Goal: Task Accomplishment & Management: Complete application form

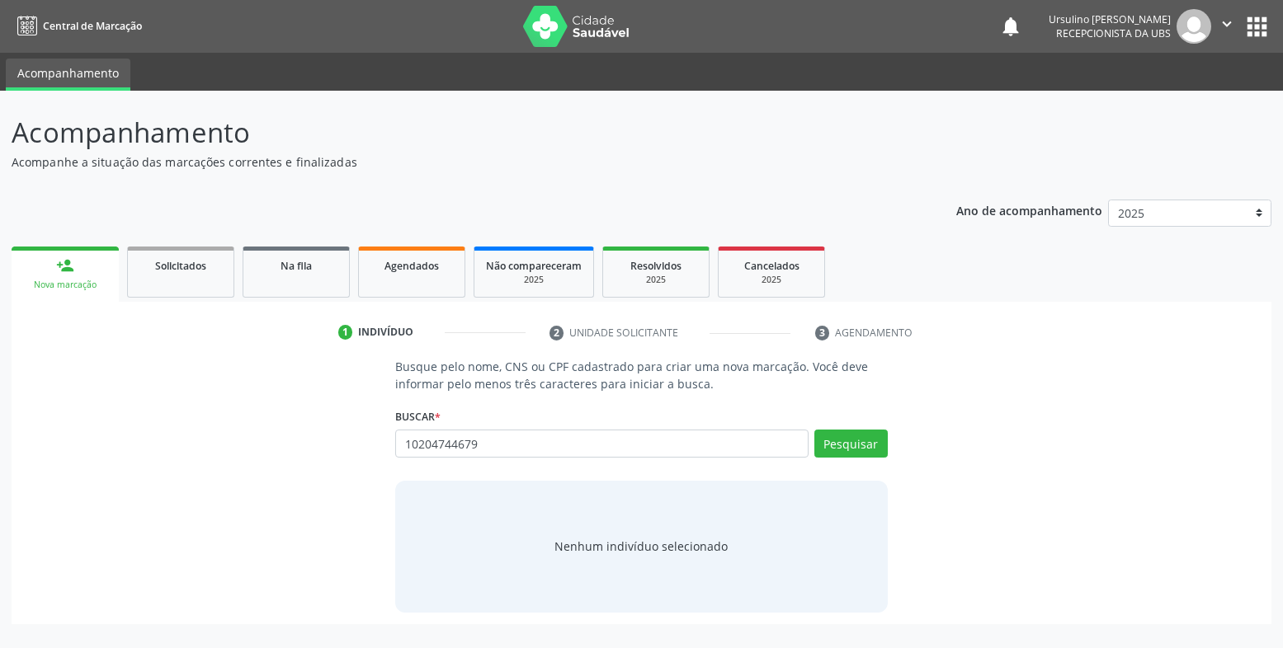
type input "10204744679"
type input "704705785883539"
click at [624, 563] on button "Cadastrar novo indivíduo" at bounding box center [635, 562] width 158 height 28
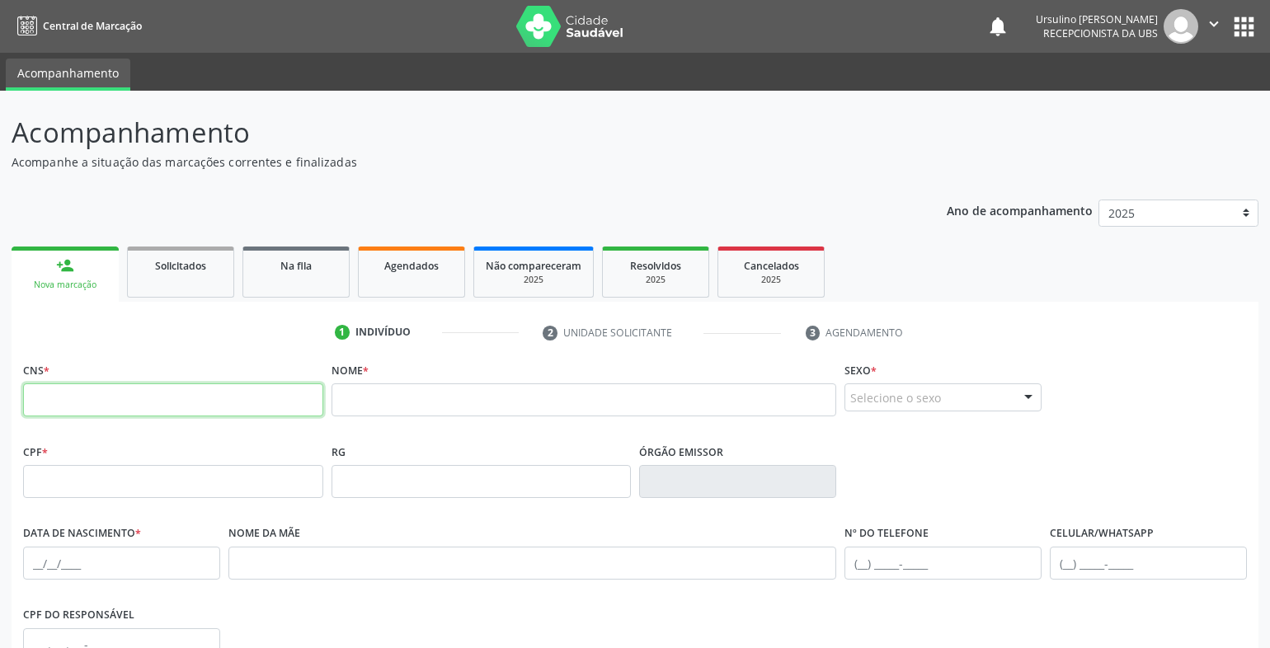
click at [167, 406] on input "text" at bounding box center [173, 400] width 300 height 33
type input "704 7057 8588 3539"
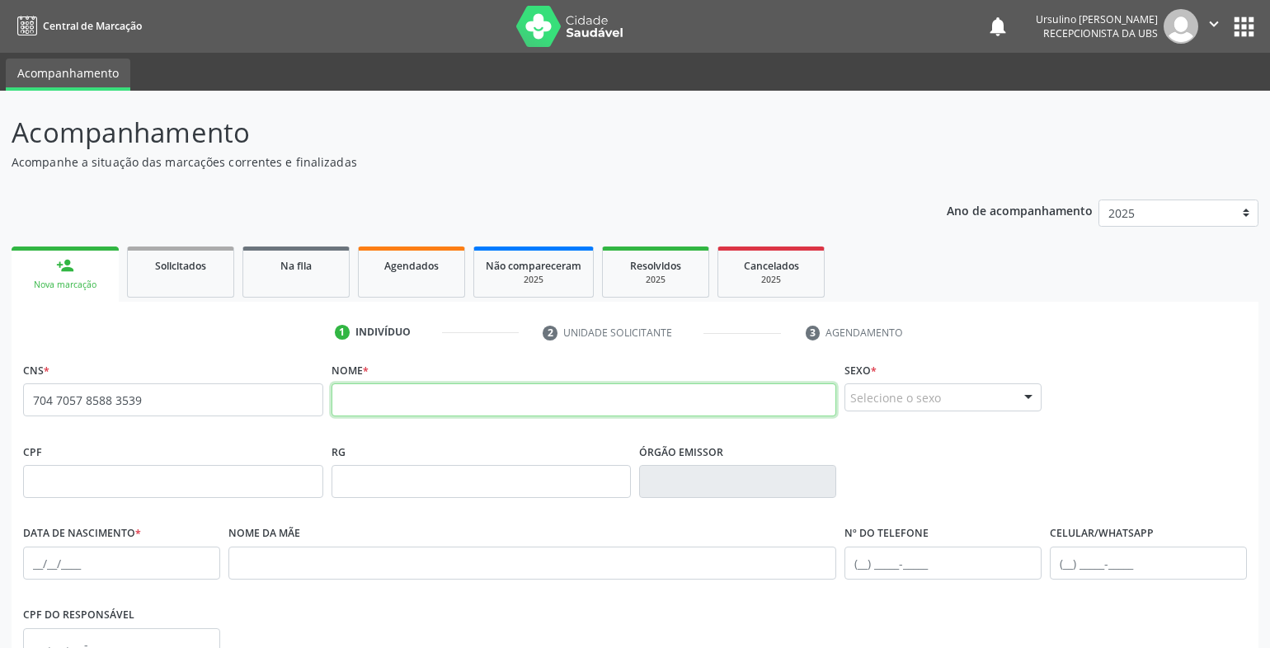
click at [359, 398] on input "text" at bounding box center [585, 400] width 506 height 33
type input "luiz roberto alves"
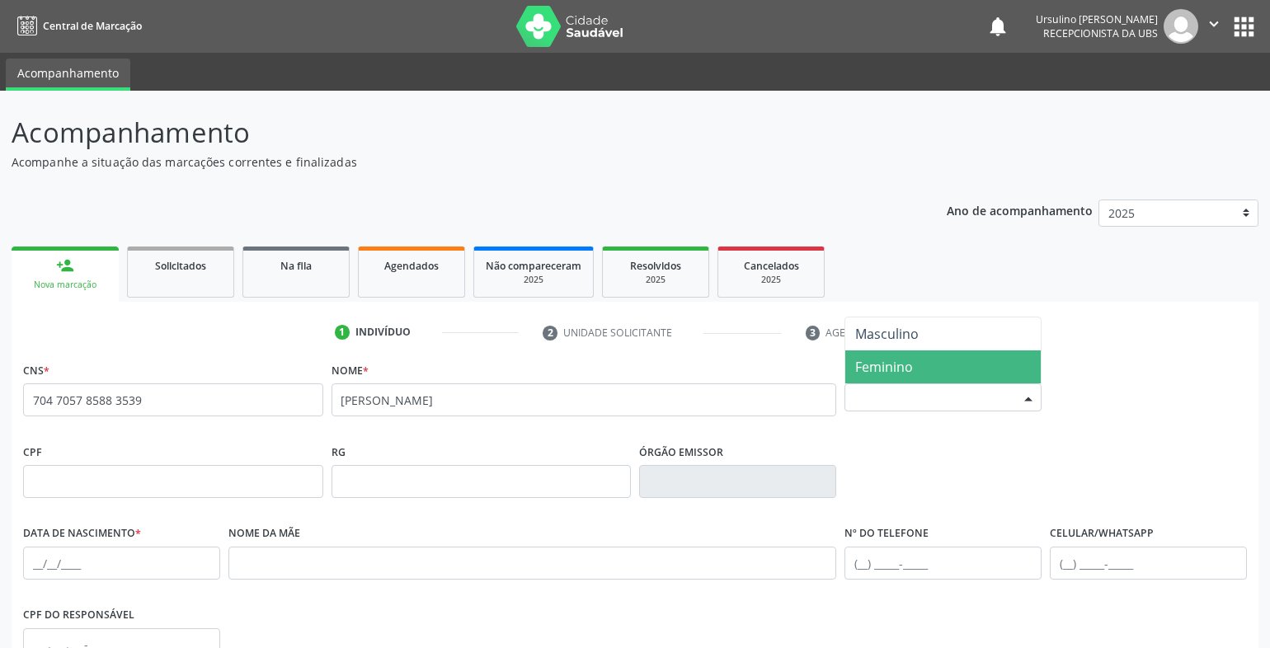
click at [896, 373] on span "Feminino" at bounding box center [884, 367] width 58 height 18
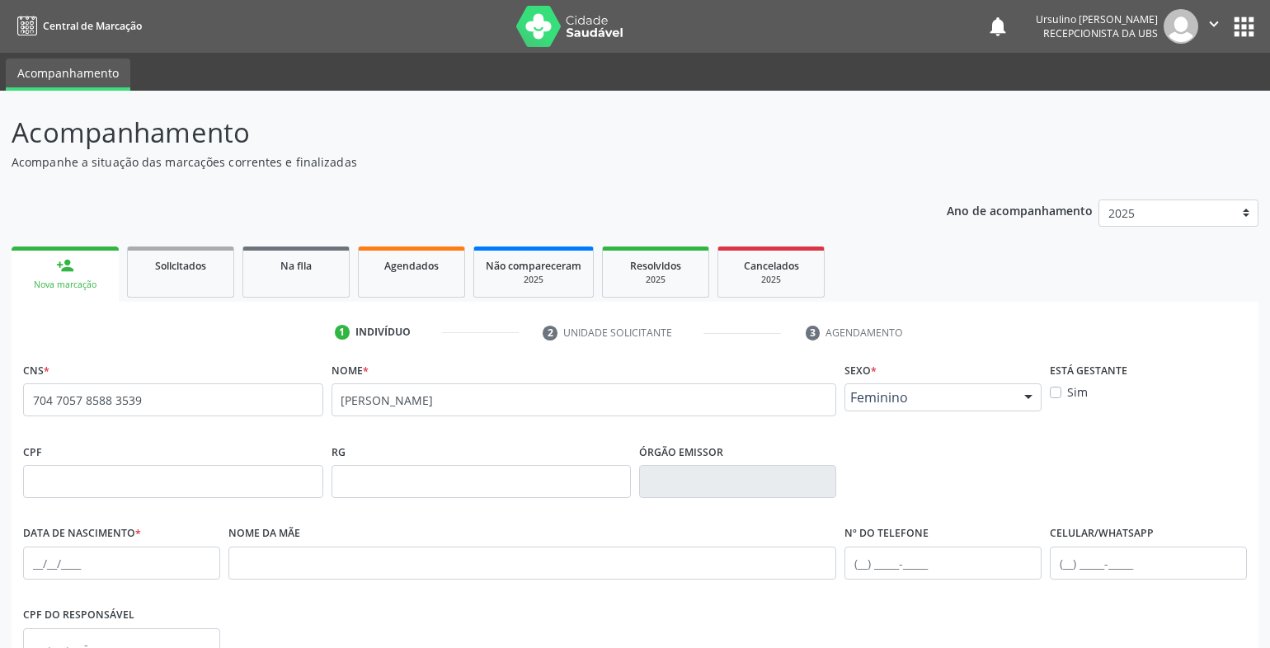
drag, startPoint x: 896, startPoint y: 354, endPoint x: 900, endPoint y: 380, distance: 26.7
click at [900, 378] on div "1 Indivíduo 2 Unidade solicitante 3 Agendamento CNS * 704 7057 8588 3539 Nome *…" at bounding box center [635, 600] width 1247 height 563
click at [900, 395] on span "Feminino" at bounding box center [929, 397] width 158 height 16
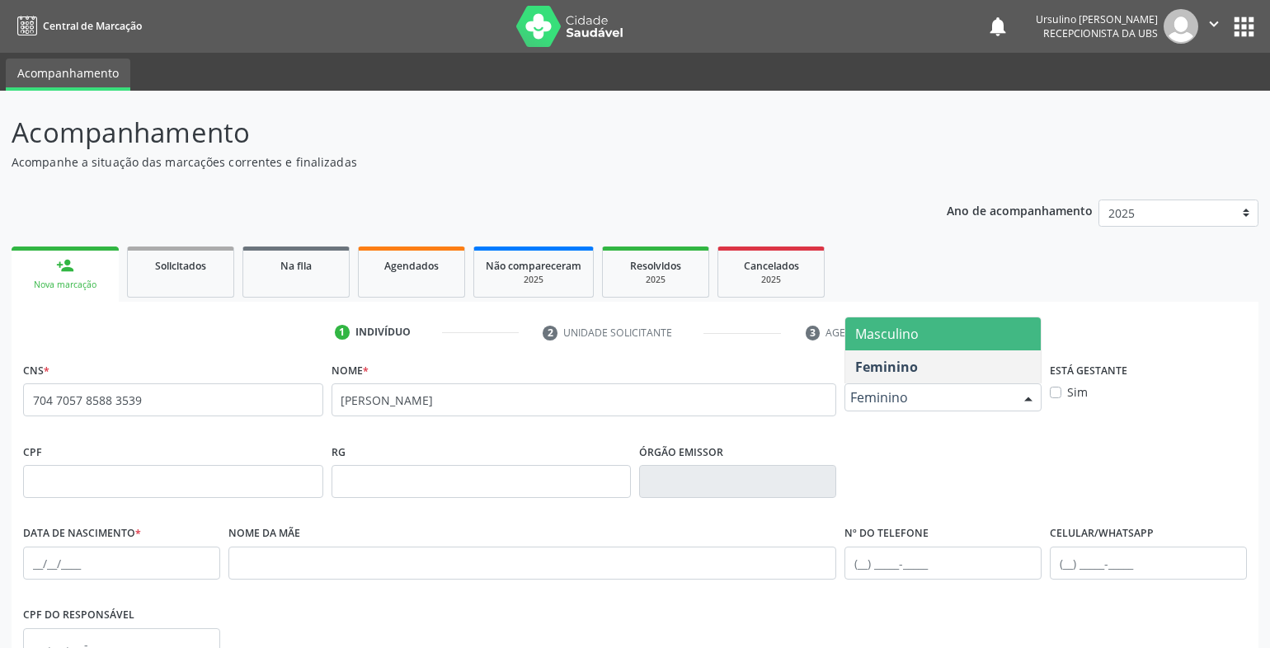
click at [904, 335] on span "Masculino" at bounding box center [887, 334] width 64 height 18
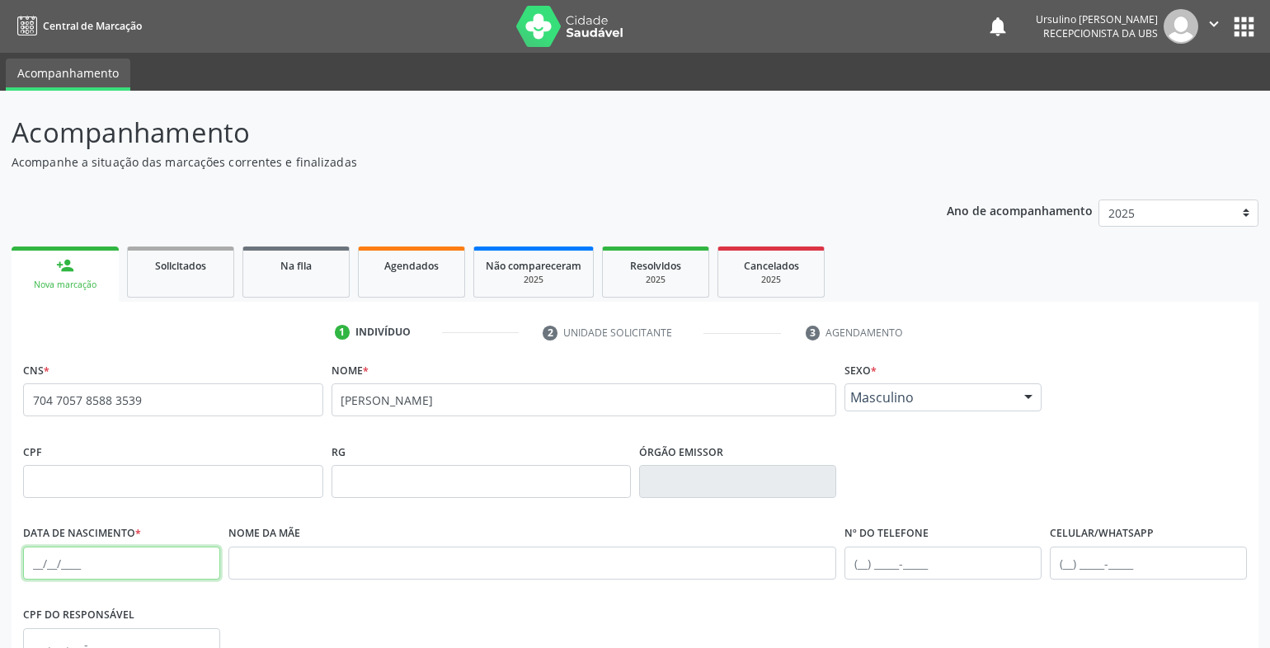
click at [33, 577] on input "text" at bounding box center [121, 563] width 197 height 33
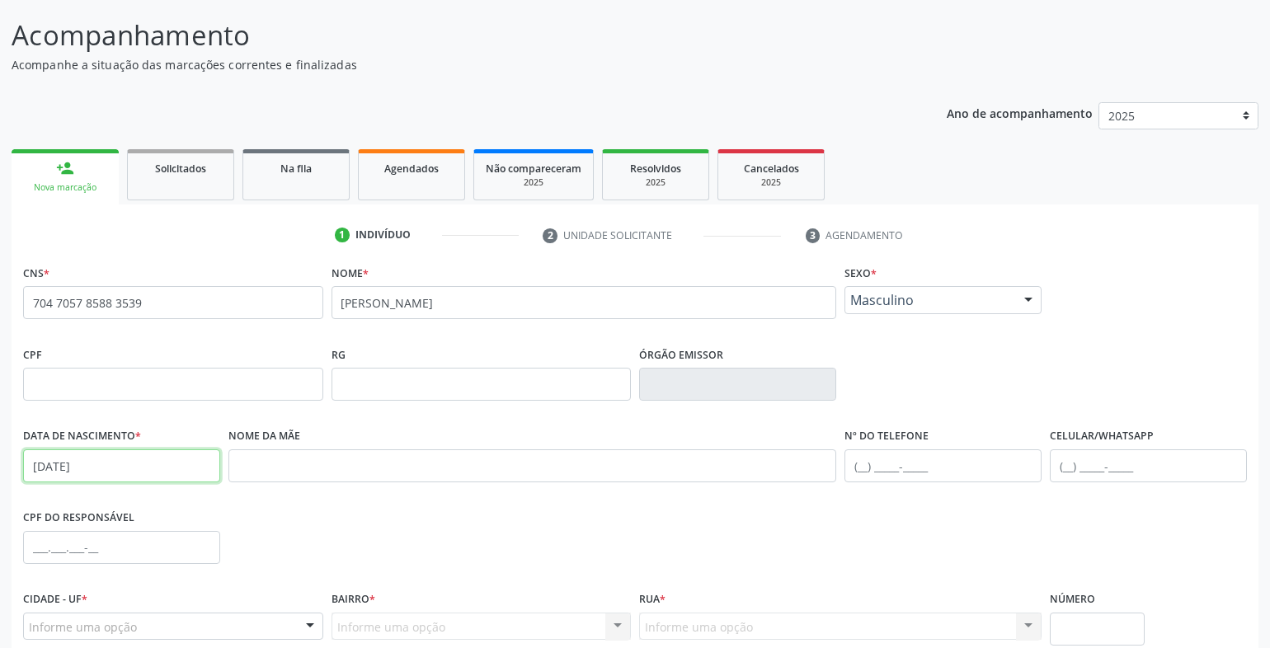
scroll to position [246, 0]
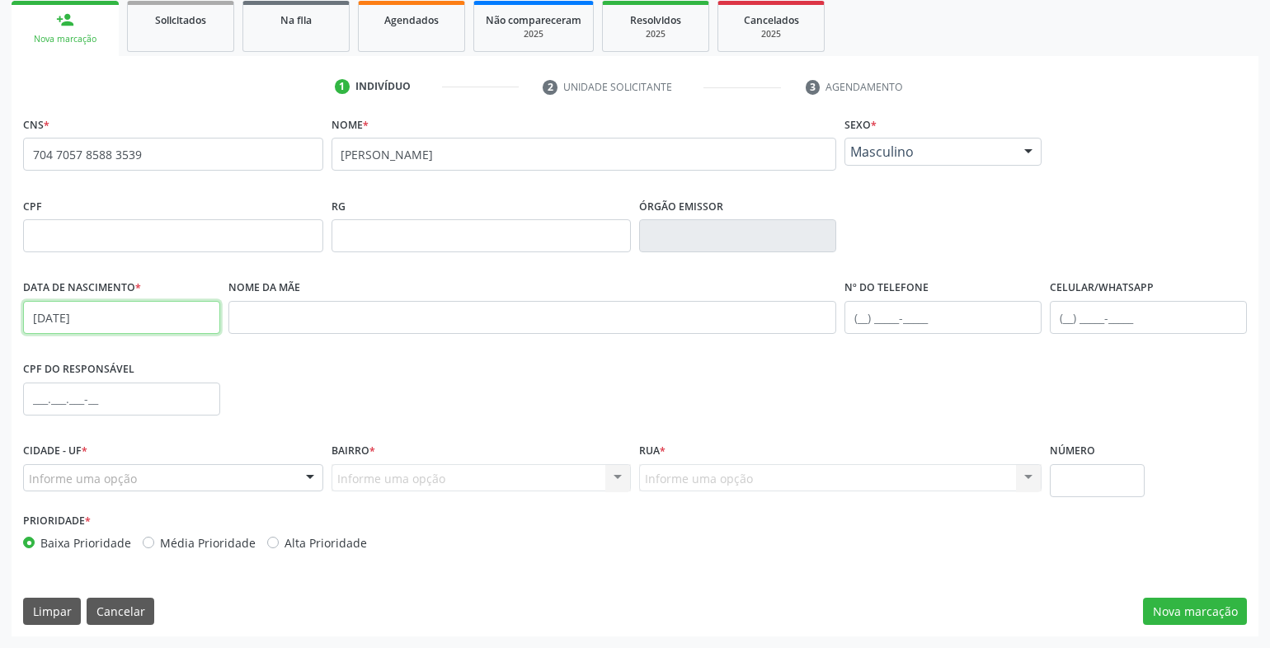
type input "13/12/1990"
click at [181, 486] on div "Informe uma opção" at bounding box center [173, 478] width 300 height 28
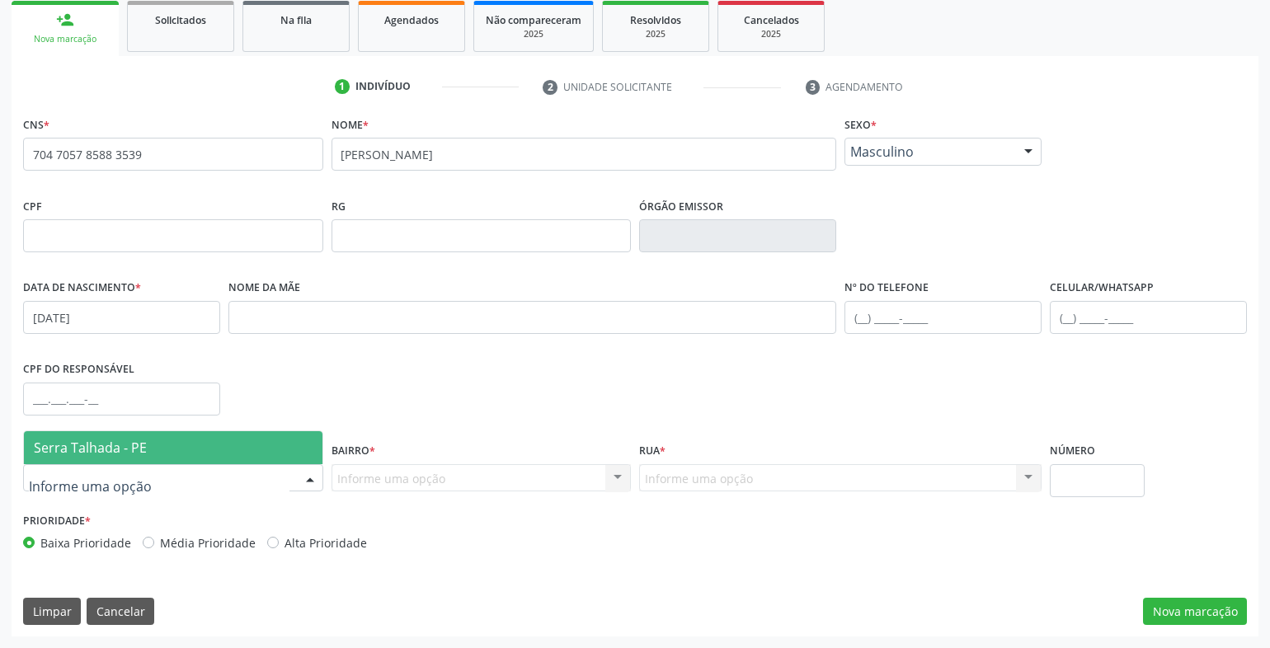
drag, startPoint x: 180, startPoint y: 460, endPoint x: 305, endPoint y: 474, distance: 126.2
click at [181, 459] on span "Serra Talhada - PE" at bounding box center [173, 447] width 299 height 33
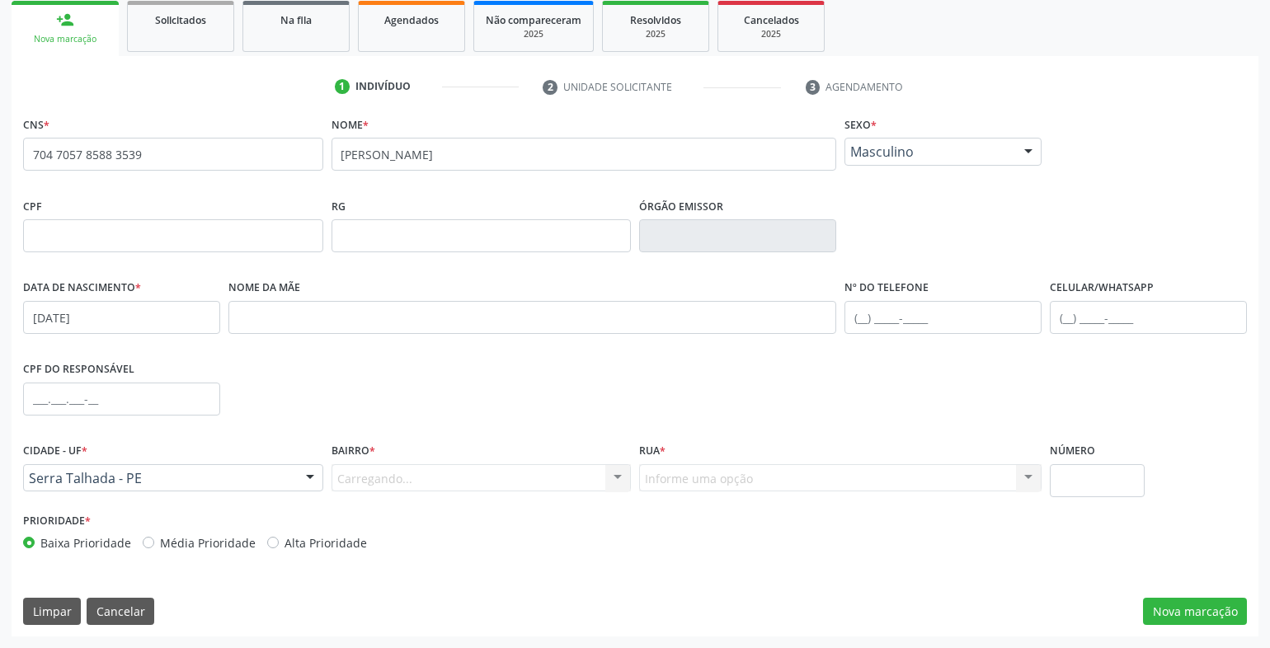
click at [370, 475] on div "Carregando... Nenhum resultado encontrado para: " " Nenhuma opção encontrada. D…" at bounding box center [482, 478] width 300 height 28
click at [393, 480] on div "Carregando... Nenhum resultado encontrado para: " " Nenhuma opção encontrada. D…" at bounding box center [482, 478] width 300 height 28
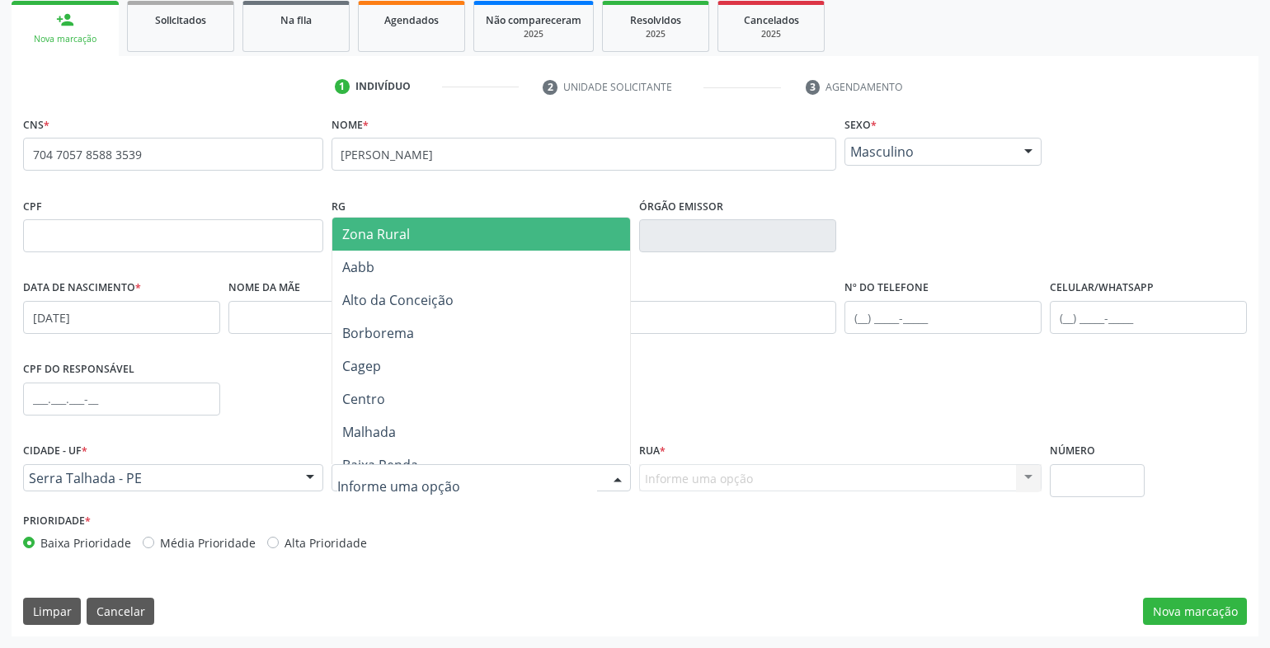
click at [430, 240] on span "Zona Rural" at bounding box center [481, 234] width 299 height 33
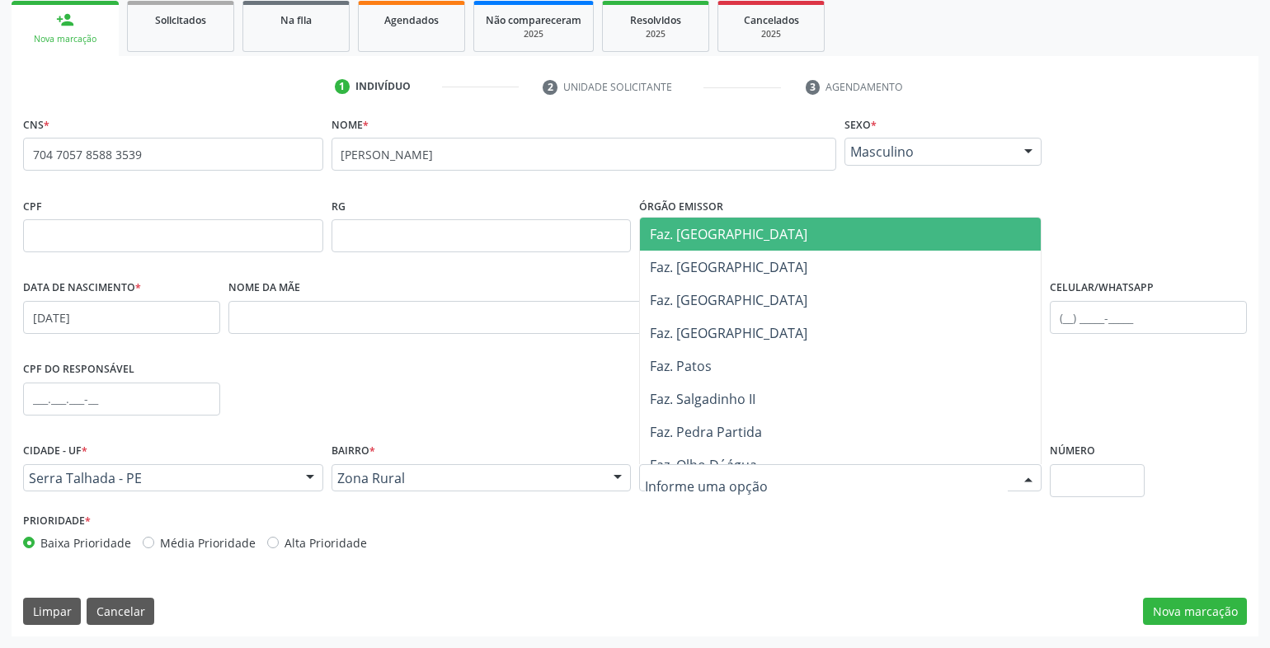
click at [785, 482] on div at bounding box center [840, 478] width 403 height 28
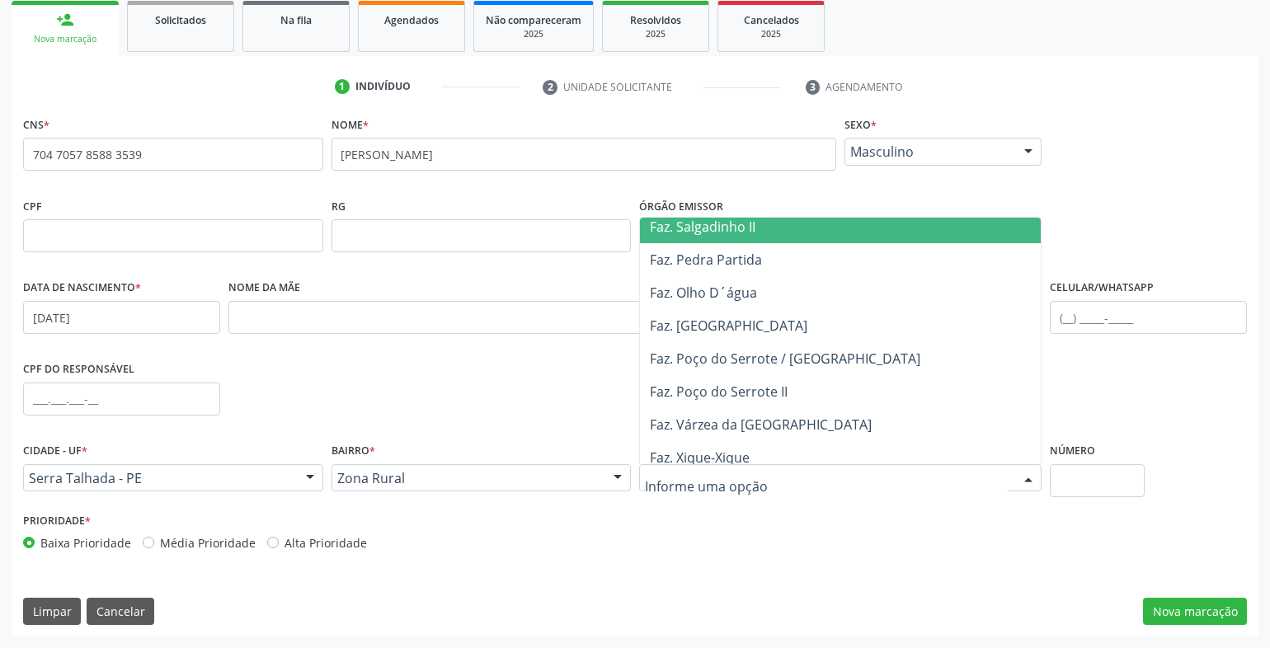
scroll to position [412, 0]
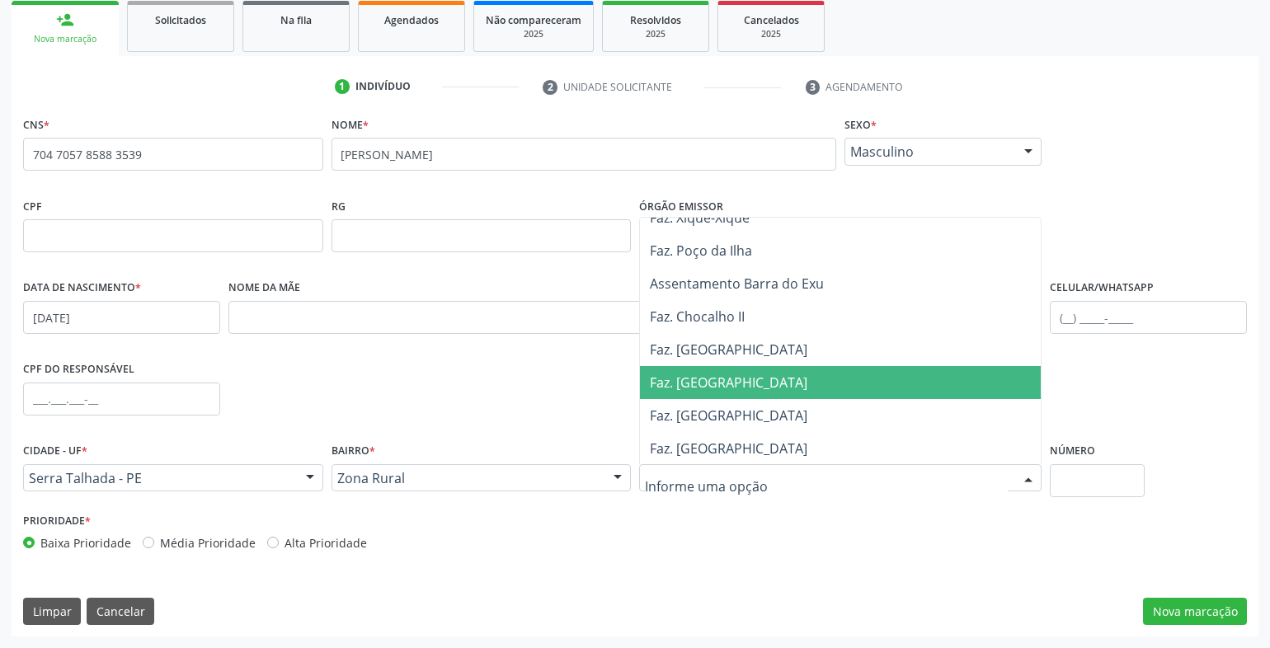
click at [745, 374] on span "Faz. Malhadinha" at bounding box center [729, 383] width 158 height 18
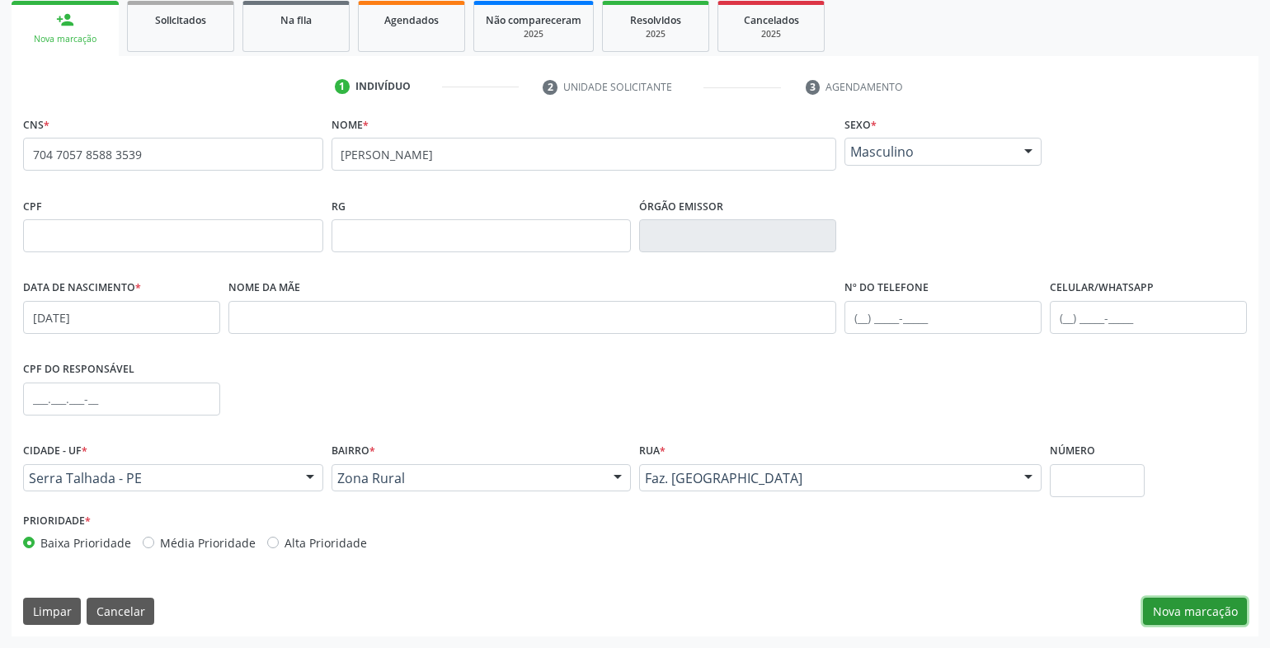
click at [1197, 610] on button "Nova marcação" at bounding box center [1195, 612] width 104 height 28
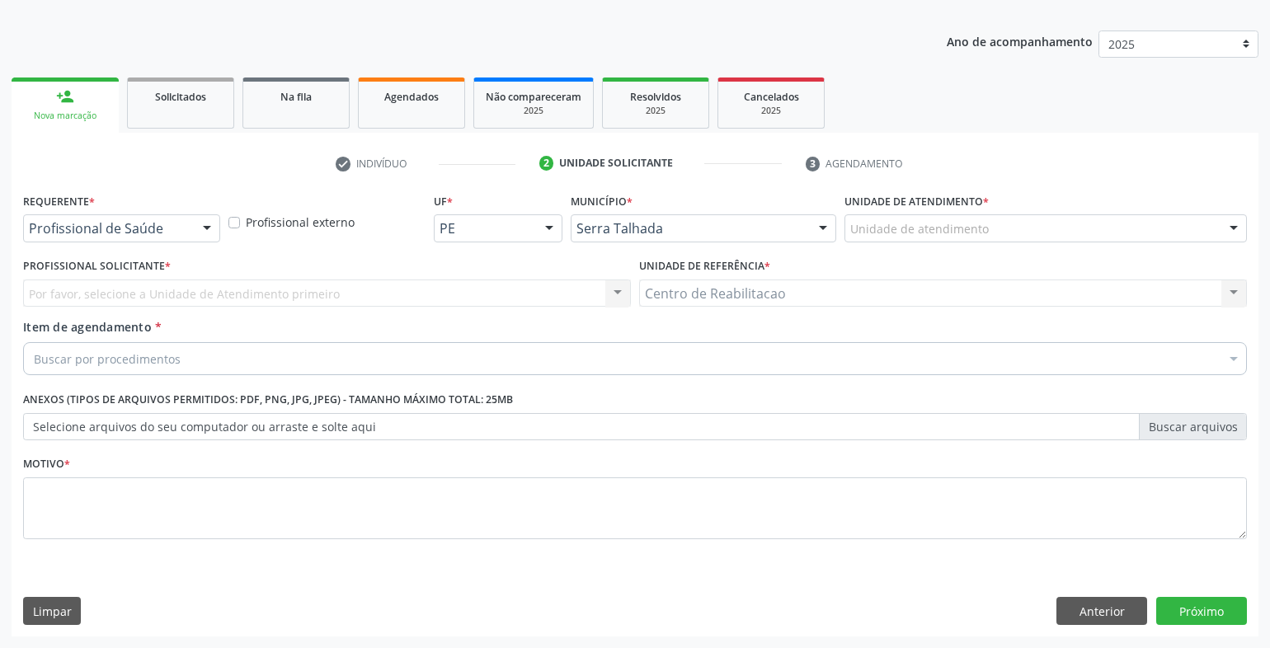
scroll to position [169, 0]
drag, startPoint x: 134, startPoint y: 224, endPoint x: 134, endPoint y: 261, distance: 36.3
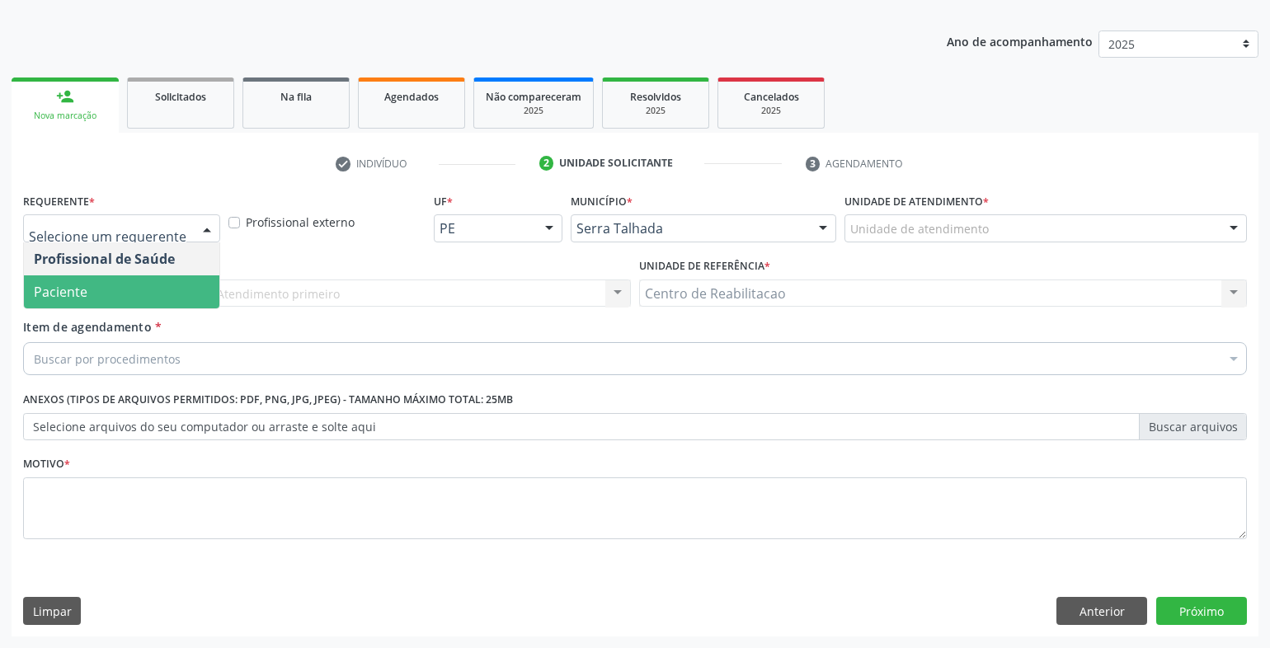
click at [123, 284] on span "Paciente" at bounding box center [122, 292] width 196 height 33
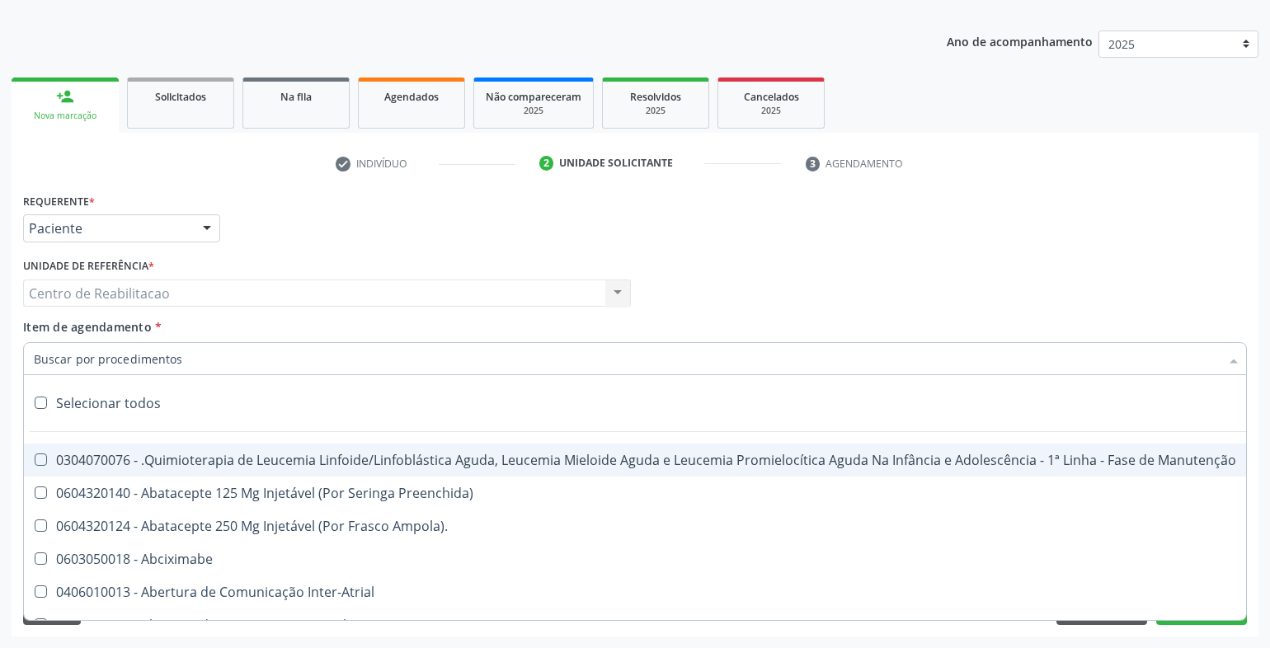
drag, startPoint x: 125, startPoint y: 368, endPoint x: 125, endPoint y: 352, distance: 15.7
click at [125, 357] on div at bounding box center [635, 358] width 1224 height 33
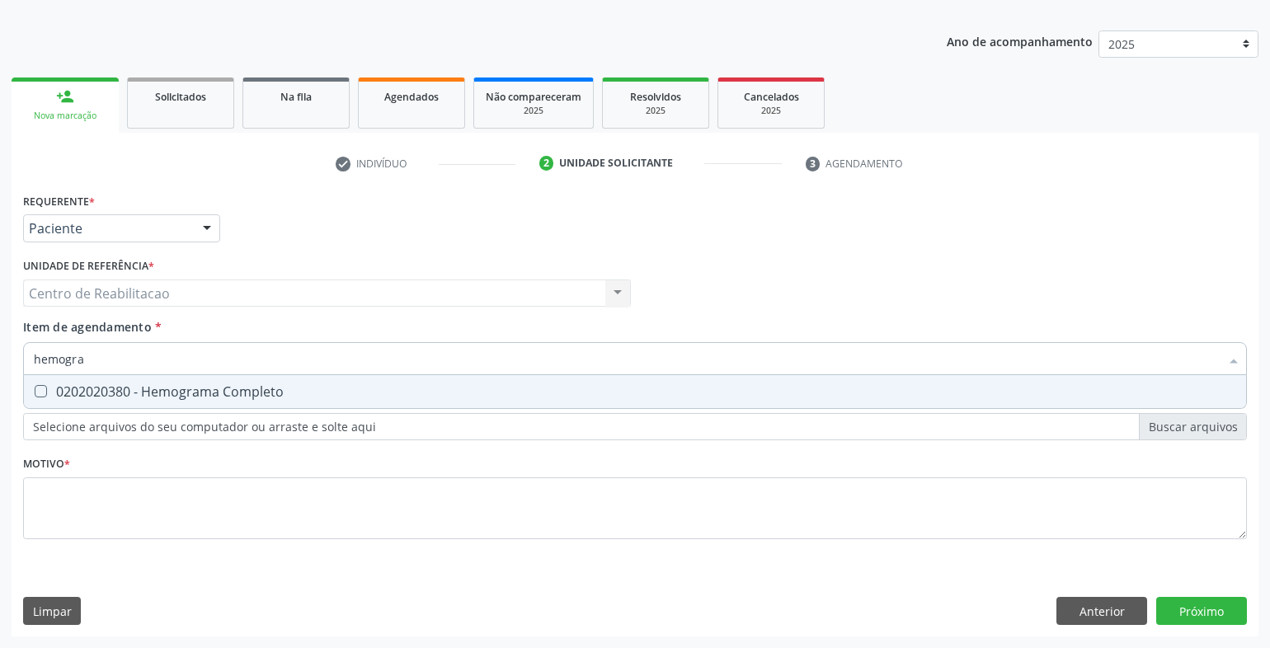
type input "hemogram"
click at [161, 392] on div "0202020380 - Hemograma Completo" at bounding box center [635, 391] width 1203 height 13
checkbox Completo "true"
type input "glic"
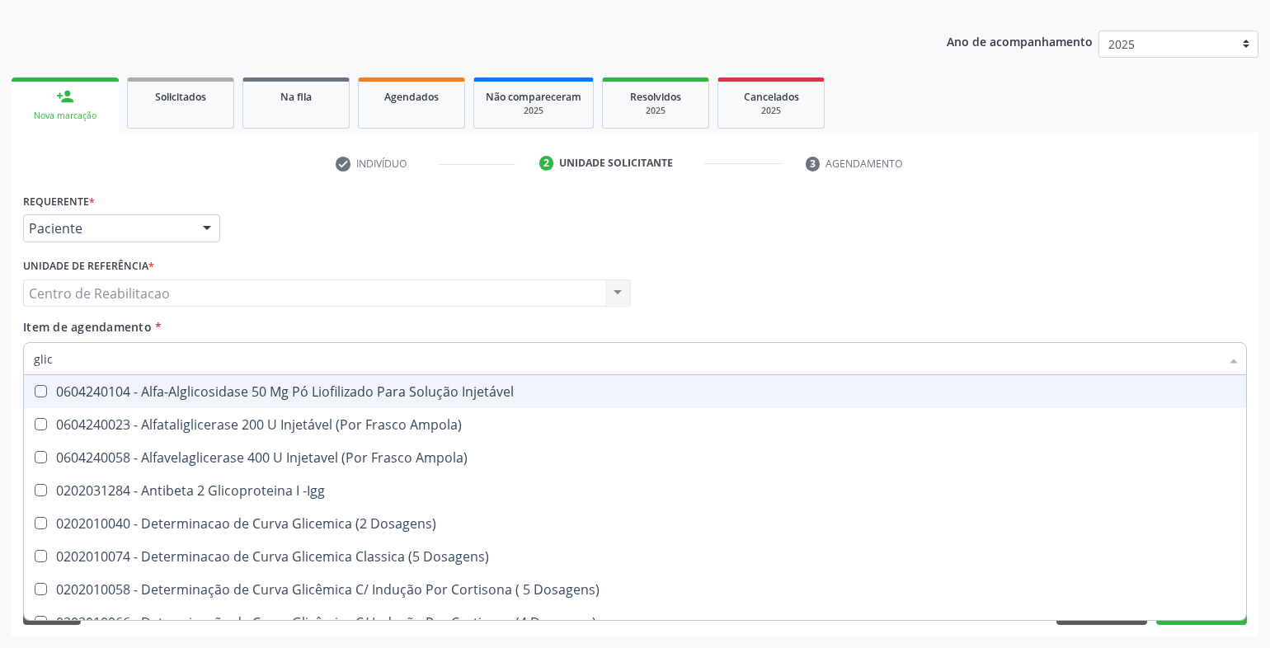
checkbox Injetável "false"
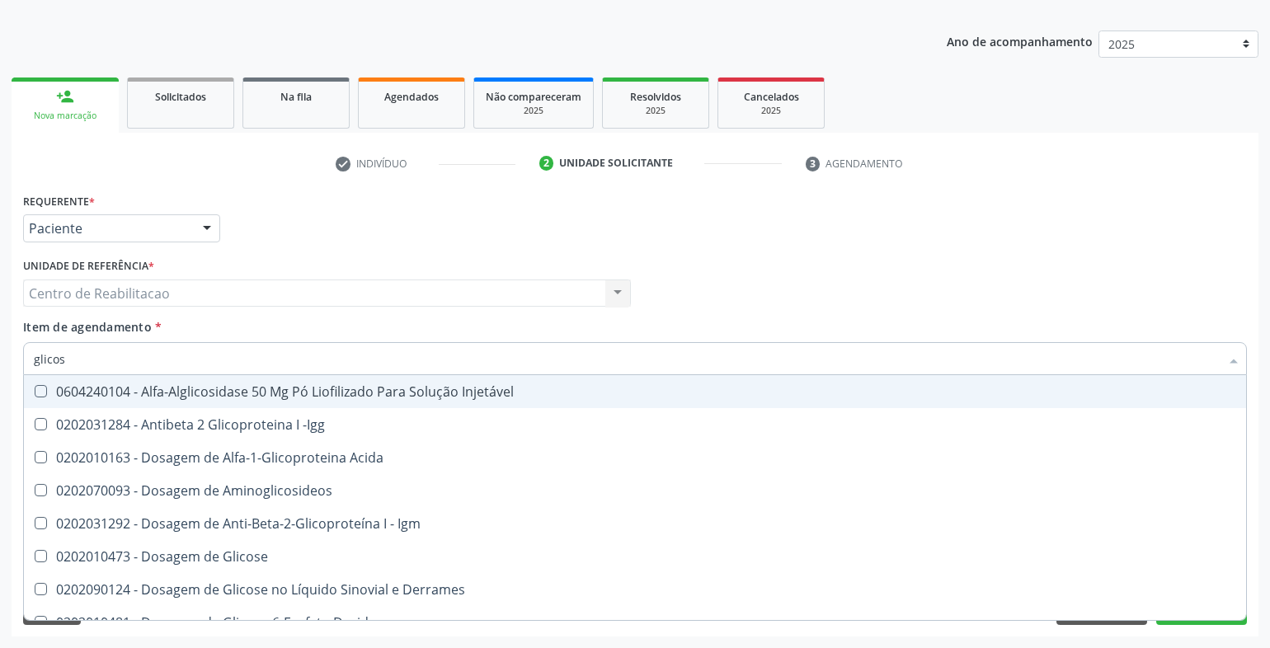
type input "glicose"
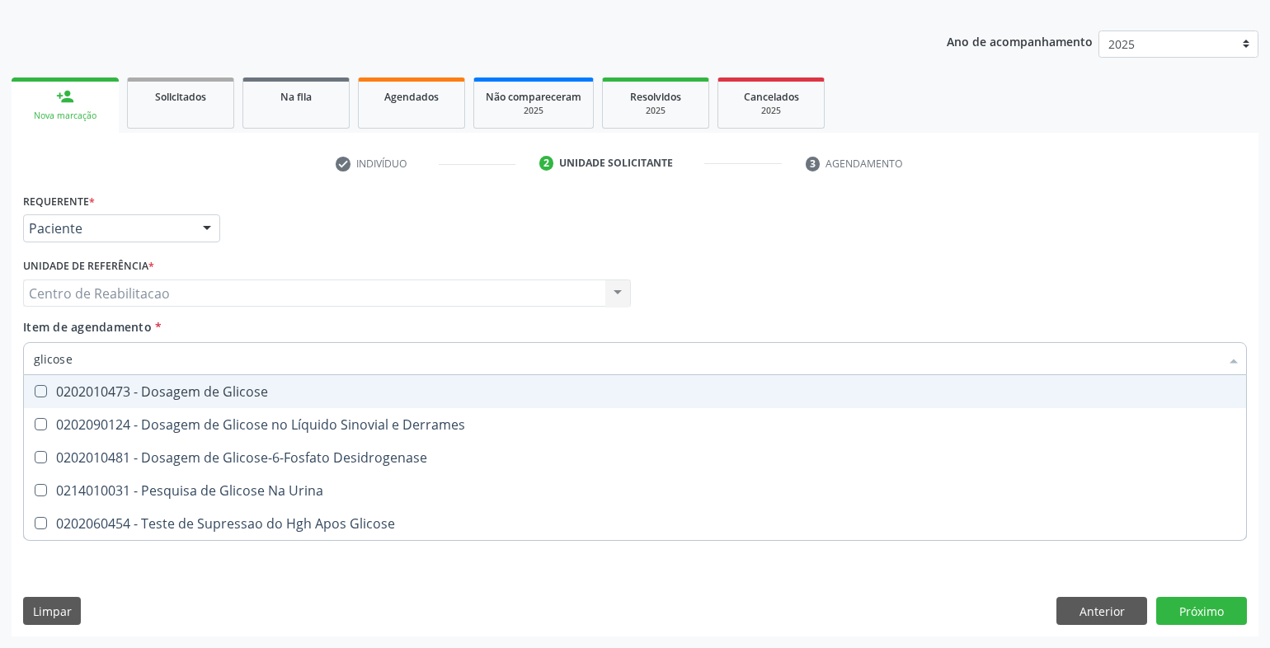
click at [165, 393] on div "0202010473 - Dosagem de Glicose" at bounding box center [635, 391] width 1203 height 13
checkbox Glicose "true"
type input "glico"
checkbox Glicose "false"
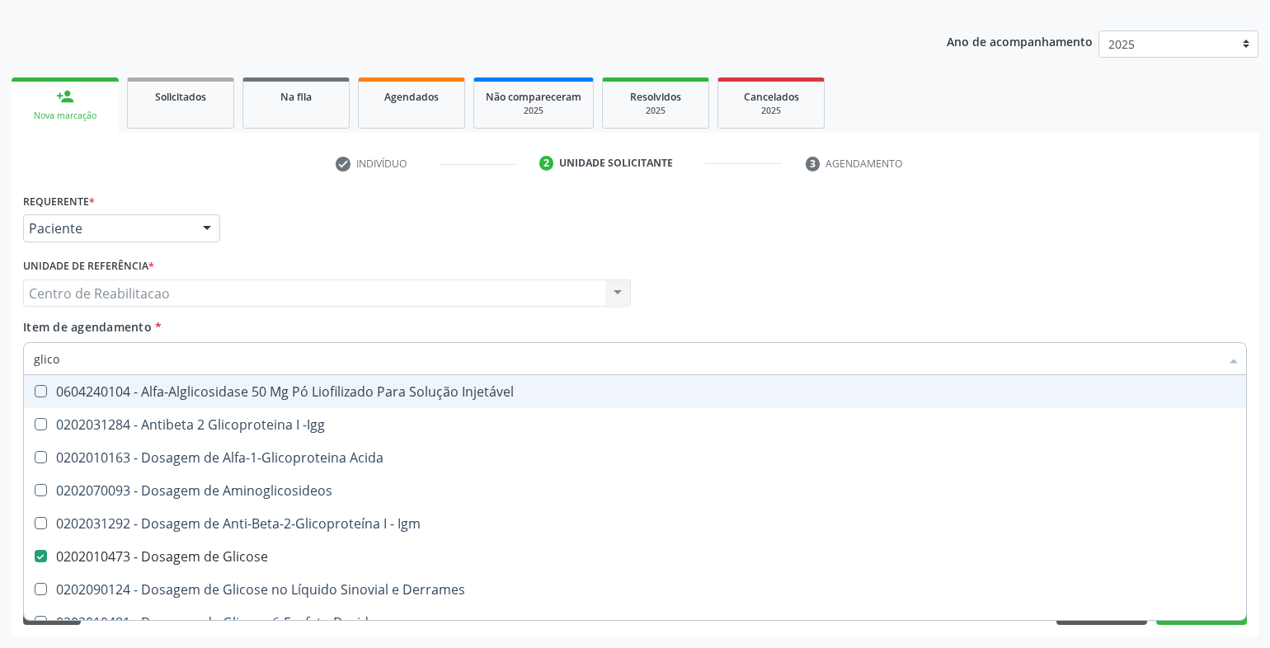
type input "glicos"
checkbox Acida "true"
checkbox Glicose "false"
type input "glicosi"
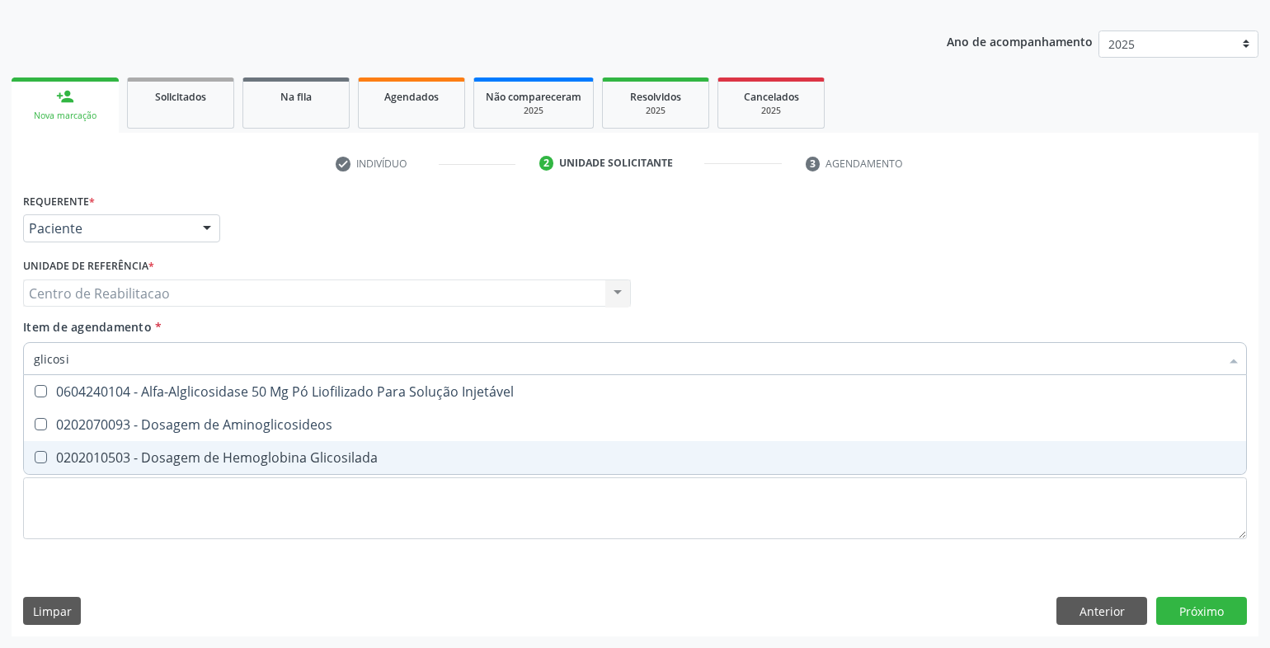
click at [209, 451] on div "0202010503 - Dosagem de Hemoglobina Glicosilada" at bounding box center [635, 457] width 1203 height 13
checkbox Glicosilada "true"
type input "tg"
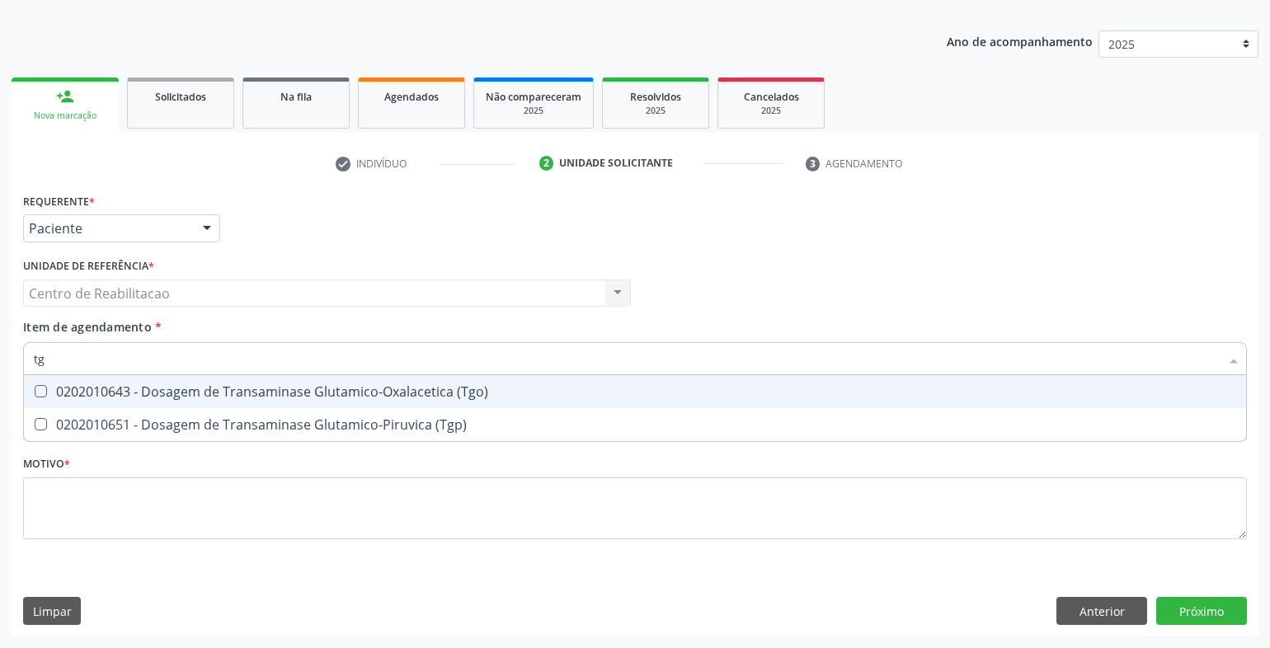
click at [233, 401] on span "0202010643 - Dosagem de Transaminase Glutamico-Oxalacetica (Tgo)" at bounding box center [635, 391] width 1223 height 33
checkbox \(Tgo\) "true"
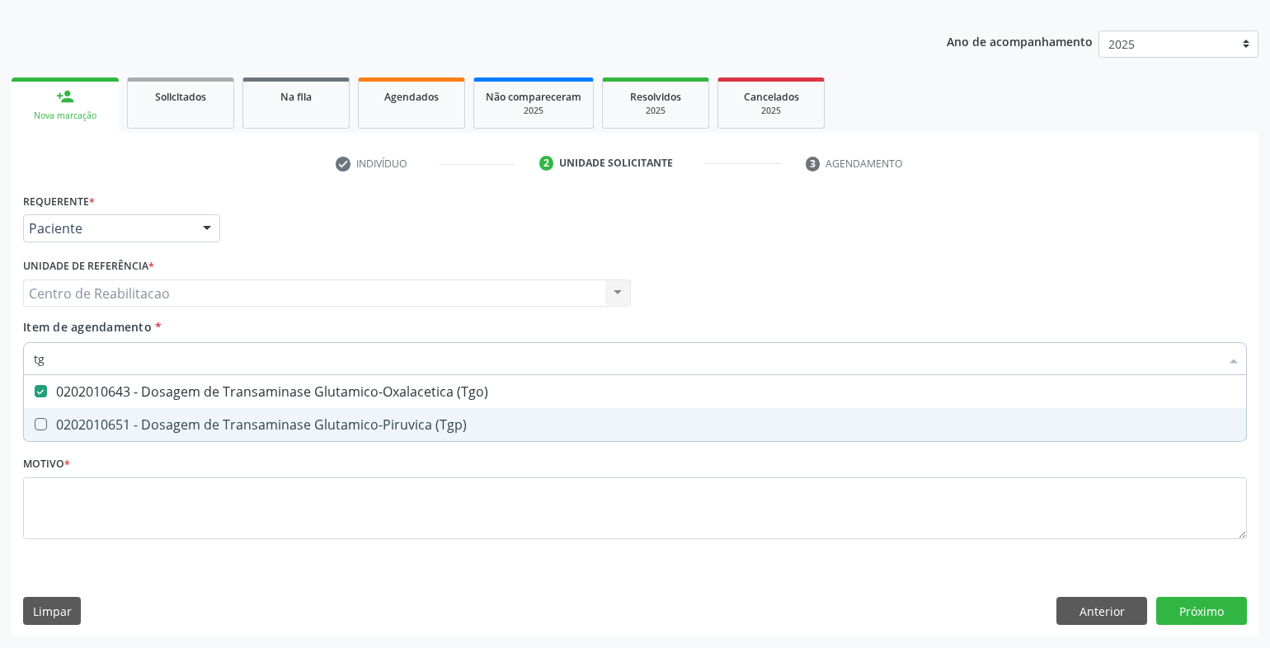
click at [233, 422] on div "0202010651 - Dosagem de Transaminase Glutamico-Piruvica (Tgp)" at bounding box center [635, 424] width 1203 height 13
checkbox \(Tgp\) "true"
type input "acido"
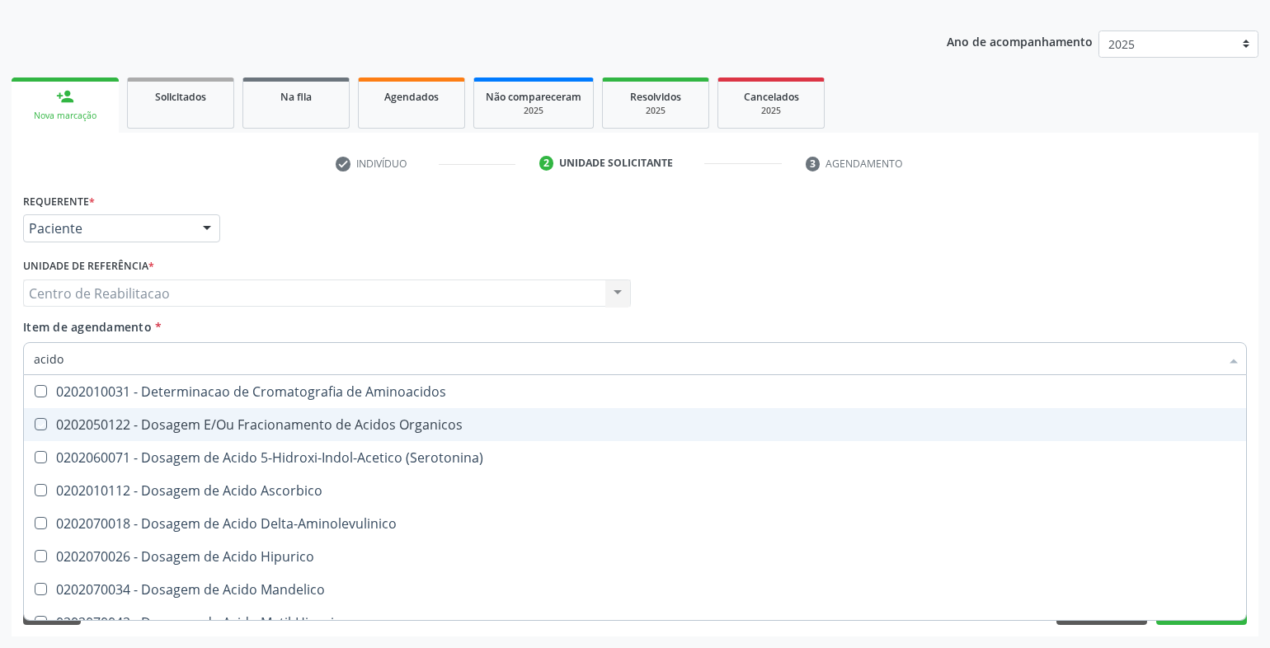
checkbox Aminoacidos "false"
checkbox Organicos "false"
type input "acido u"
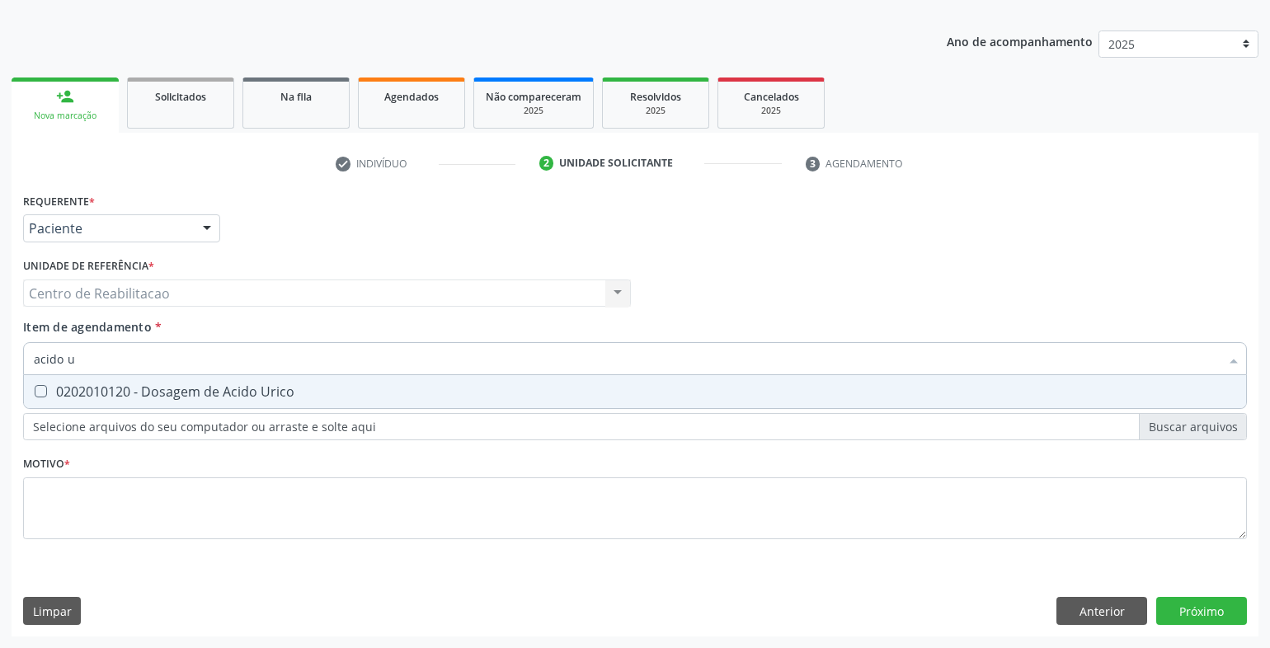
click at [282, 396] on div "0202010120 - Dosagem de Acido Urico" at bounding box center [635, 391] width 1203 height 13
checkbox Urico "true"
type input "t3"
checkbox Urico "false"
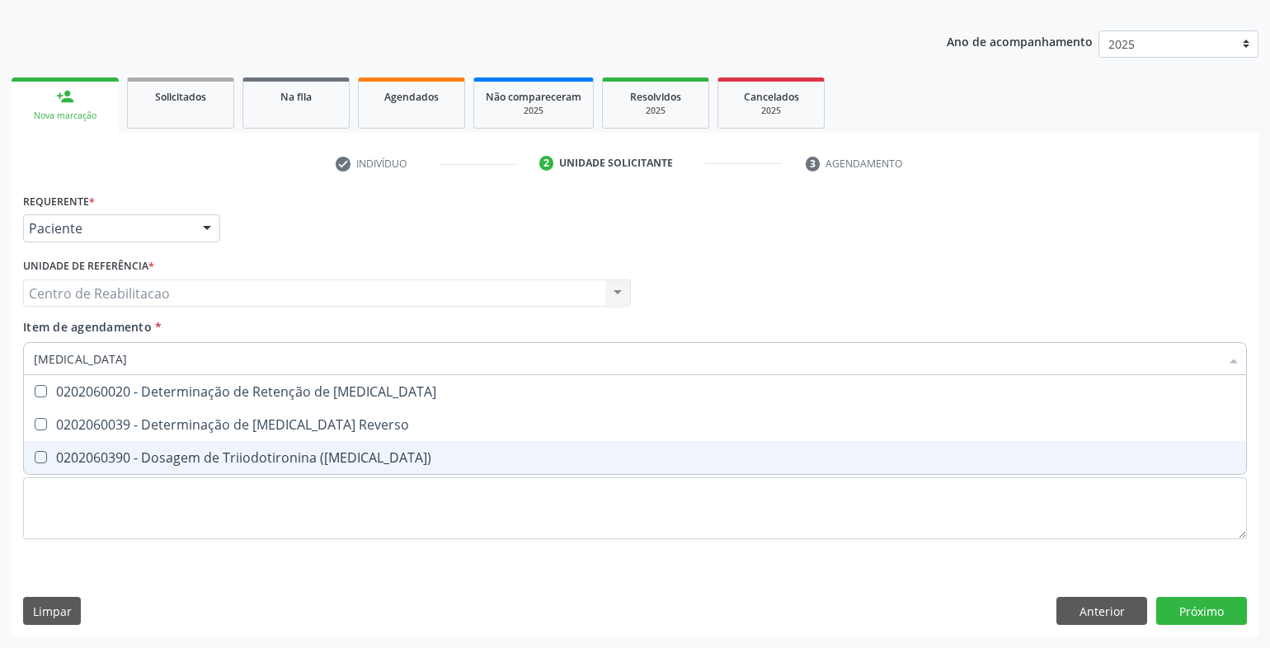
click at [308, 464] on div "0202060390 - Dosagem de Triiodotironina ([MEDICAL_DATA])" at bounding box center [635, 457] width 1203 height 13
checkbox \(T3\) "true"
type input "t4"
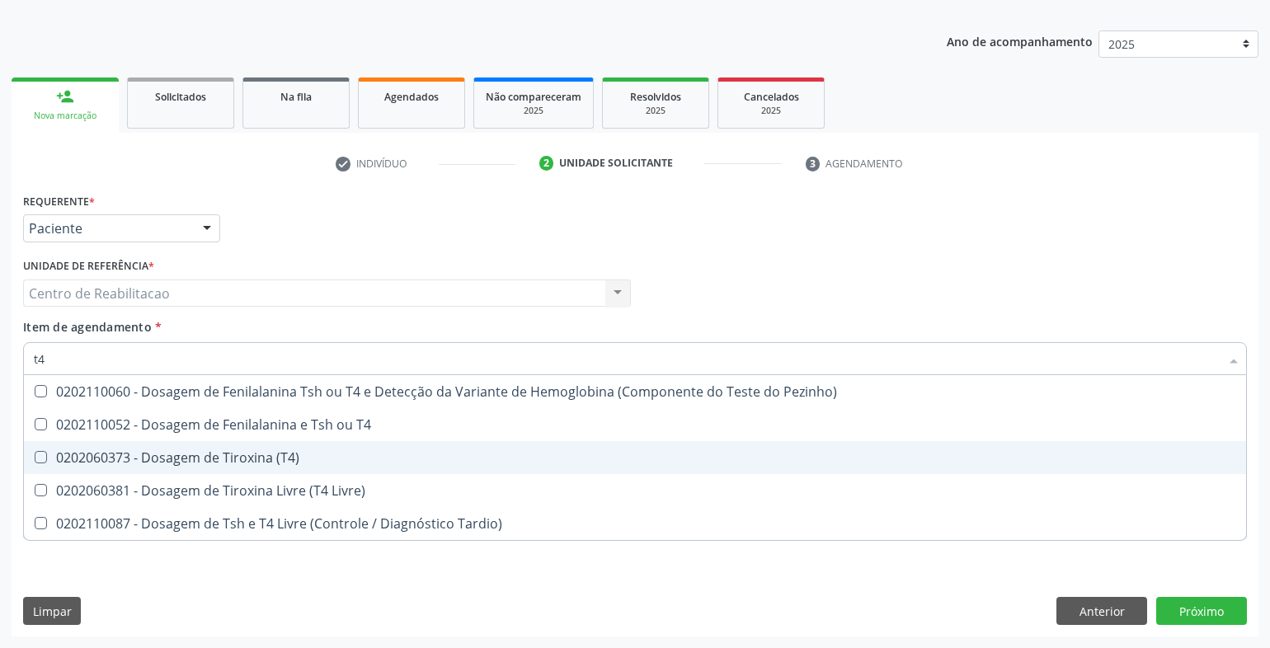
click at [308, 464] on div "0202060373 - Dosagem de Tiroxina (T4)" at bounding box center [635, 457] width 1203 height 13
checkbox \(T4\) "true"
type input "tsh"
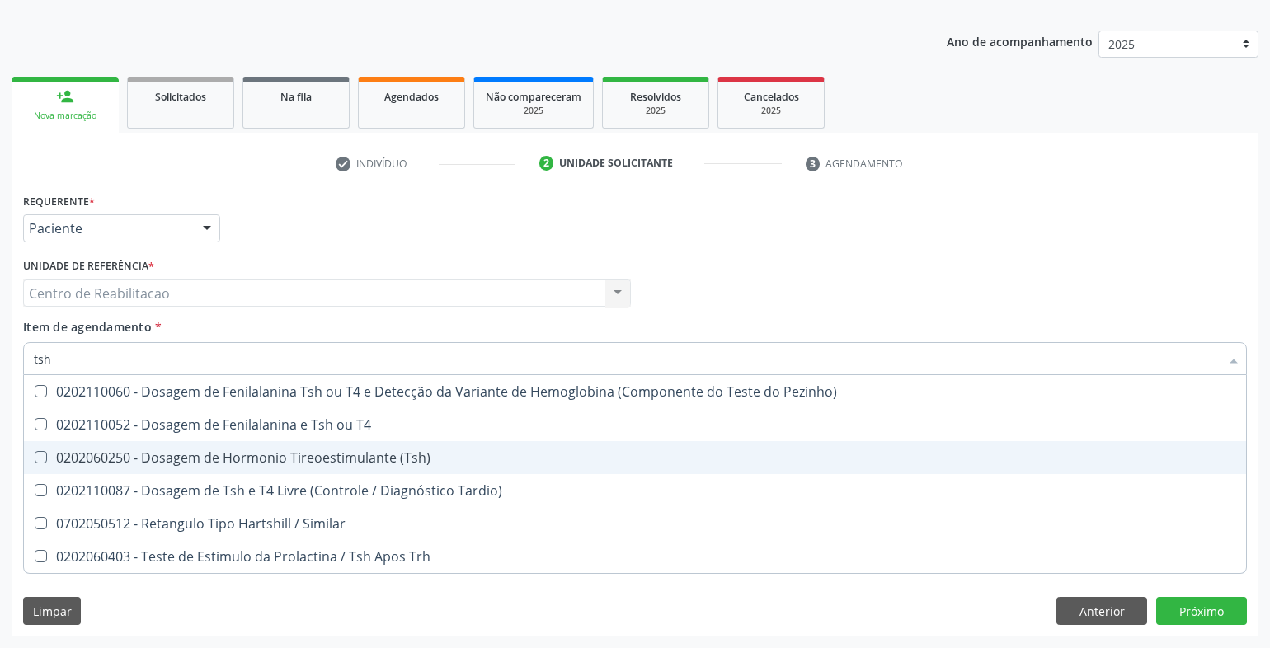
click at [308, 464] on div "0202060250 - Dosagem de Hormonio Tireoestimulante (Tsh)" at bounding box center [635, 457] width 1203 height 13
checkbox \(Tsh\) "true"
type input "bi"
checkbox \(Tsh\) "false"
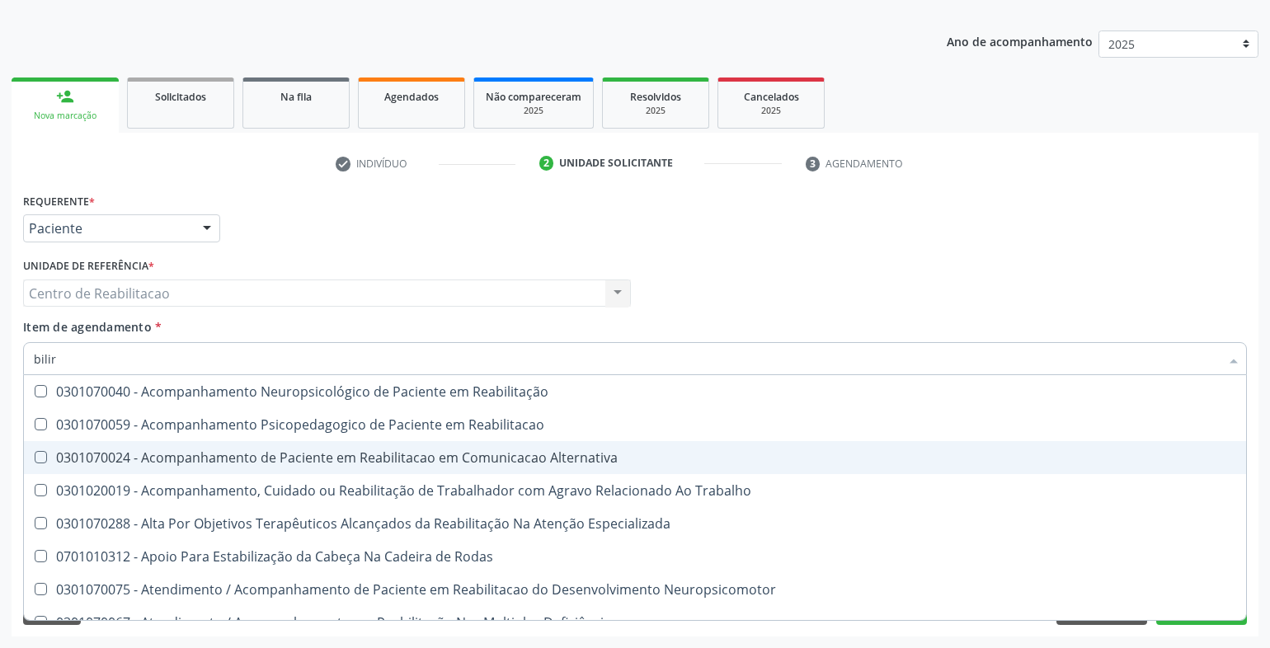
type input "bilirr"
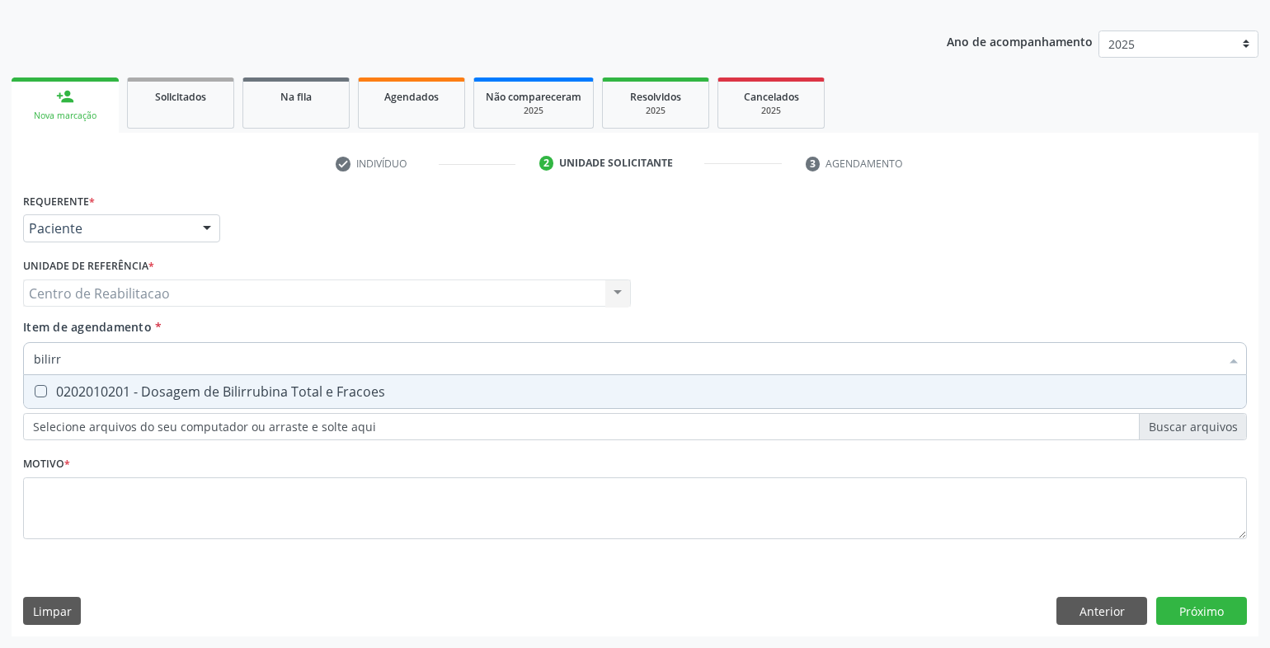
click at [351, 398] on div "0202010201 - Dosagem de Bilirrubina Total e Fracoes" at bounding box center [635, 391] width 1203 height 13
checkbox Fracoes "true"
type input "gt"
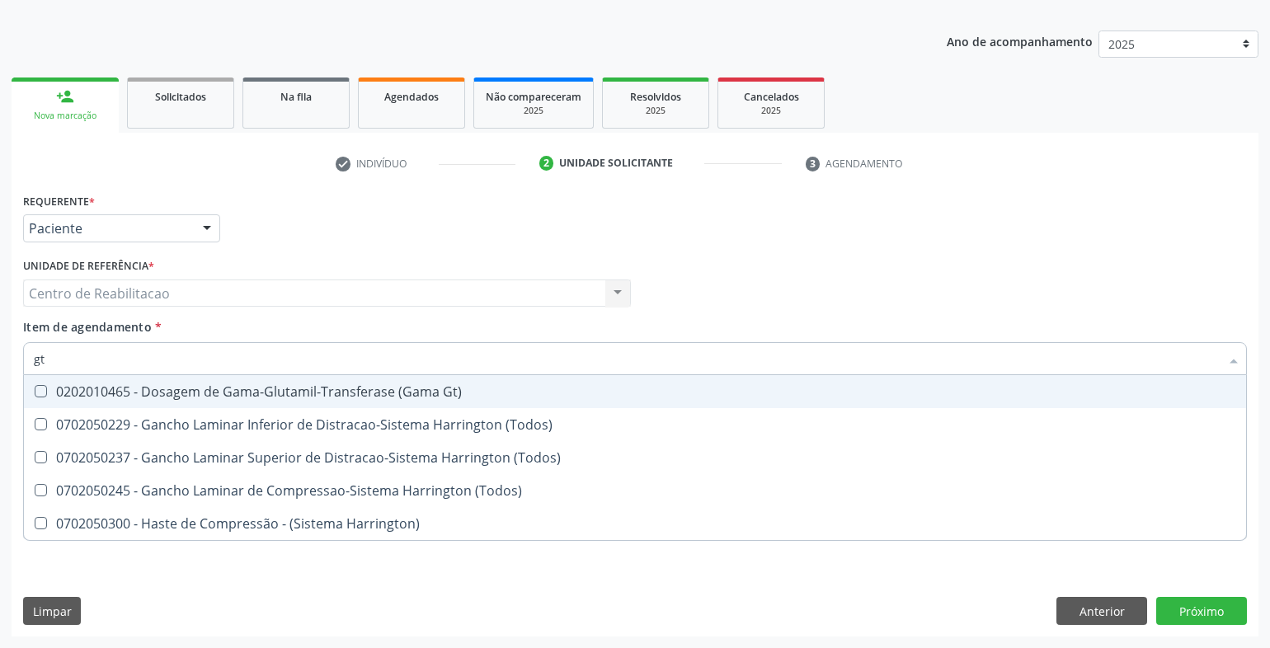
click at [350, 398] on div "0202010465 - Dosagem de Gama-Glutamil-Transferase (Gama Gt)" at bounding box center [635, 391] width 1203 height 13
checkbox Gt\) "true"
type input "ureia"
checkbox Gt\) "false"
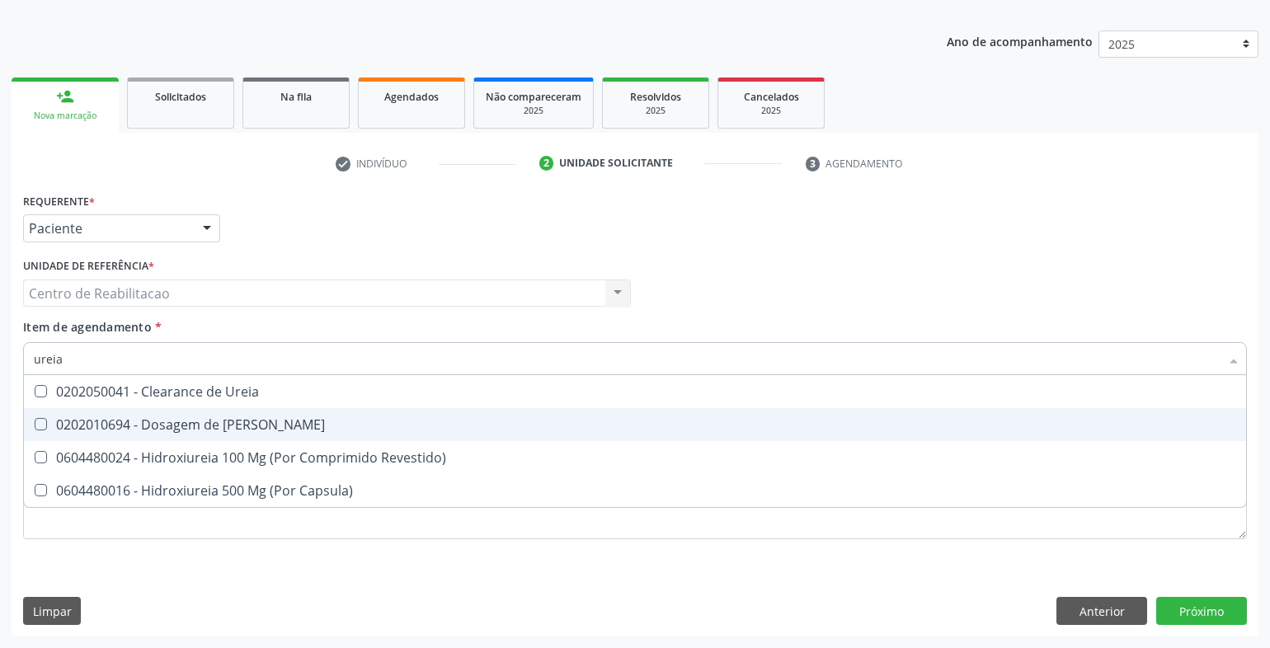
click at [346, 416] on span "0202010694 - Dosagem de [PERSON_NAME]" at bounding box center [635, 424] width 1223 height 33
checkbox Ureia "true"
type input "cr"
checkbox Ureia "false"
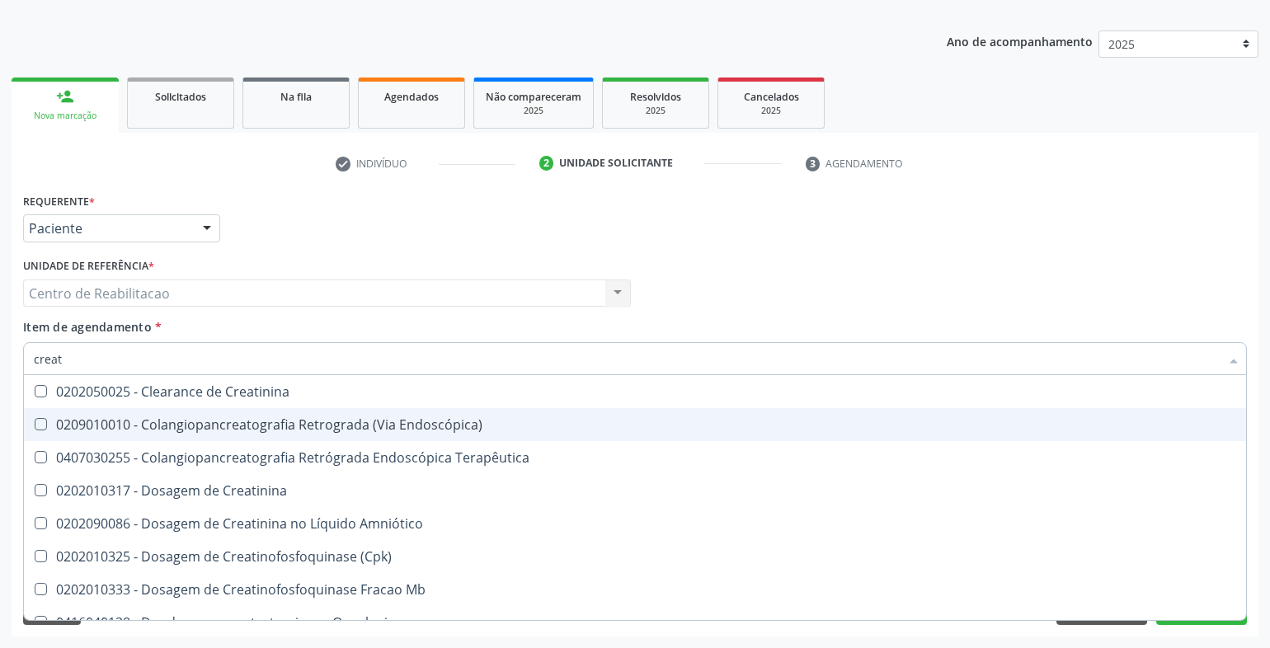
type input "creati"
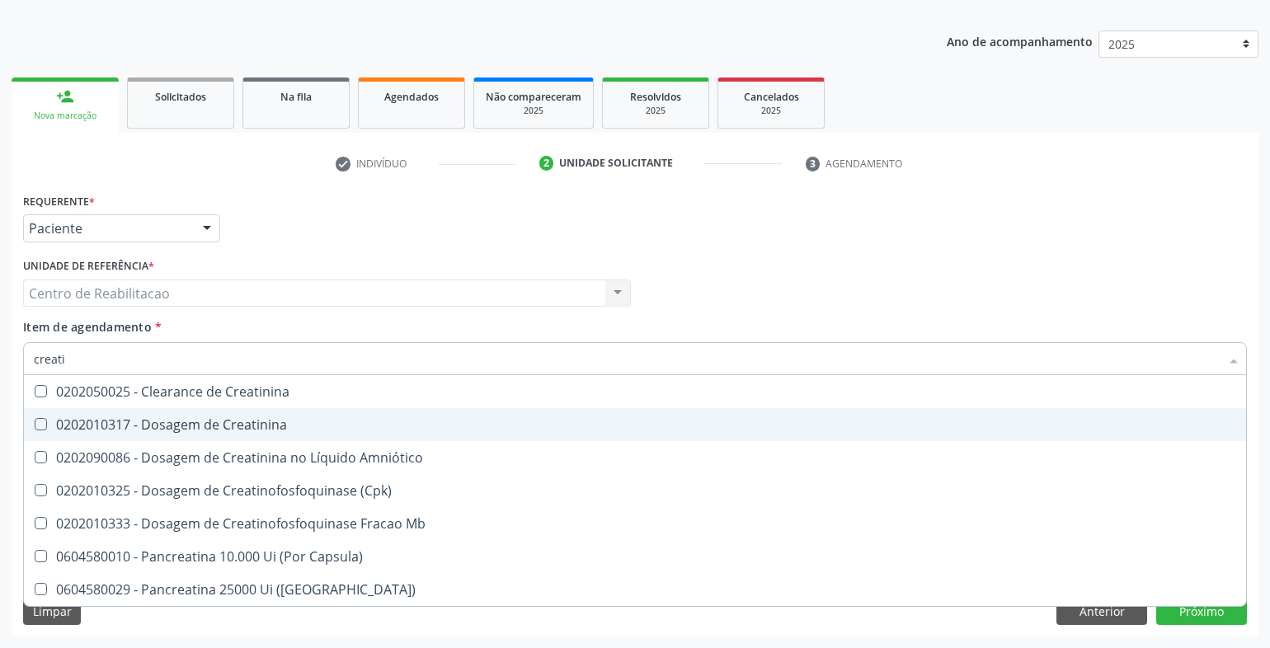
click at [346, 416] on span "0202010317 - Dosagem de Creatinina" at bounding box center [635, 424] width 1223 height 33
checkbox Creatinina "true"
type input "tr"
checkbox Creatinina "false"
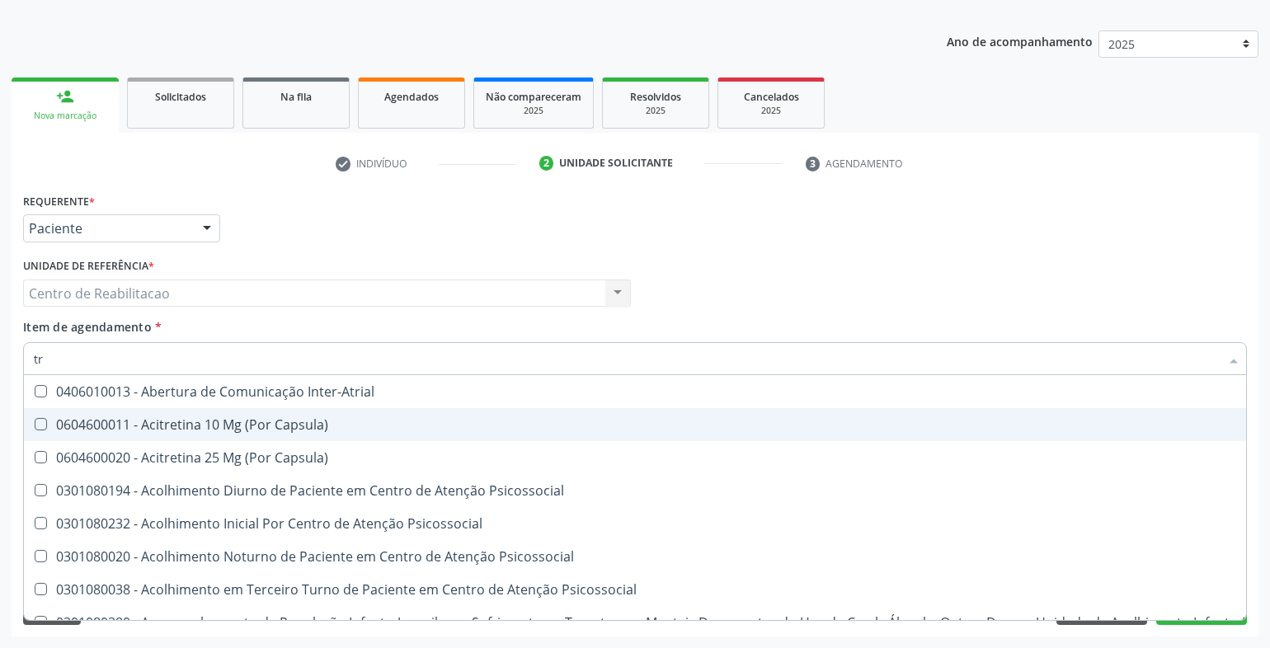
type input "tri"
checkbox A "true"
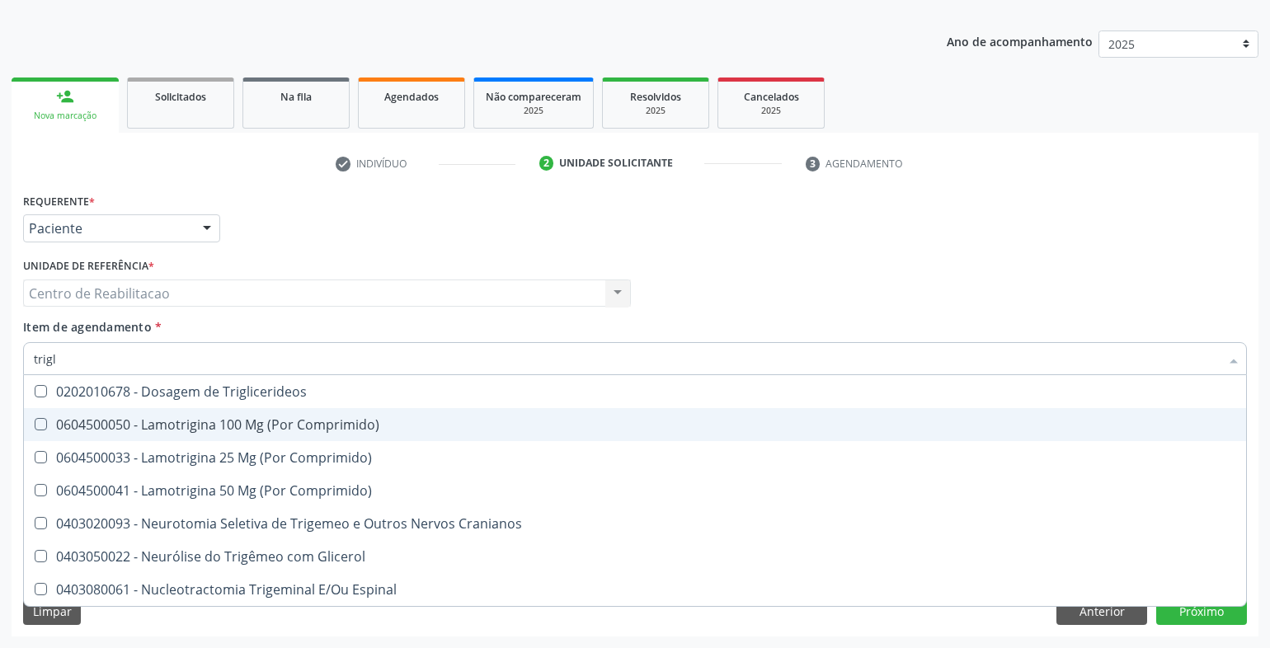
type input "trigli"
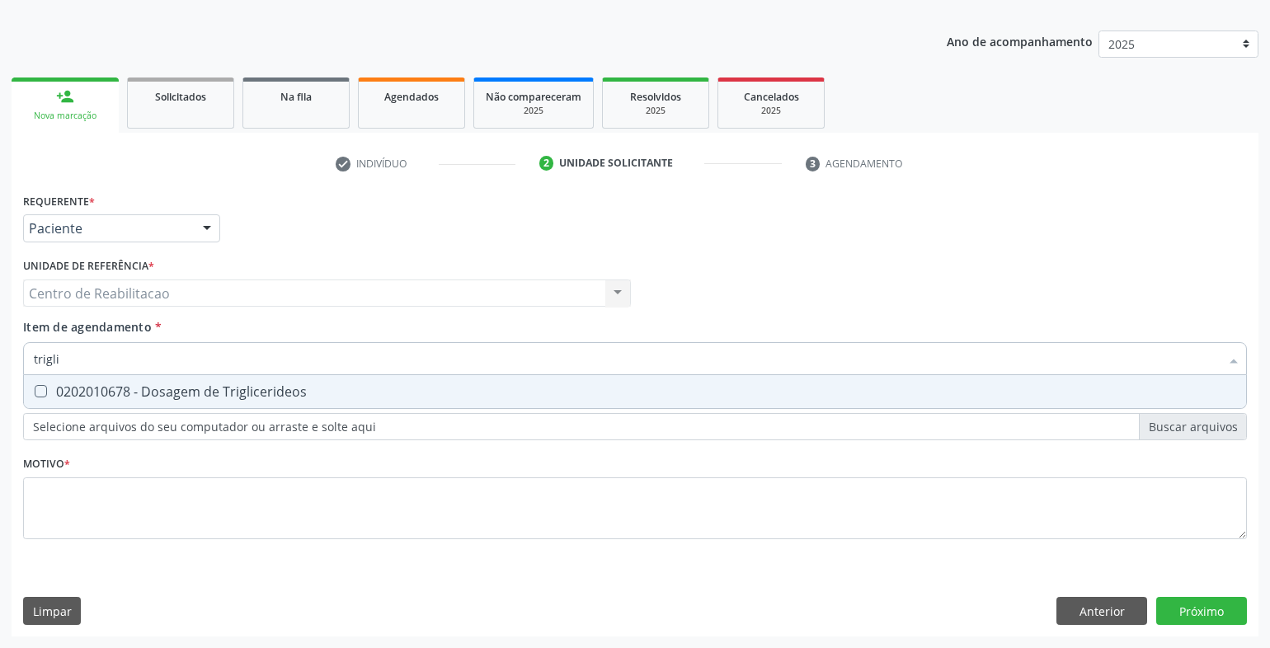
click at [356, 395] on div "0202010678 - Dosagem de Triglicerideos" at bounding box center [635, 391] width 1203 height 13
checkbox Triglicerideos "true"
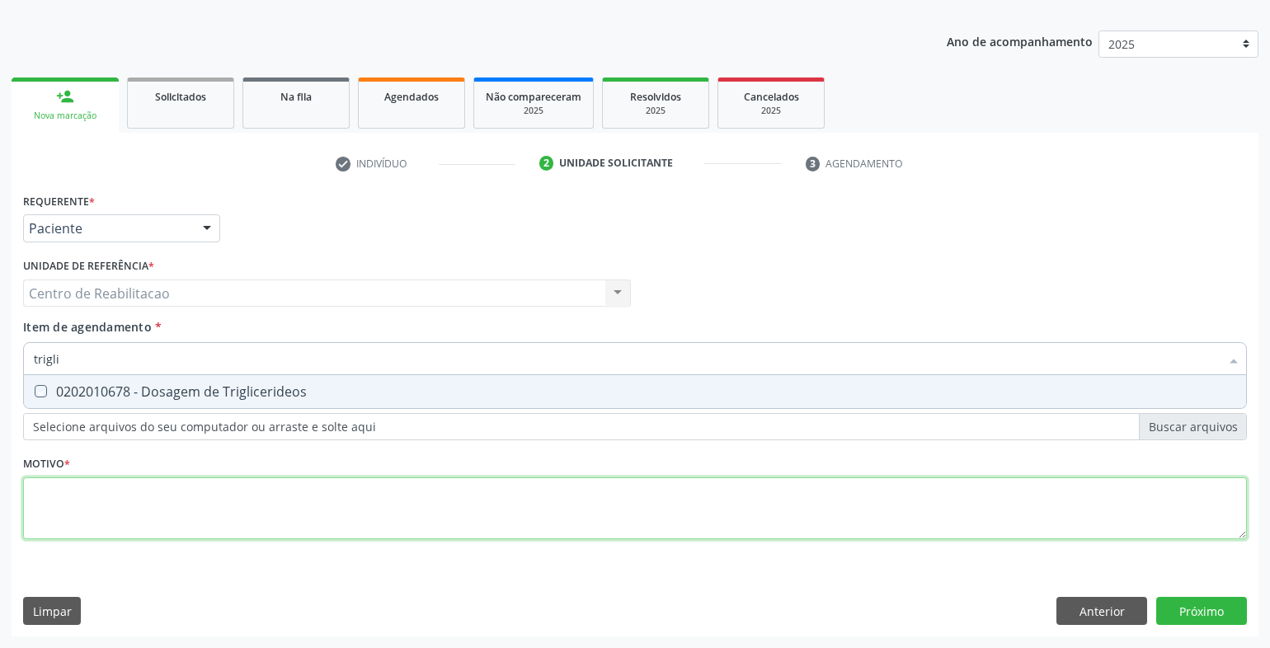
type textarea "."
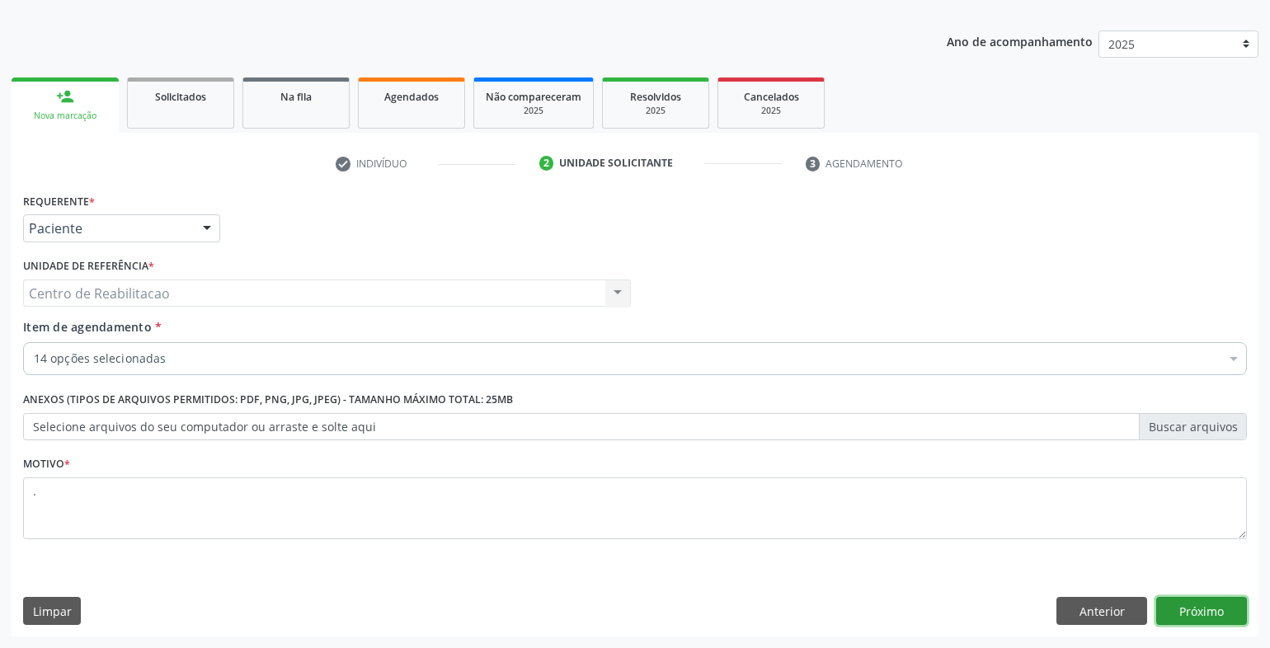
click button "Próximo" at bounding box center [1202, 611] width 91 height 28
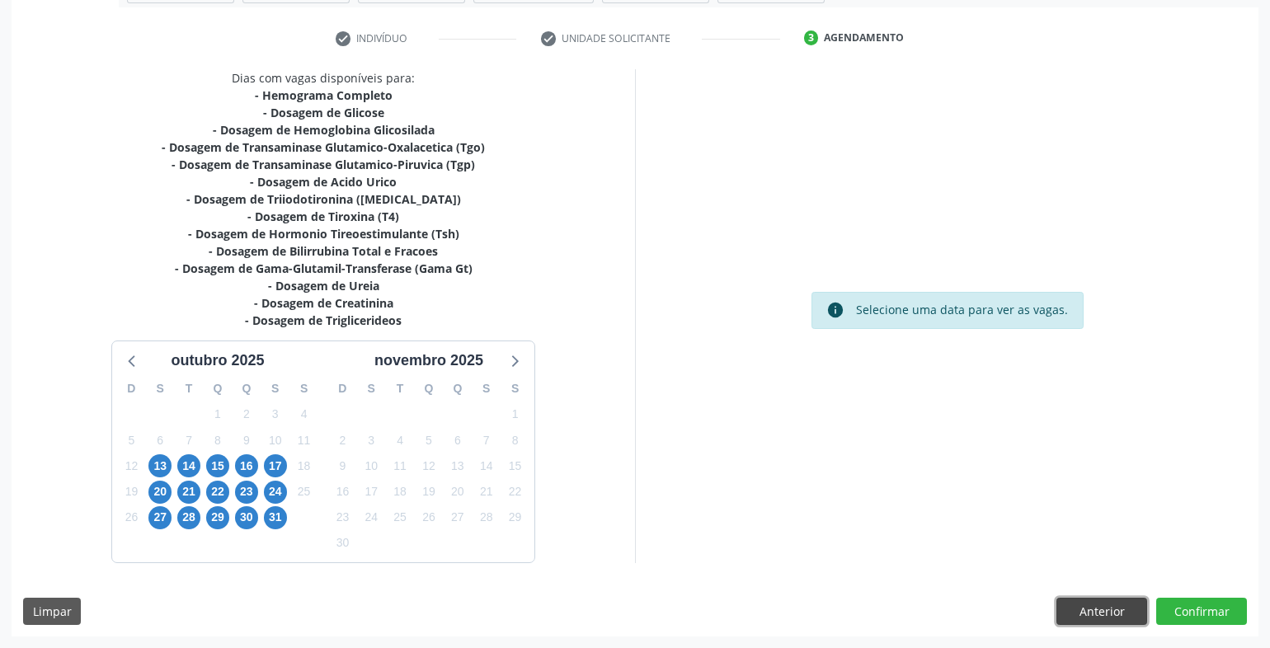
click at [1059, 605] on button "Anterior" at bounding box center [1102, 612] width 91 height 28
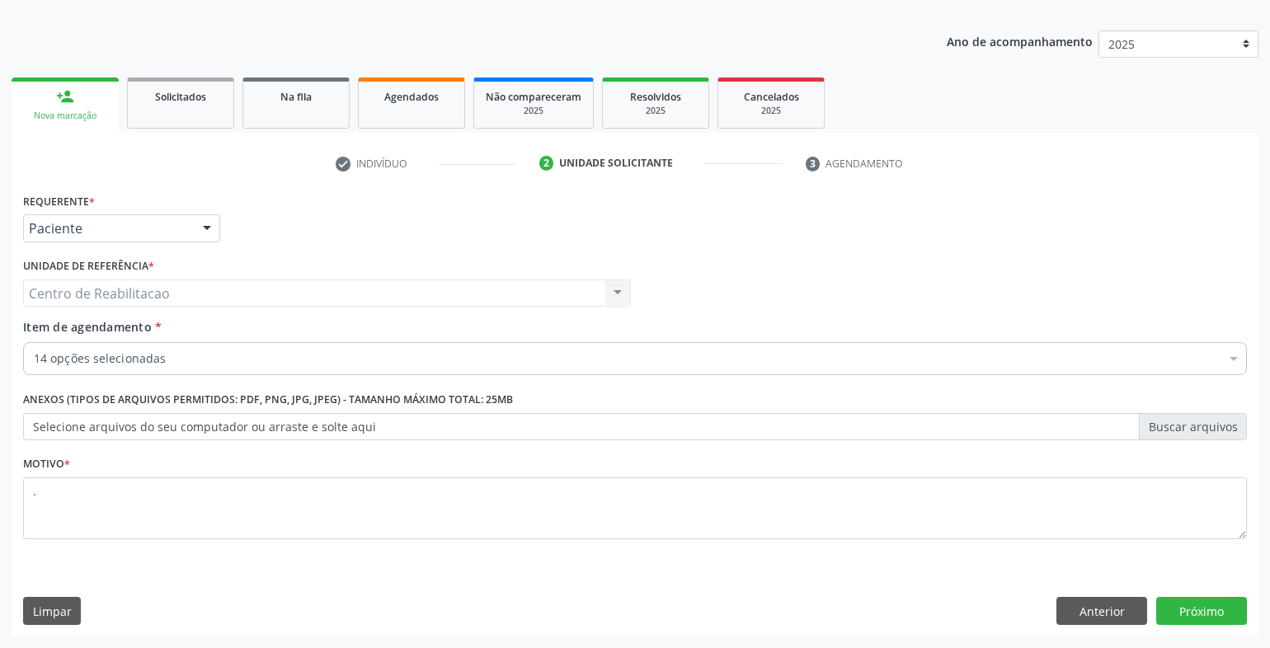
click at [143, 349] on div "14 opções selecionadas" at bounding box center [635, 358] width 1224 height 33
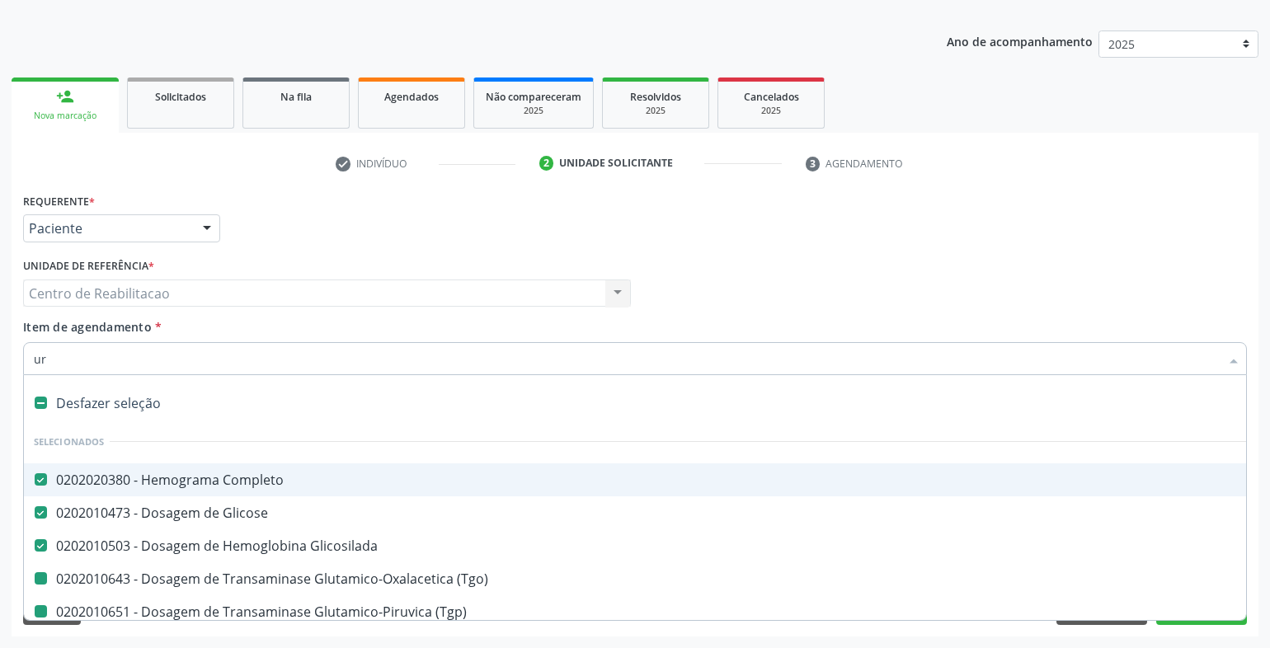
type input "uri"
checkbox \(Tgo\) "false"
checkbox \(Tgp\) "false"
checkbox Urico "false"
checkbox \(T3\) "false"
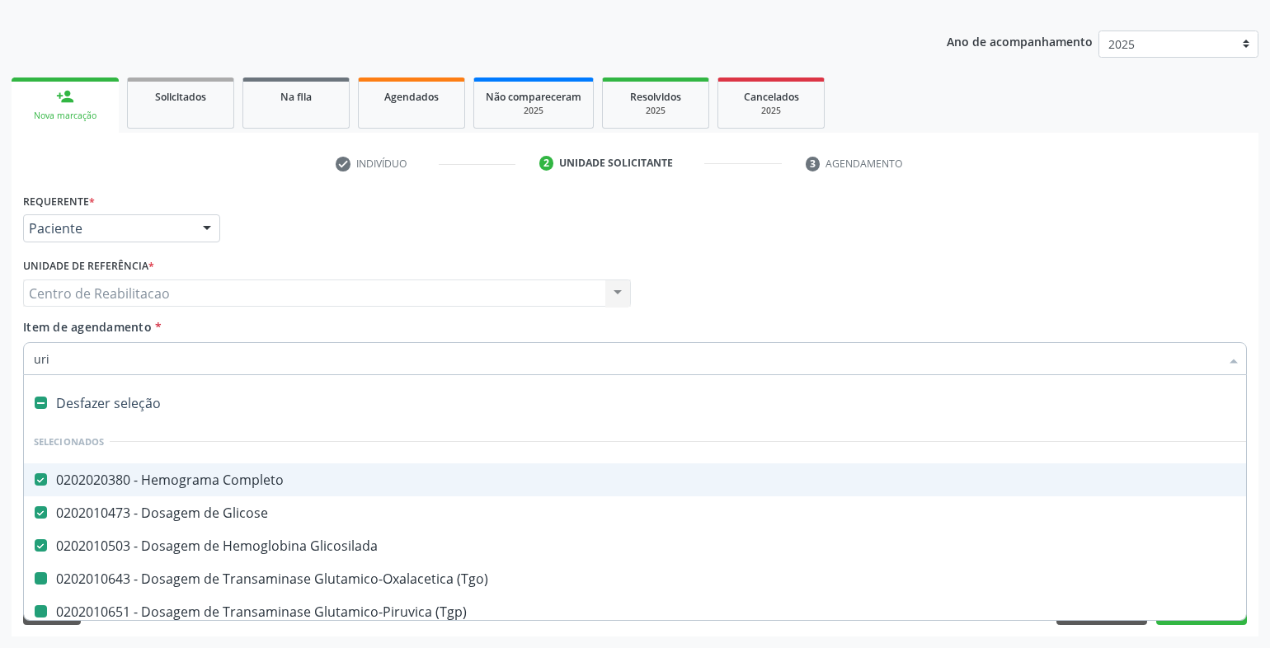
checkbox \(Tsh\) "false"
checkbox Fracoes "false"
checkbox Gt\) "false"
checkbox Ureia "false"
checkbox Creatinina "false"
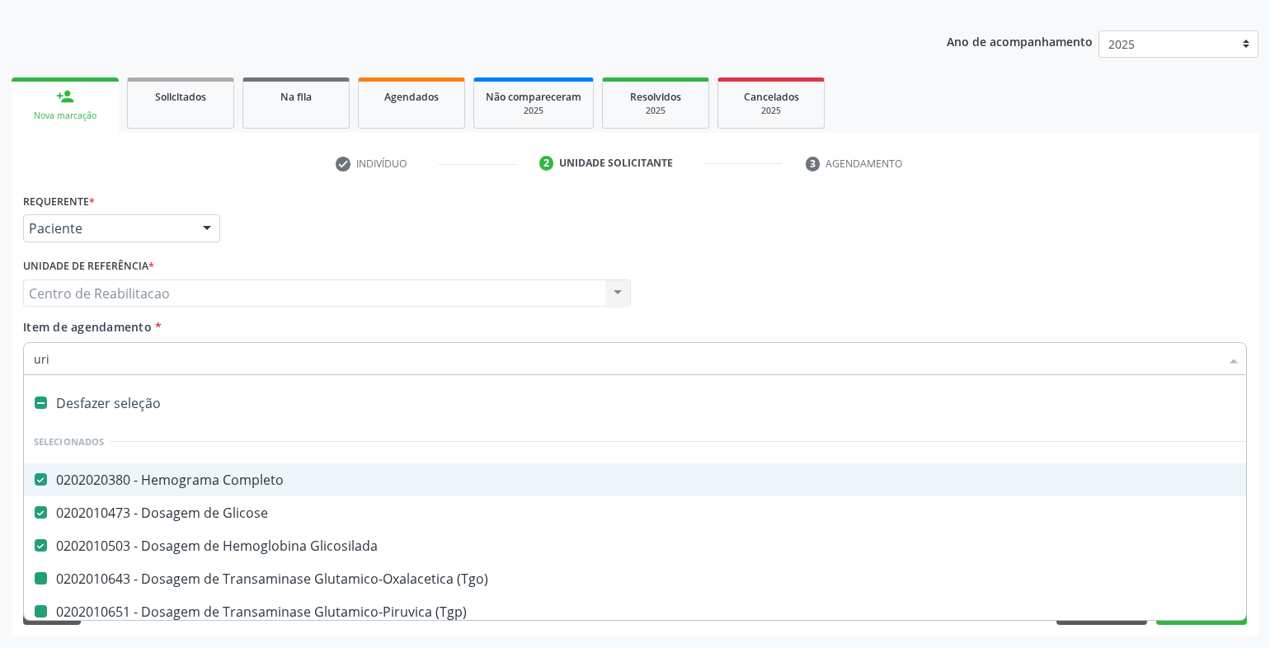
checkbox Triglicerideos "false"
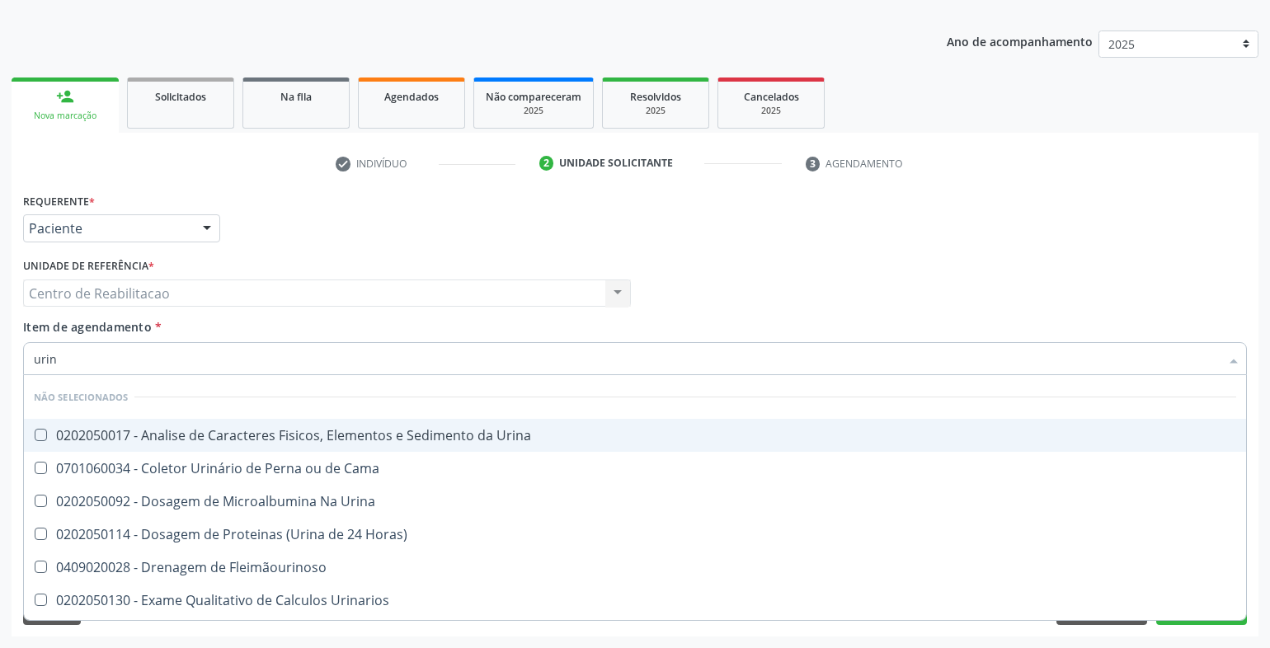
type input "urina"
click at [252, 430] on div "0202050017 - Analise de Caracteres Fisicos, Elementos e Sedimento da Urina" at bounding box center [635, 435] width 1203 height 13
checkbox Urina "true"
type textarea ".."
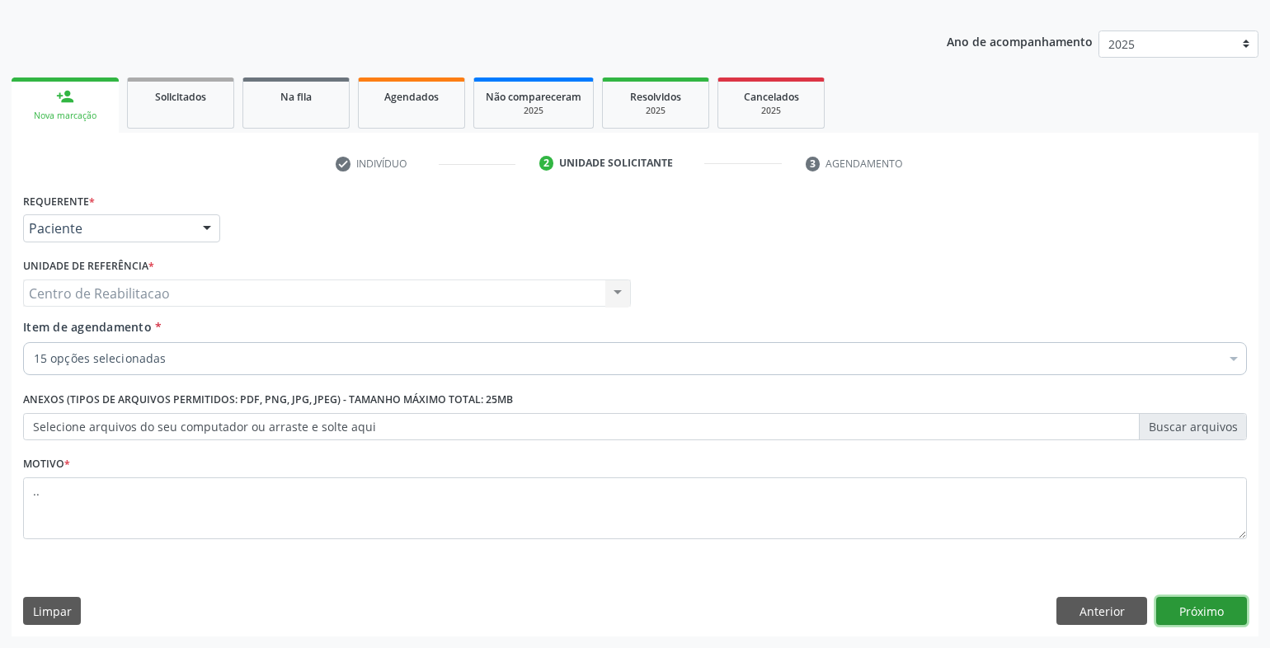
click button "Próximo" at bounding box center [1202, 611] width 91 height 28
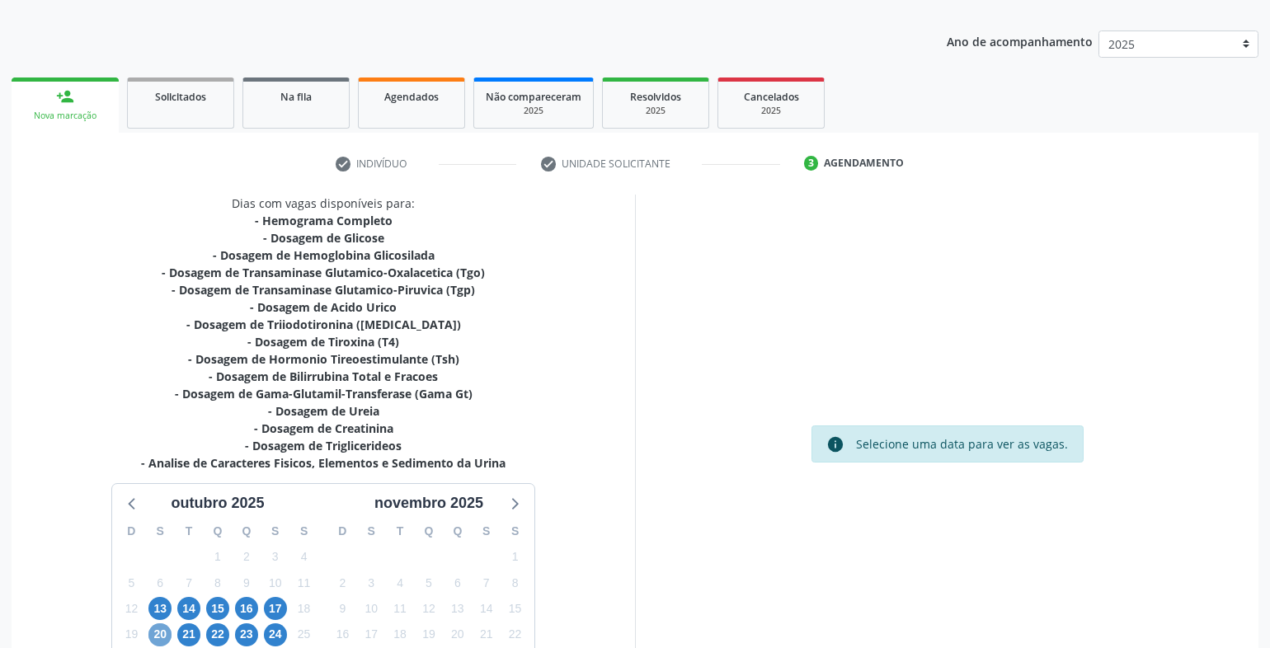
click at [163, 635] on span "20" at bounding box center [159, 635] width 23 height 23
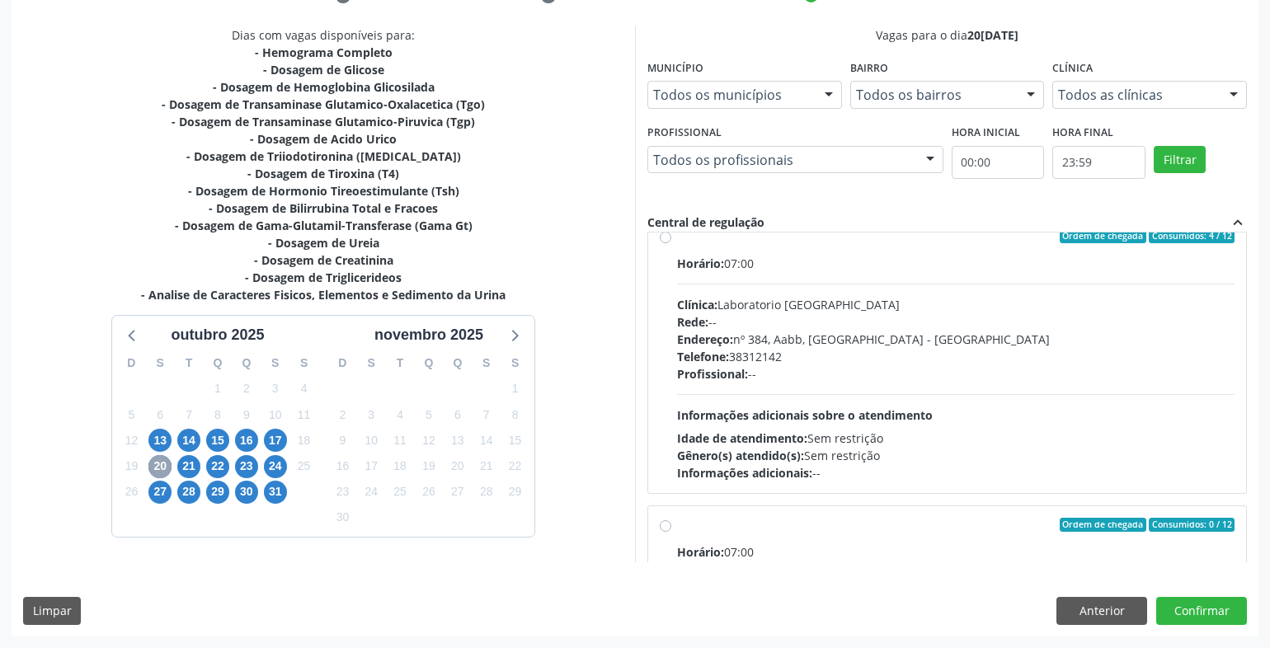
scroll to position [577, 0]
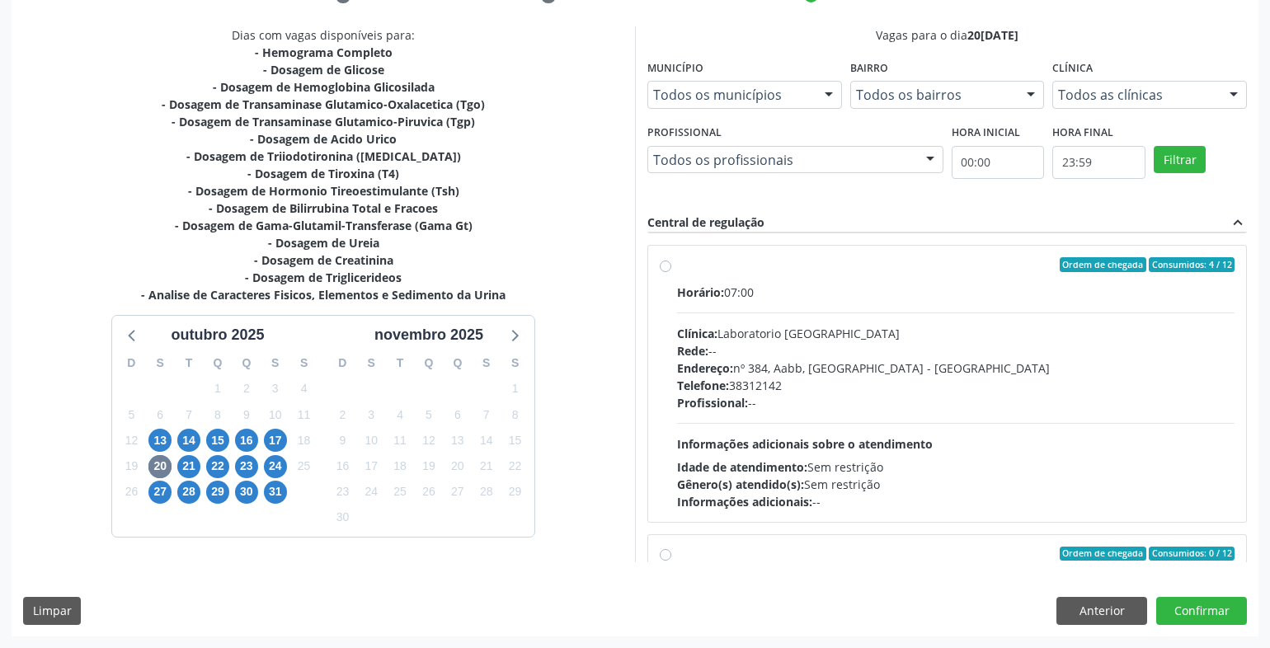
click at [804, 288] on div "Horário: 07:00" at bounding box center [956, 292] width 558 height 17
click at [671, 272] on input "Ordem de chegada Consumidos: 4 / 12 Horário: 07:00 Clínica: Laboratorio Sao Fra…" at bounding box center [666, 264] width 12 height 15
radio input "true"
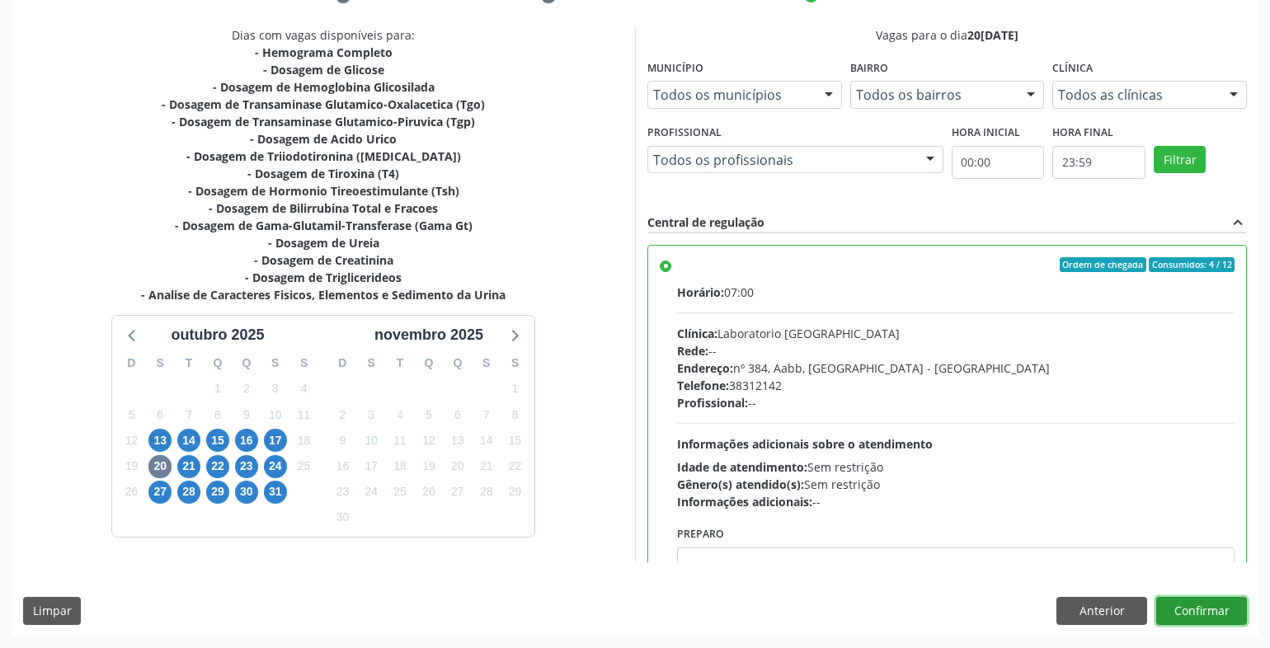
click at [1199, 615] on button "Confirmar" at bounding box center [1202, 611] width 91 height 28
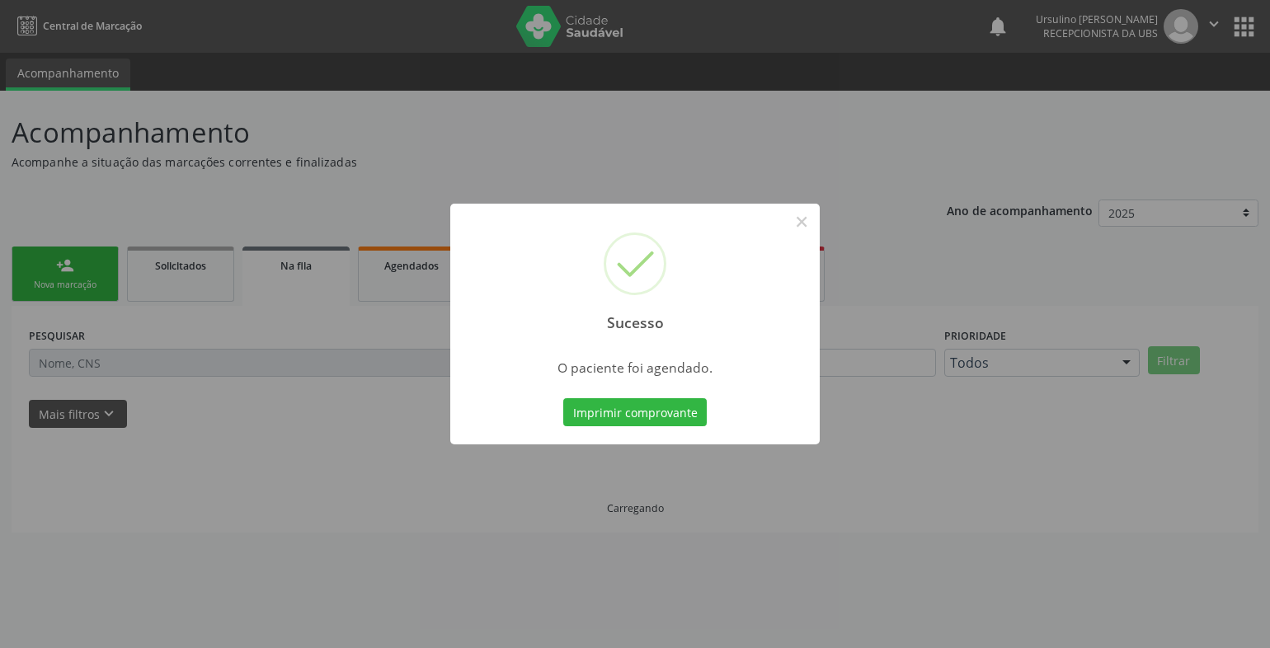
scroll to position [0, 0]
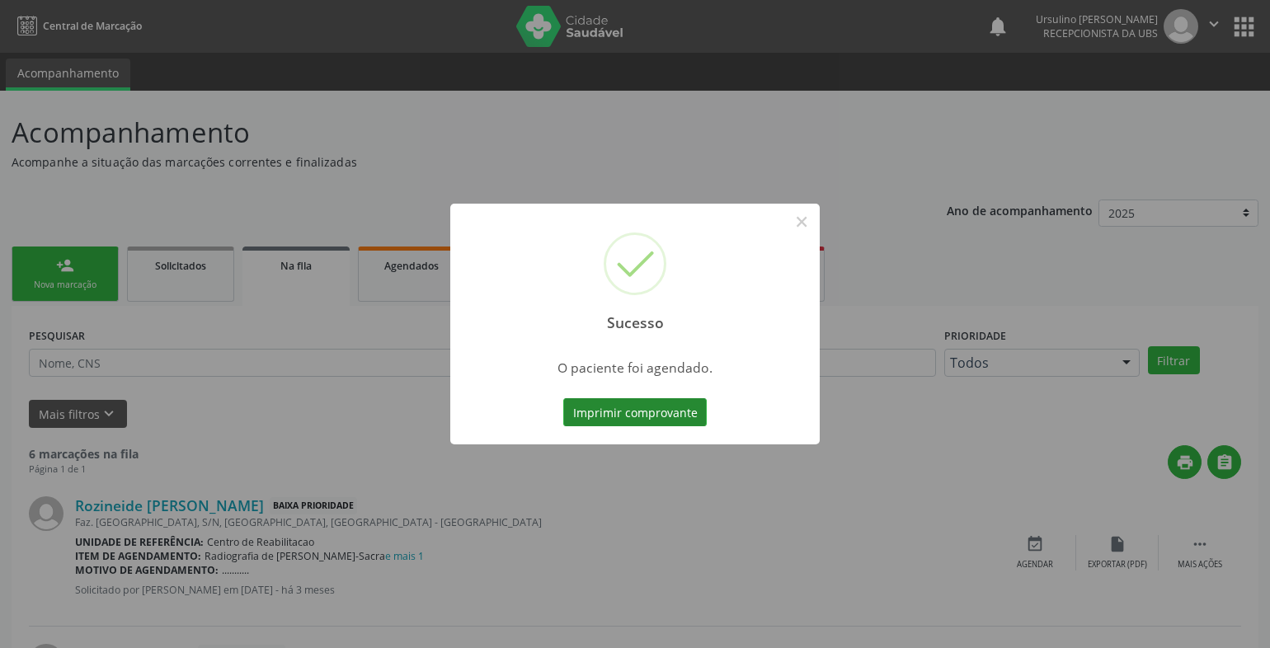
click at [674, 411] on button "Imprimir comprovante" at bounding box center [635, 412] width 144 height 28
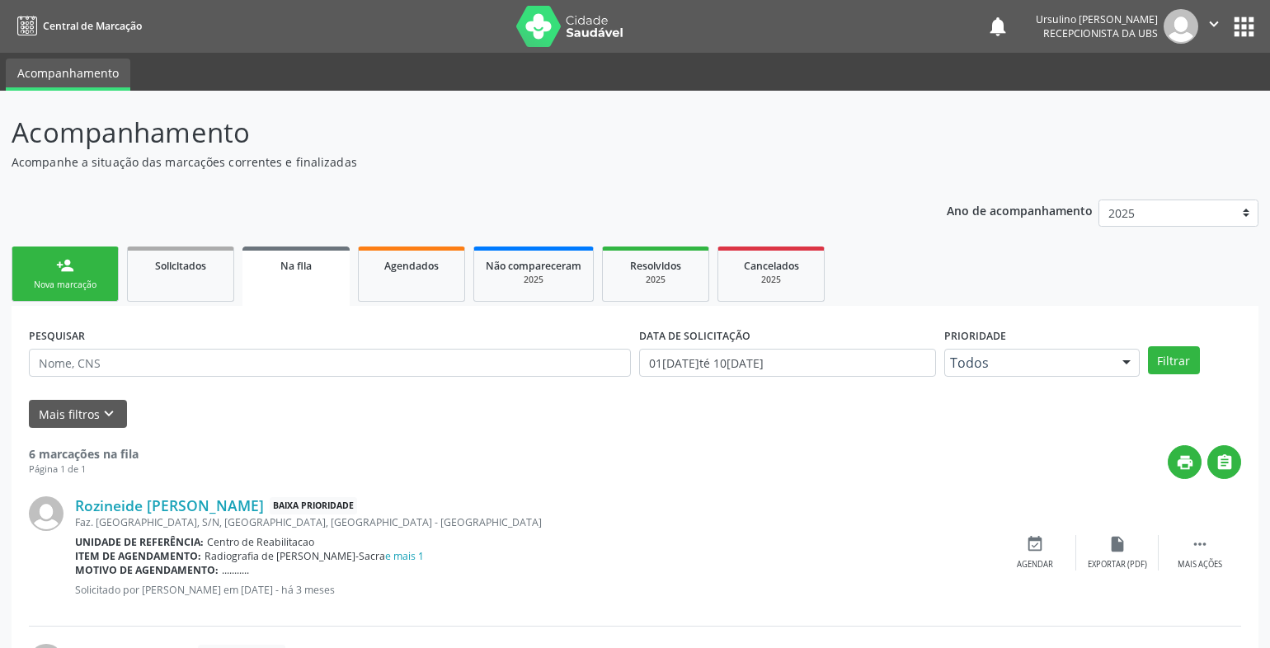
click at [86, 279] on div "Nova marcação" at bounding box center [65, 285] width 82 height 12
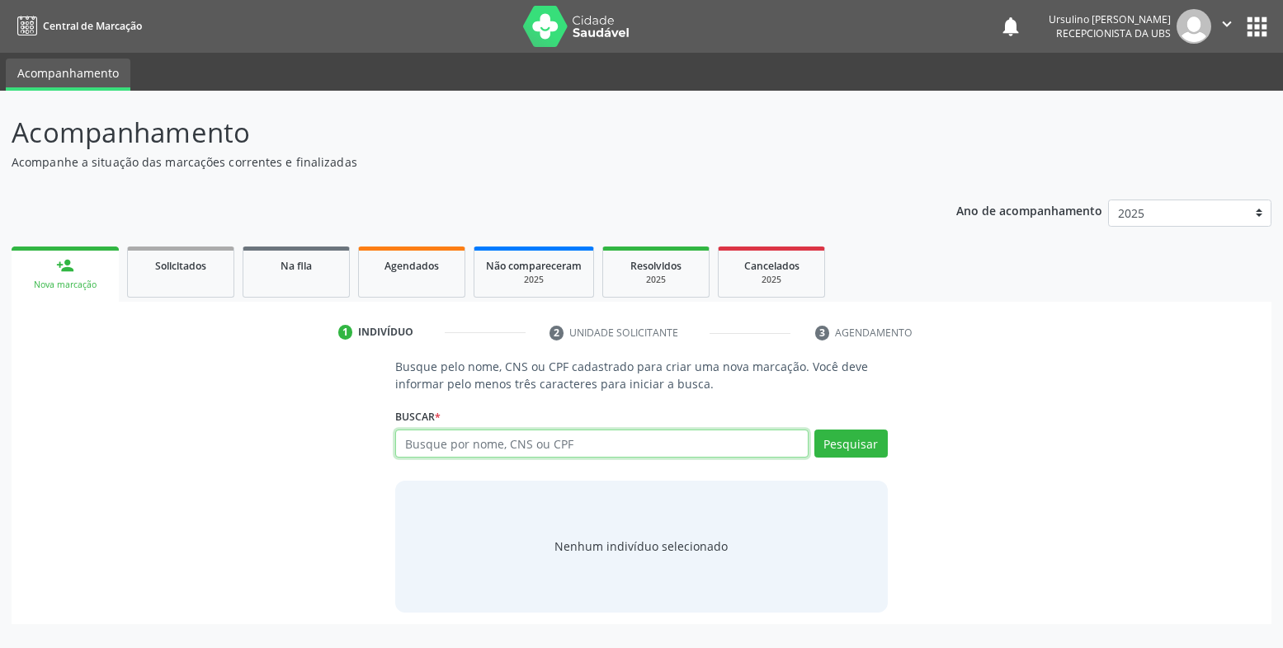
click at [483, 450] on input "text" at bounding box center [601, 444] width 413 height 28
click at [499, 436] on input "text" at bounding box center [601, 444] width 413 height 28
type input "898003739245141"
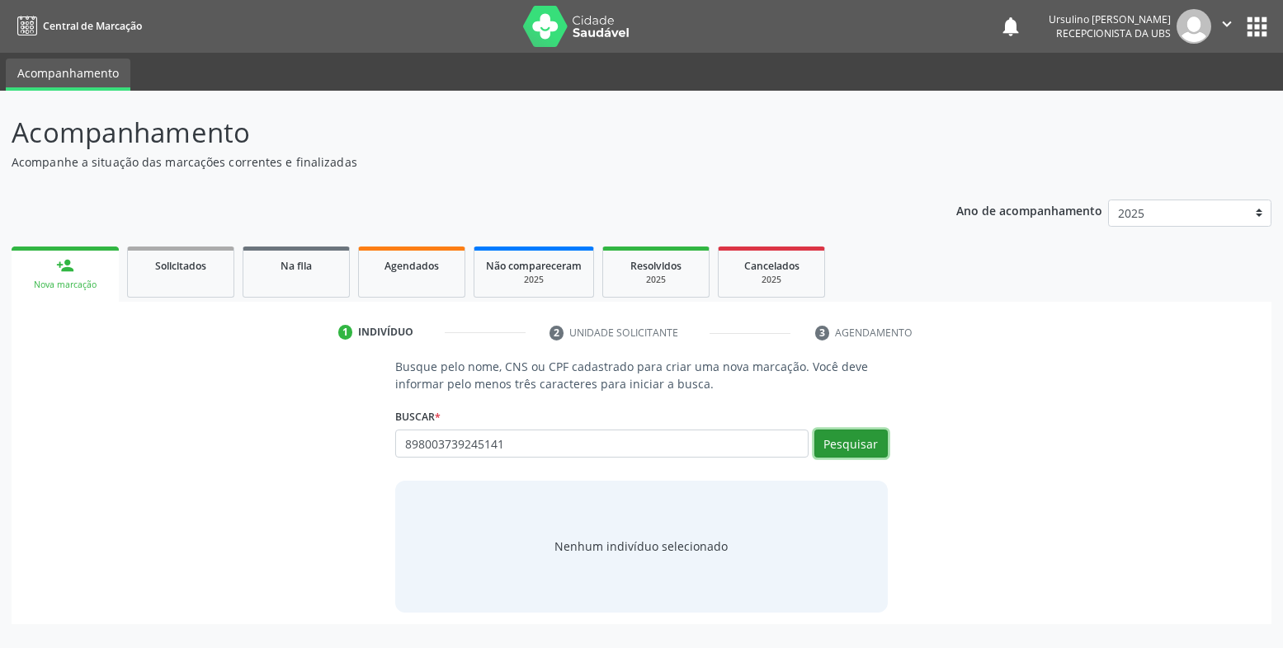
click at [833, 448] on button "Pesquisar" at bounding box center [850, 444] width 73 height 28
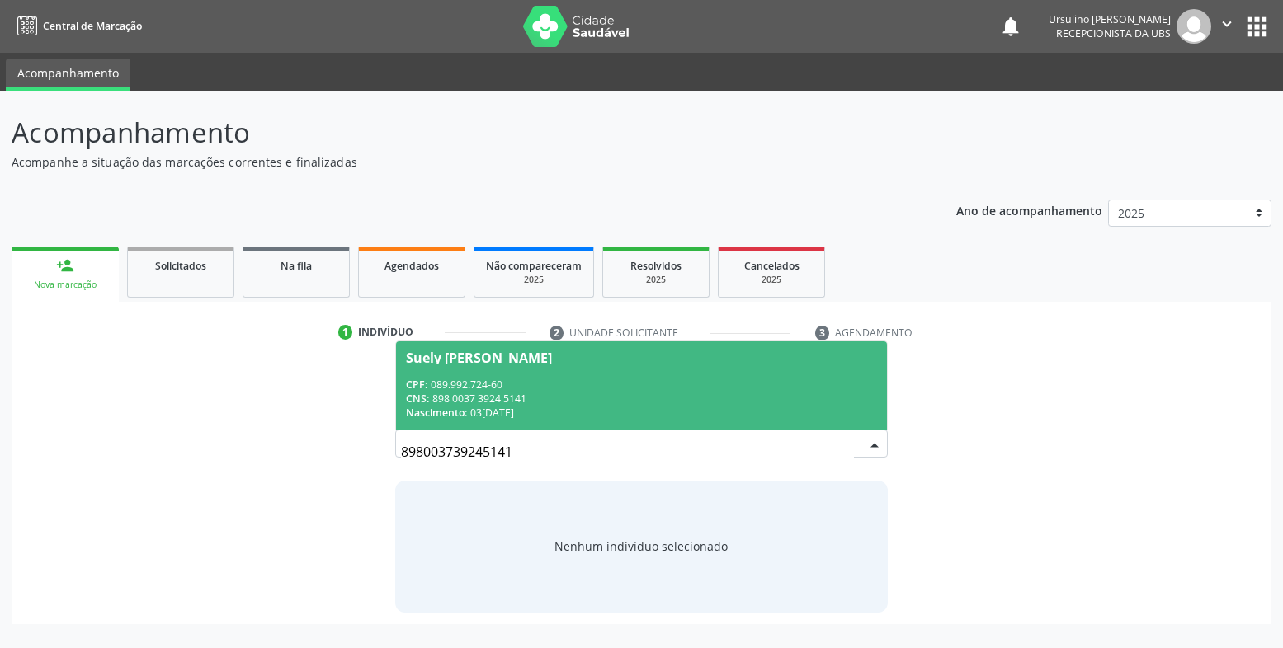
click at [622, 404] on div "CNS: 898 0037 3924 5141" at bounding box center [641, 399] width 471 height 14
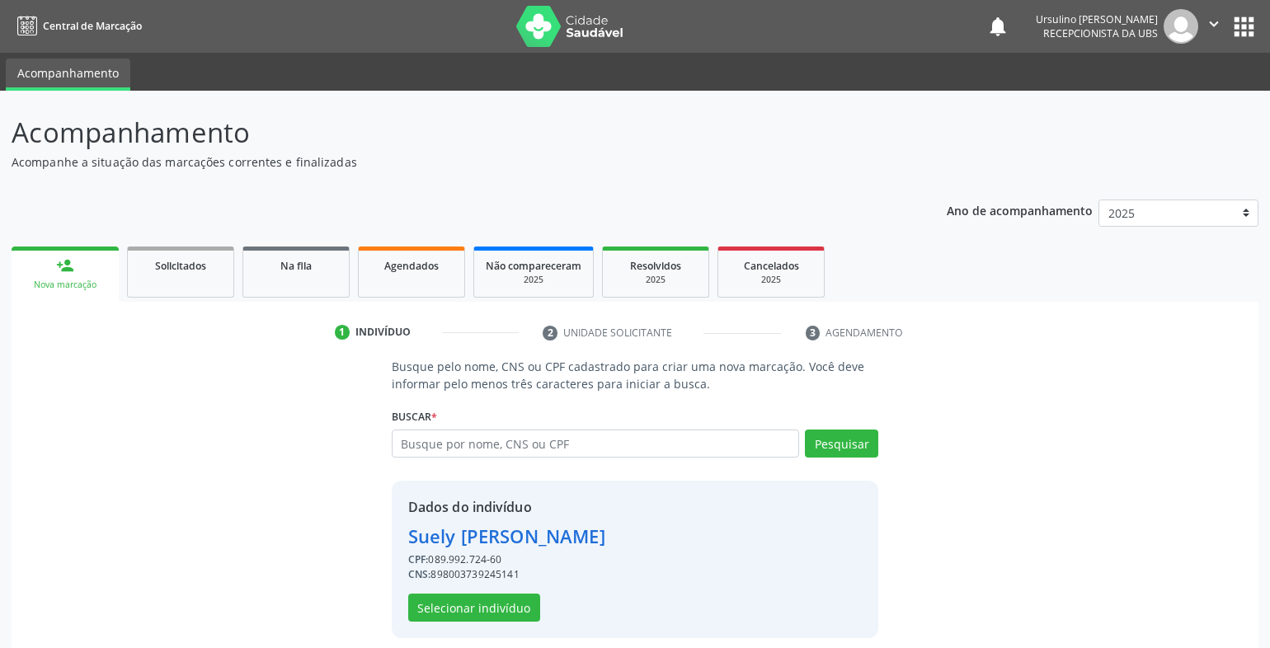
scroll to position [13, 0]
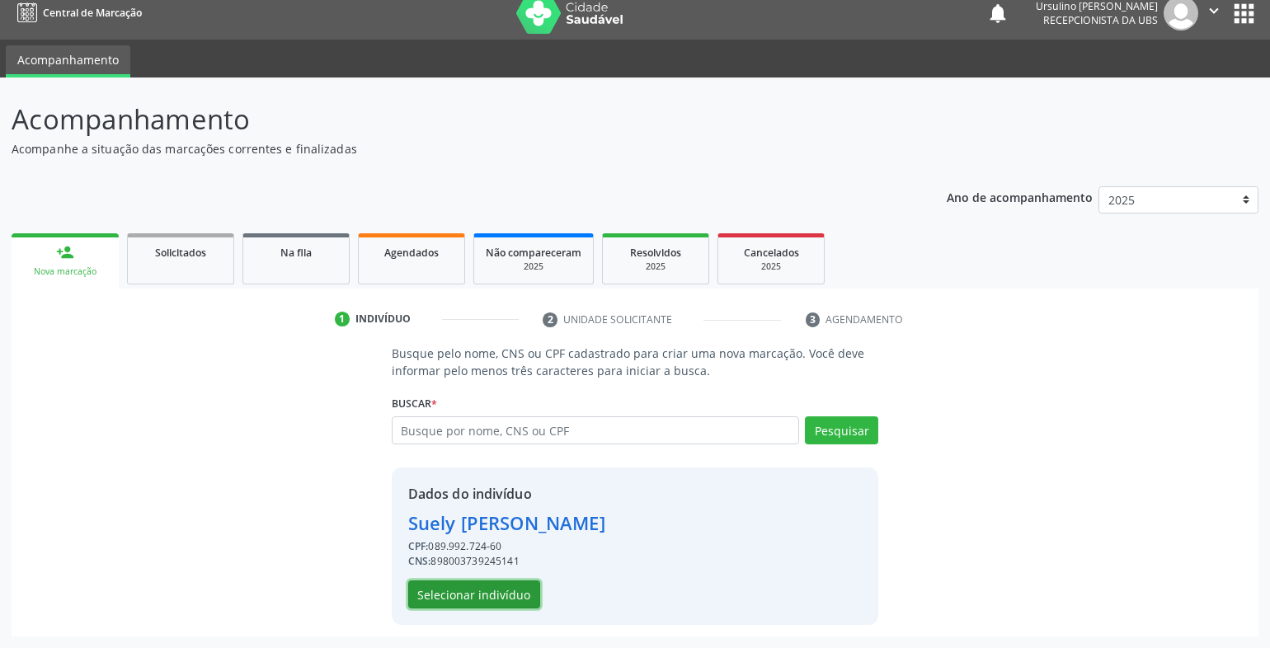
click at [473, 598] on button "Selecionar indivíduo" at bounding box center [474, 595] width 132 height 28
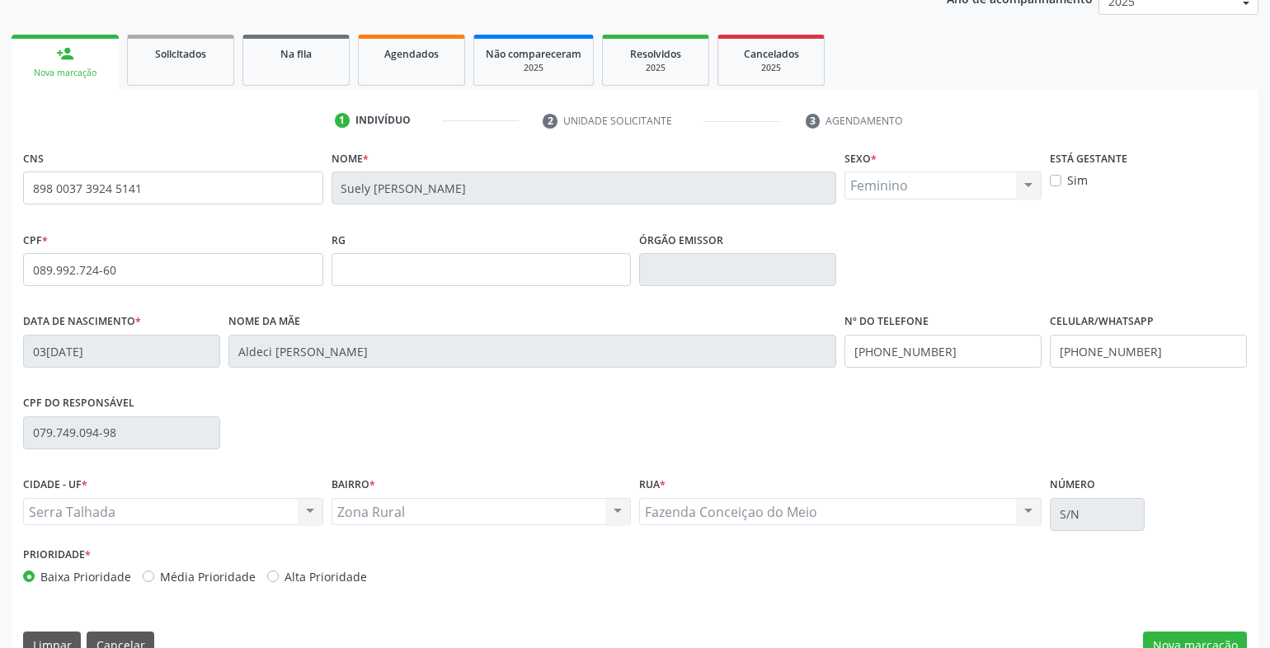
scroll to position [246, 0]
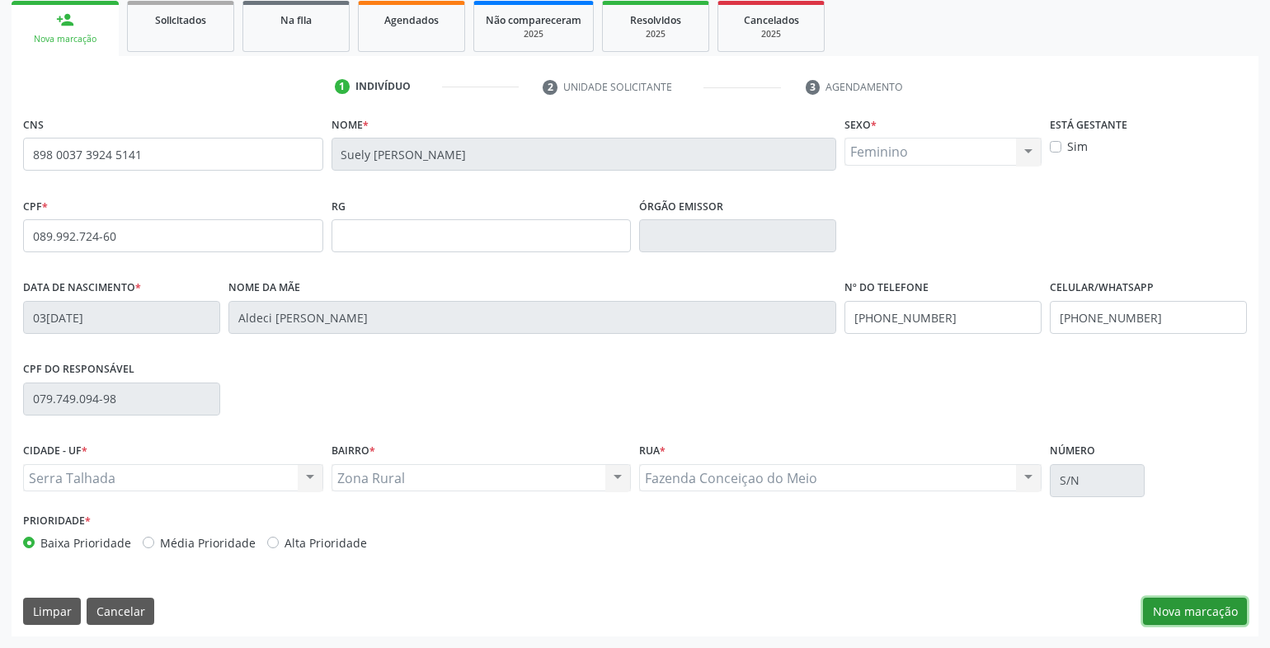
click at [1184, 605] on button "Nova marcação" at bounding box center [1195, 612] width 104 height 28
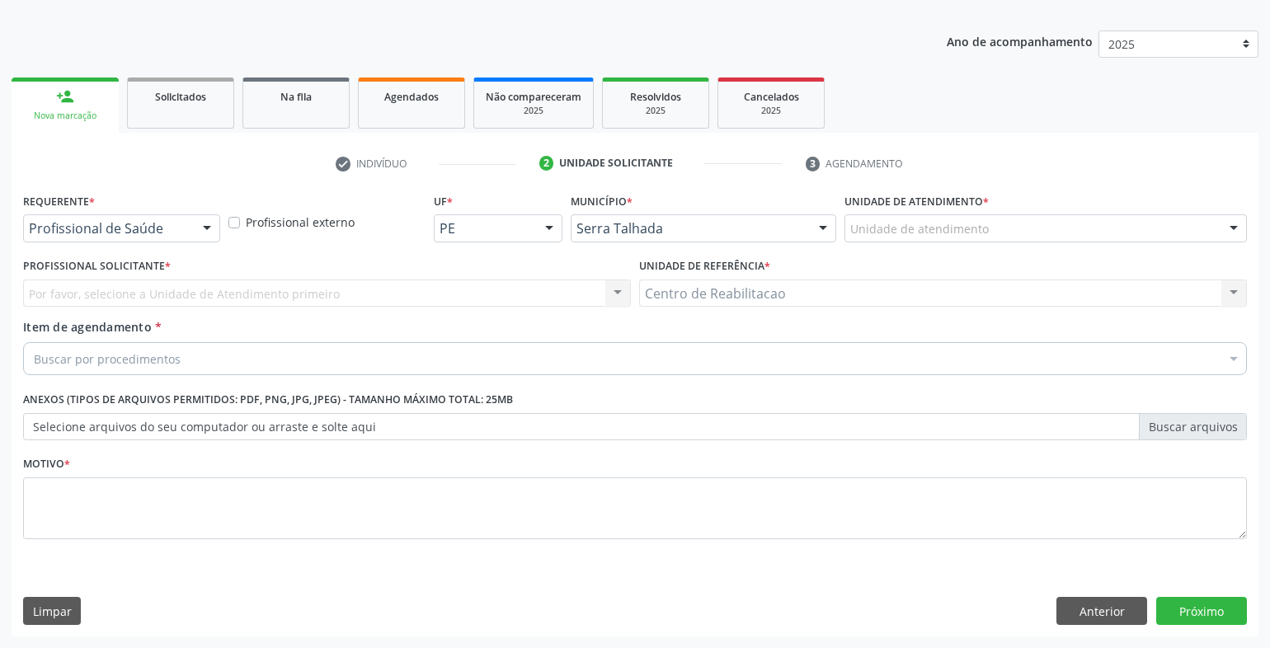
scroll to position [169, 0]
click at [130, 300] on div "Por favor, selecione a Unidade de Atendimento primeiro Nenhum resultado encontr…" at bounding box center [327, 294] width 608 height 28
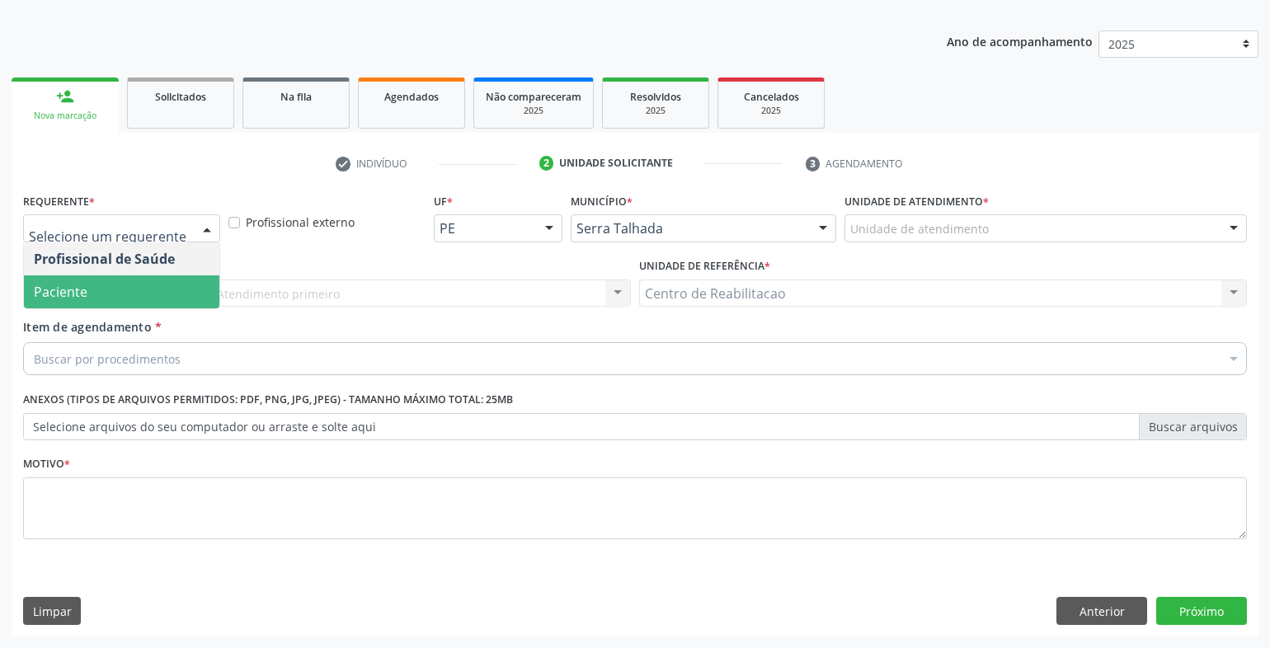
click at [124, 285] on span "Paciente" at bounding box center [122, 292] width 196 height 33
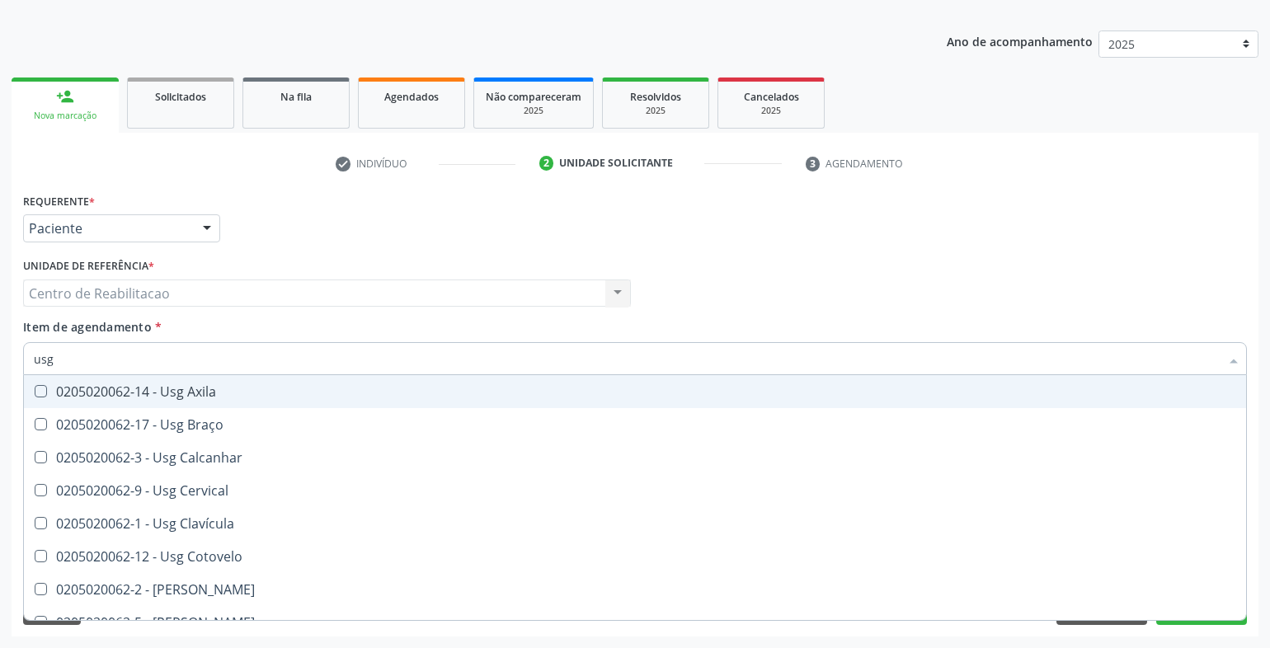
type input "usg p"
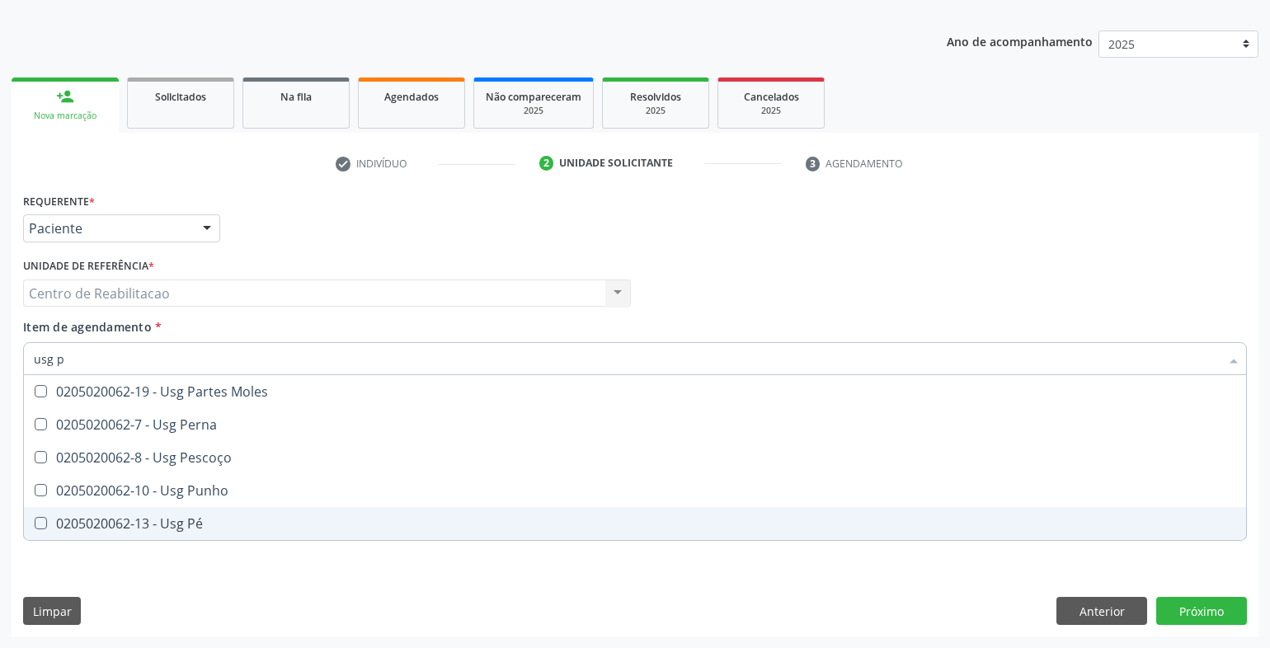
click at [43, 525] on Pé at bounding box center [41, 523] width 12 height 12
click at [35, 525] on Pé "checkbox" at bounding box center [29, 523] width 11 height 11
checkbox Pé "true"
click at [1213, 606] on div "Requerente * Paciente Profissional de Saúde Paciente Nenhum resultado encontrad…" at bounding box center [635, 413] width 1247 height 448
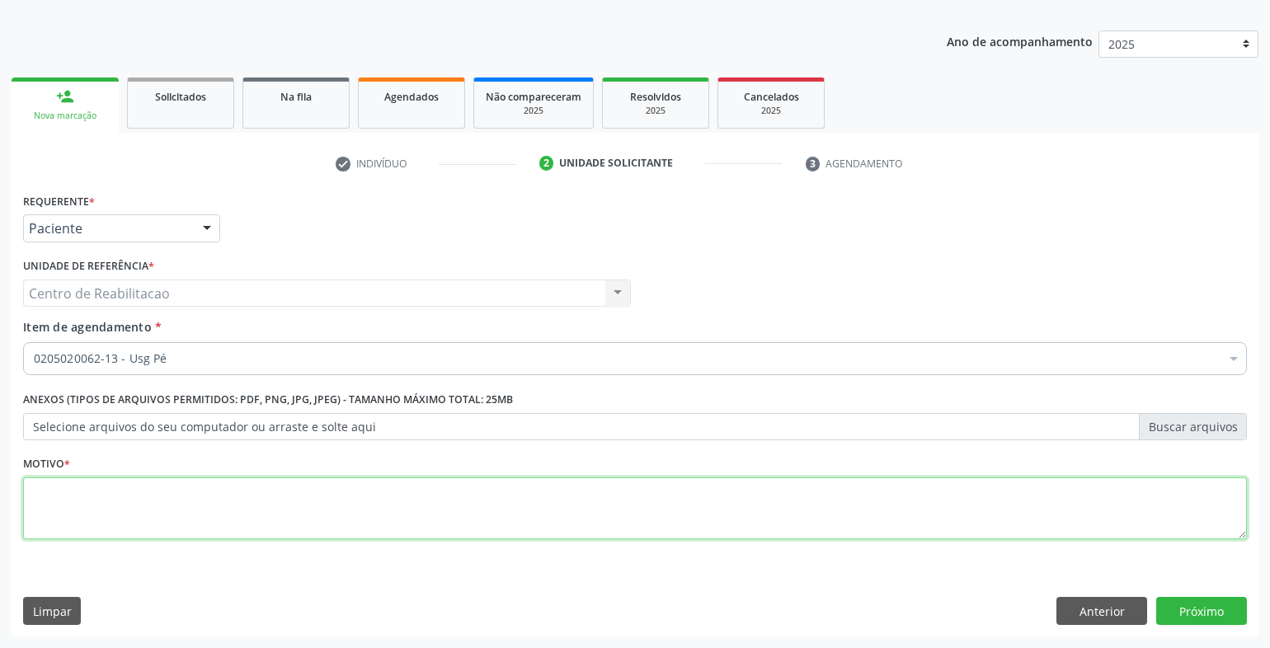
click at [348, 517] on textarea at bounding box center [635, 509] width 1224 height 63
type textarea "00"
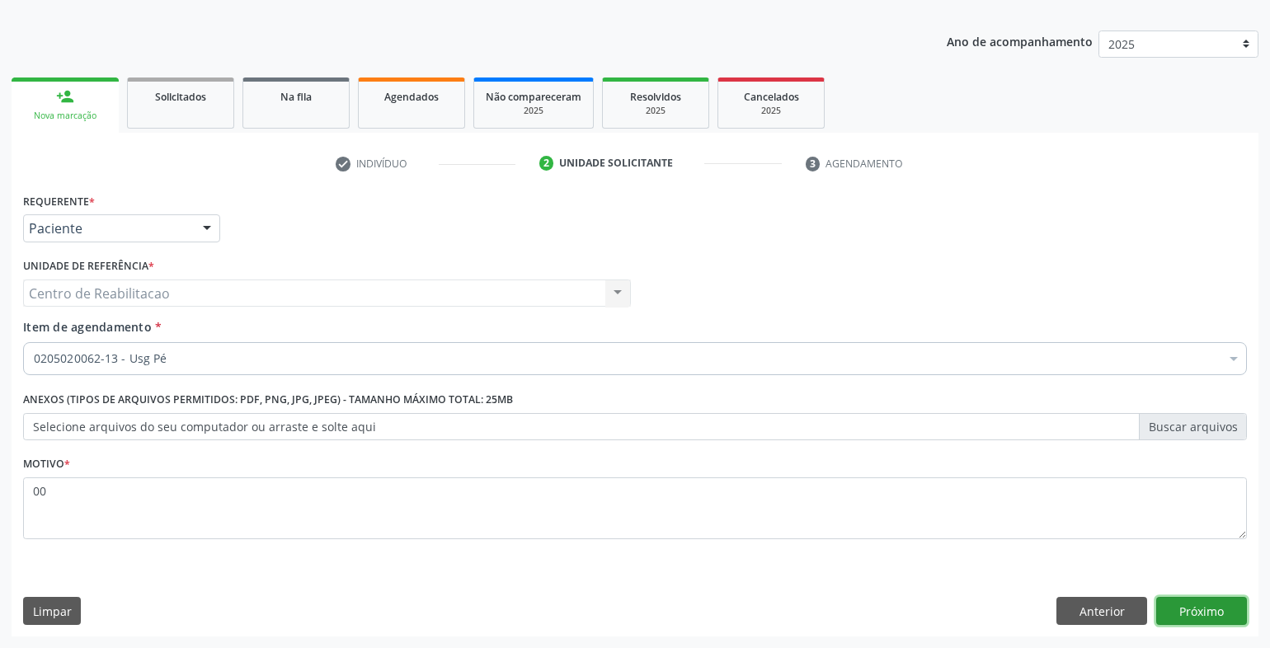
click at [1196, 613] on button "Próximo" at bounding box center [1202, 611] width 91 height 28
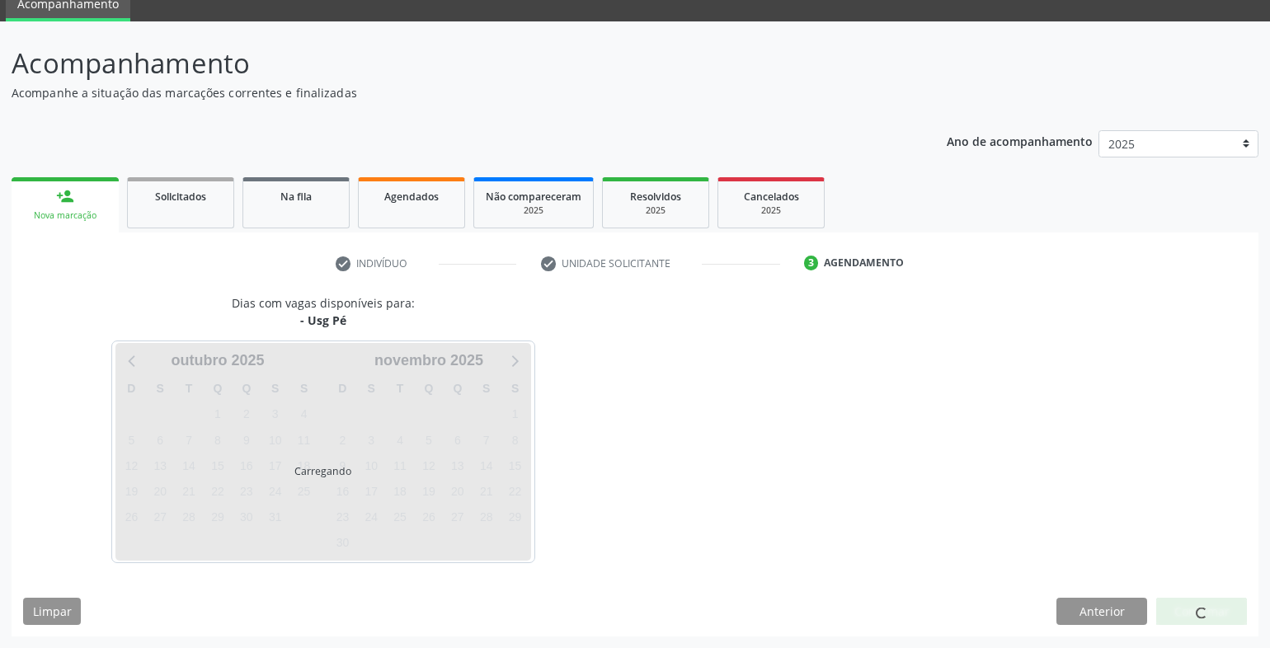
scroll to position [69, 0]
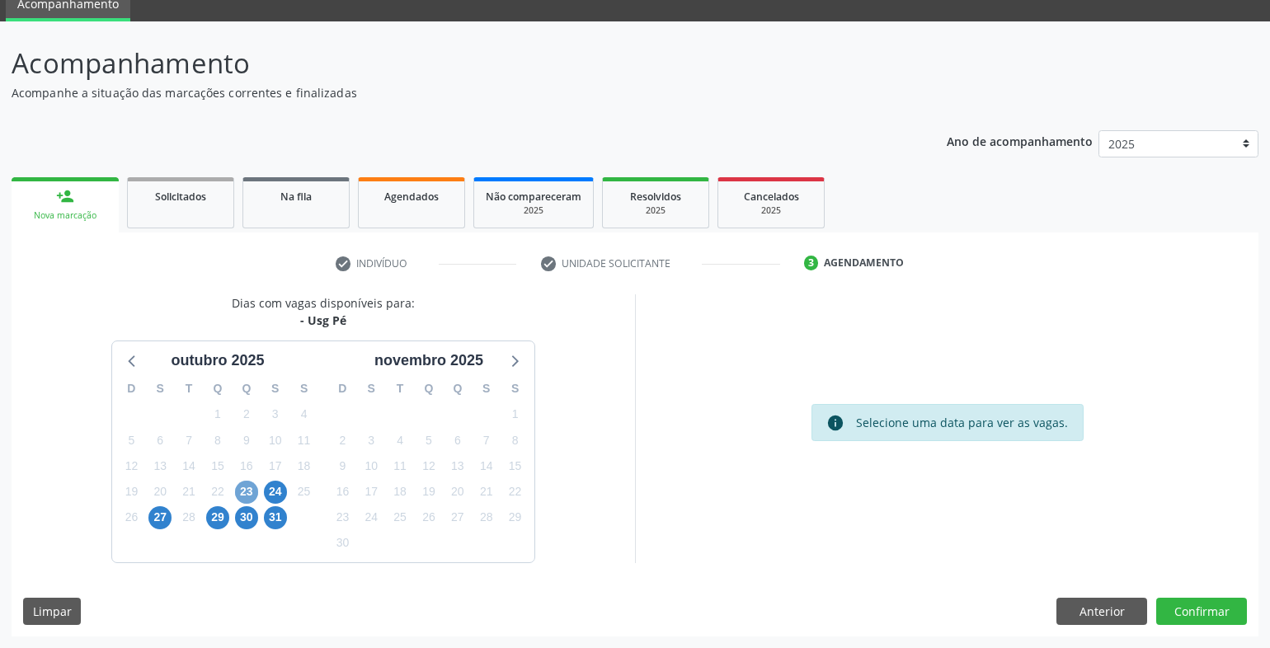
click at [247, 491] on span "23" at bounding box center [246, 492] width 23 height 23
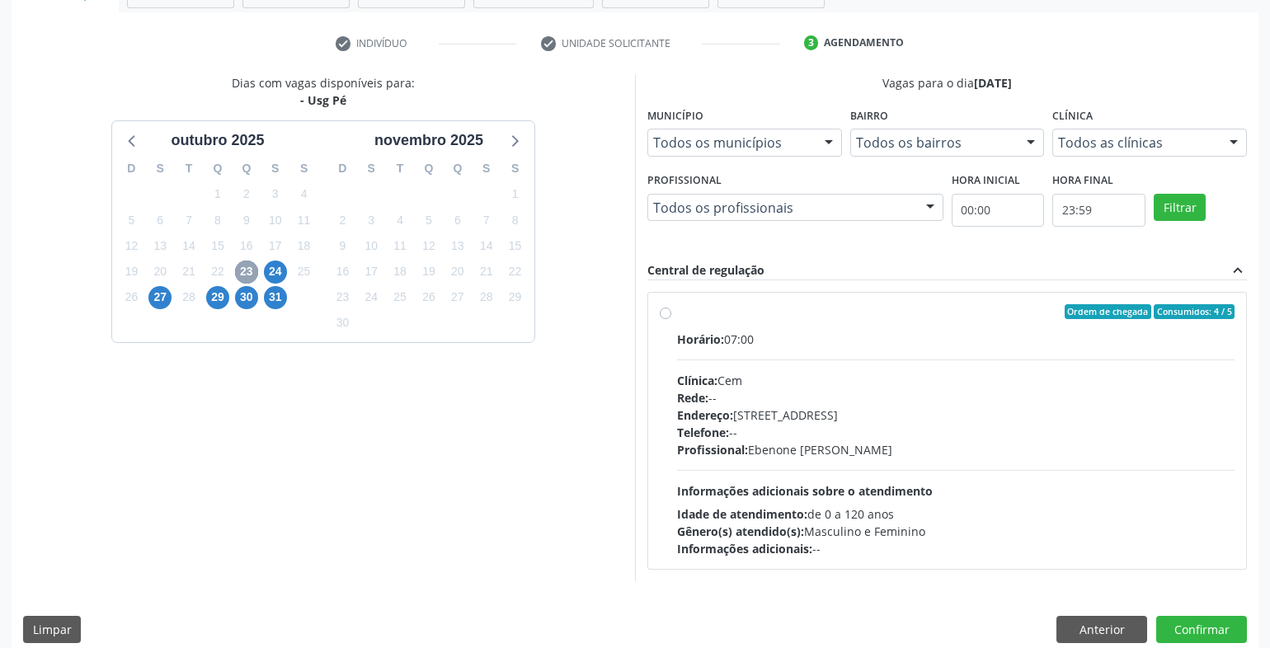
scroll to position [308, 0]
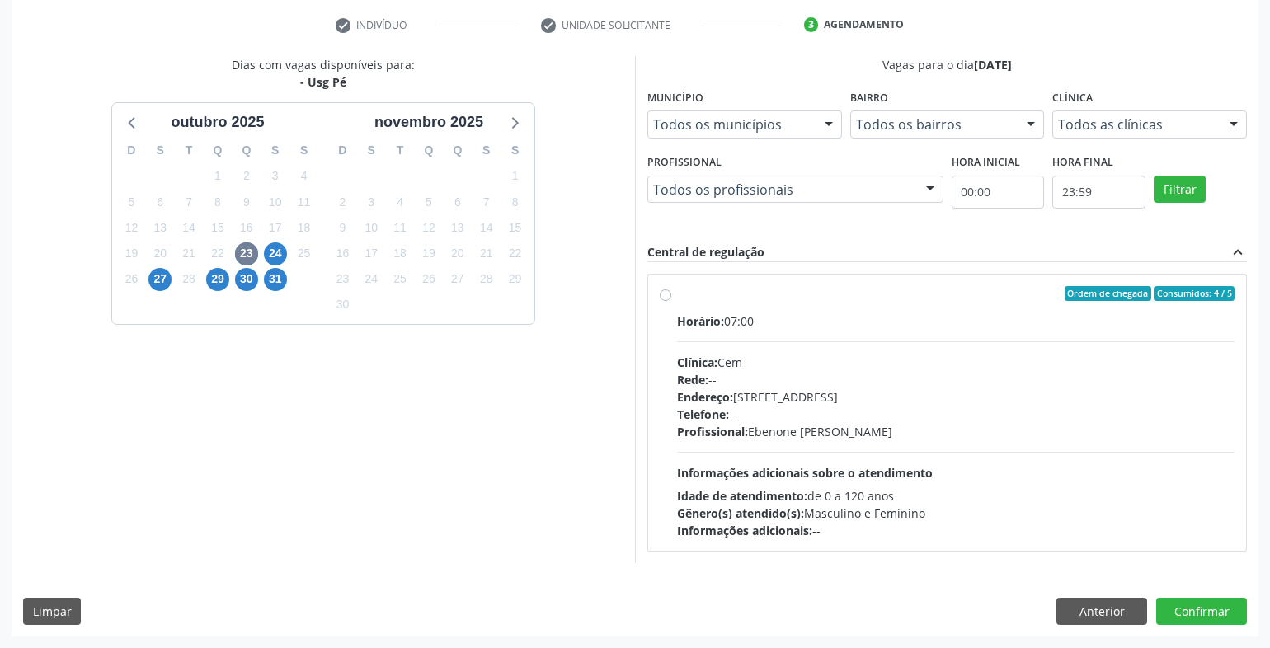
click at [677, 295] on label "Ordem de chegada Consumidos: 4 / 5 Horário: 07:00 Clínica: Cem Rede: -- Endereç…" at bounding box center [956, 412] width 558 height 253
click at [668, 295] on input "Ordem de chegada Consumidos: 4 / 5 Horário: 07:00 Clínica: Cem Rede: -- Endereç…" at bounding box center [666, 293] width 12 height 15
radio input "true"
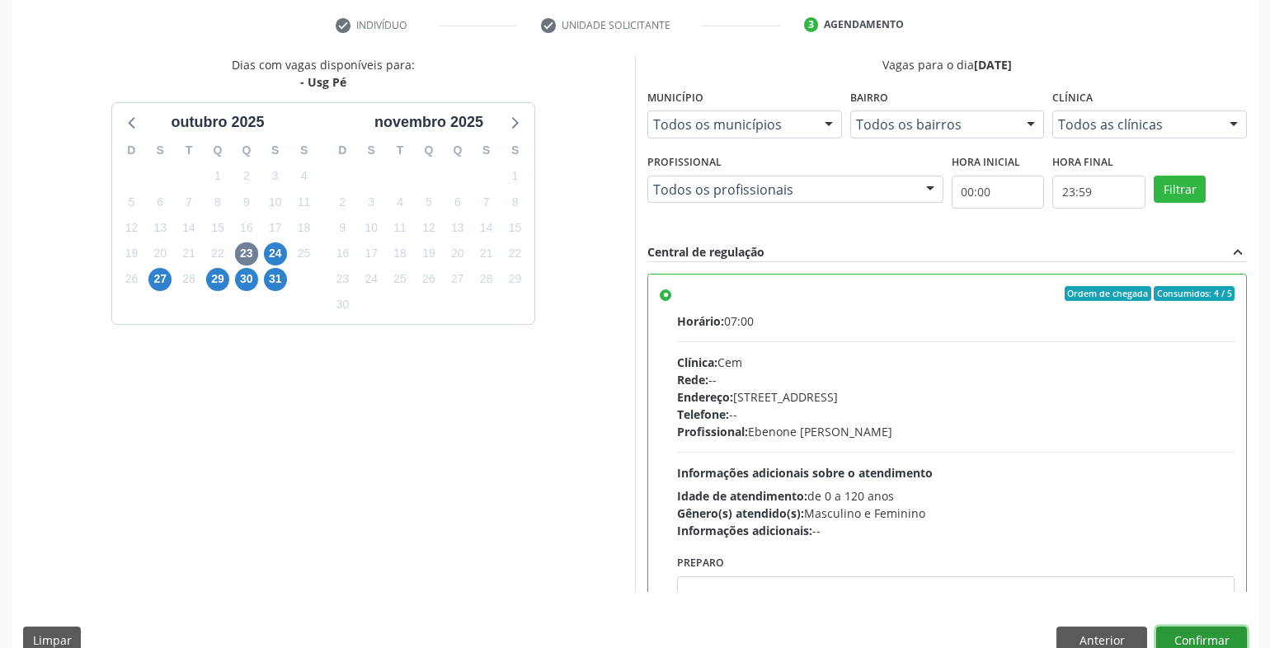
click at [1183, 637] on button "Confirmar" at bounding box center [1202, 641] width 91 height 28
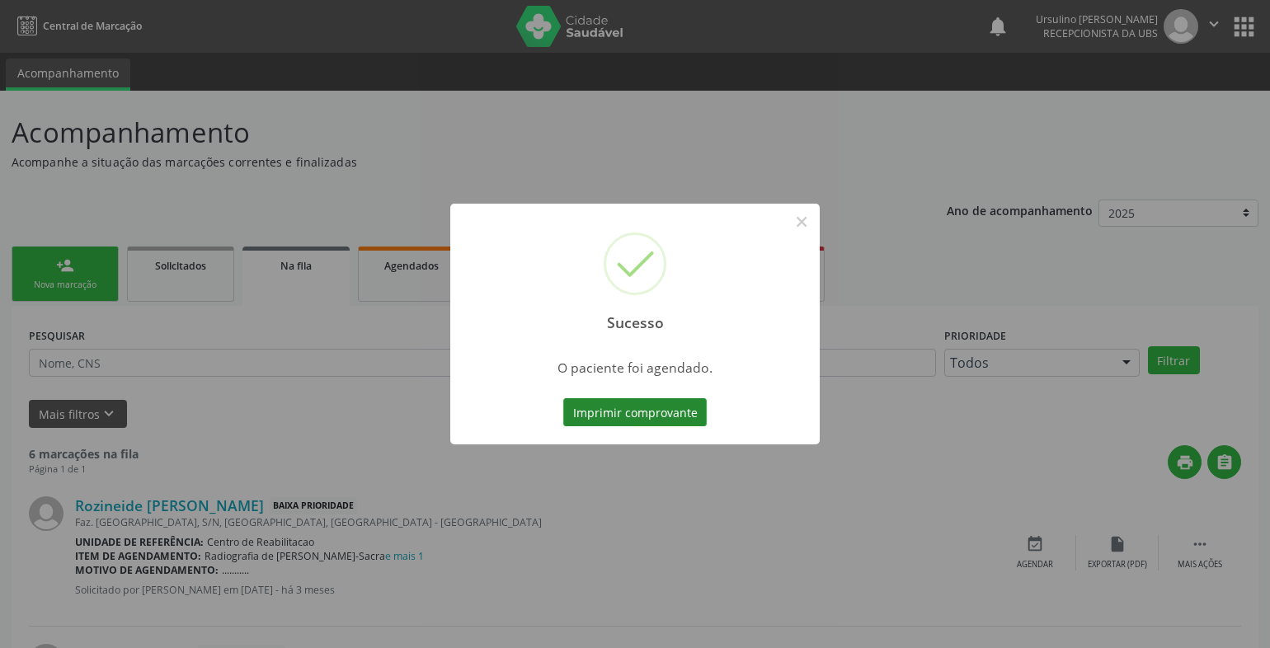
click at [669, 400] on button "Imprimir comprovante" at bounding box center [635, 412] width 144 height 28
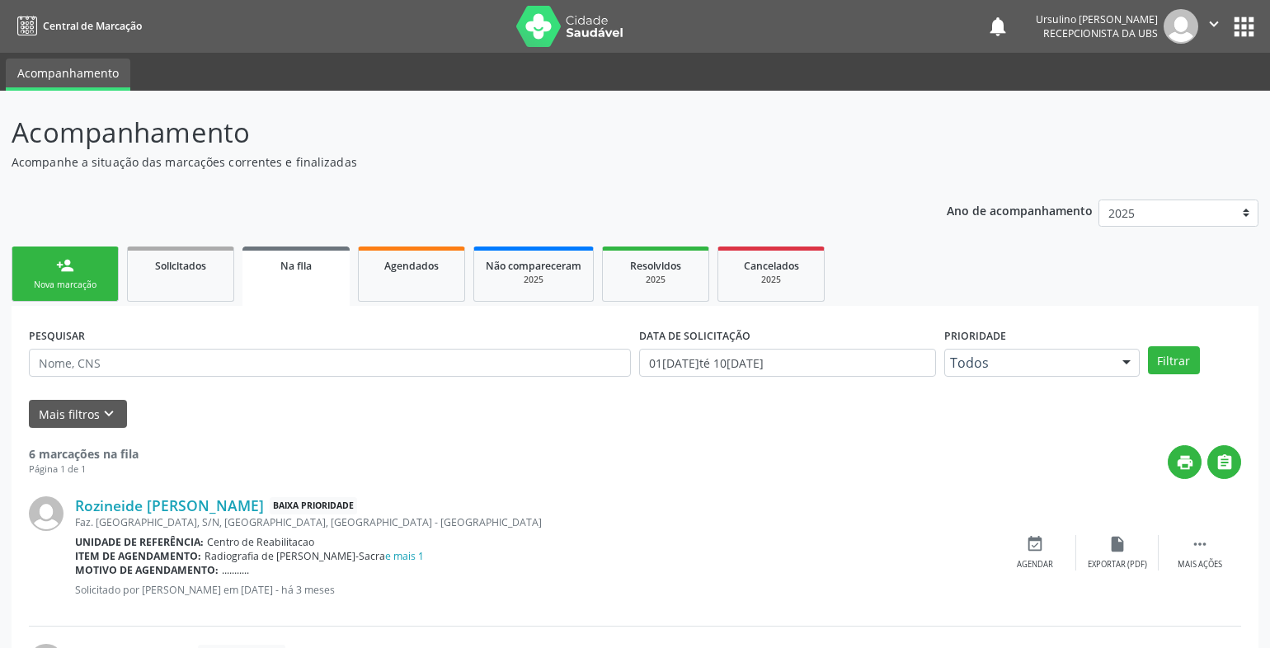
click at [73, 286] on div "Nova marcação" at bounding box center [65, 285] width 82 height 12
click at [59, 271] on div "person_add" at bounding box center [65, 266] width 18 height 18
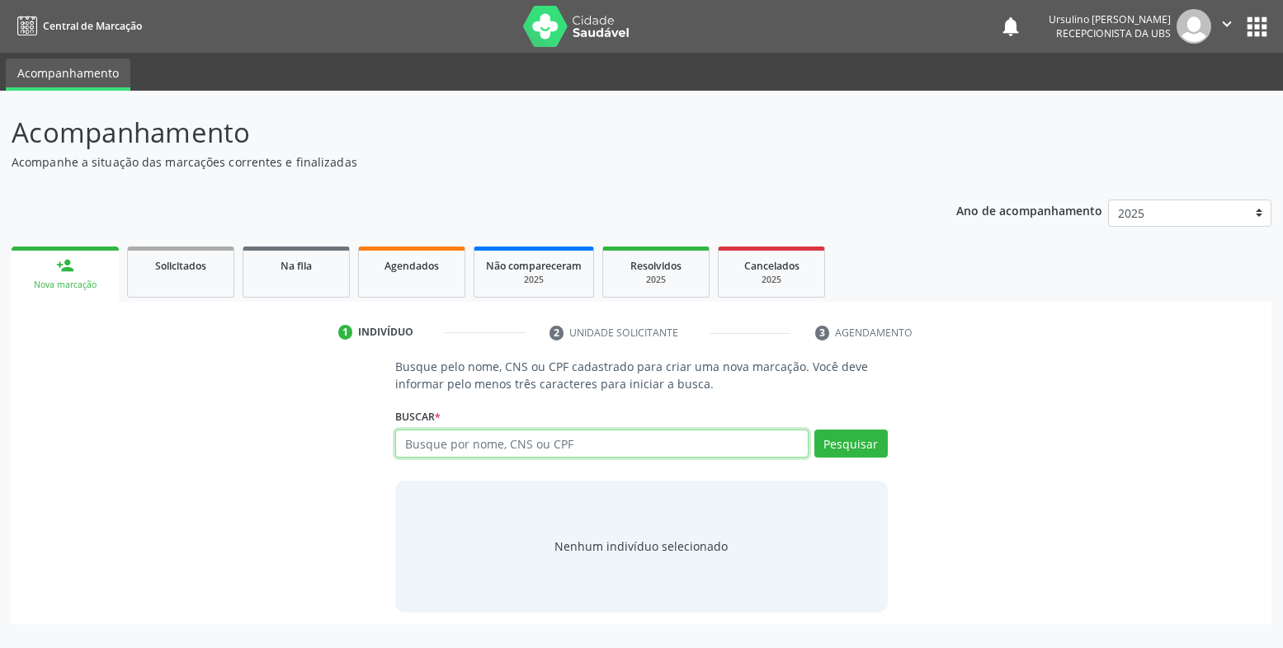
click at [431, 446] on input "text" at bounding box center [601, 444] width 413 height 28
type input "702007880927582"
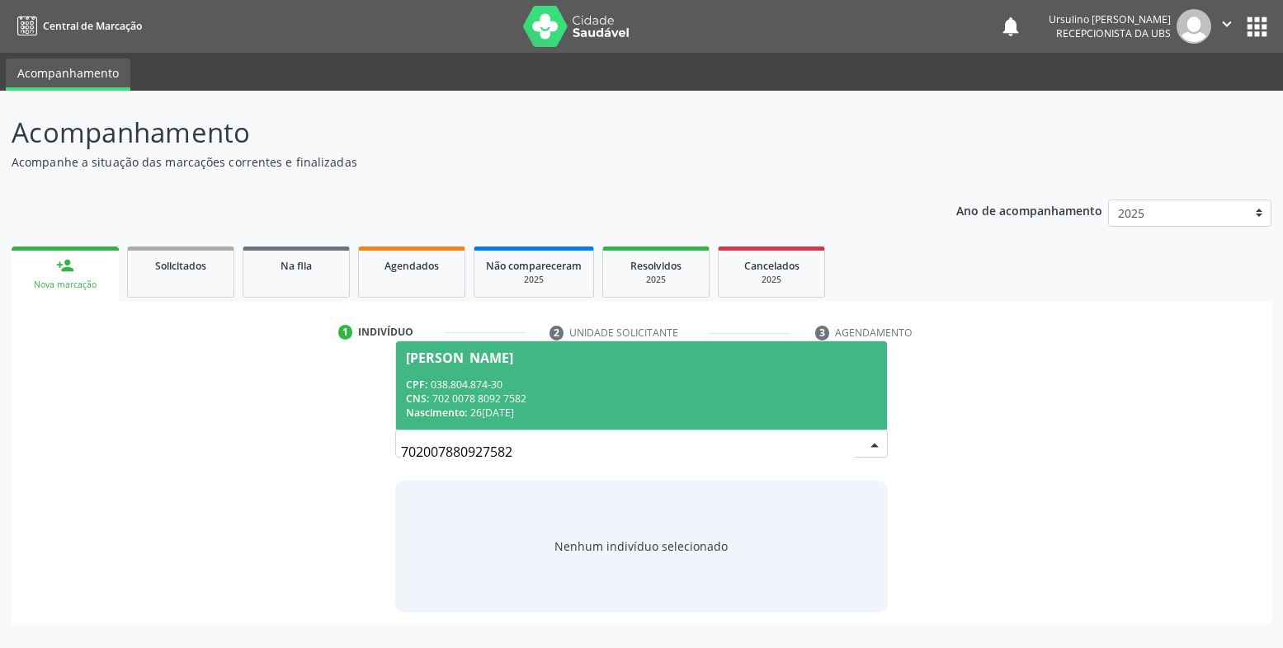
click at [560, 403] on div "CNS: 702 0078 8092 7582" at bounding box center [641, 399] width 471 height 14
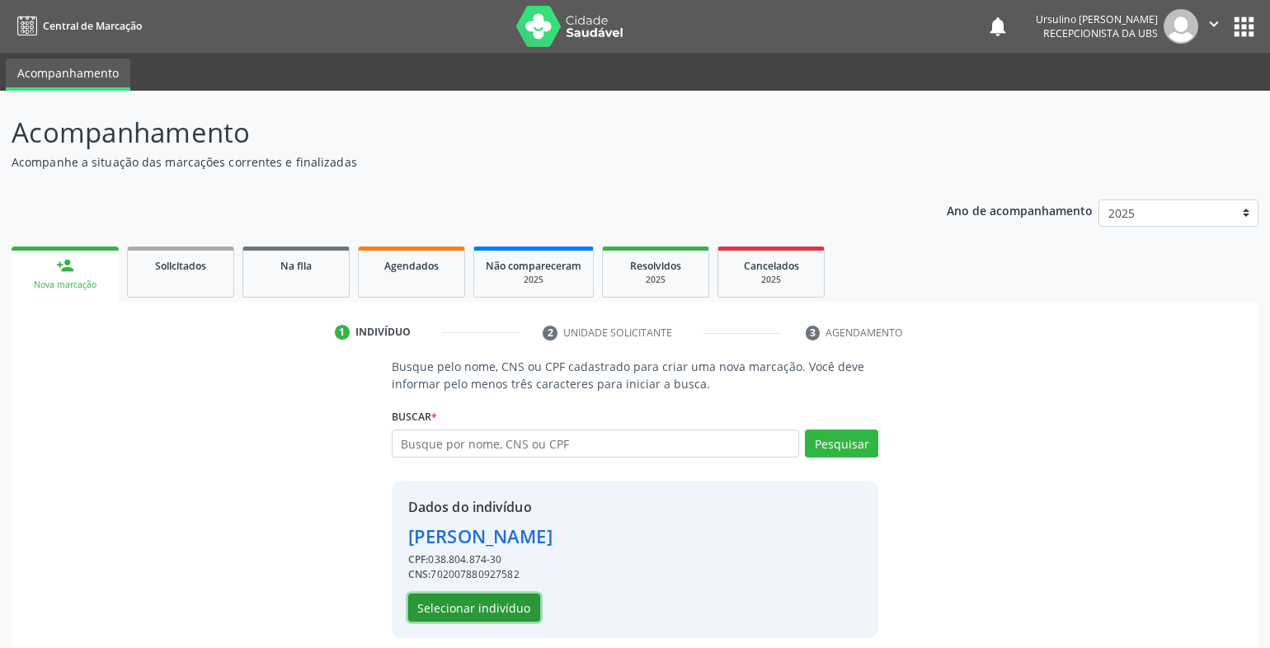
click at [464, 615] on button "Selecionar indivíduo" at bounding box center [474, 608] width 132 height 28
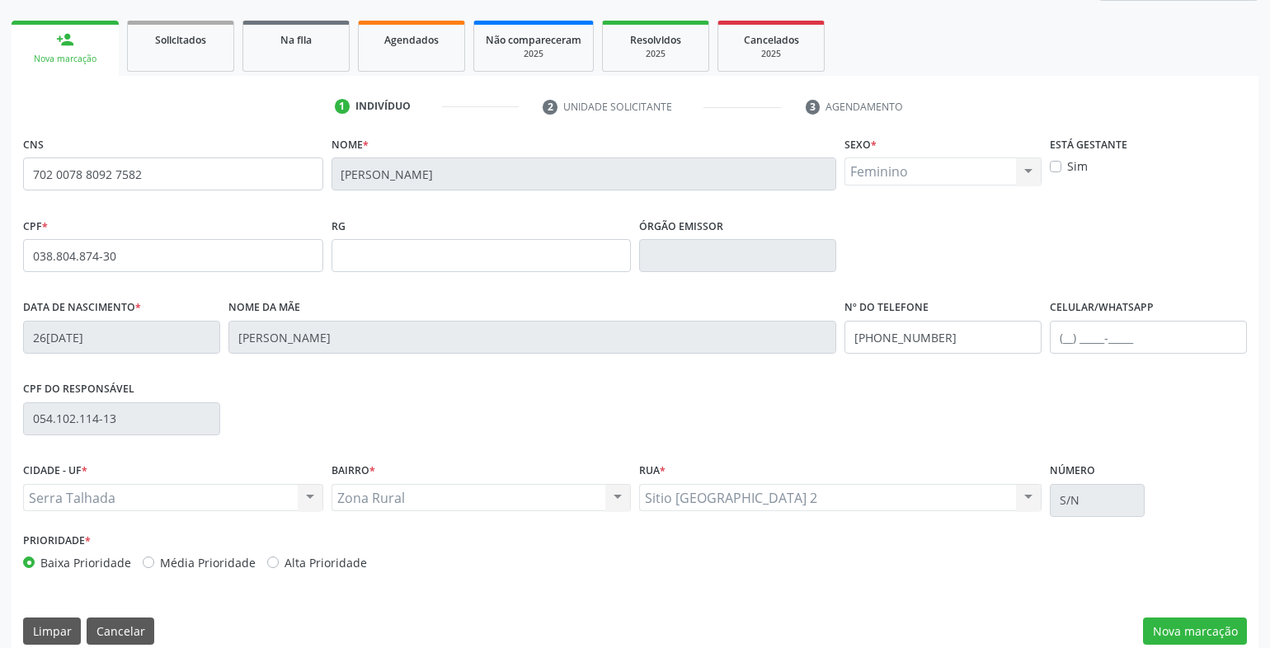
scroll to position [246, 0]
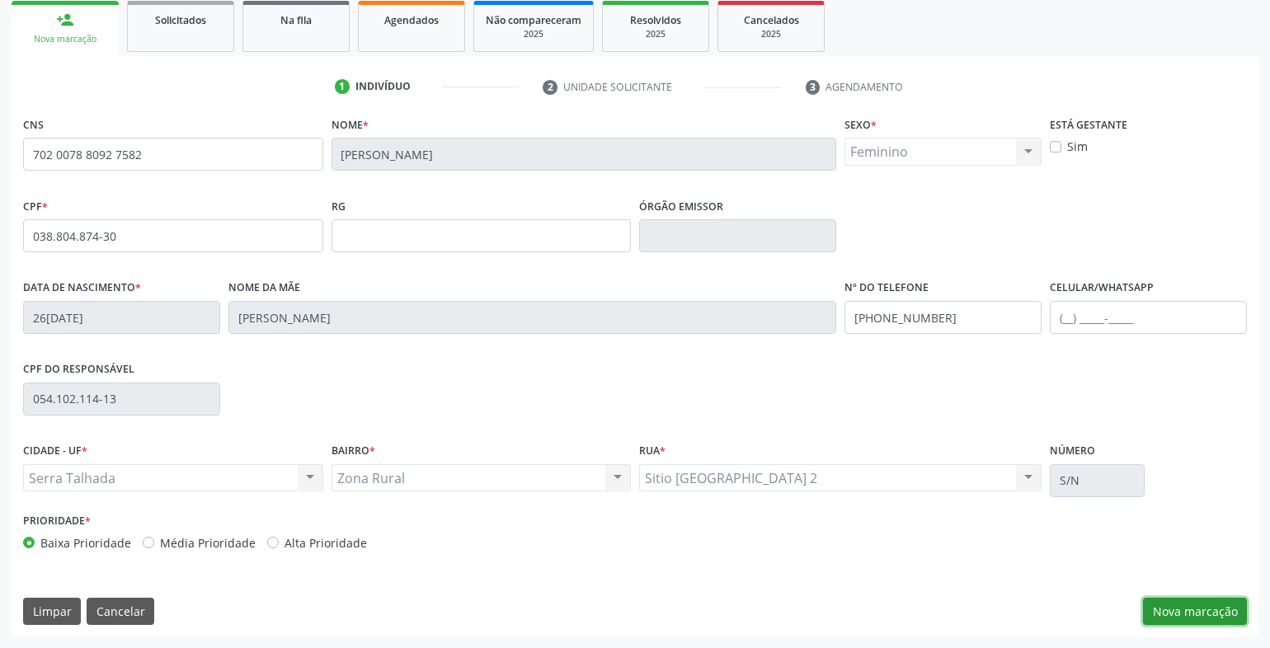
click at [1184, 604] on button "Nova marcação" at bounding box center [1195, 612] width 104 height 28
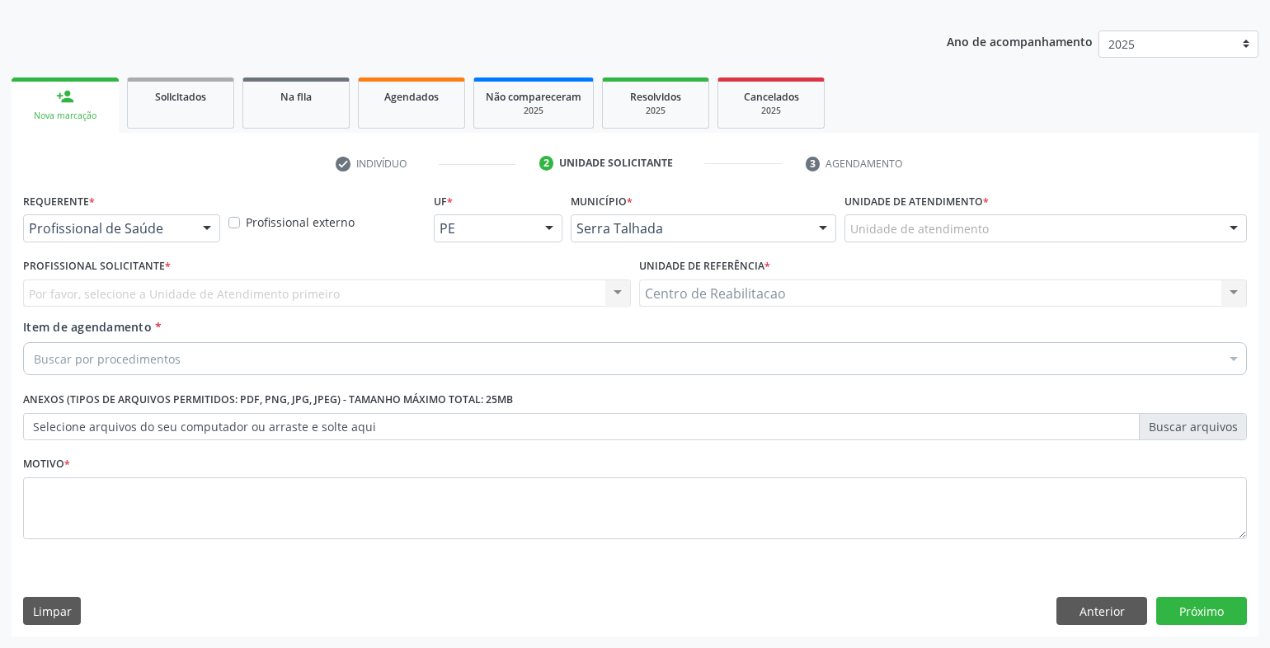
scroll to position [169, 0]
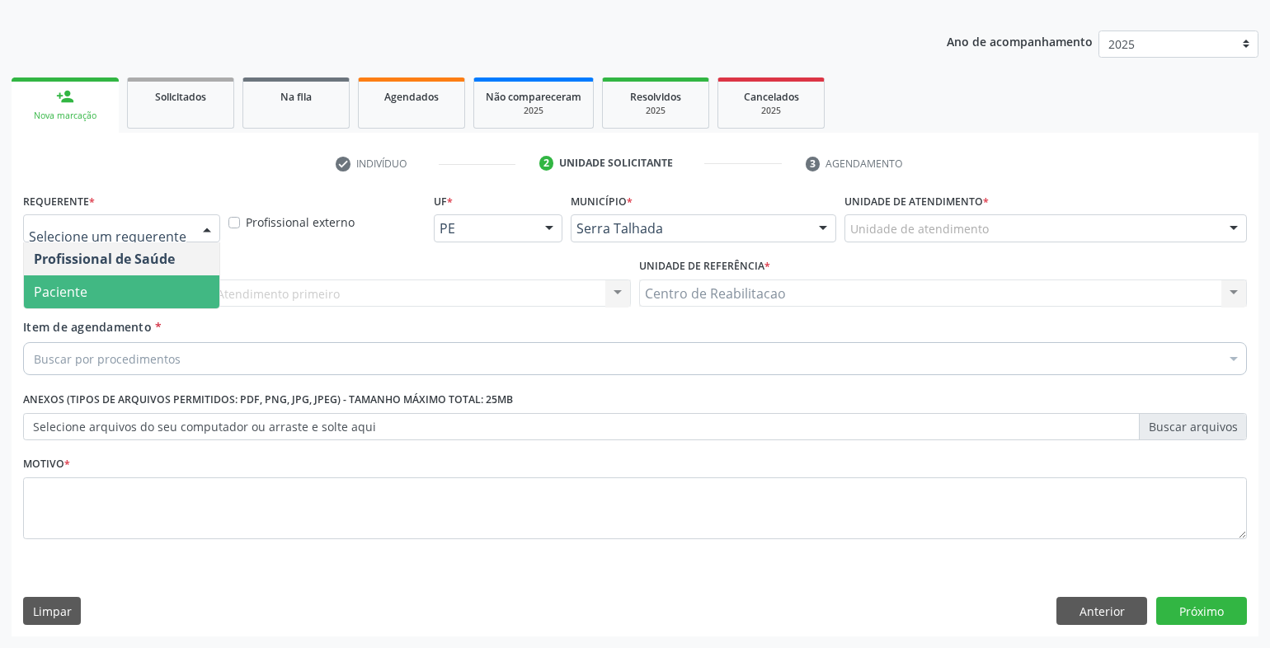
click at [82, 285] on span "Paciente" at bounding box center [61, 292] width 54 height 18
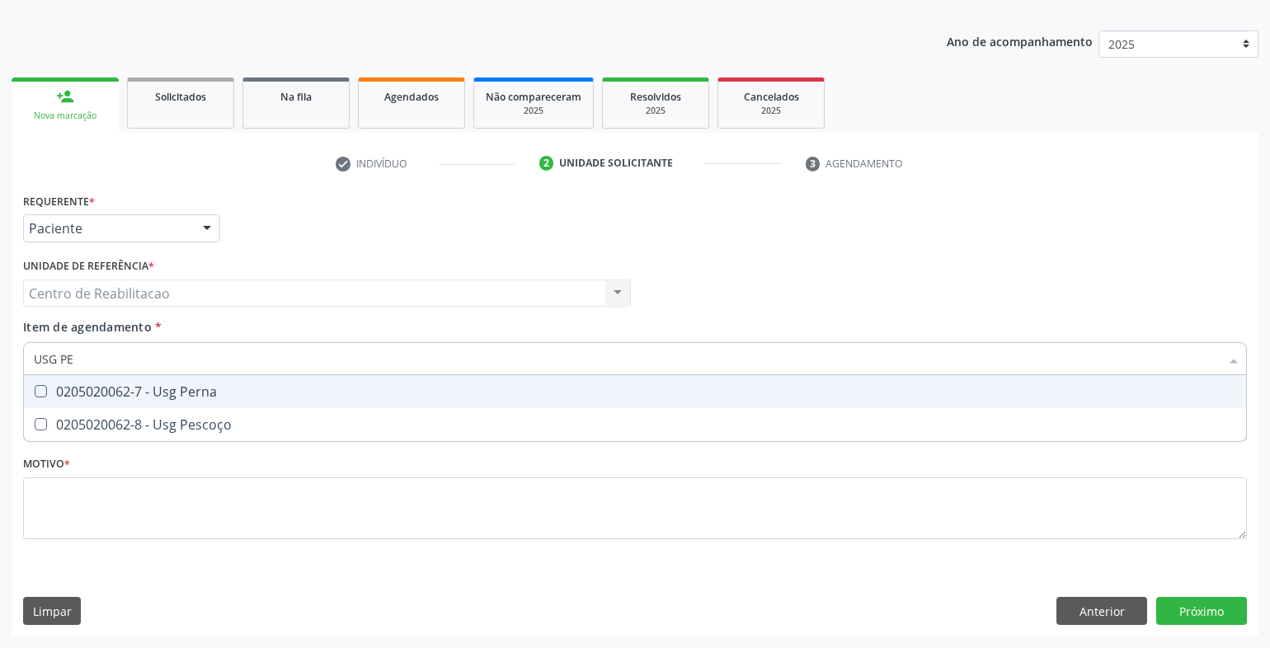
click at [75, 367] on input "USG PE" at bounding box center [627, 358] width 1186 height 33
type input "USG P"
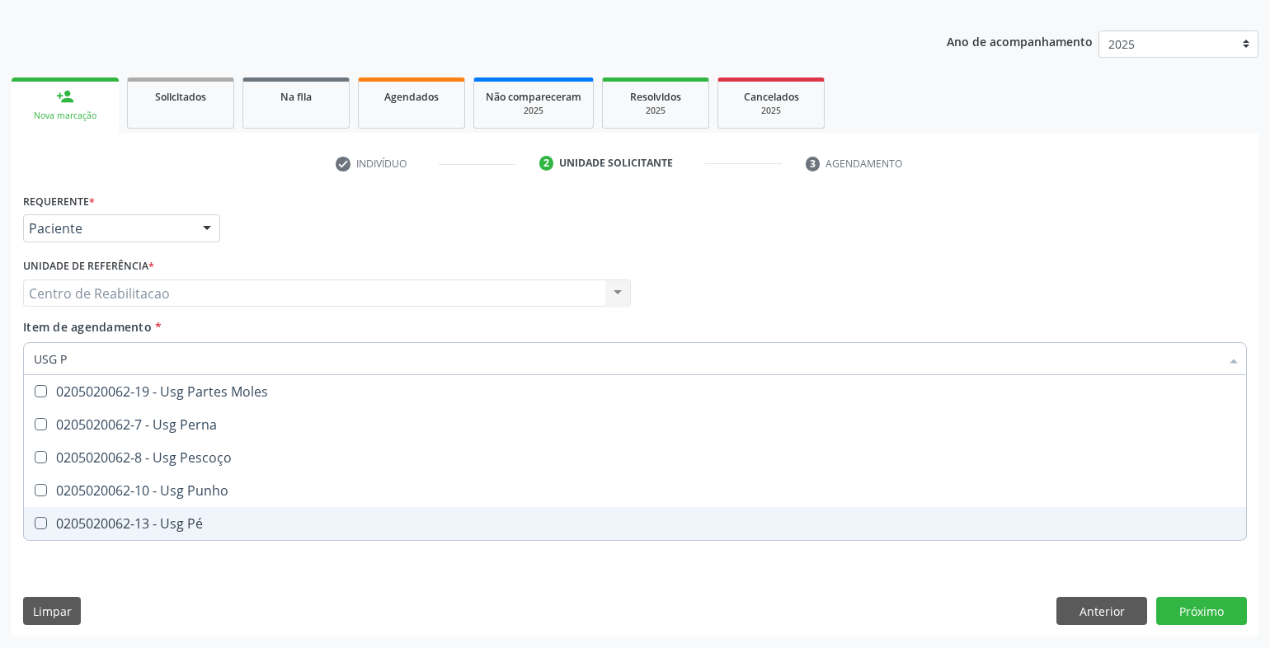
click at [38, 522] on Pé at bounding box center [41, 523] width 12 height 12
click at [35, 522] on Pé "checkbox" at bounding box center [29, 523] width 11 height 11
checkbox Pé "true"
click at [436, 599] on div "Requerente * Paciente Profissional de Saúde Paciente Nenhum resultado encontrad…" at bounding box center [635, 413] width 1247 height 448
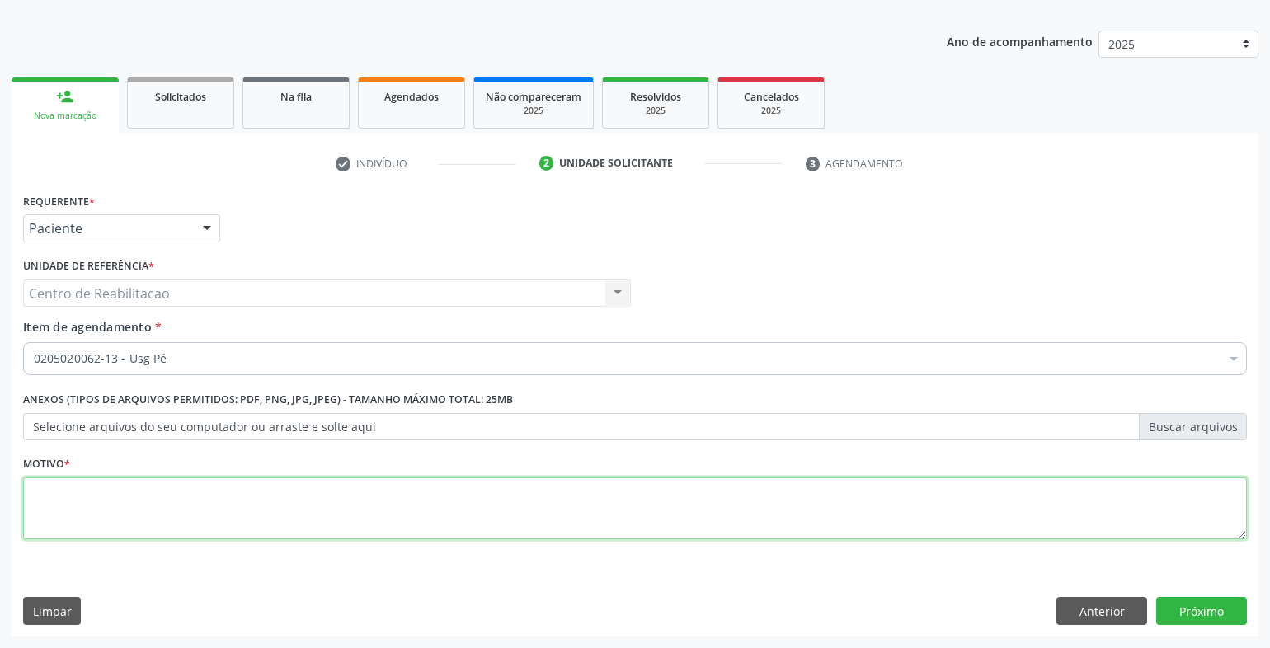
click at [122, 506] on textarea at bounding box center [635, 509] width 1224 height 63
type textarea "00"
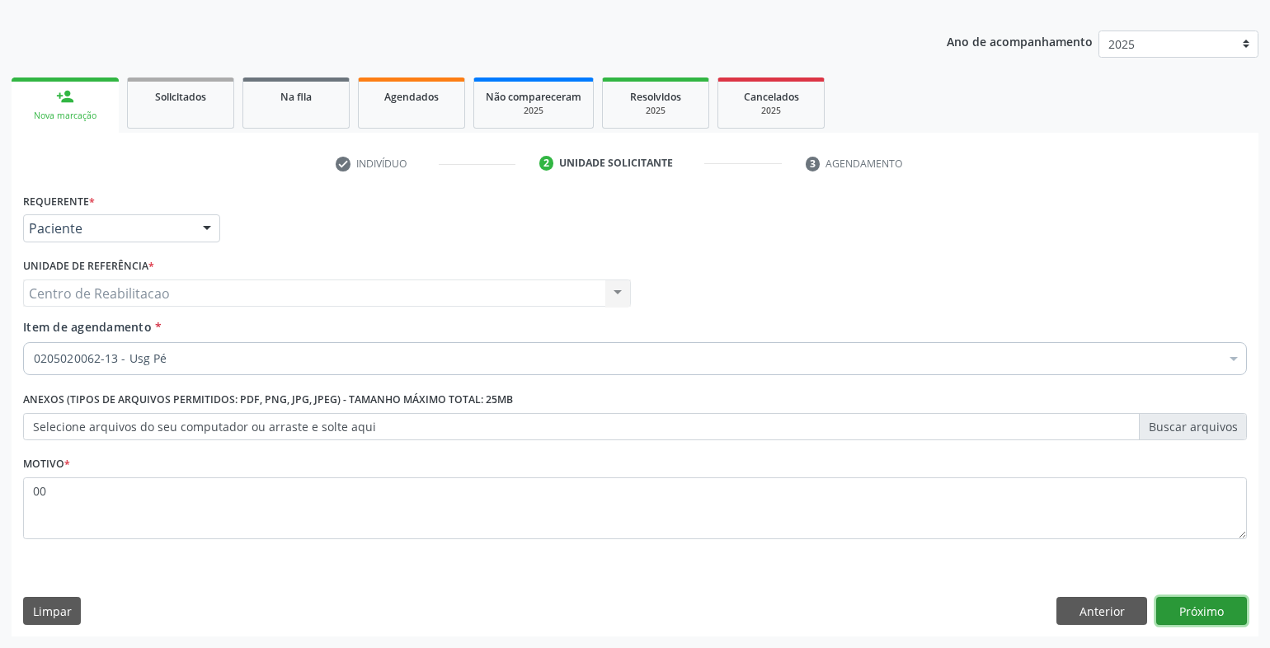
click at [1201, 602] on button "Próximo" at bounding box center [1202, 611] width 91 height 28
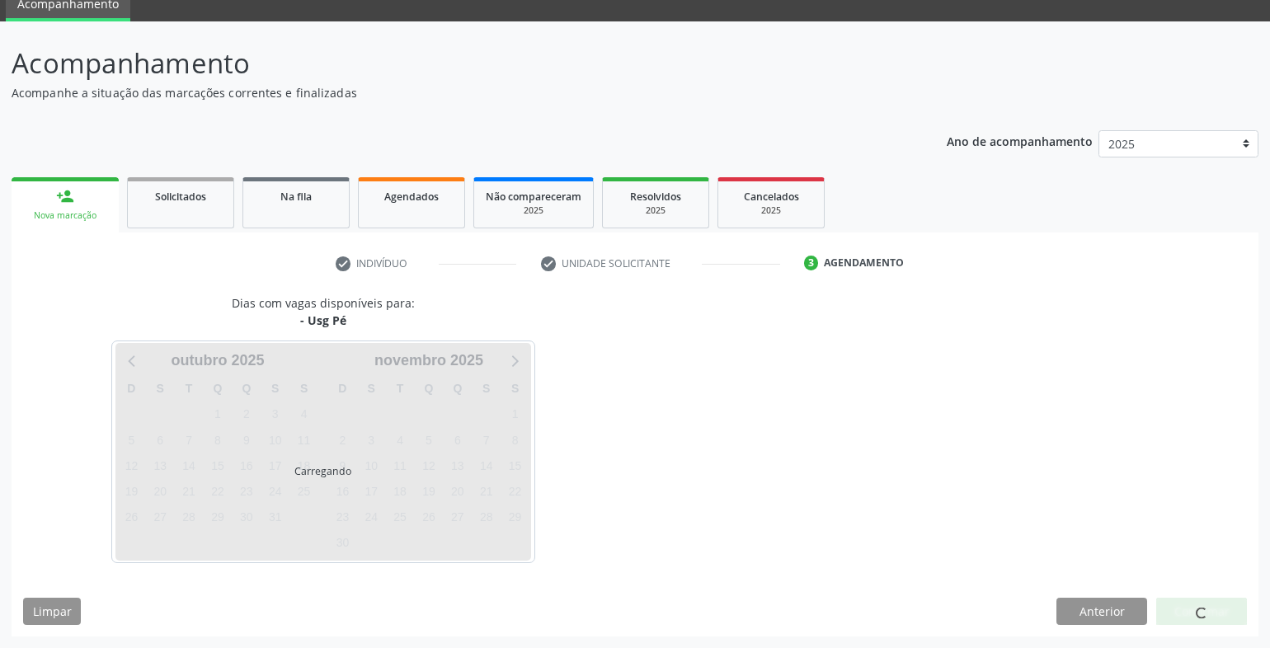
scroll to position [69, 0]
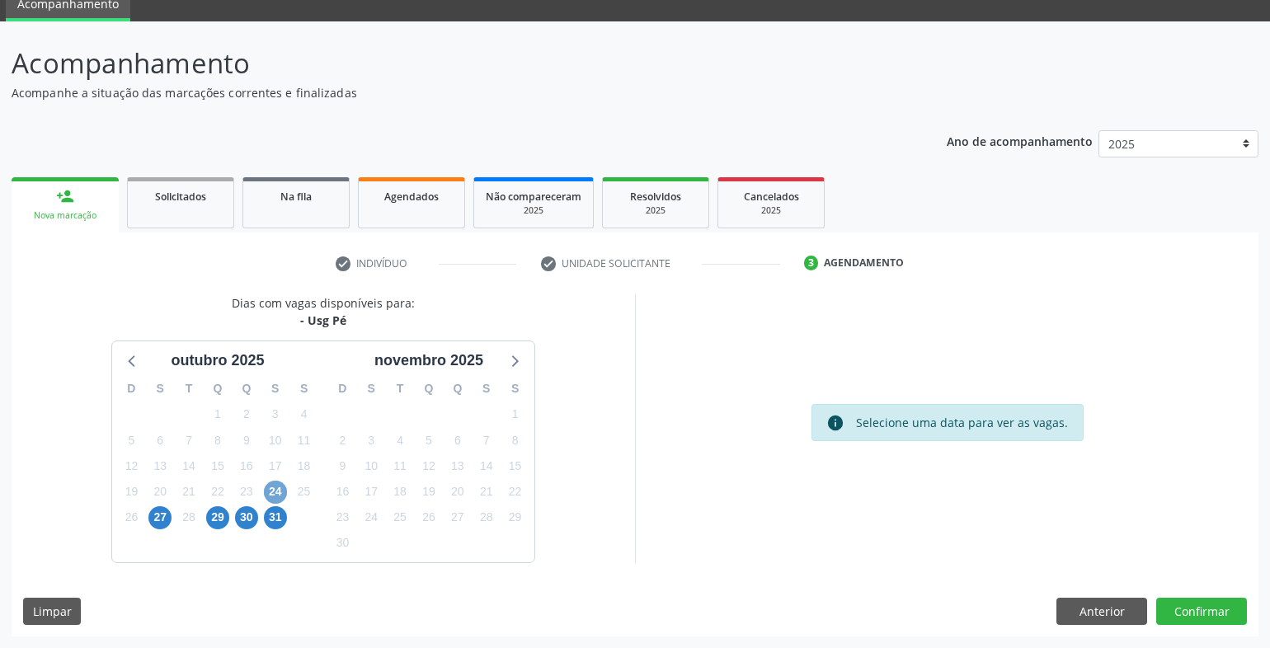
click at [266, 496] on span "24" at bounding box center [275, 492] width 23 height 23
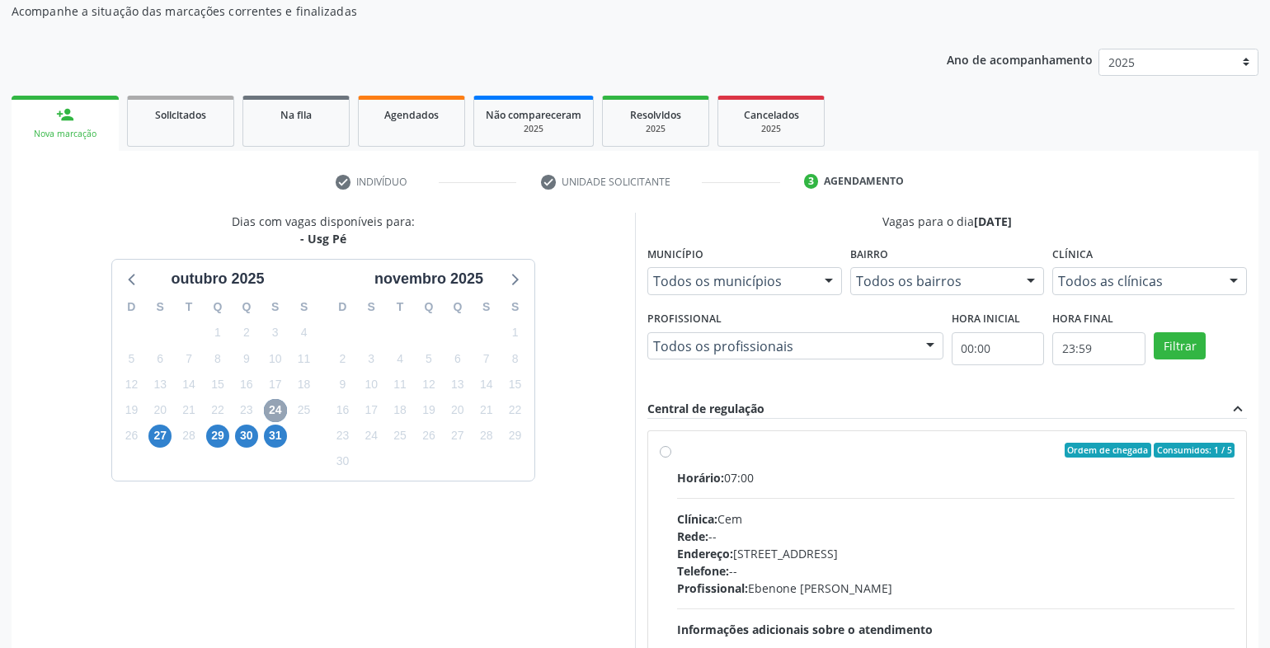
scroll to position [152, 0]
click at [667, 459] on div "Ordem de chegada Consumidos: 1 / 5 Horário: 07:00 Clínica: Cem Rede: -- Endereç…" at bounding box center [947, 568] width 575 height 253
radio input "true"
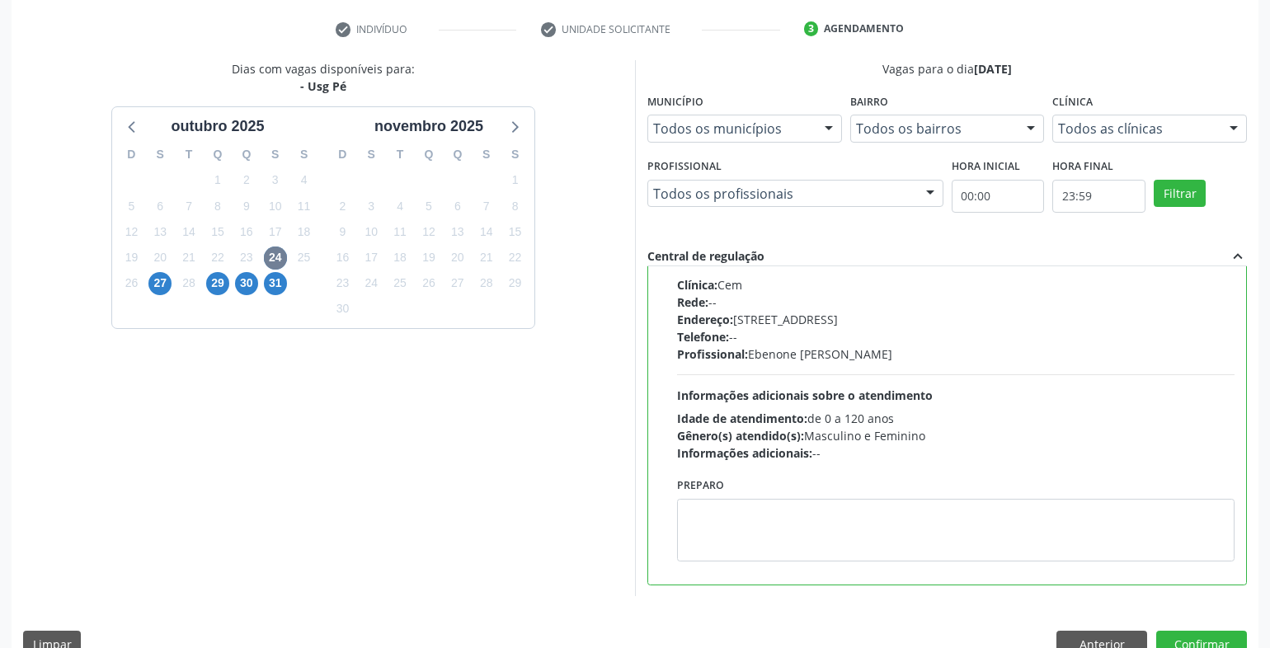
scroll to position [337, 0]
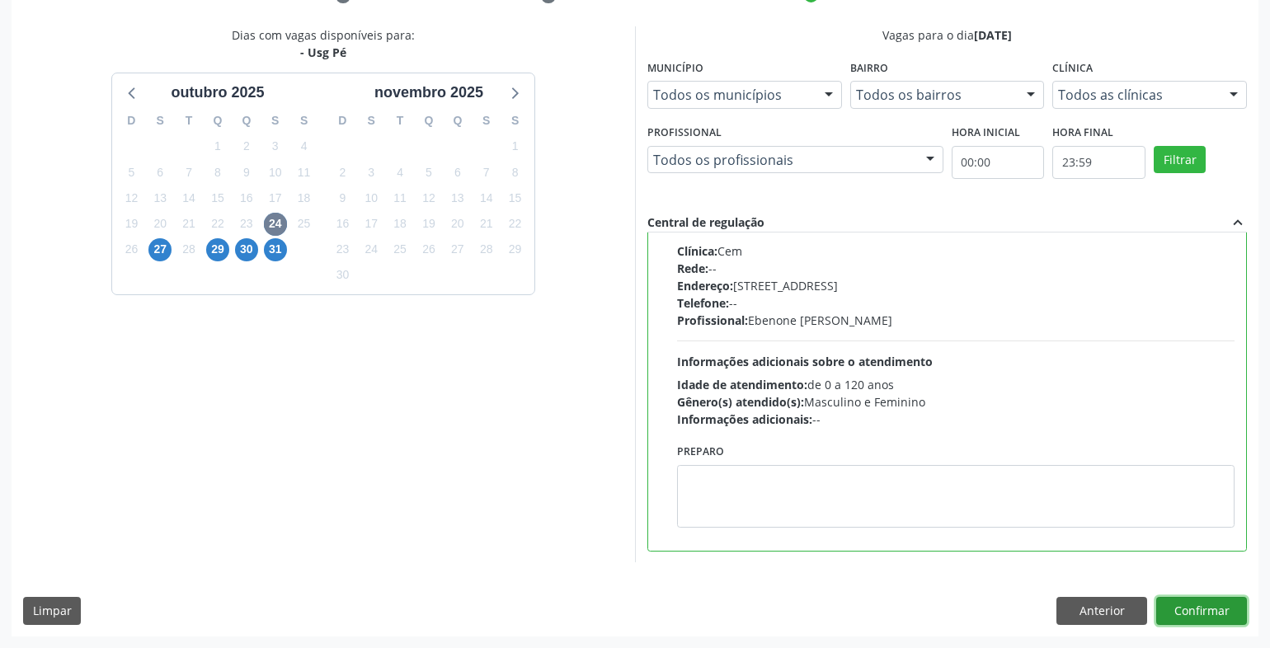
click at [1186, 602] on button "Confirmar" at bounding box center [1202, 611] width 91 height 28
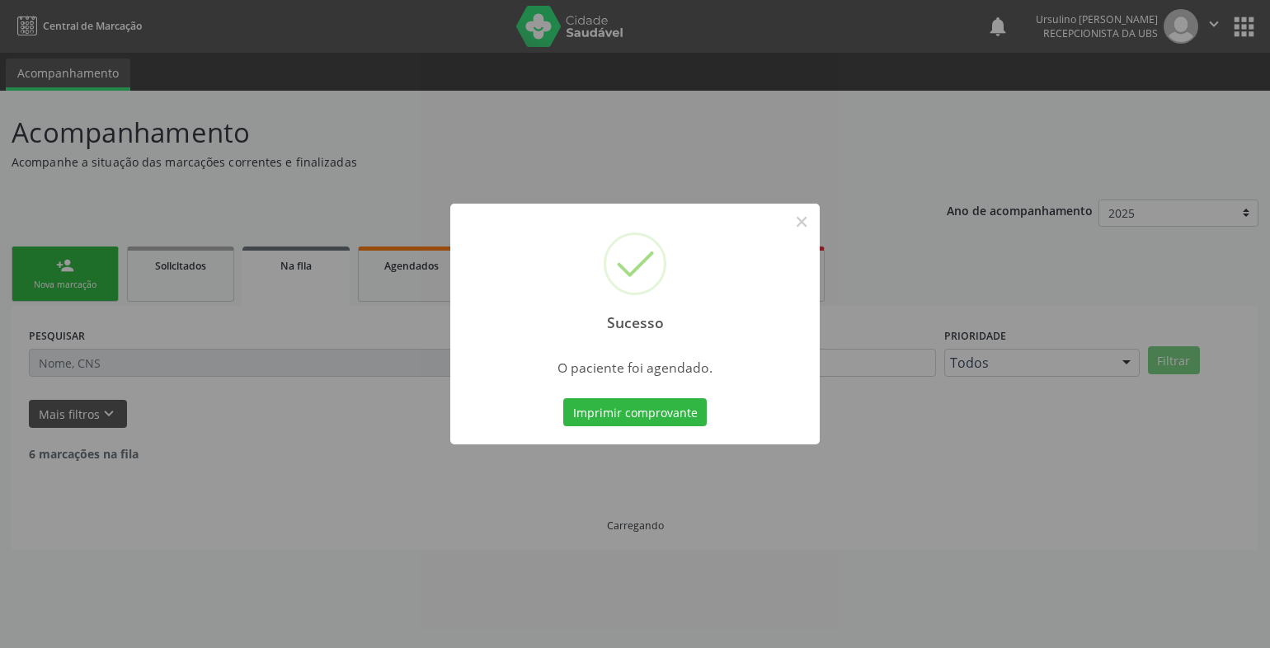
scroll to position [0, 0]
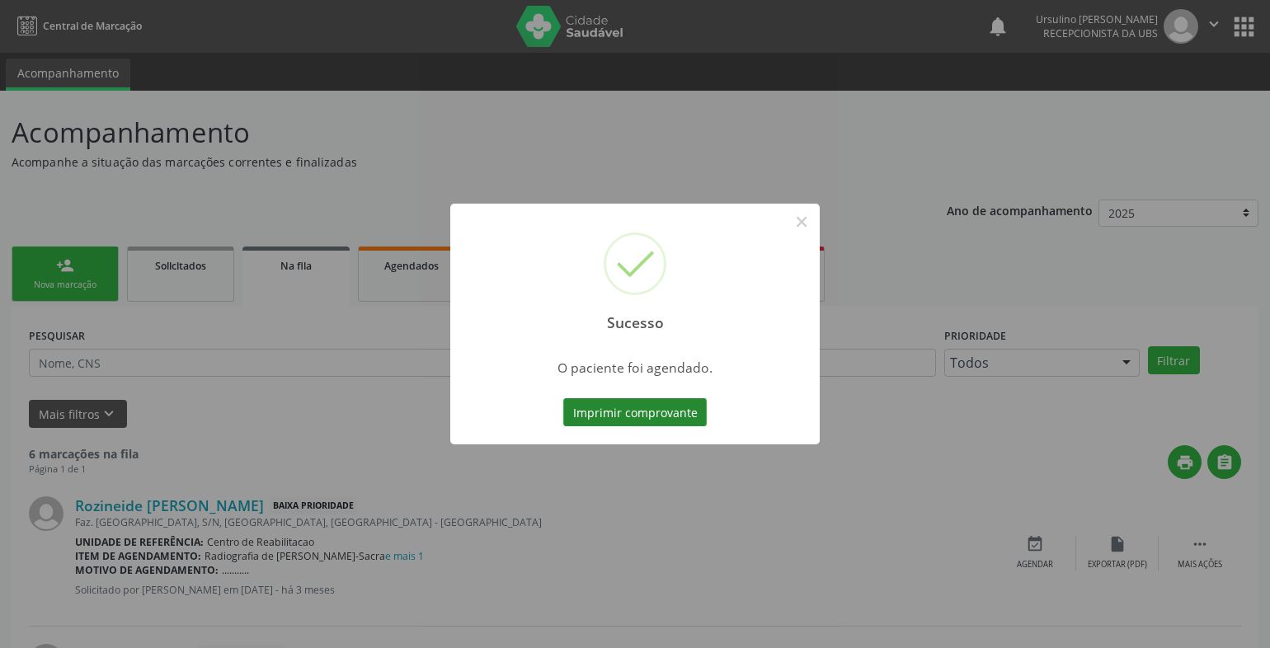
click at [695, 420] on button "Imprimir comprovante" at bounding box center [635, 412] width 144 height 28
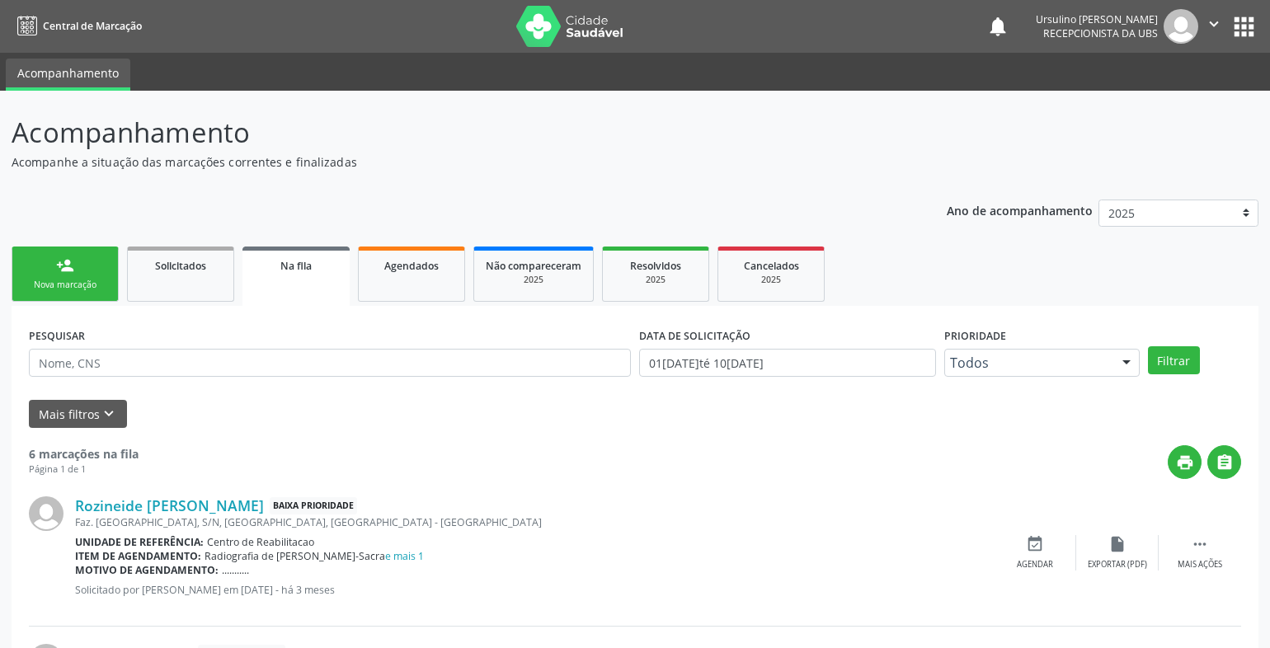
click at [31, 287] on div "Nova marcação" at bounding box center [65, 285] width 82 height 12
click at [57, 261] on div "person_add" at bounding box center [65, 266] width 18 height 18
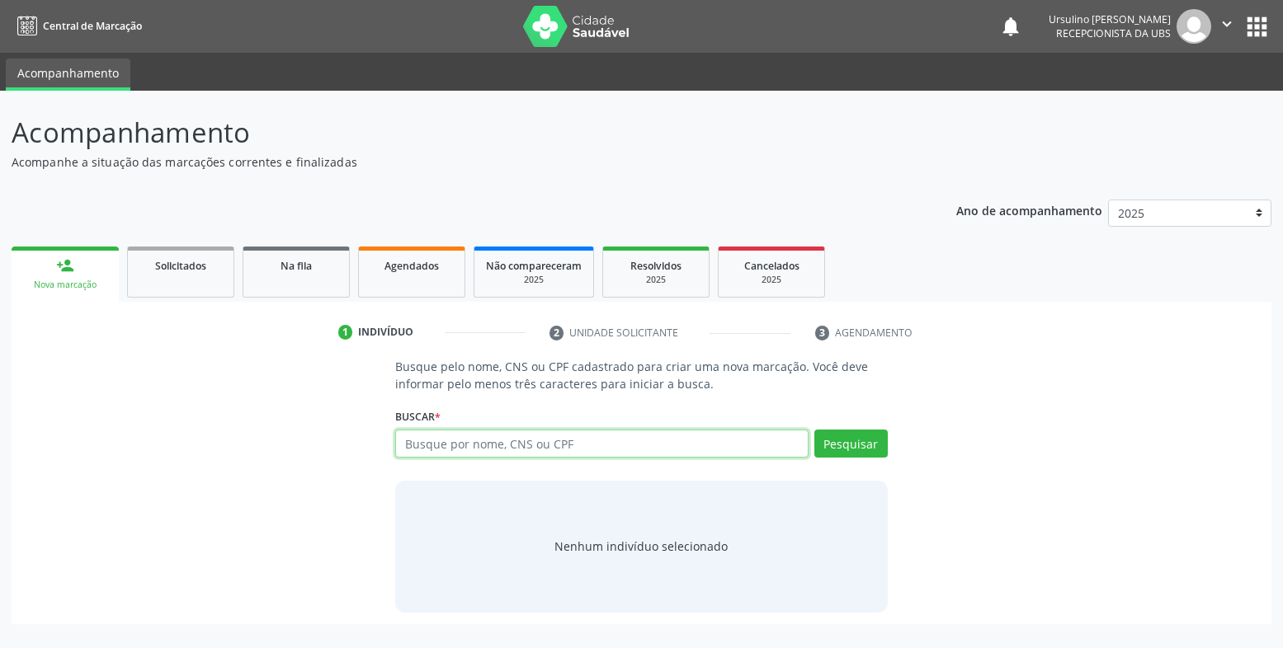
click at [454, 442] on input "text" at bounding box center [601, 444] width 413 height 28
type input "702007880927582"
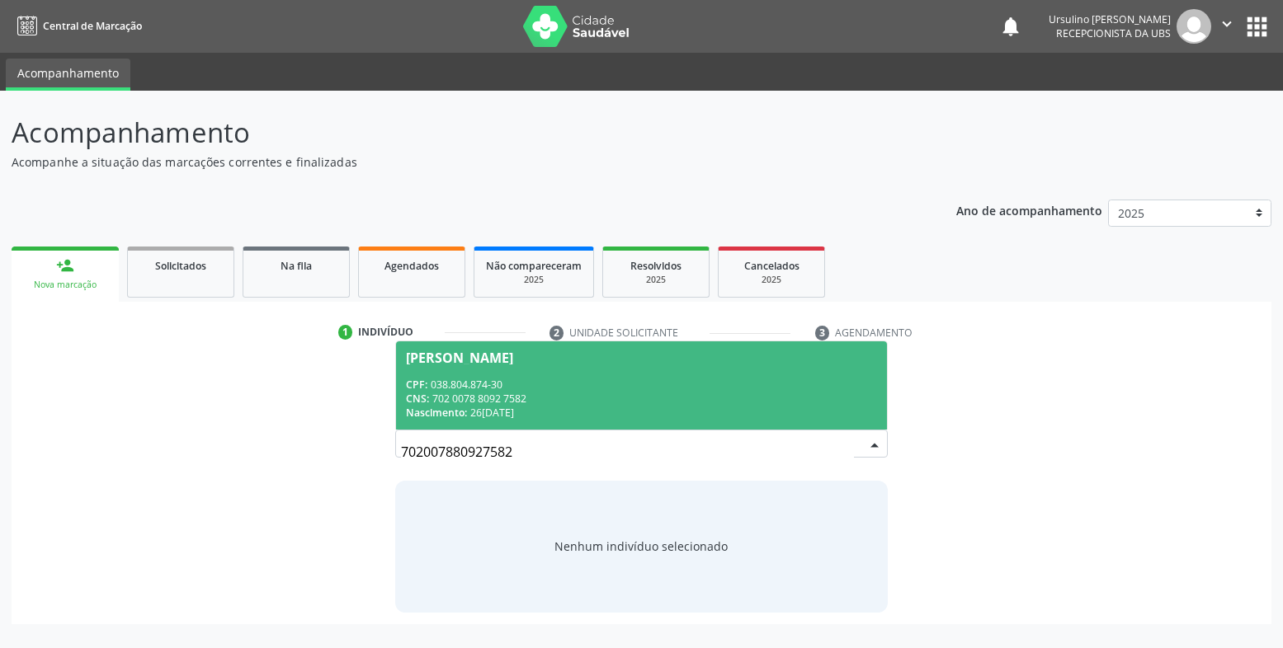
click at [514, 403] on div "CNS: 702 0078 8092 7582" at bounding box center [641, 399] width 471 height 14
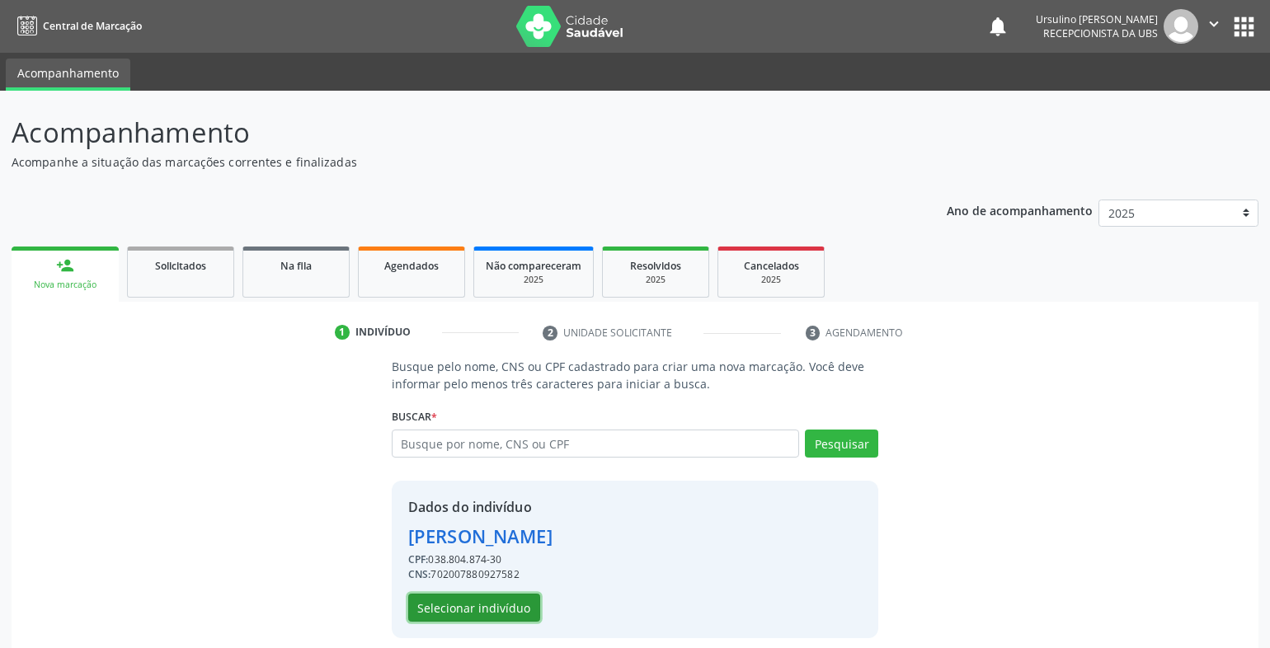
click at [471, 605] on button "Selecionar indivíduo" at bounding box center [474, 608] width 132 height 28
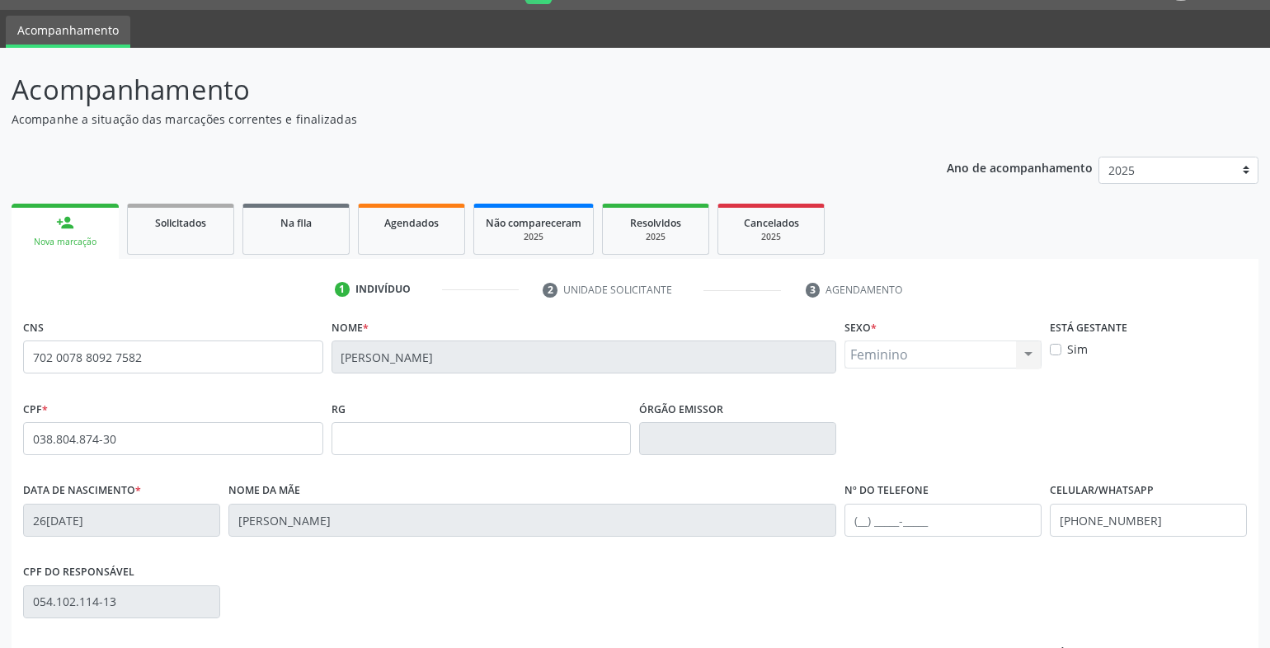
scroll to position [246, 0]
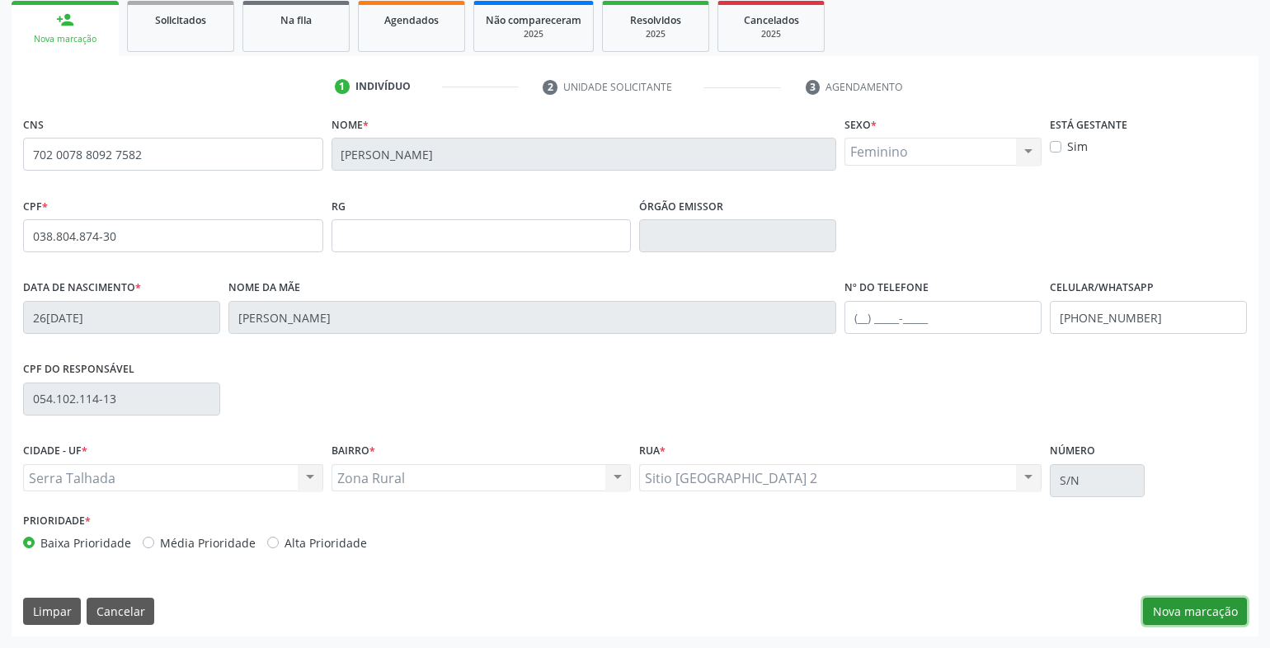
click at [1173, 621] on button "Nova marcação" at bounding box center [1195, 612] width 104 height 28
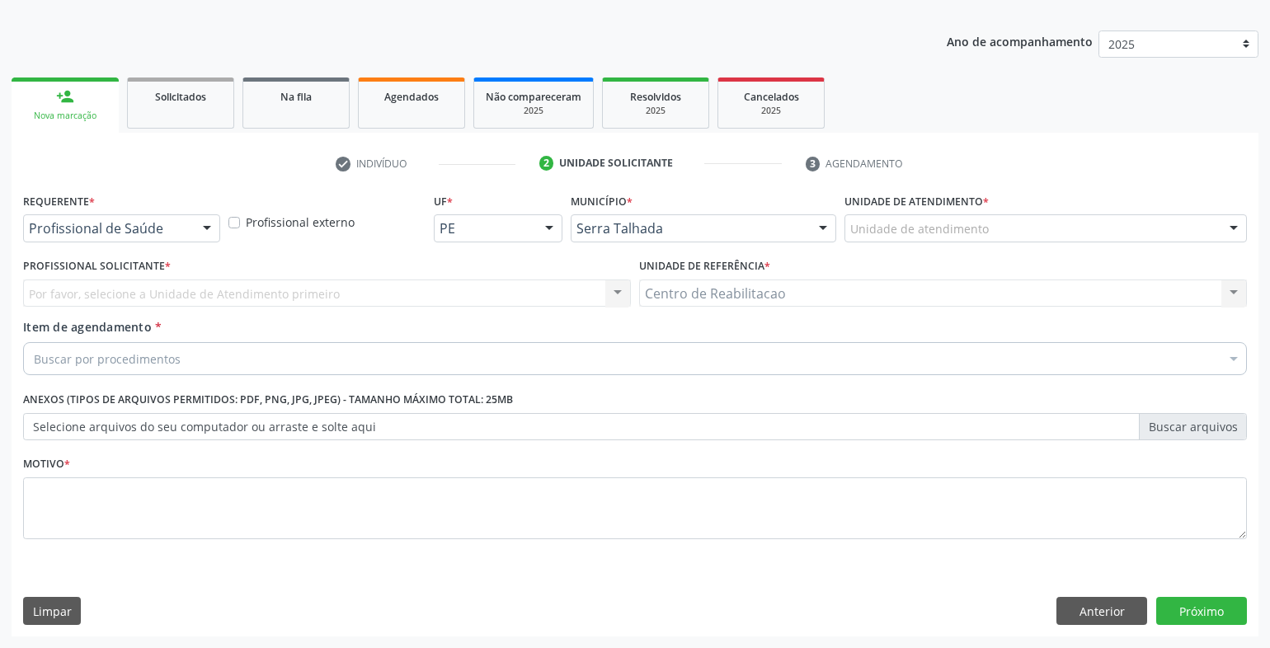
click at [134, 240] on div "Profissional de Saúde" at bounding box center [121, 228] width 197 height 28
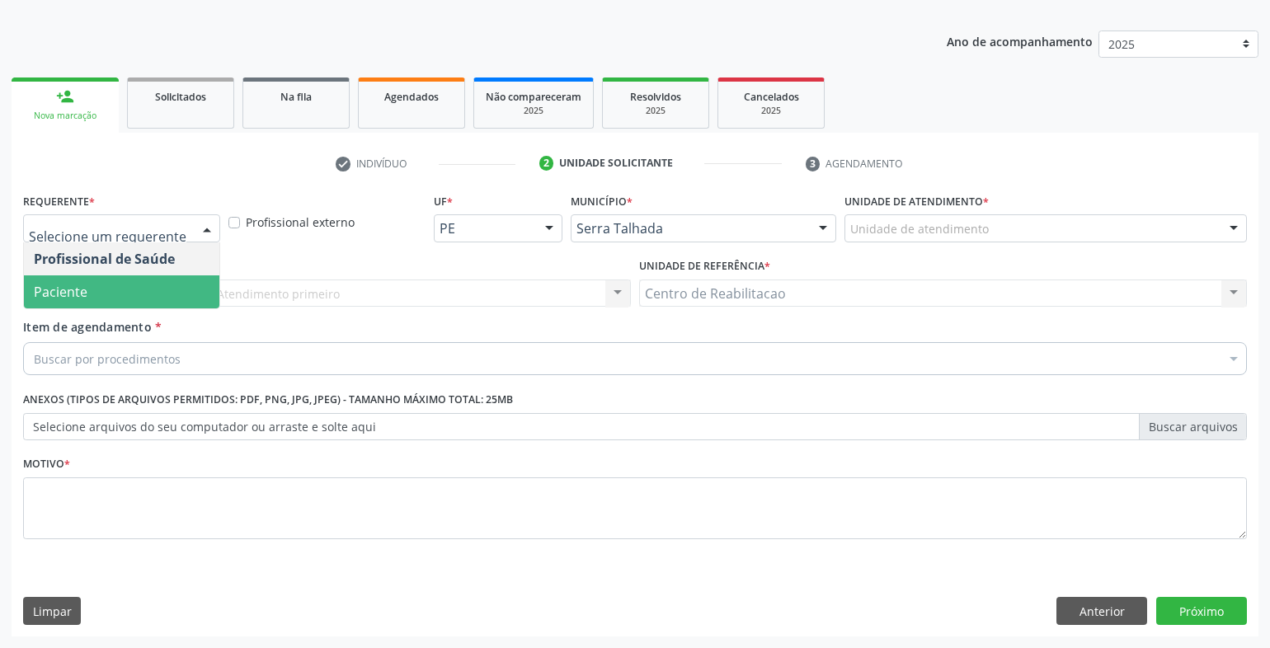
click at [87, 279] on span "Paciente" at bounding box center [122, 292] width 196 height 33
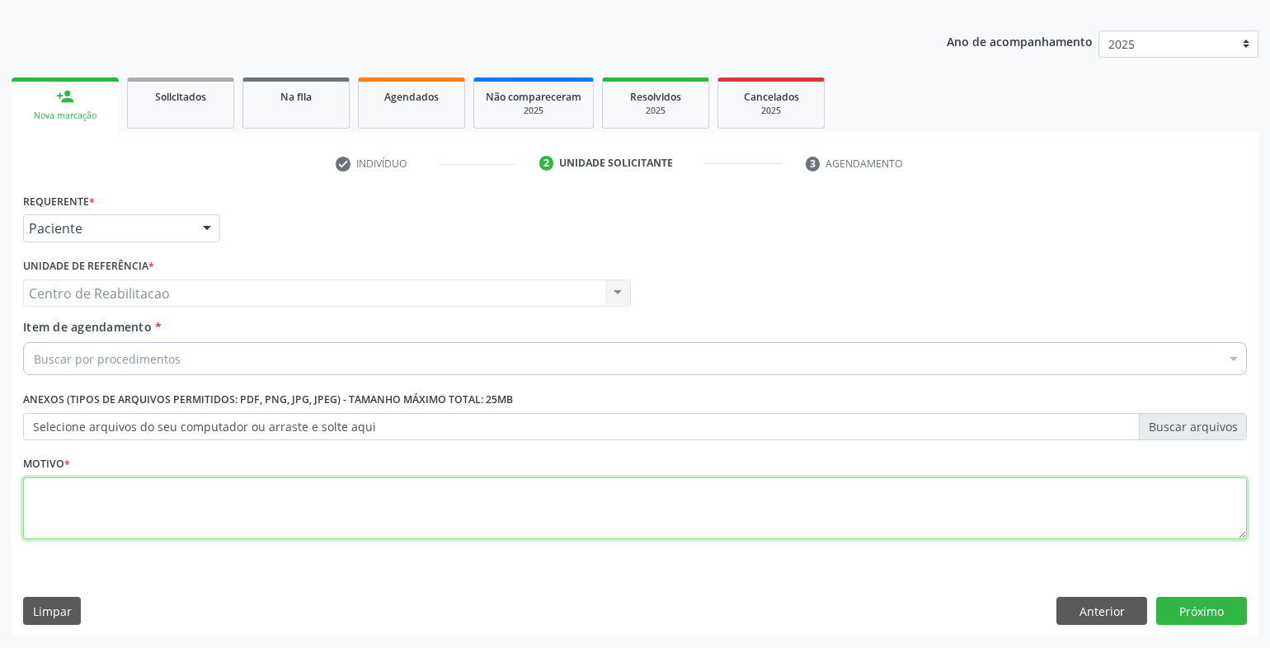
click at [86, 500] on textarea at bounding box center [635, 509] width 1224 height 63
type textarea "00"
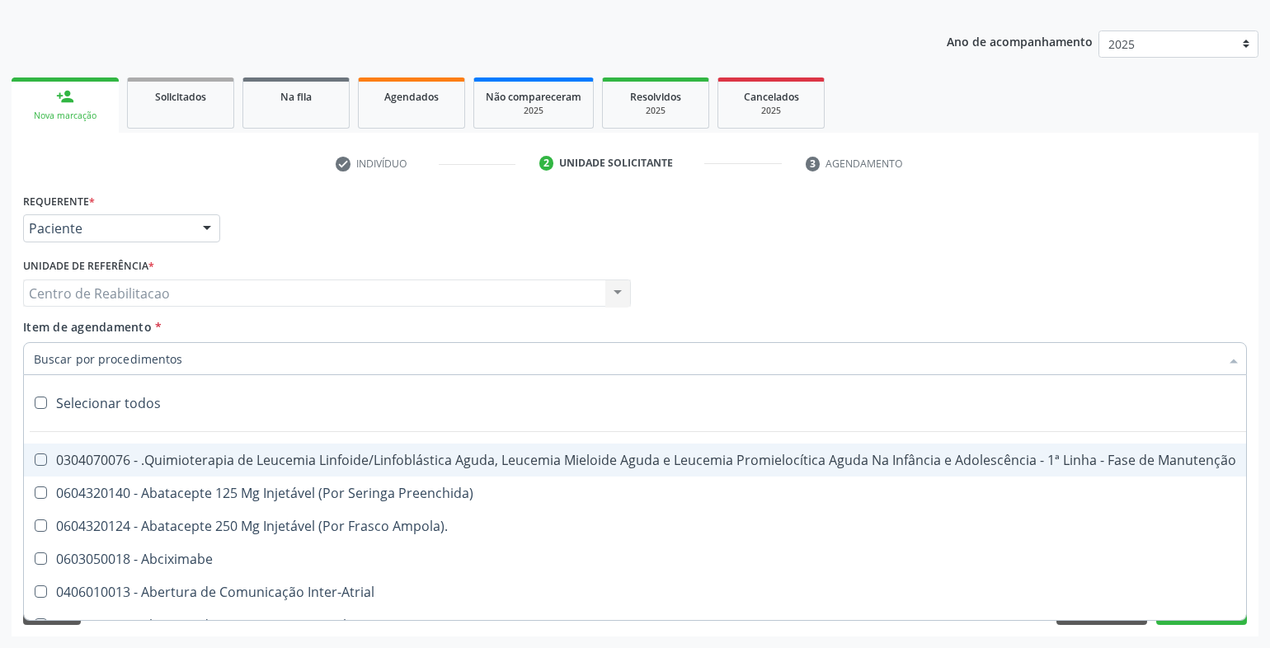
click at [169, 365] on input "Item de agendamento *" at bounding box center [627, 358] width 1186 height 33
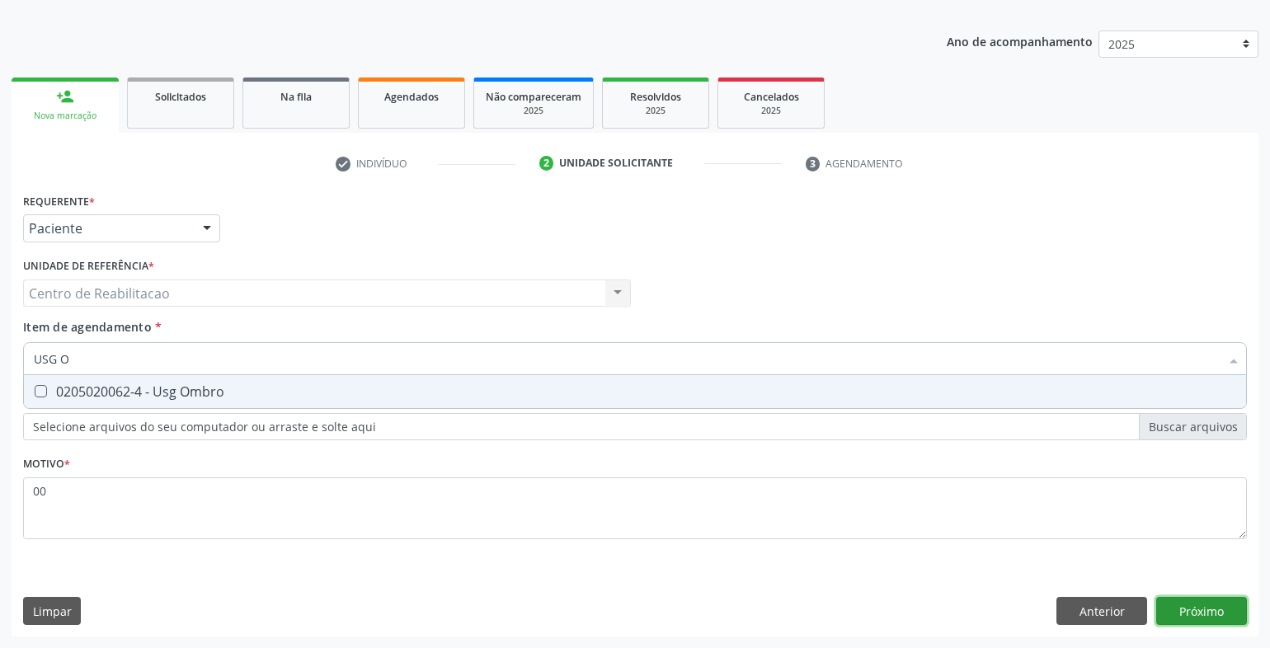
click at [1203, 618] on div "Requerente * Paciente Profissional de Saúde Paciente Nenhum resultado encontrad…" at bounding box center [635, 413] width 1247 height 448
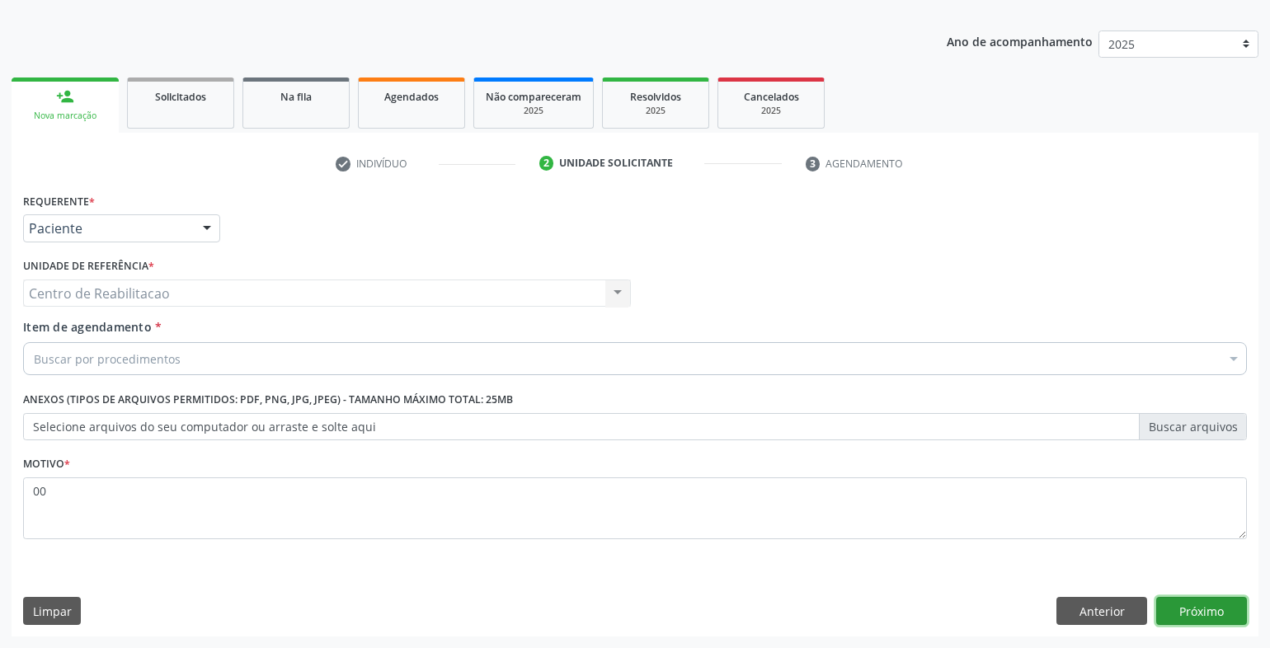
click at [1204, 608] on button "Próximo" at bounding box center [1202, 611] width 91 height 28
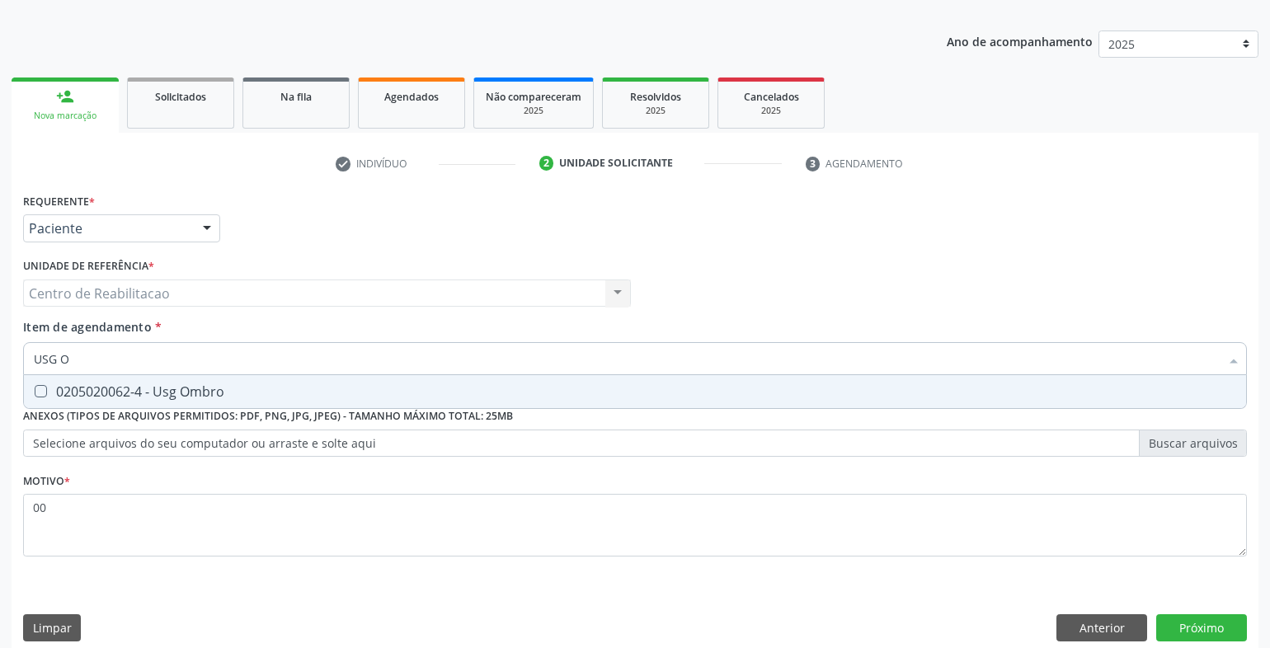
type input "USG OM"
click at [45, 392] on Ombro at bounding box center [41, 391] width 12 height 12
click at [35, 392] on Ombro "checkbox" at bounding box center [29, 391] width 11 height 11
checkbox Ombro "true"
click at [1175, 616] on div "Requerente * Paciente Profissional de Saúde Paciente Nenhum resultado encontrad…" at bounding box center [635, 421] width 1247 height 464
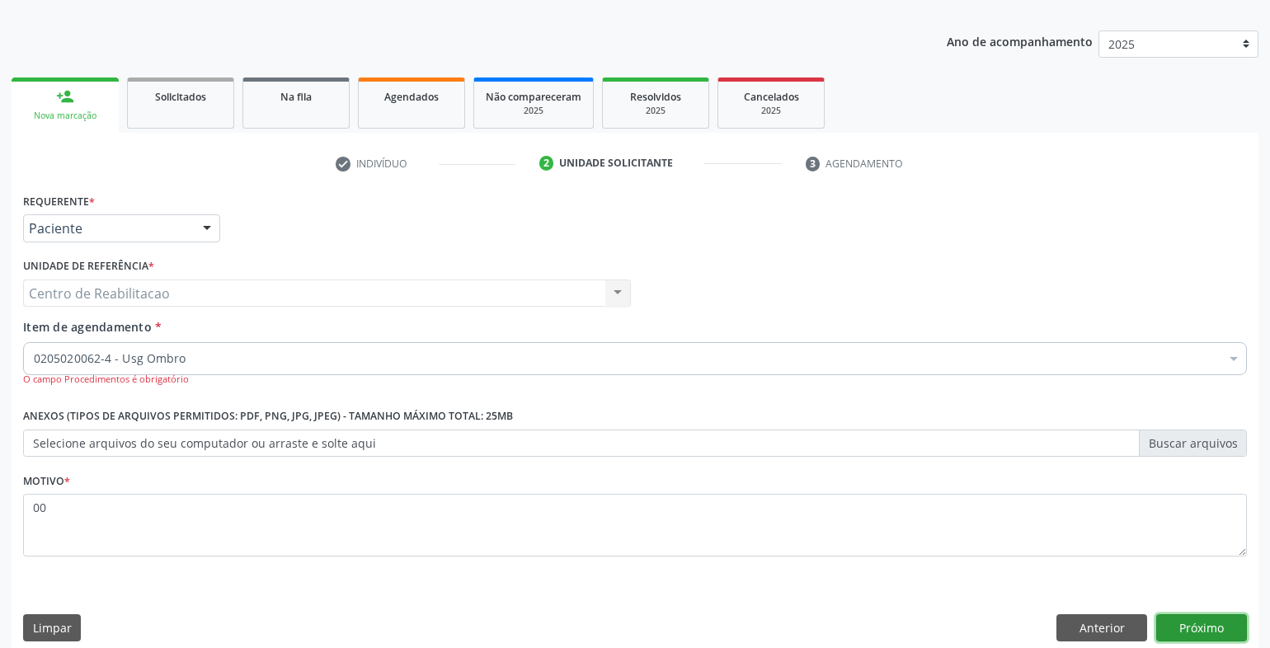
click at [1211, 625] on button "Próximo" at bounding box center [1202, 629] width 91 height 28
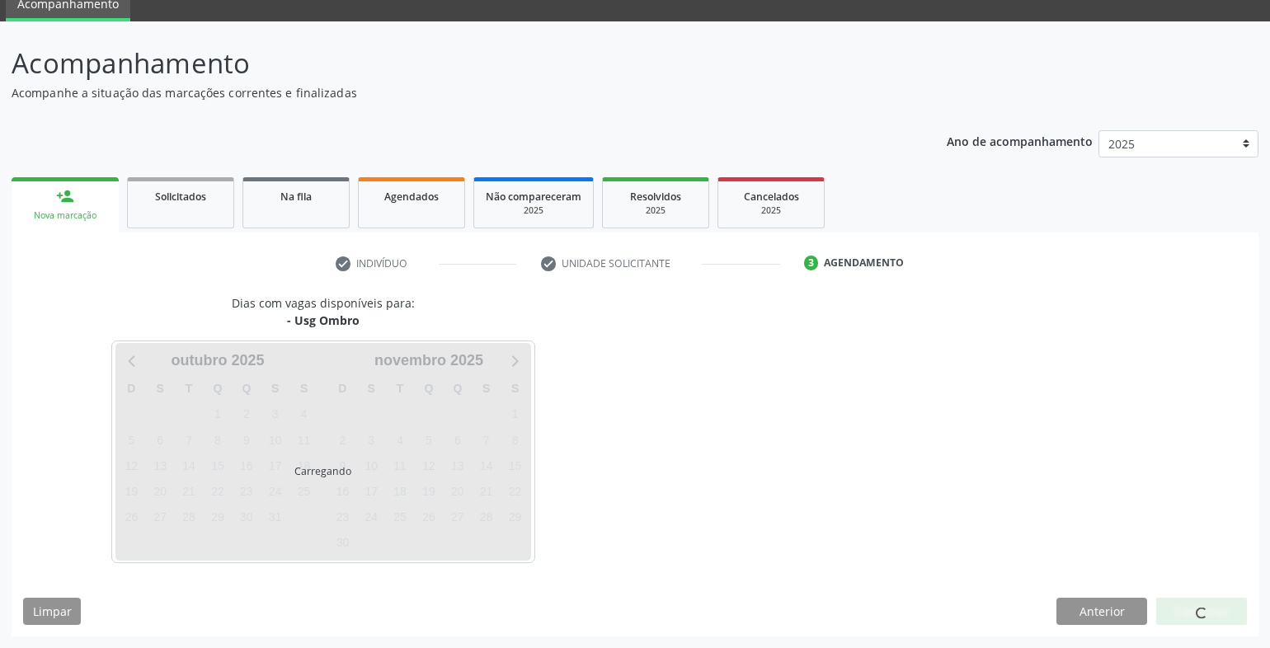
scroll to position [69, 0]
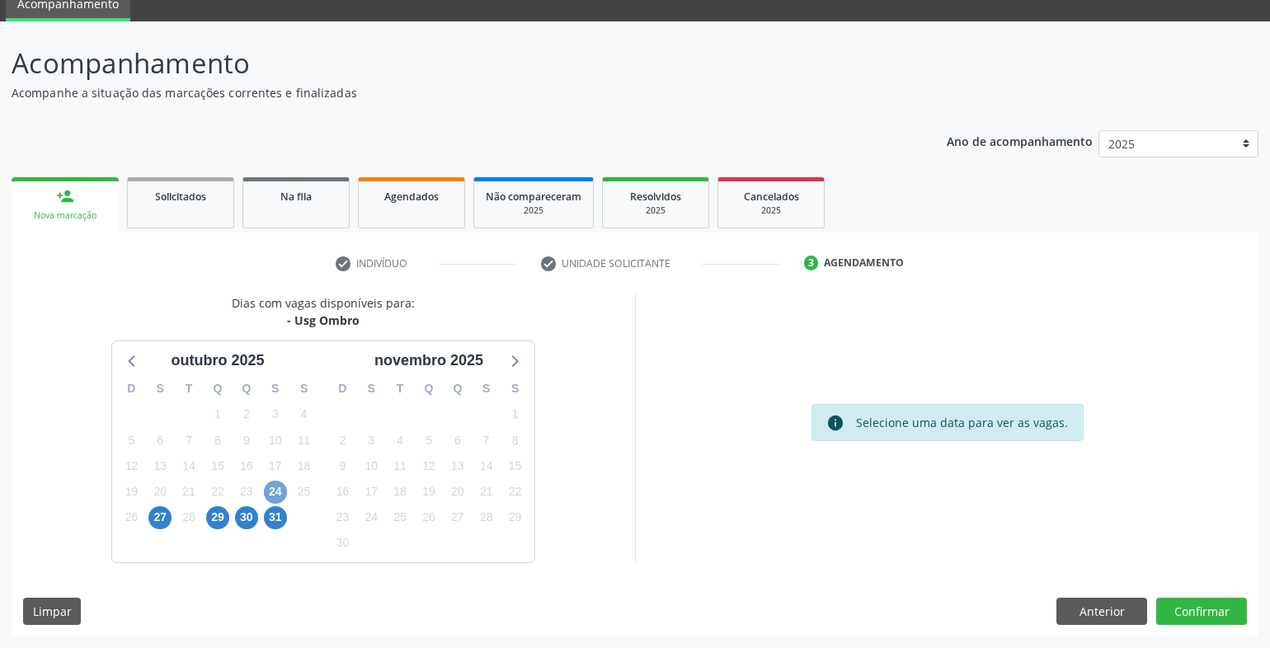
click at [274, 497] on span "24" at bounding box center [275, 492] width 23 height 23
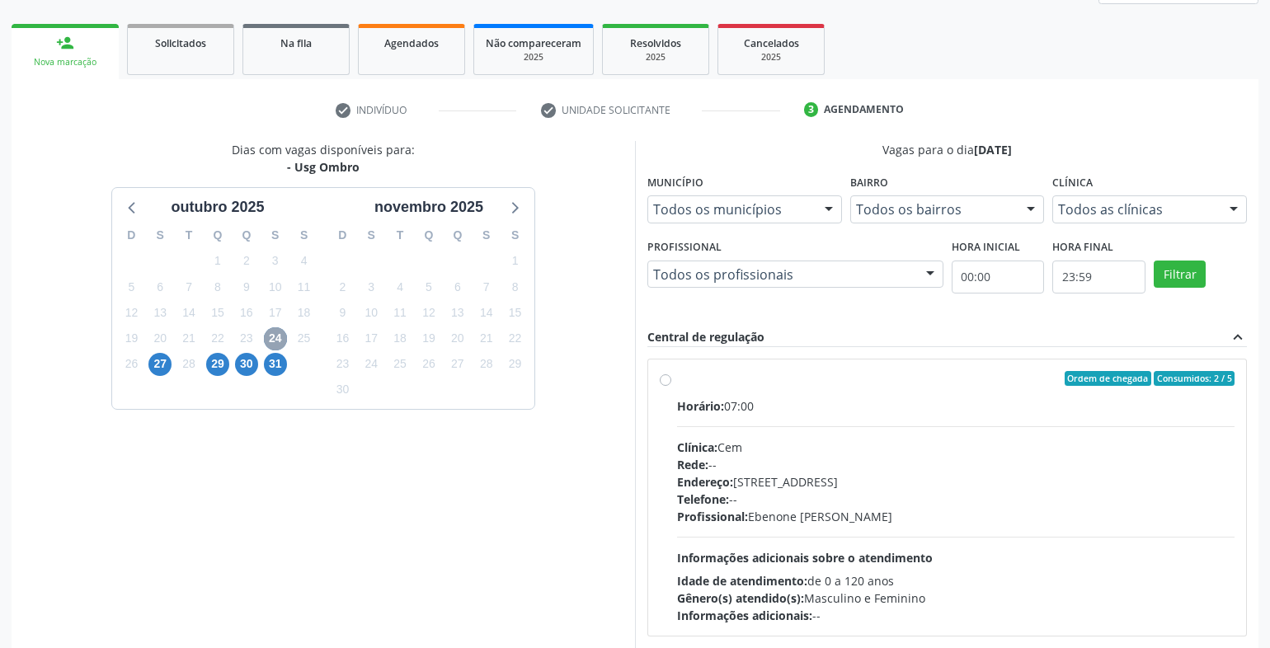
scroll to position [234, 0]
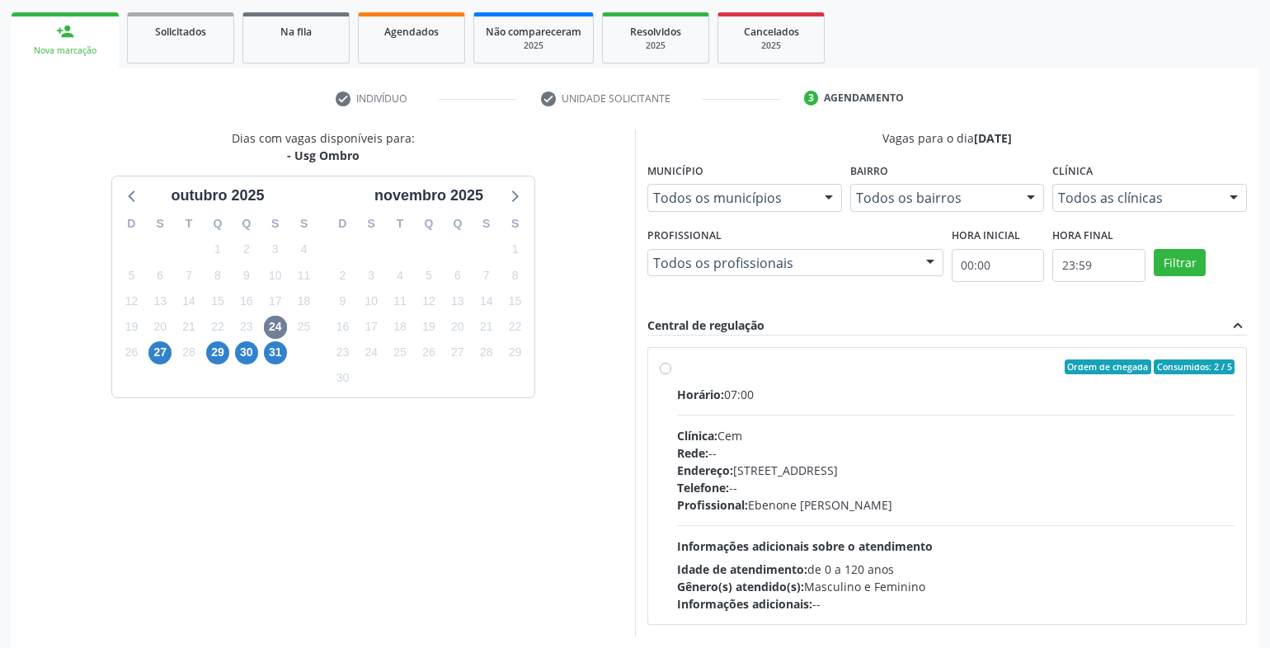
click at [664, 375] on div "Ordem de chegada Consumidos: 2 / 5 Horário: 07:00 Clínica: Cem Rede: -- Endereç…" at bounding box center [947, 486] width 575 height 253
radio input "true"
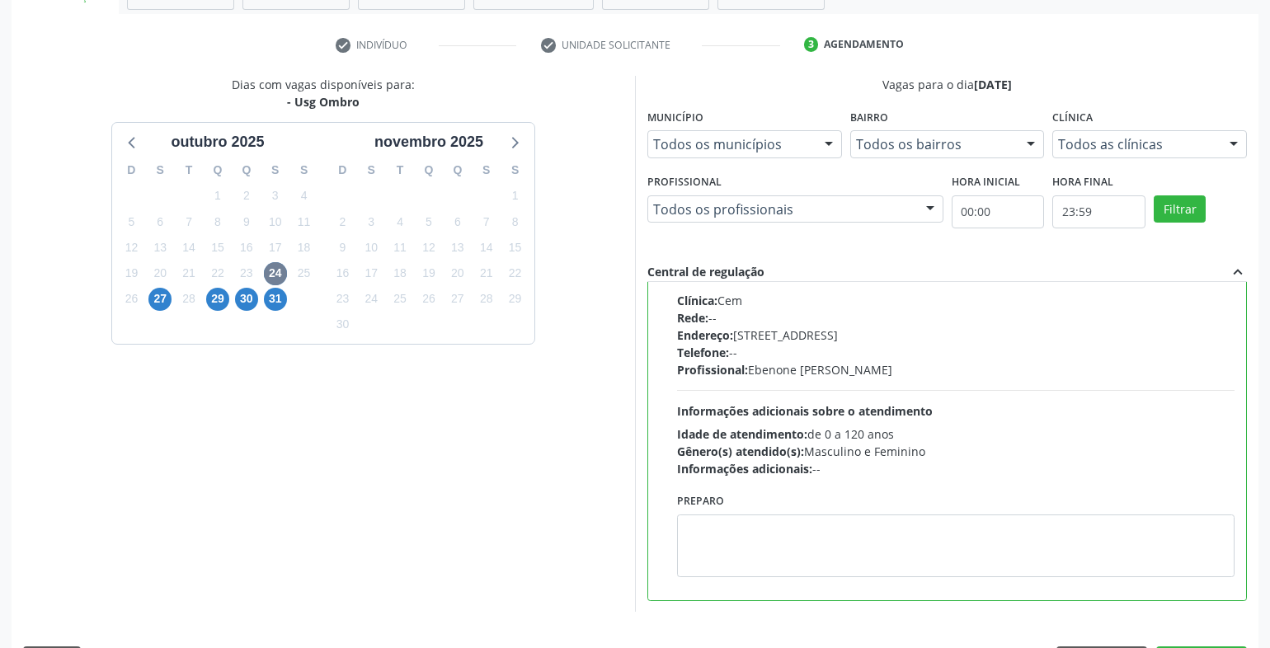
scroll to position [317, 0]
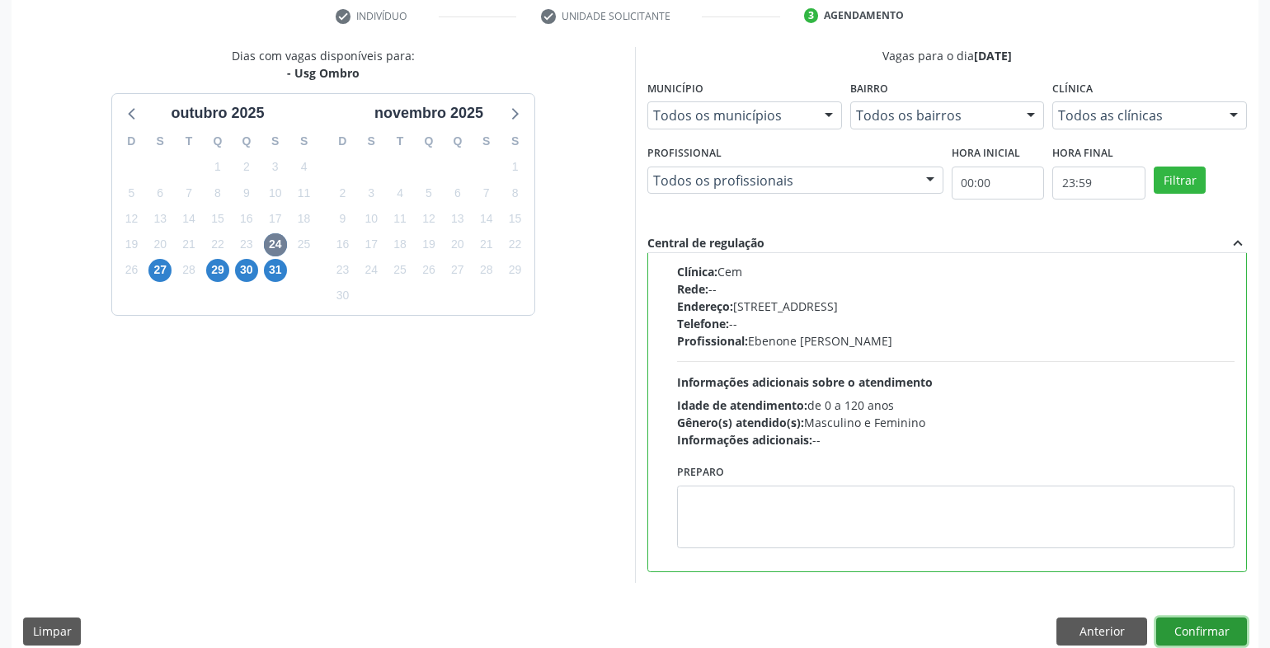
click at [1192, 624] on button "Confirmar" at bounding box center [1202, 632] width 91 height 28
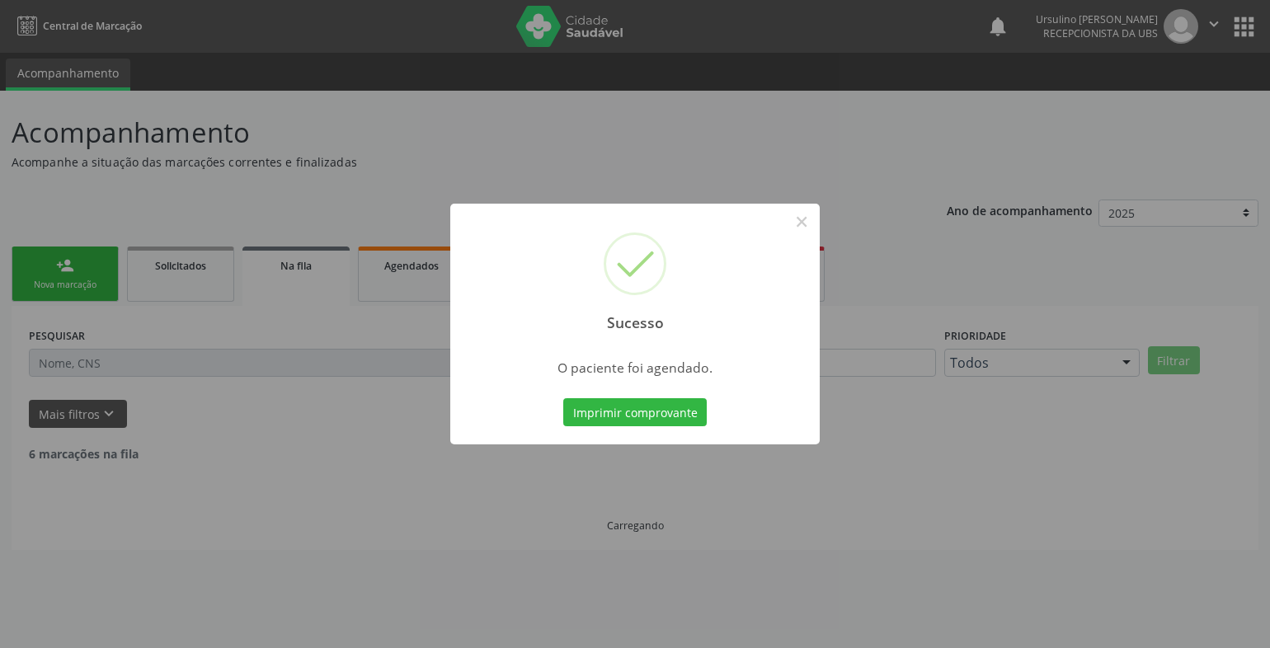
scroll to position [0, 0]
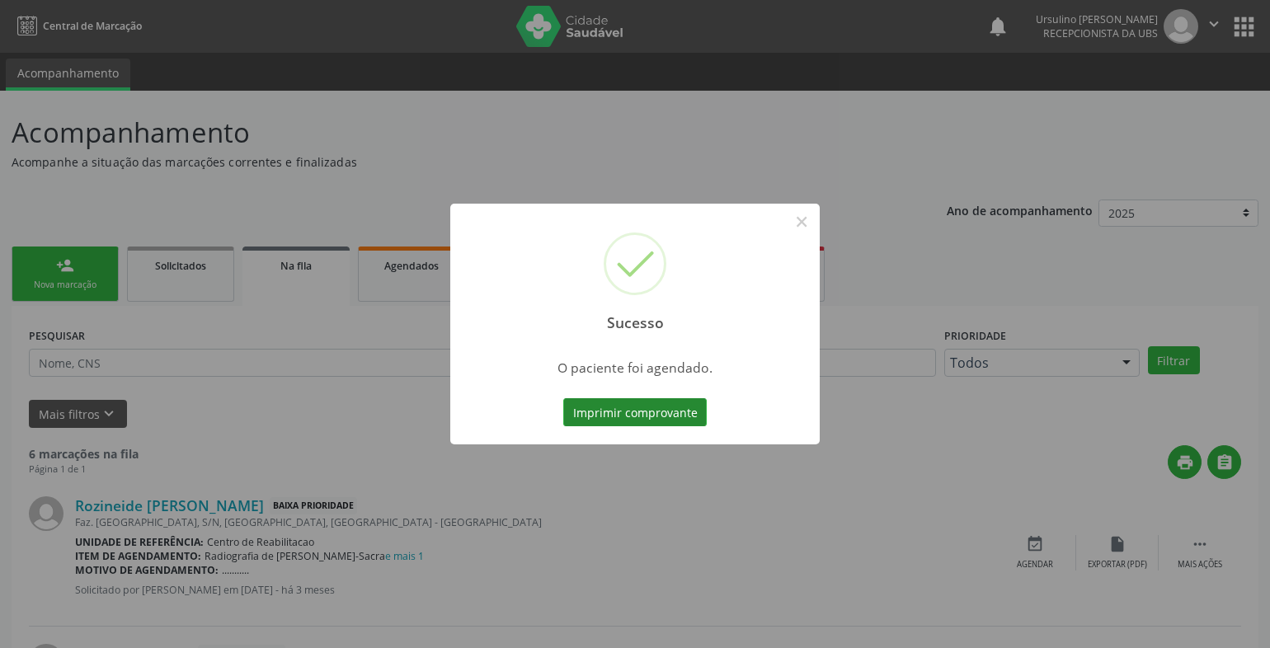
click at [612, 406] on button "Imprimir comprovante" at bounding box center [635, 412] width 144 height 28
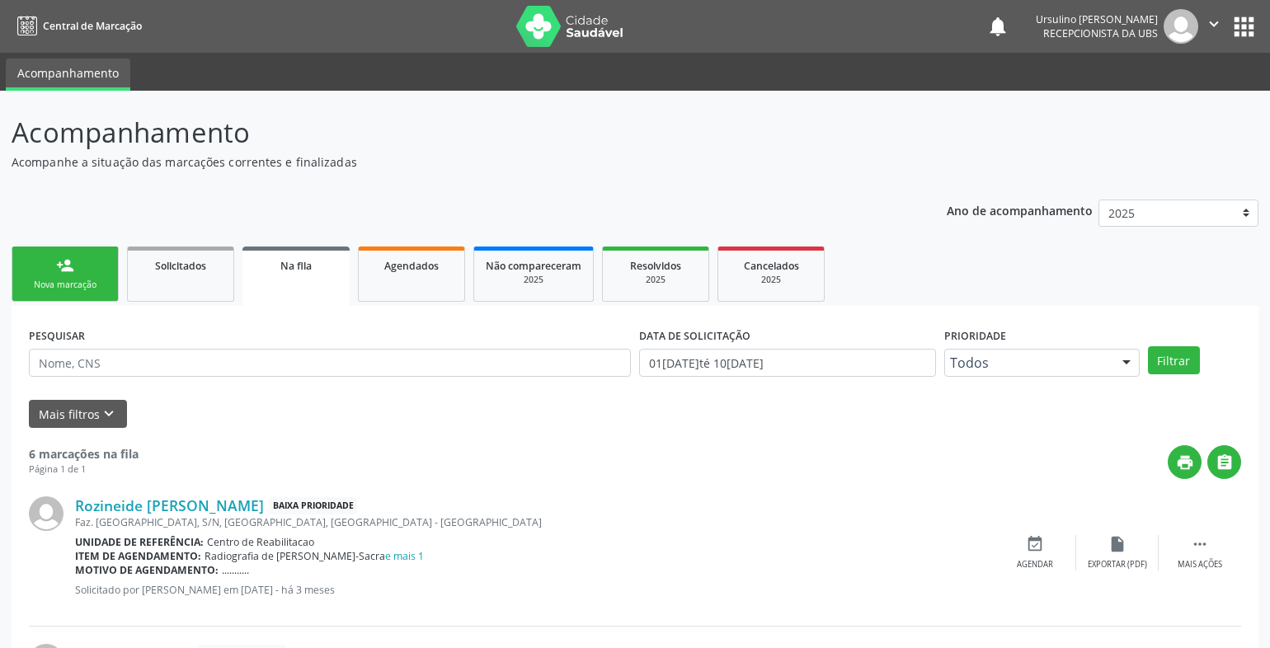
click at [81, 282] on div "Nova marcação" at bounding box center [65, 285] width 82 height 12
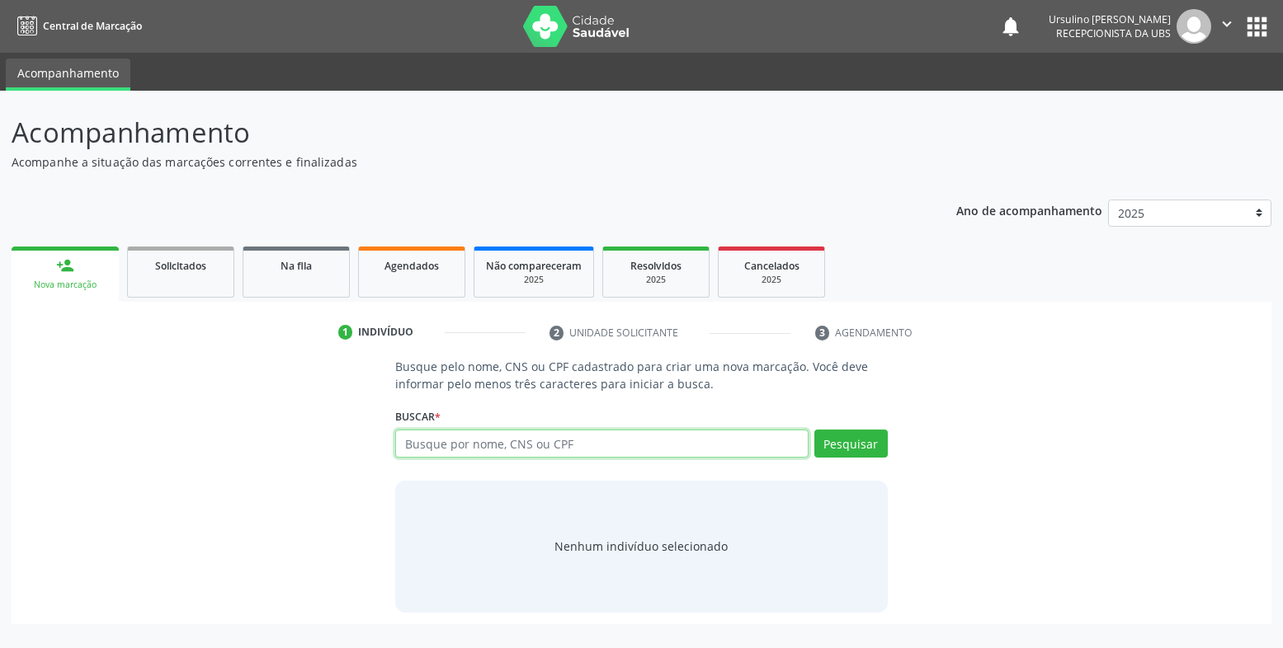
click at [497, 437] on input "text" at bounding box center [601, 444] width 413 height 28
type input "163970913340002"
click at [872, 464] on div "Pesquisar" at bounding box center [847, 450] width 79 height 40
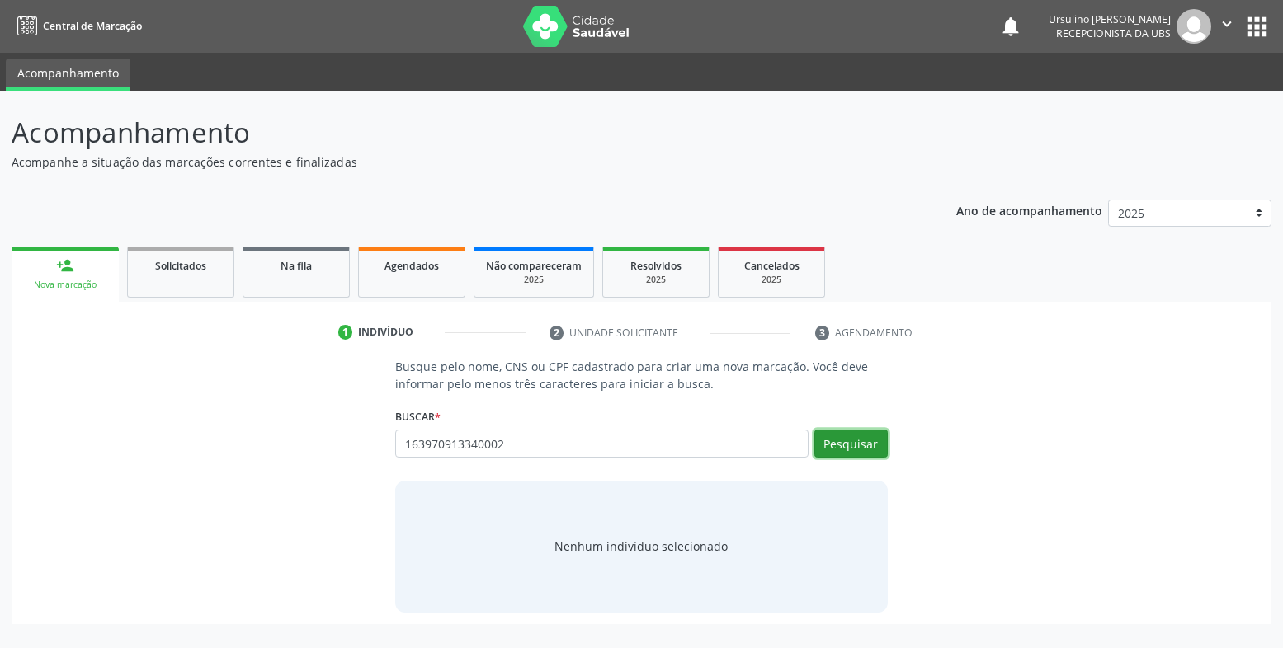
click at [870, 451] on button "Pesquisar" at bounding box center [850, 444] width 73 height 28
type input "163970913340002"
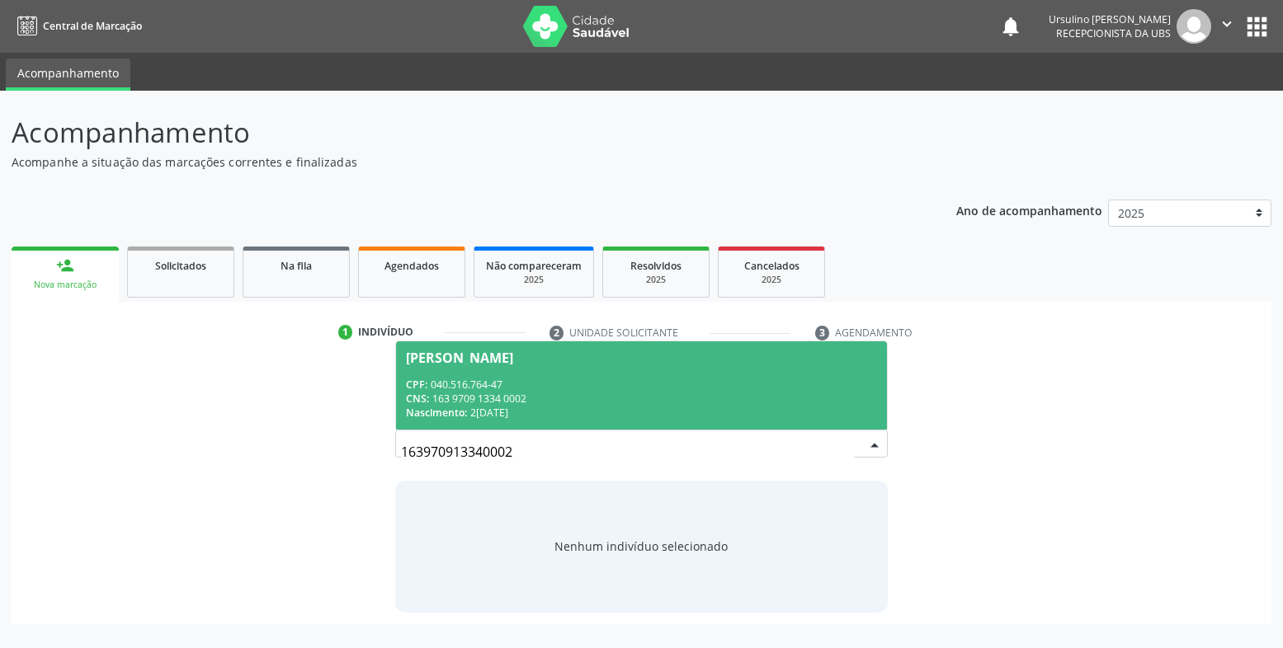
click at [497, 410] on div "Nascimento: 28/04/1983" at bounding box center [641, 413] width 471 height 14
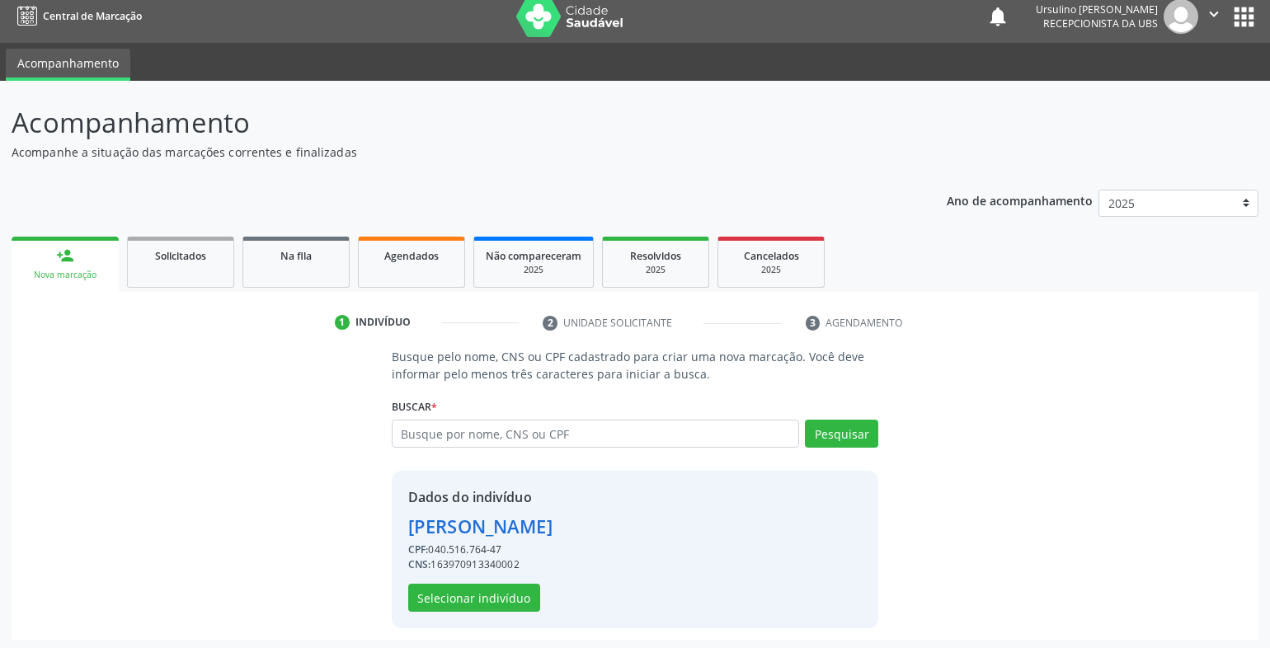
scroll to position [13, 0]
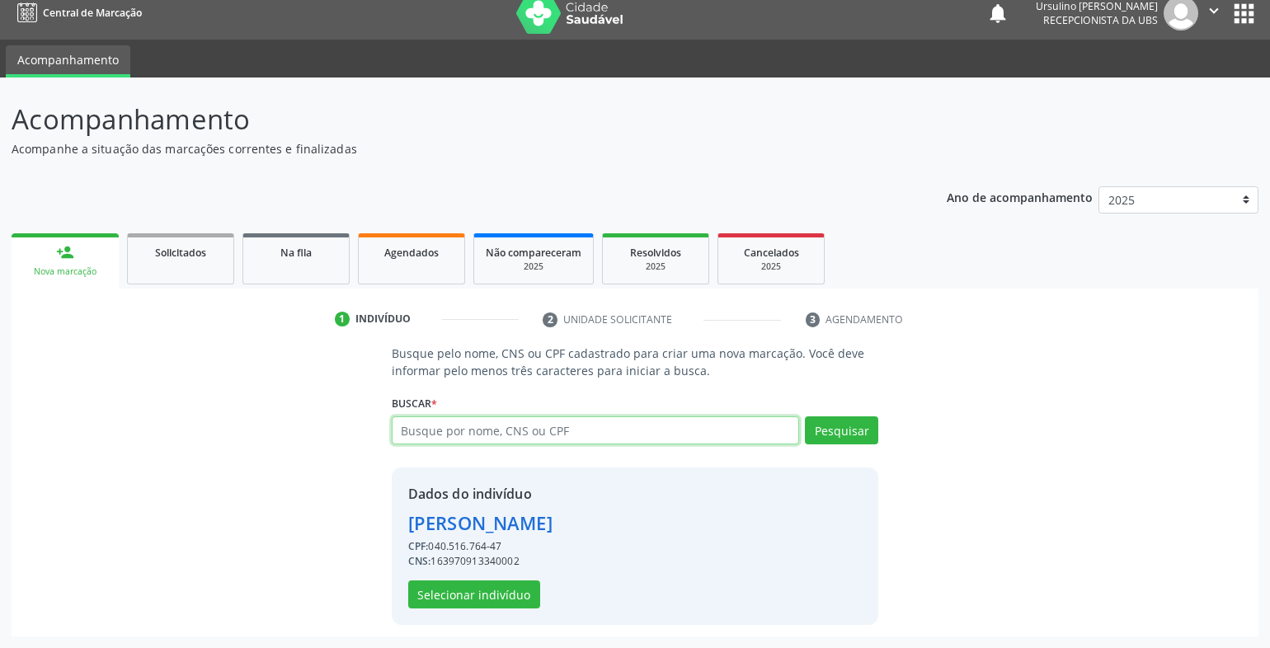
click at [500, 433] on input "text" at bounding box center [596, 431] width 408 height 28
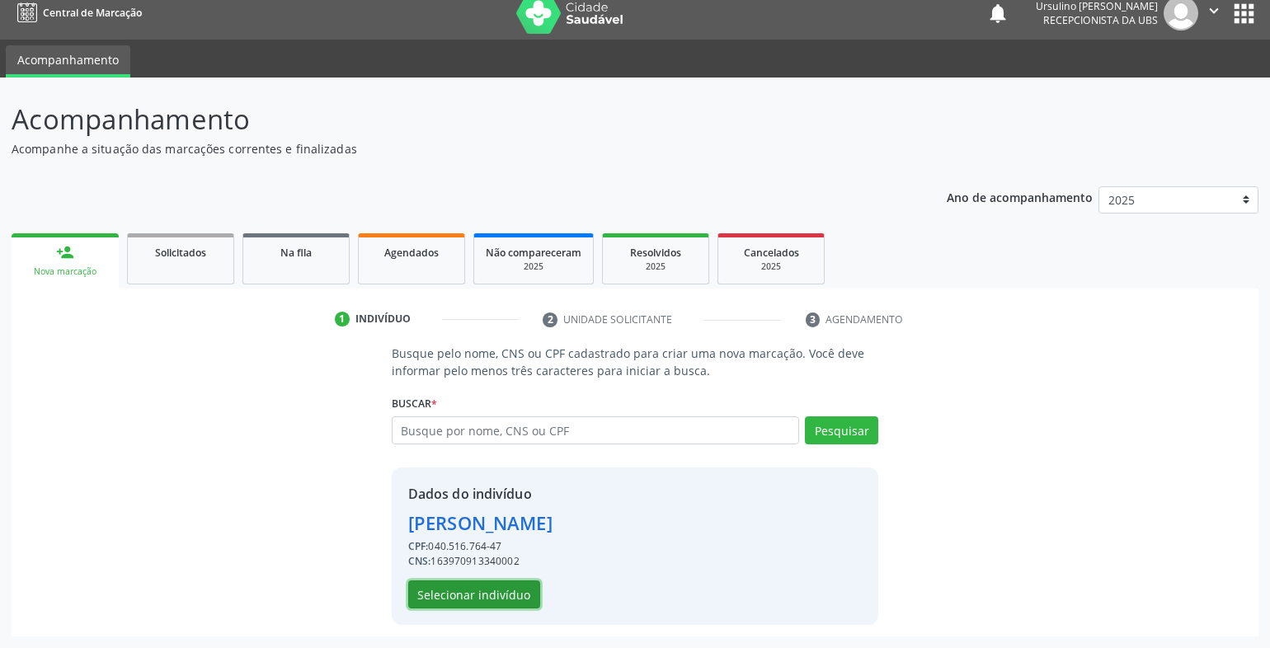
click at [456, 588] on button "Selecionar indivíduo" at bounding box center [474, 595] width 132 height 28
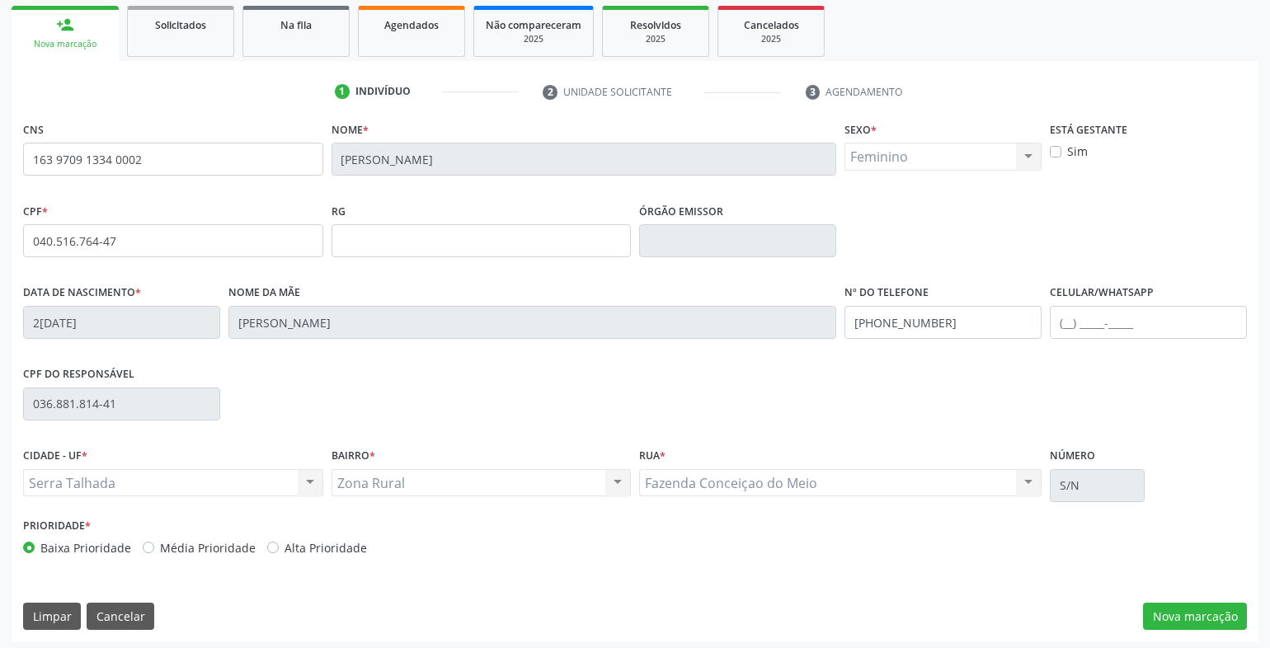
scroll to position [246, 0]
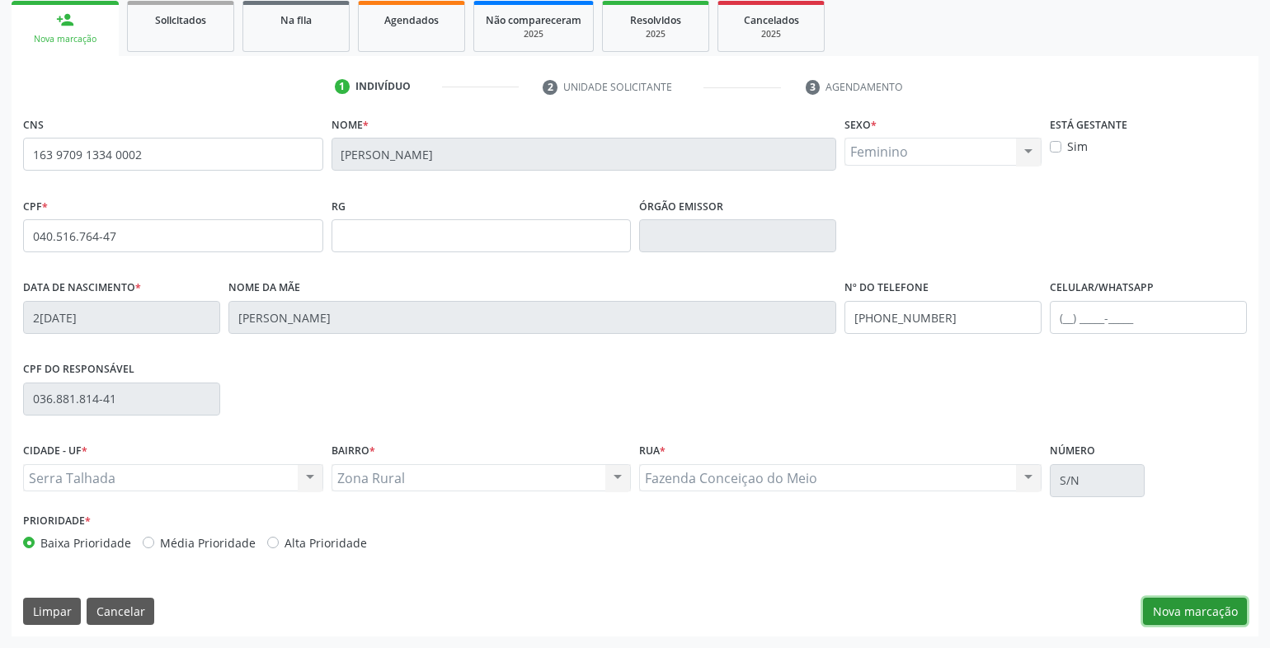
click at [1167, 612] on button "Nova marcação" at bounding box center [1195, 612] width 104 height 28
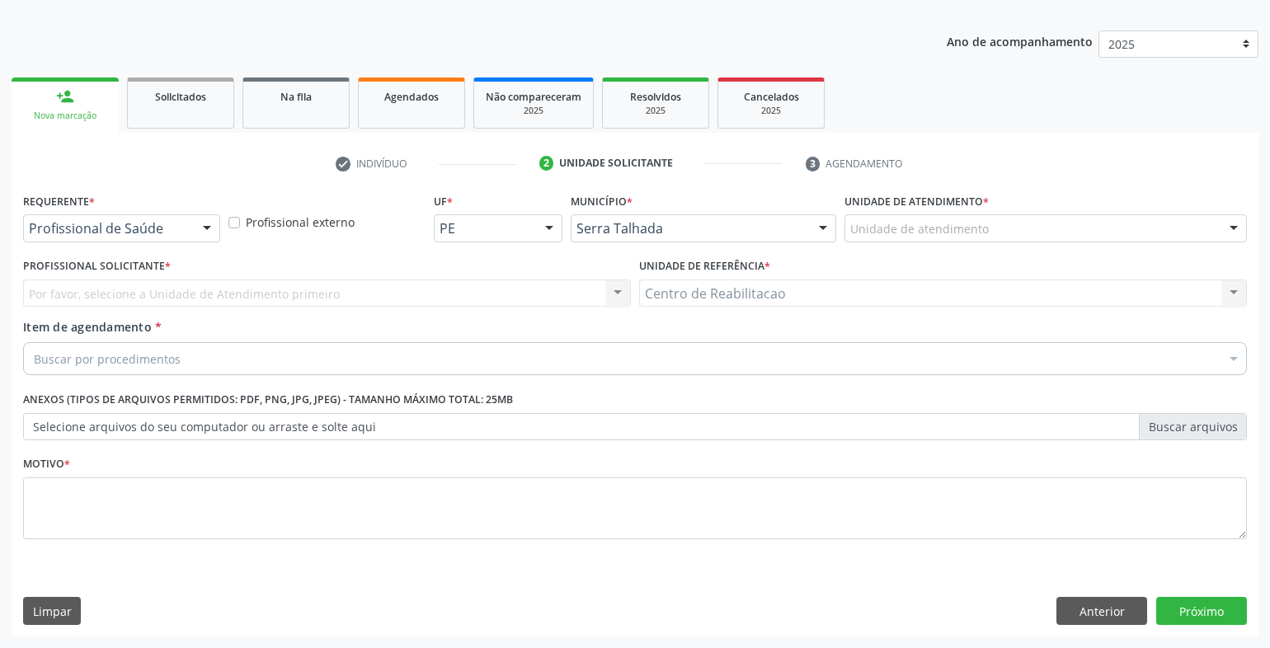
scroll to position [169, 0]
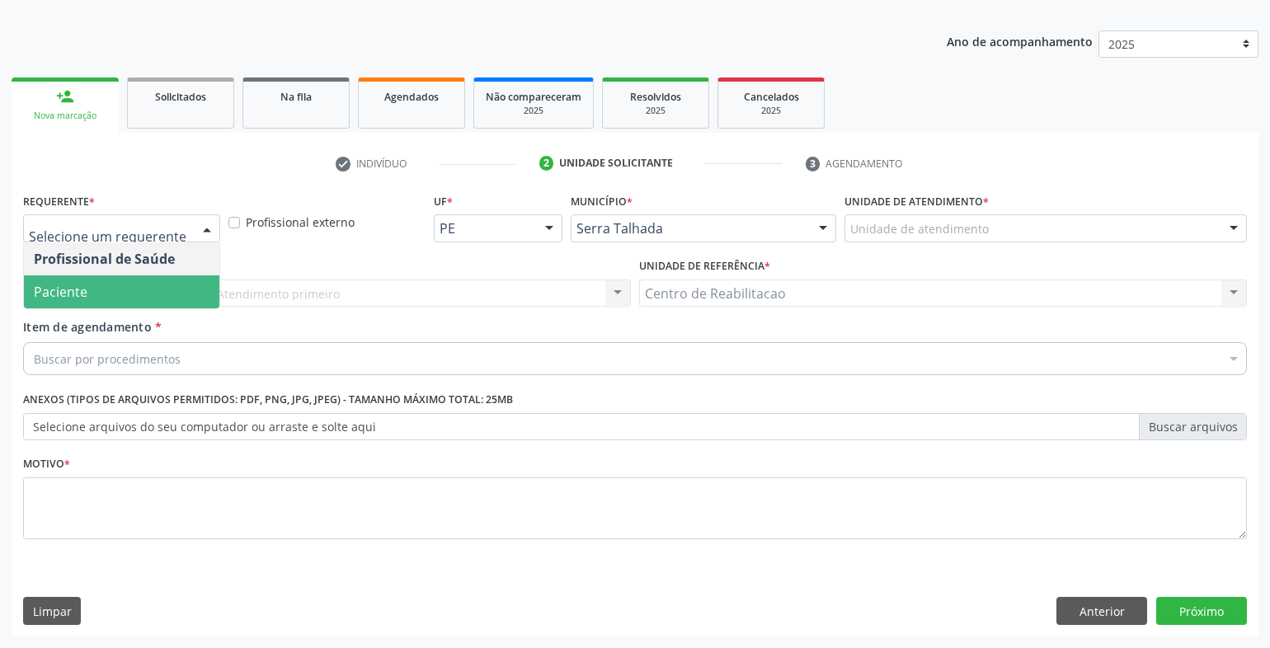
click at [84, 285] on span "Paciente" at bounding box center [61, 292] width 54 height 18
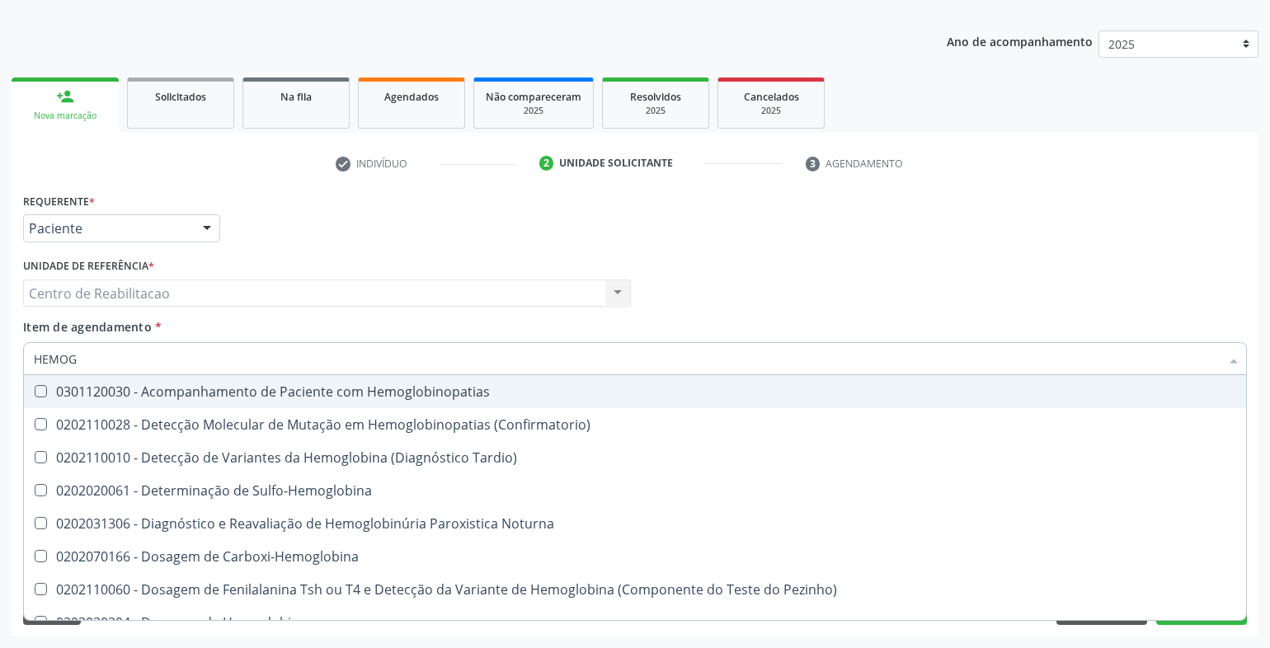
type input "HEMOGR"
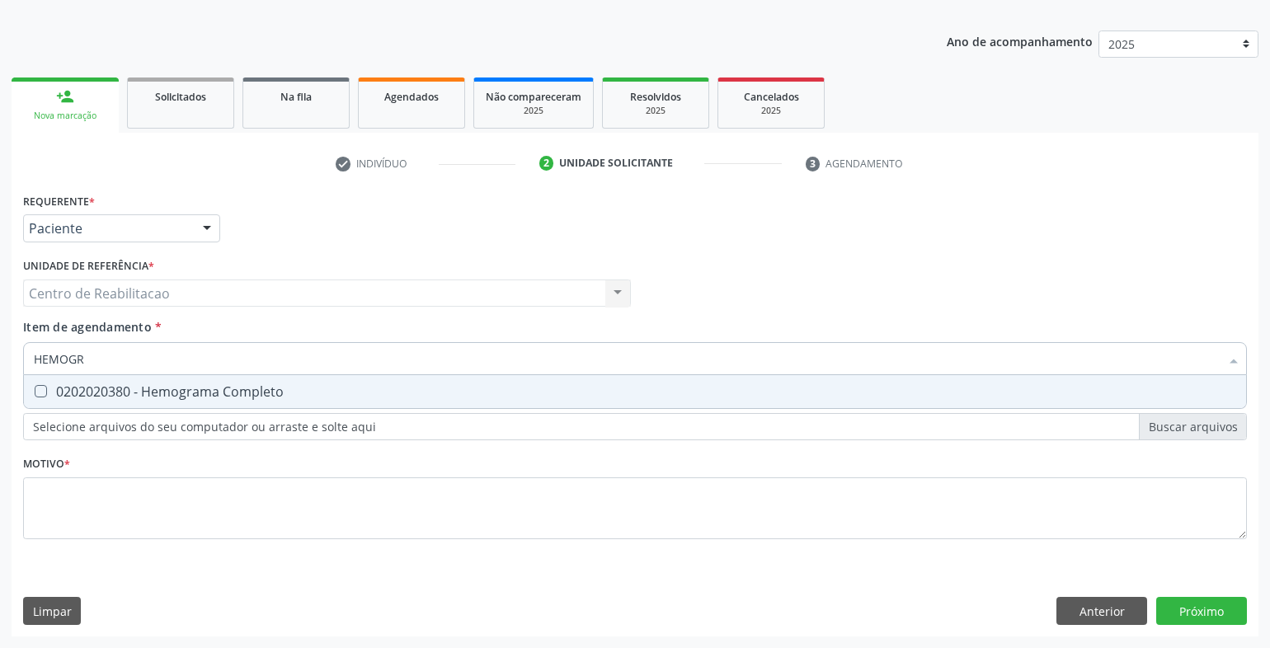
click at [36, 390] on Completo at bounding box center [41, 391] width 12 height 12
click at [35, 390] on Completo "checkbox" at bounding box center [29, 391] width 11 height 11
checkbox Completo "true"
drag, startPoint x: 83, startPoint y: 353, endPoint x: -10, endPoint y: 342, distance: 93.8
click at [0, 342] on html "Central de Marcação notifications Ursulino Mike Nogueira Moreno da Silva Recepc…" at bounding box center [635, 155] width 1270 height 648
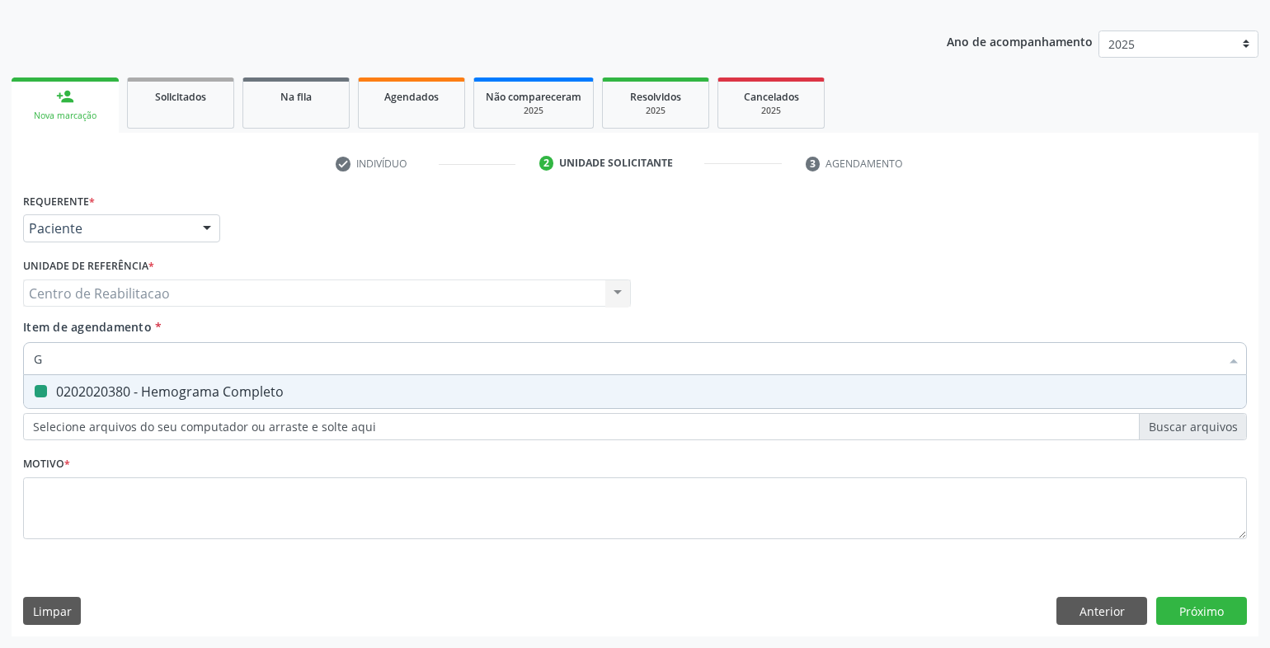
type input "GL"
checkbox Completo "false"
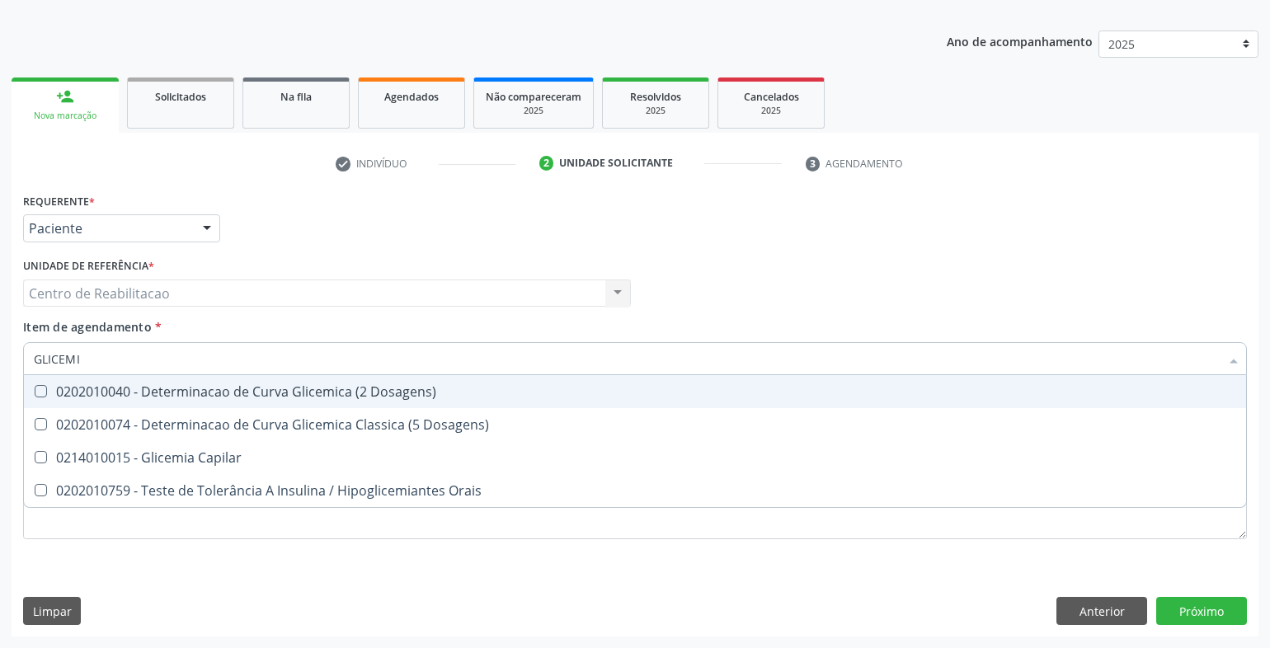
click at [112, 358] on input "GLICEMI" at bounding box center [627, 358] width 1186 height 33
type input "G"
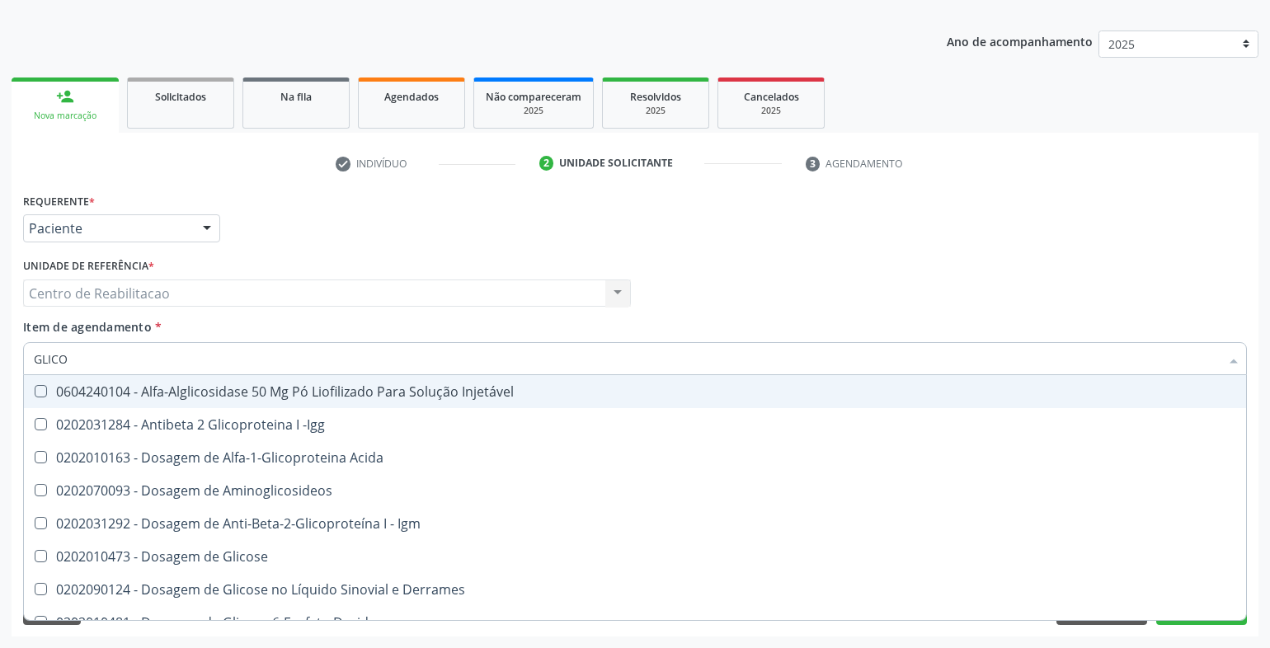
type input "GLICOS"
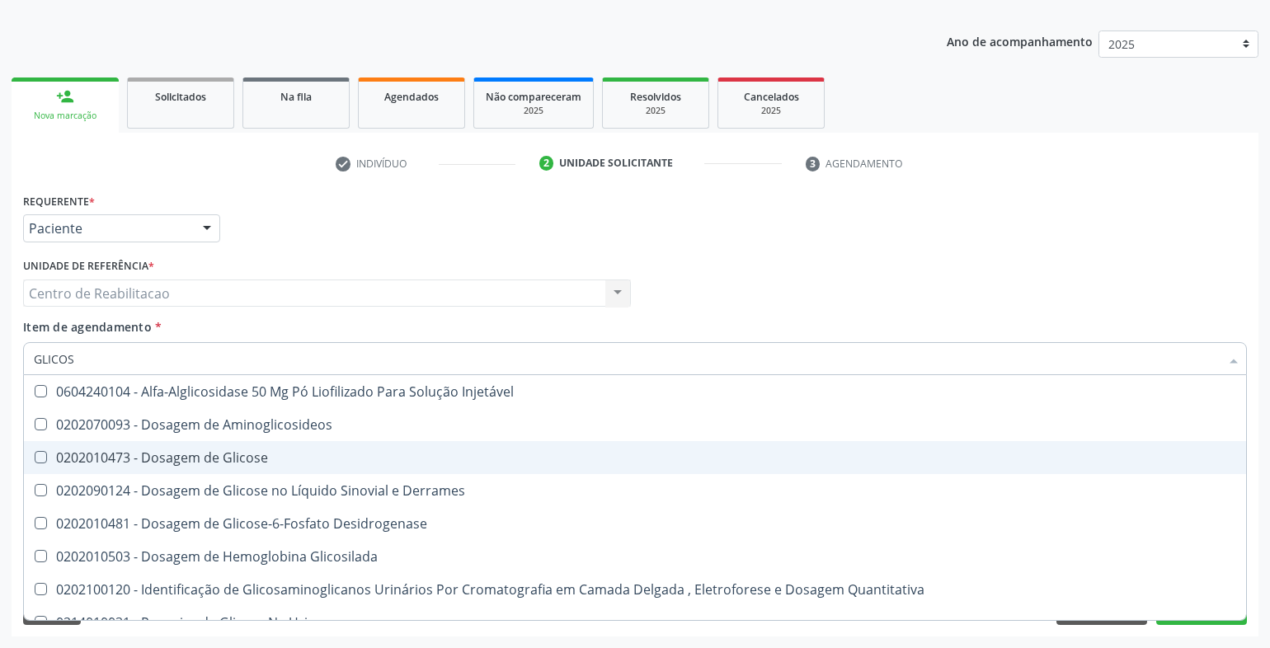
click at [50, 455] on div "0202010473 - Dosagem de Glicose" at bounding box center [635, 457] width 1203 height 13
checkbox Glicose "true"
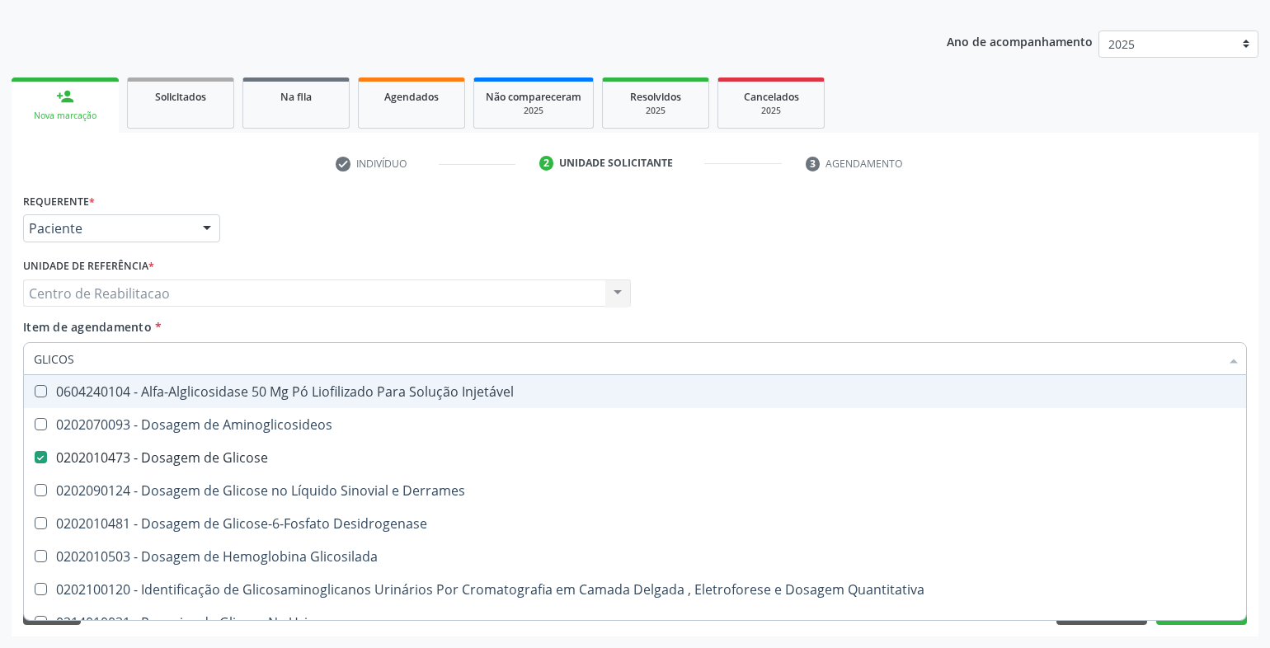
drag, startPoint x: 85, startPoint y: 361, endPoint x: 6, endPoint y: 353, distance: 79.6
click at [6, 353] on div "Acompanhamento Acompanhe a situação das marcações correntes e finalizadas Relat…" at bounding box center [635, 285] width 1270 height 727
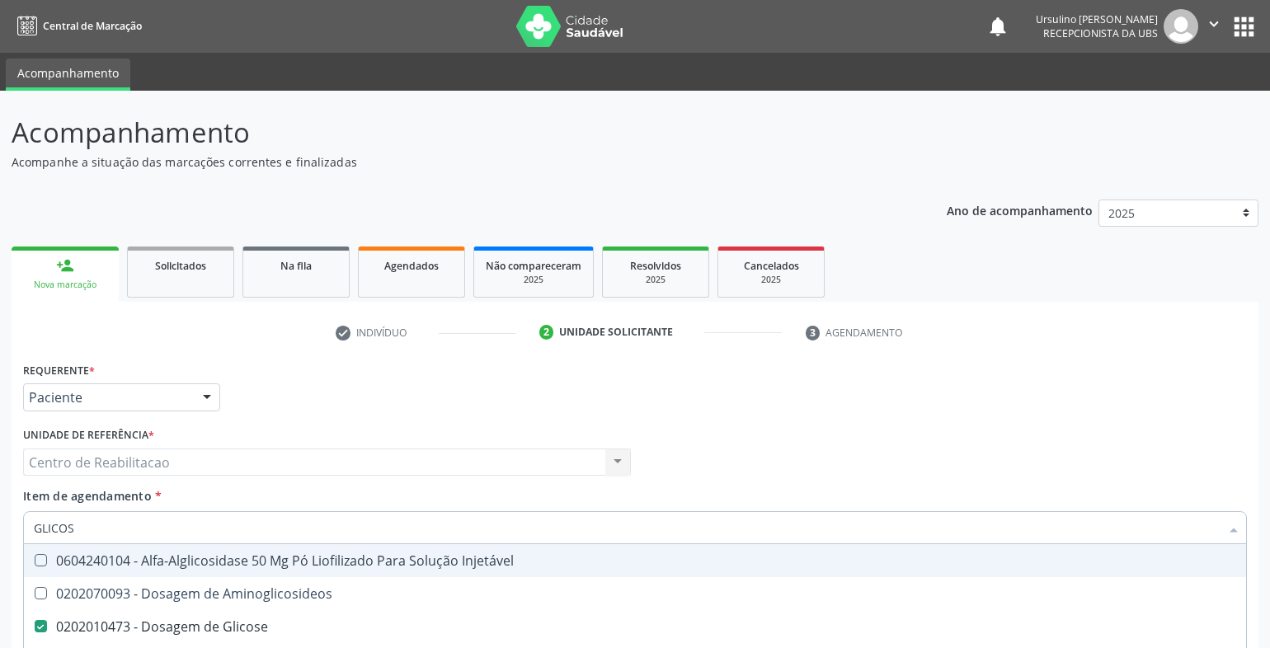
scroll to position [169, 0]
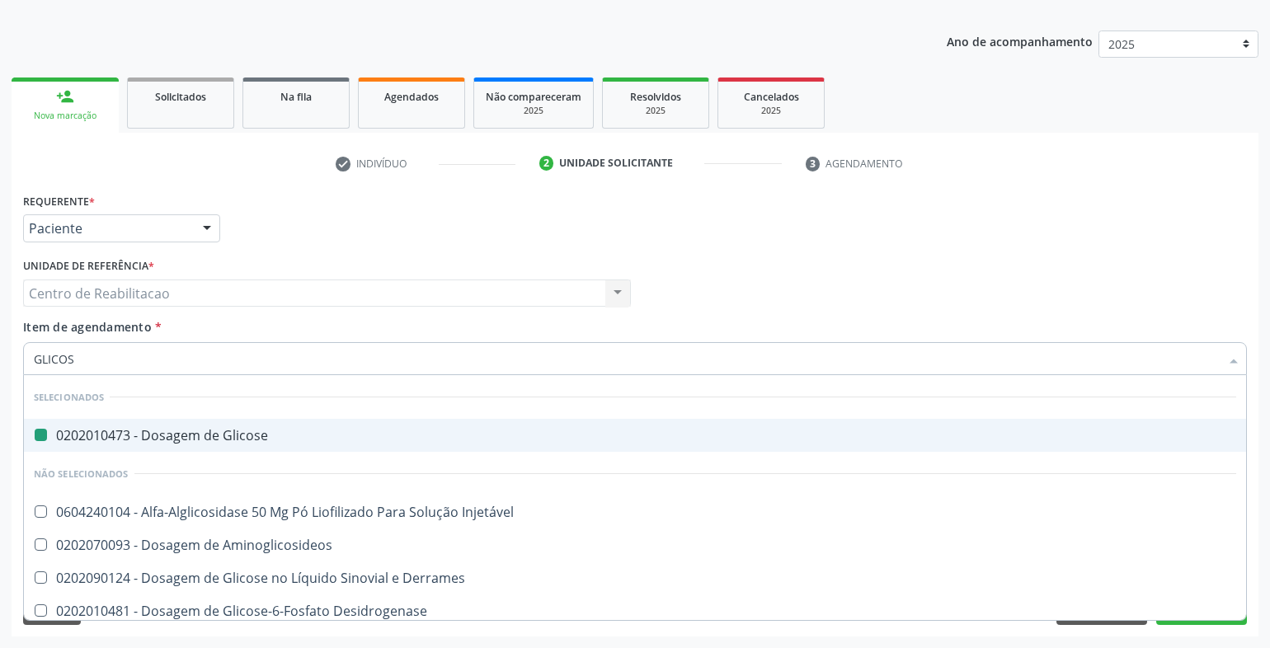
type input "GLICOSI"
checkbox Glicose "false"
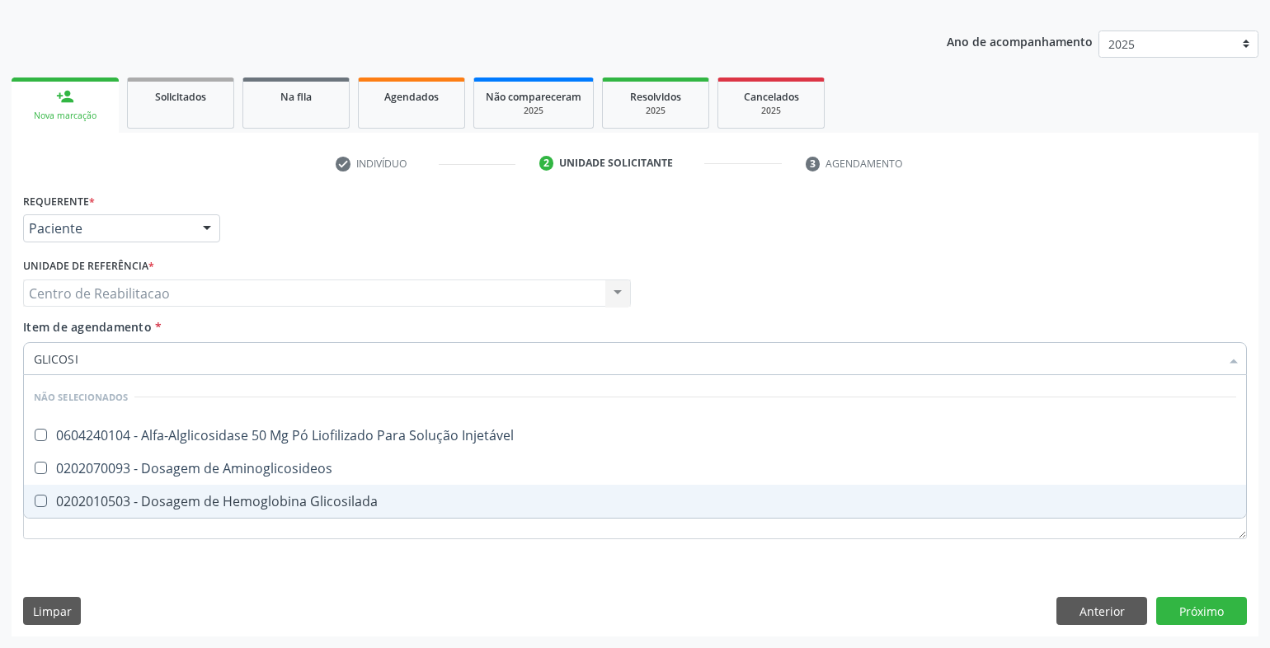
click at [35, 506] on Glicosilada at bounding box center [41, 501] width 12 height 12
click at [35, 506] on Glicosilada "checkbox" at bounding box center [29, 501] width 11 height 11
checkbox Glicosilada "true"
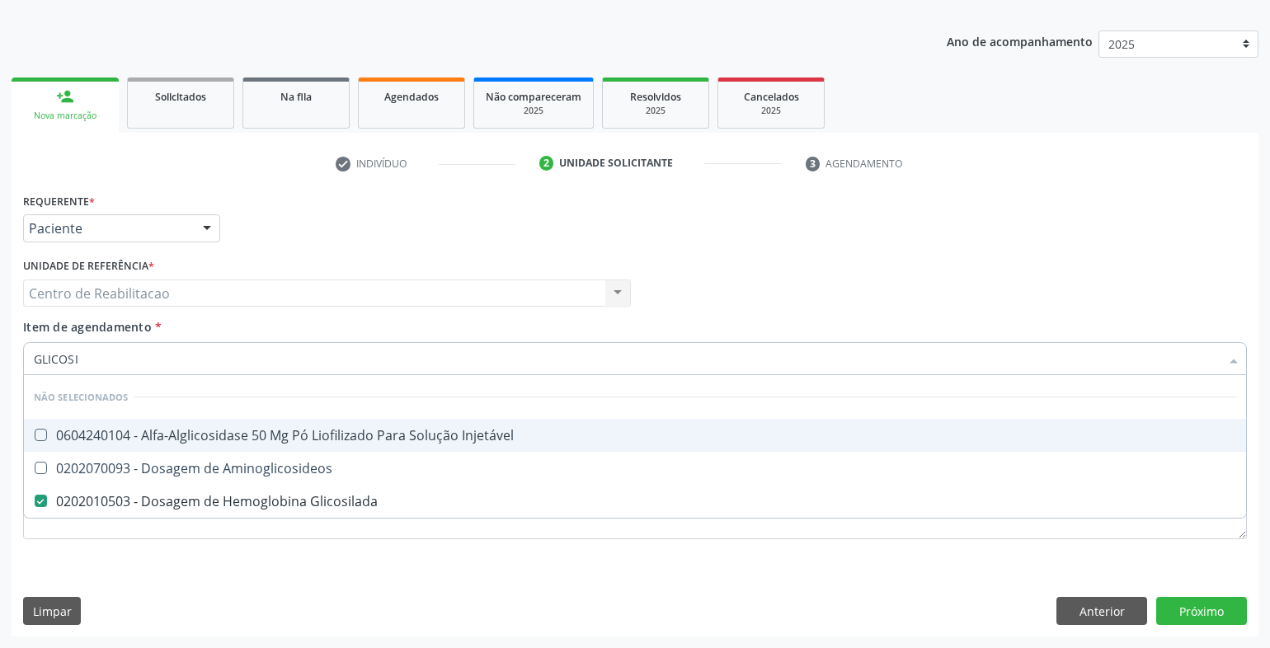
drag, startPoint x: 87, startPoint y: 362, endPoint x: 31, endPoint y: 366, distance: 55.4
click at [31, 366] on div "GLICOSI" at bounding box center [635, 358] width 1224 height 33
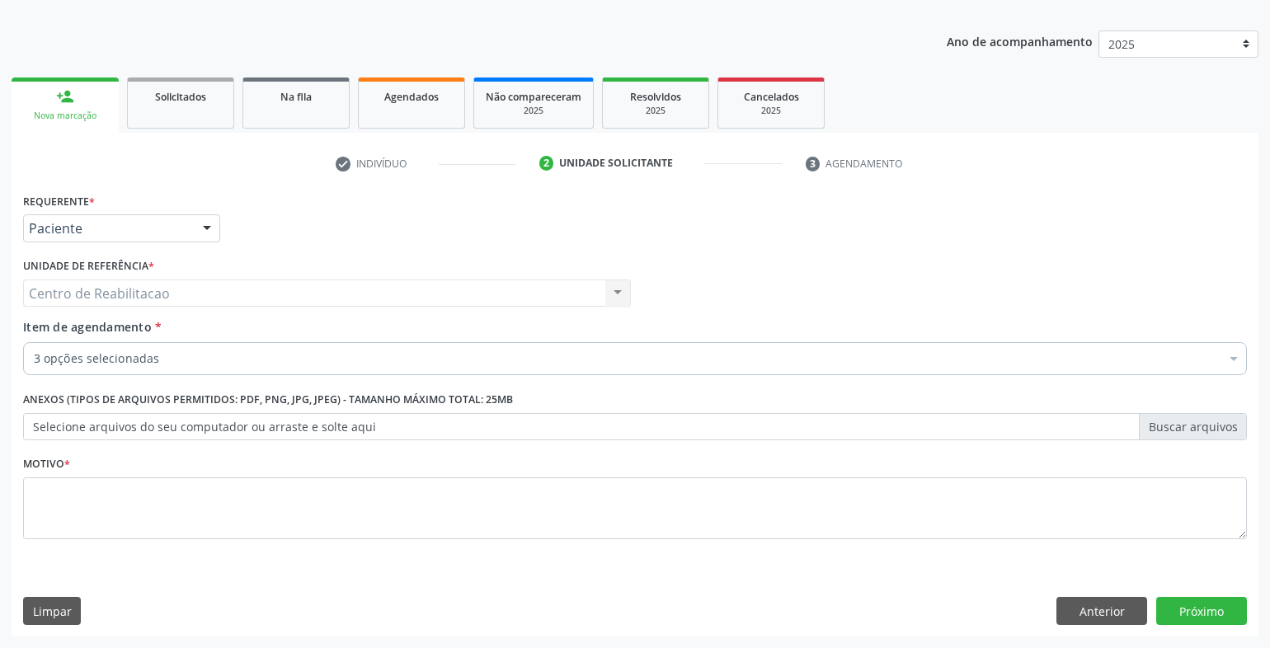
click at [144, 342] on div "Item de agendamento * 3 opções selecionadas Desfazer seleção Selecionados 02020…" at bounding box center [635, 344] width 1224 height 52
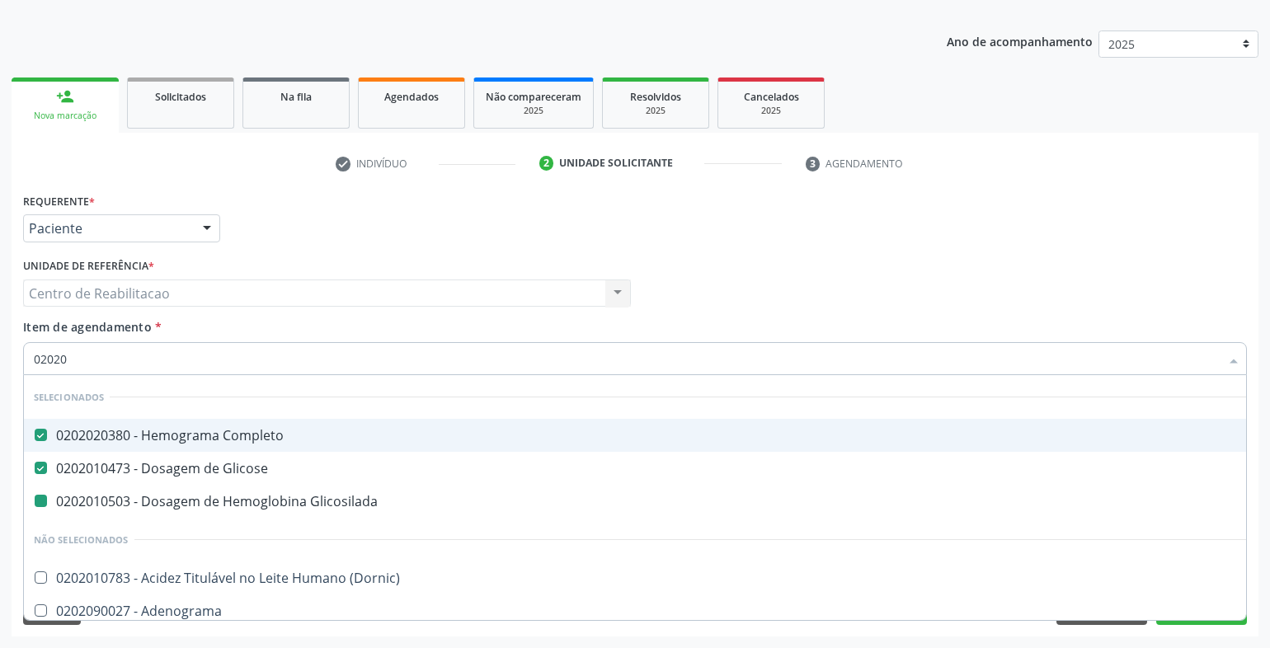
type input "020202"
checkbox Glicosilada "false"
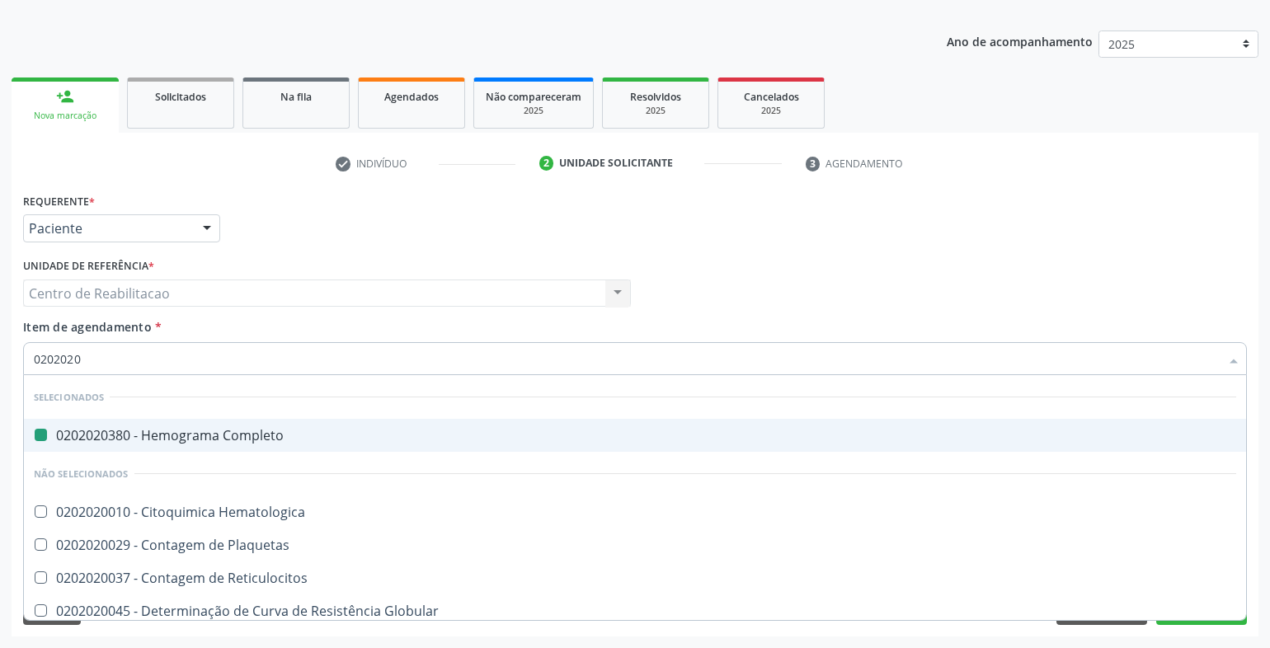
type input "02020200"
checkbox Completo "false"
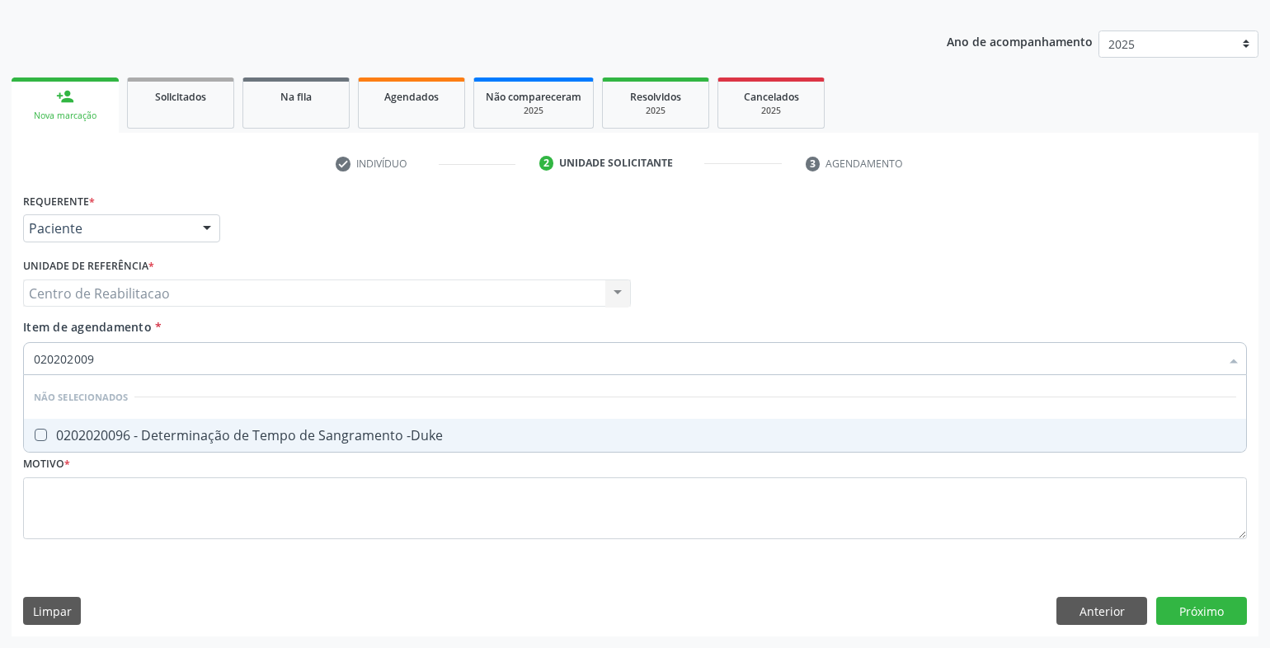
type input "0202020096"
click at [40, 431] on -Duke at bounding box center [41, 435] width 12 height 12
click at [35, 431] on -Duke "checkbox" at bounding box center [29, 435] width 11 height 11
checkbox -Duke "true"
drag, startPoint x: 136, startPoint y: 365, endPoint x: 0, endPoint y: 363, distance: 136.1
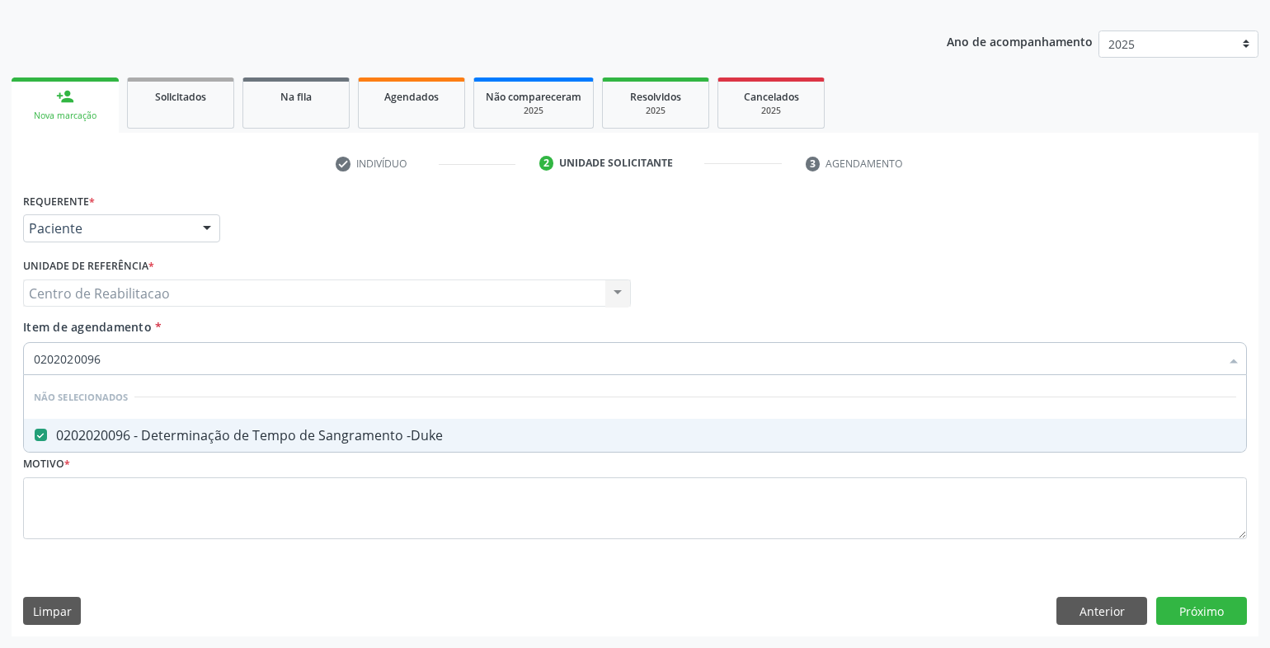
click at [7, 356] on div "Acompanhamento Acompanhe a situação das marcações correntes e finalizadas Relat…" at bounding box center [635, 285] width 1270 height 727
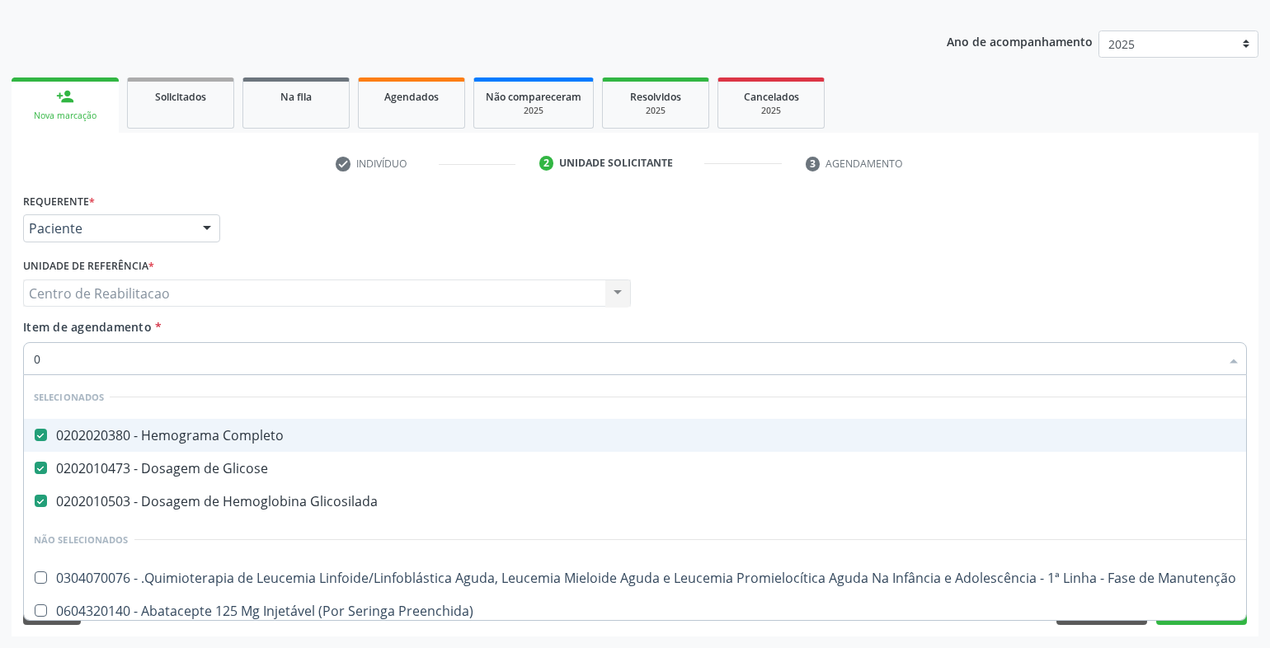
type input "02"
checkbox Doses\) "true"
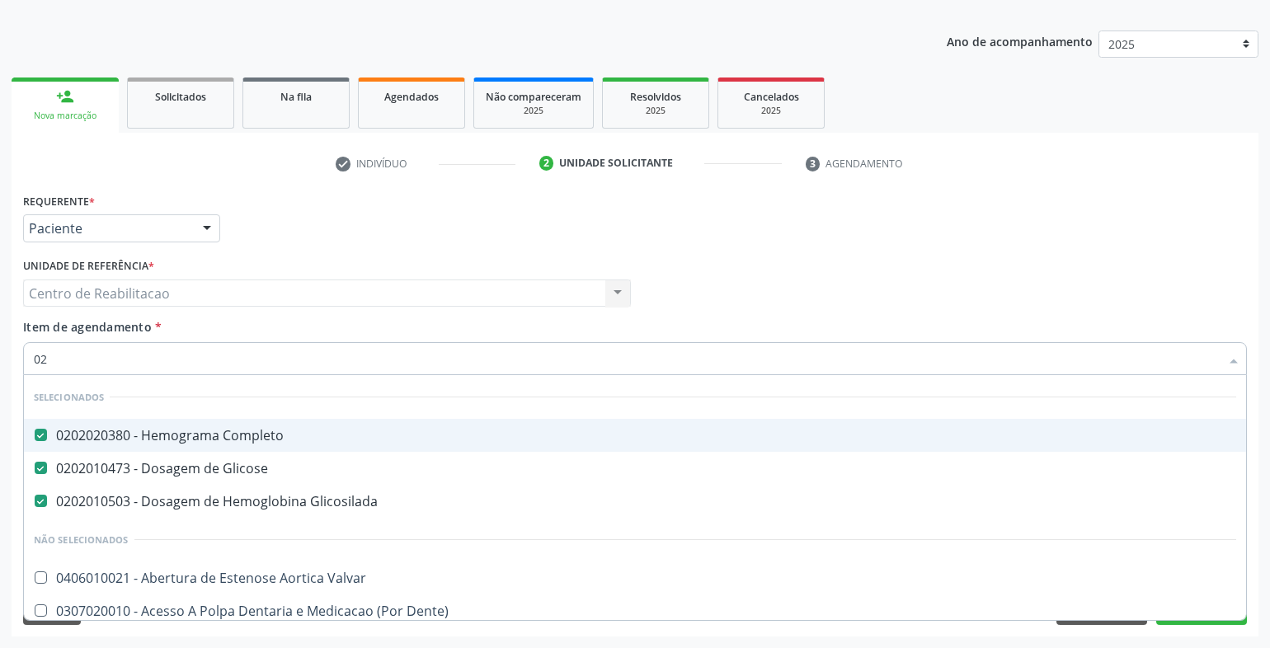
type input "020"
checkbox Comprimido\) "true"
checkbox -Duke "false"
type input "0202"
checkbox Cognitivo "true"
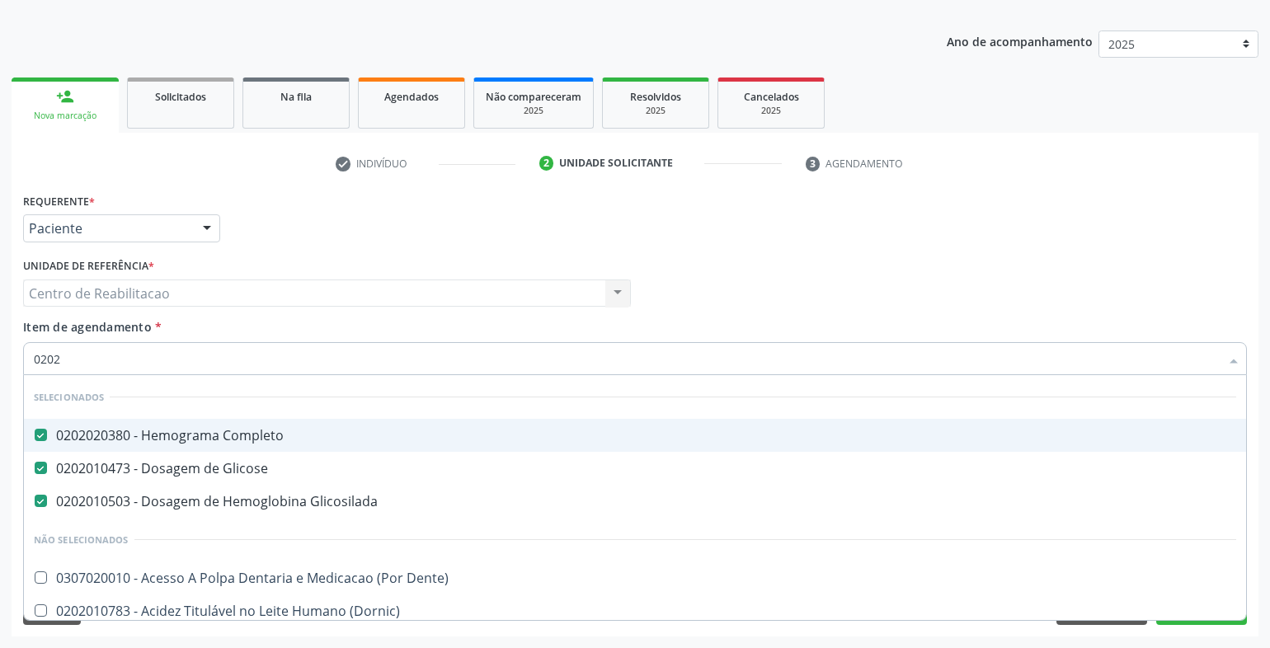
checkbox -Duke "false"
type input "02020"
checkbox Ordenhado "true"
checkbox -Duke "false"
type input "020202"
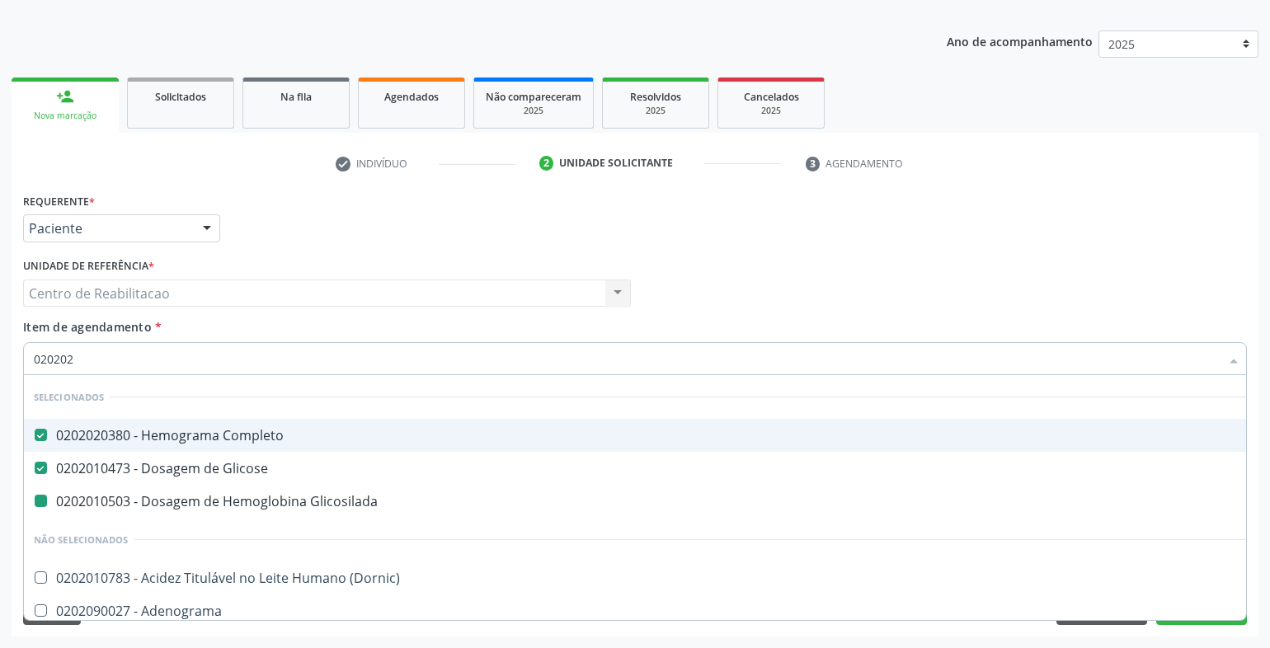
checkbox Glicosilada "false"
checkbox Ativado "true"
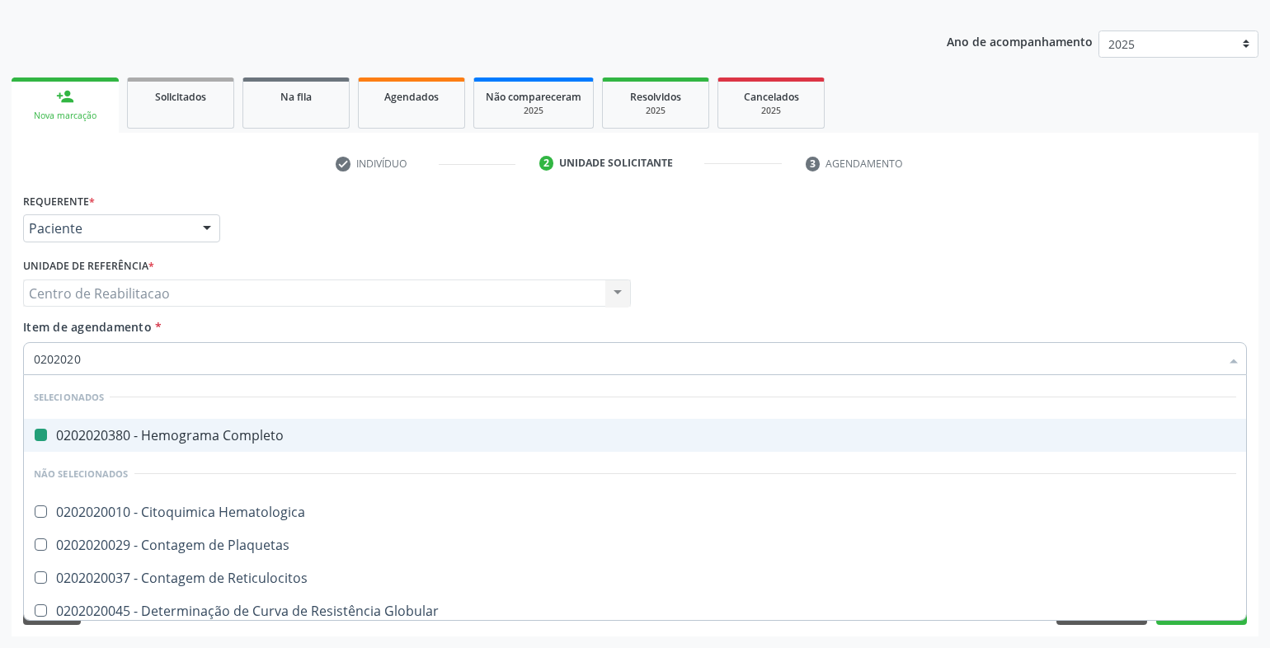
type input "02020200"
checkbox Completo "false"
checkbox Coagulação "true"
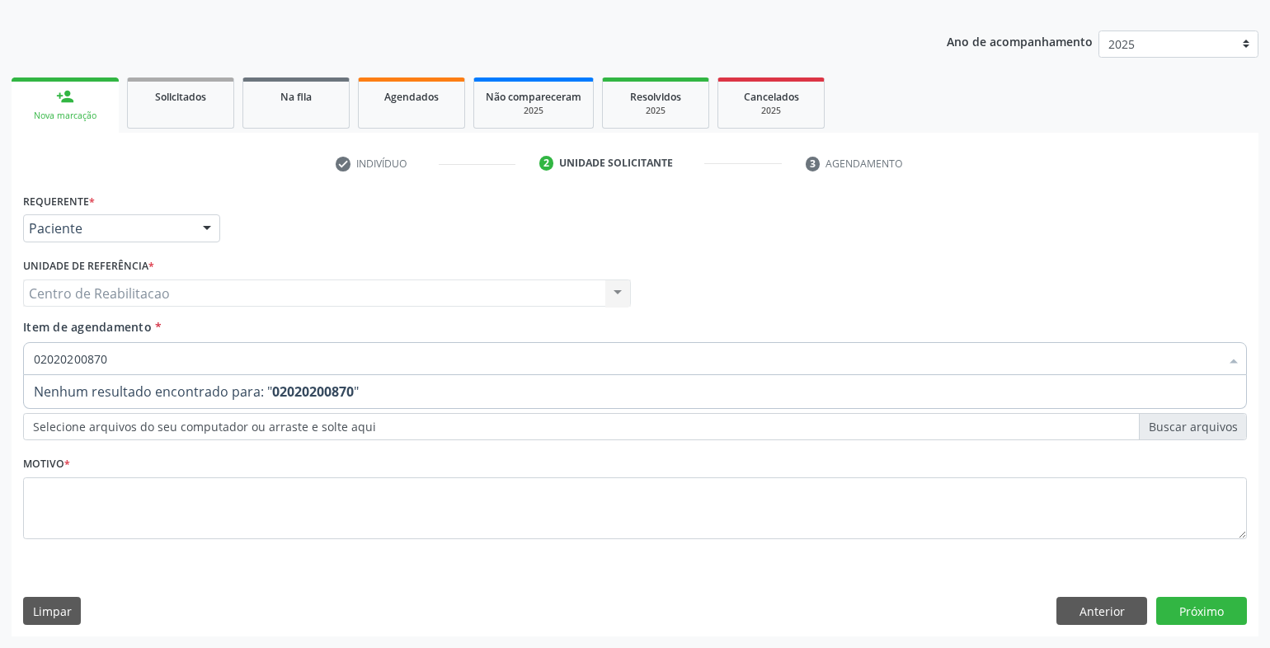
drag, startPoint x: 130, startPoint y: 354, endPoint x: 10, endPoint y: 360, distance: 120.6
click at [12, 359] on div "Requerente * Paciente Profissional de Saúde Paciente Nenhum resultado encontrad…" at bounding box center [635, 413] width 1247 height 448
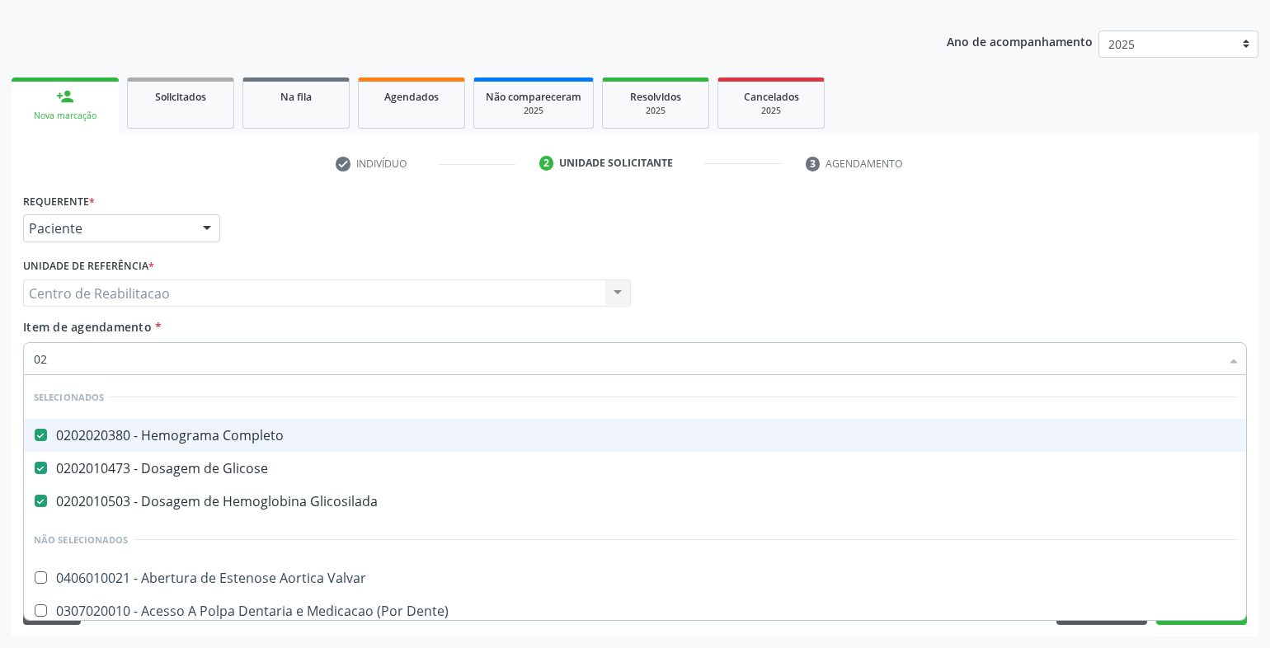
type input "020"
checkbox Comprimido\) "true"
checkbox -Duke "false"
type input "0202"
checkbox Cognitivo "true"
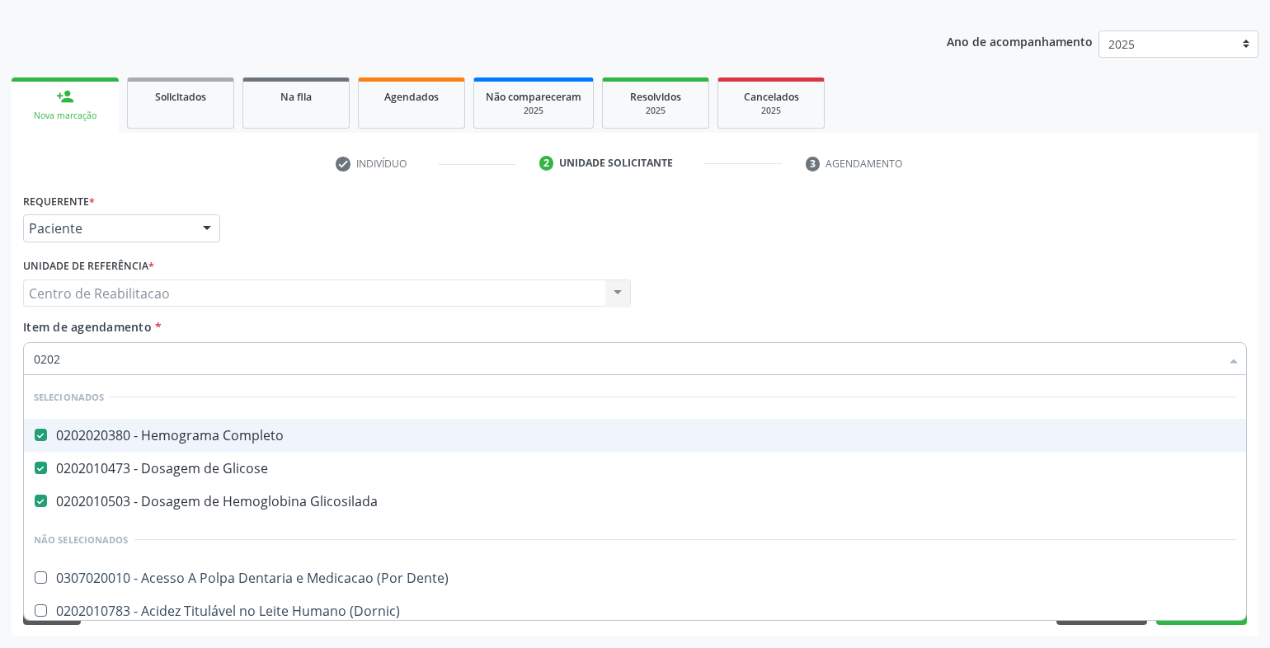
checkbox -Duke "false"
type input "02020"
checkbox Ordenhado "true"
checkbox -Duke "false"
type input "020202"
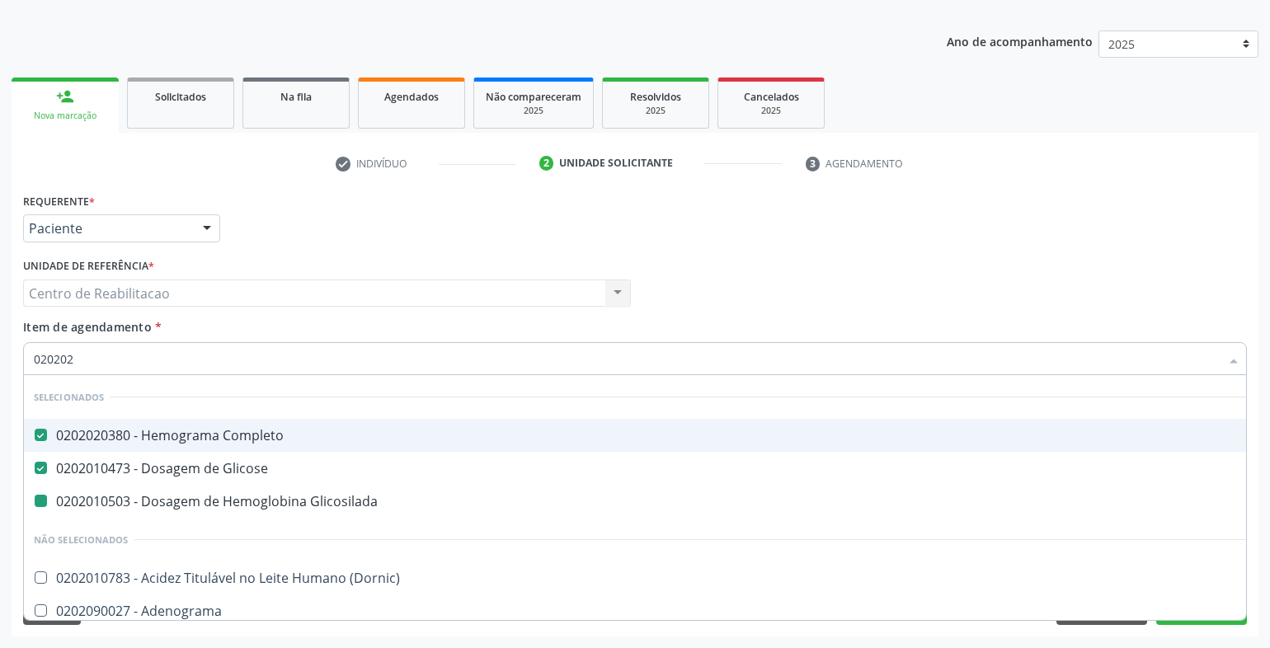
checkbox Glicosilada "false"
checkbox Ativado "true"
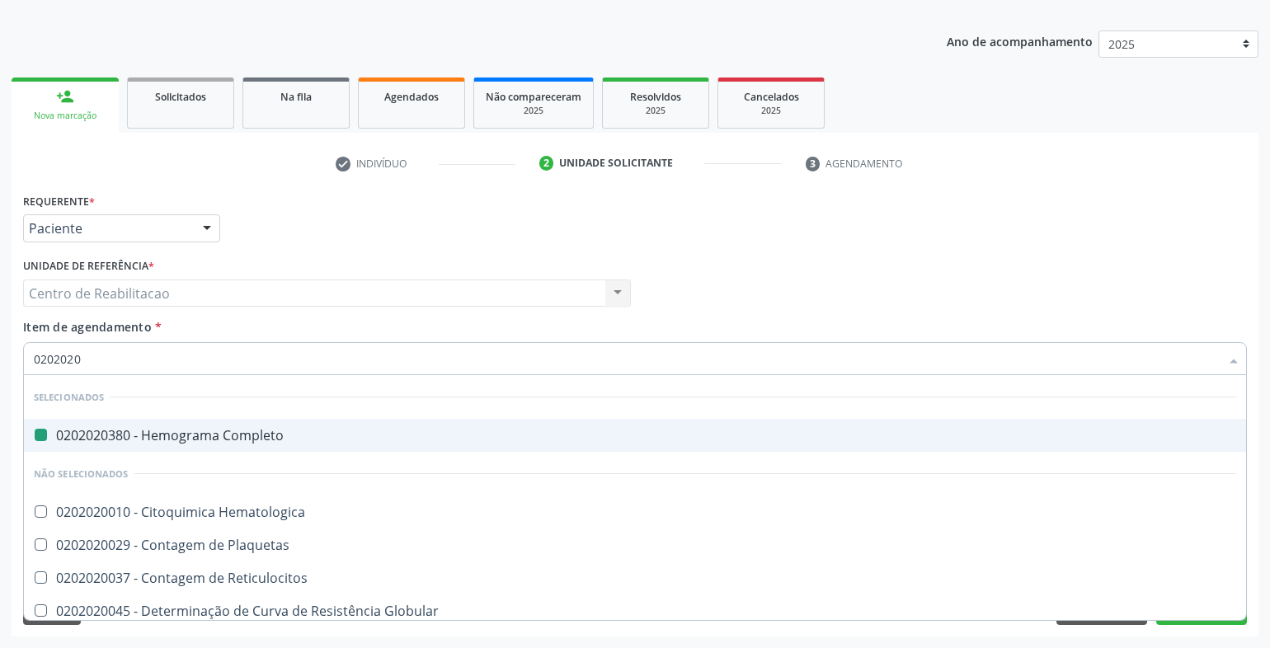
type input "02020200"
checkbox Completo "false"
checkbox Coagulação "true"
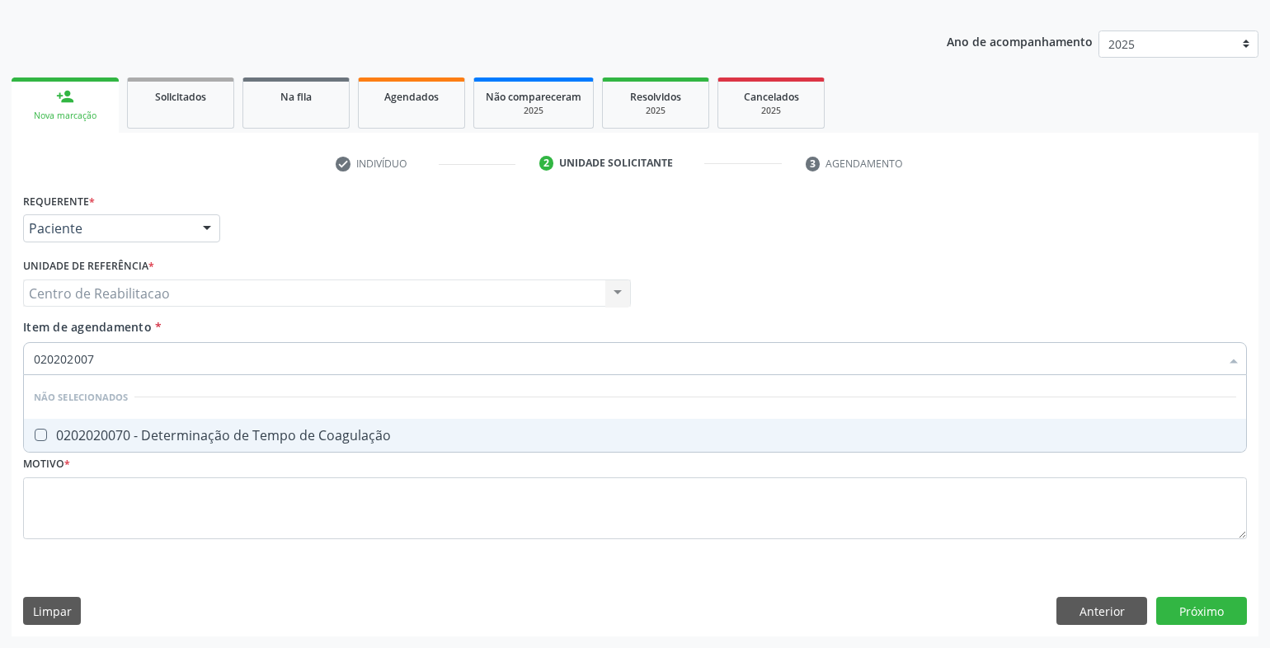
type input "0202020070"
click at [42, 436] on Coagulação at bounding box center [41, 435] width 12 height 12
click at [35, 436] on Coagulação "checkbox" at bounding box center [29, 435] width 11 height 11
checkbox Coagulação "true"
drag, startPoint x: 106, startPoint y: 355, endPoint x: 25, endPoint y: 370, distance: 83.2
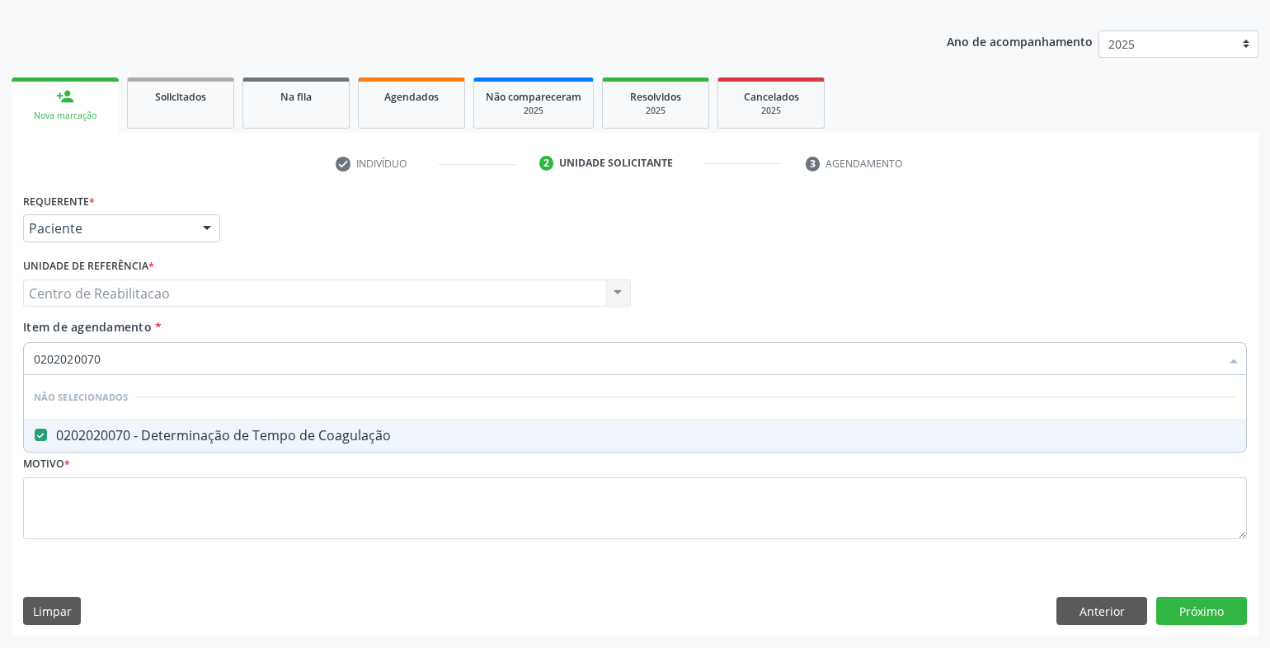
click at [30, 367] on div "0202020070" at bounding box center [635, 358] width 1224 height 33
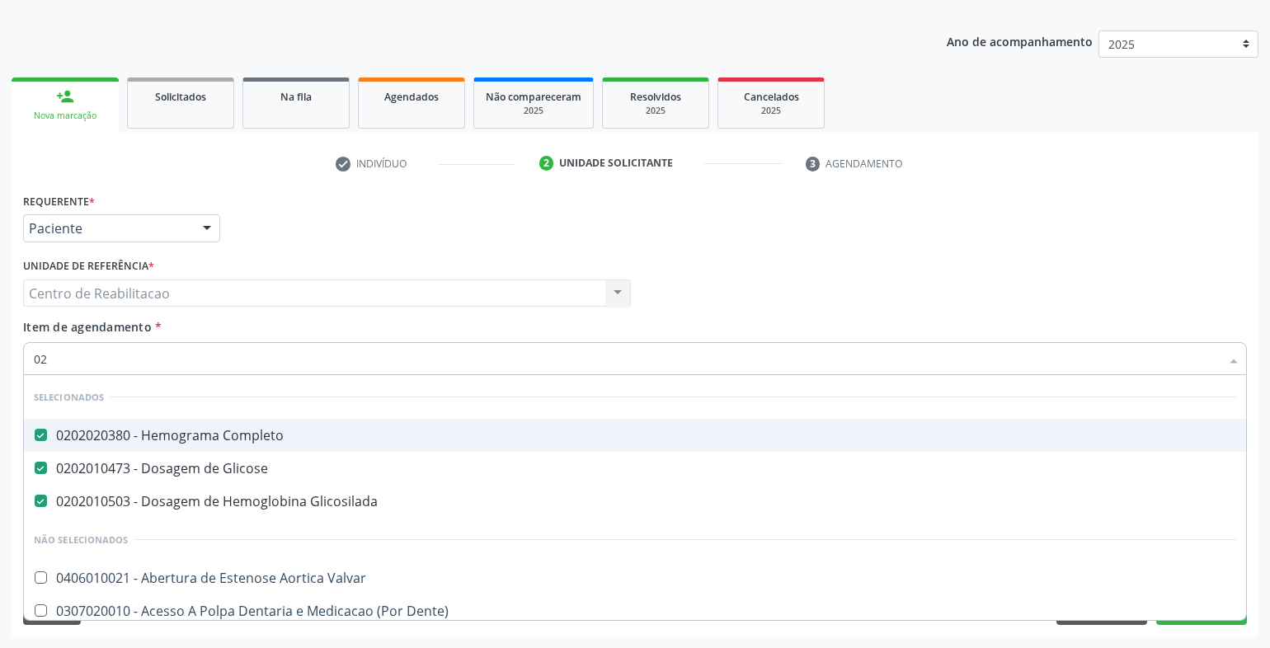
type input "020"
checkbox Comprimido\) "true"
checkbox Coagulação "false"
checkbox -Duke "false"
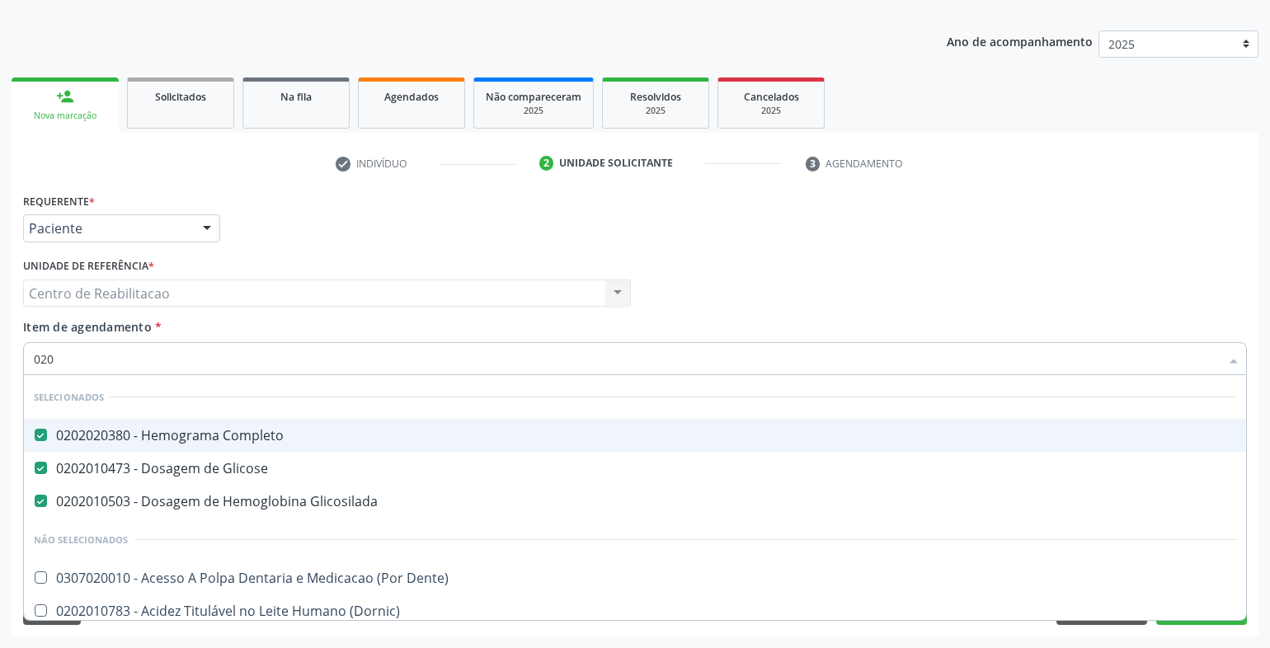
type input "0202"
checkbox Coagulação "true"
checkbox -Duke "true"
checkbox \(Anti-Hbc-Igm\) "false"
checkbox Epstein-Barr "false"
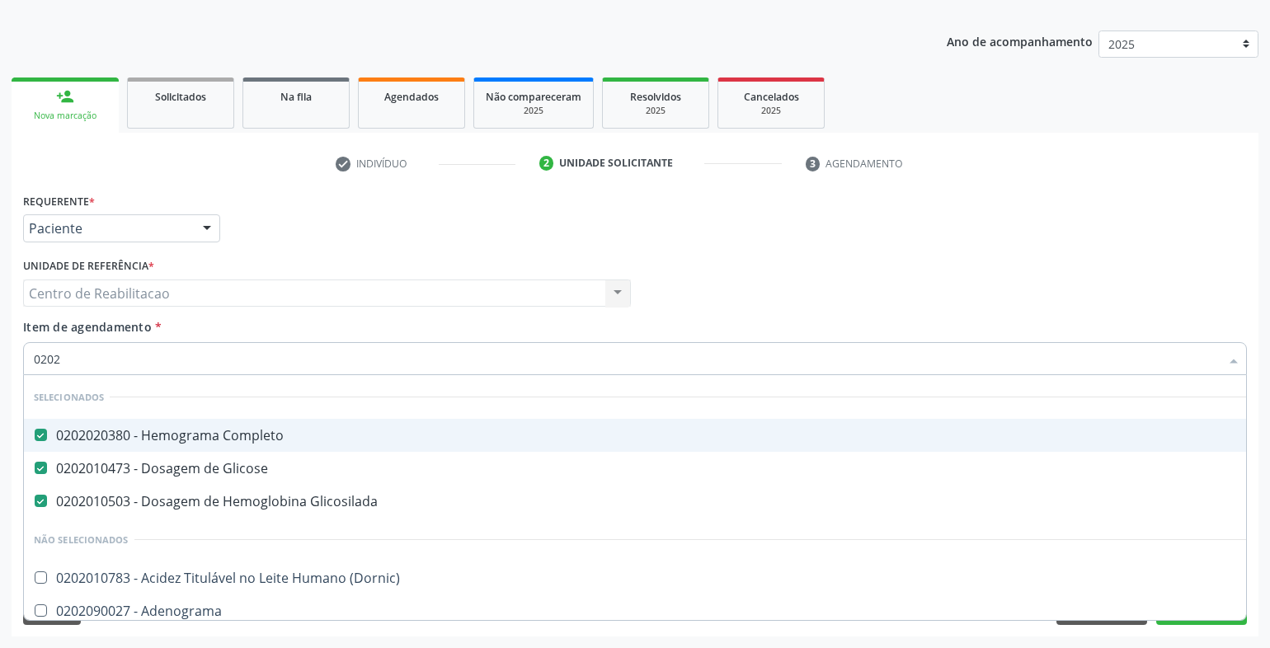
type input "02020"
checkbox Reativa "true"
checkbox Ordenhado "true"
checkbox Coagulação "false"
checkbox -Duke "false"
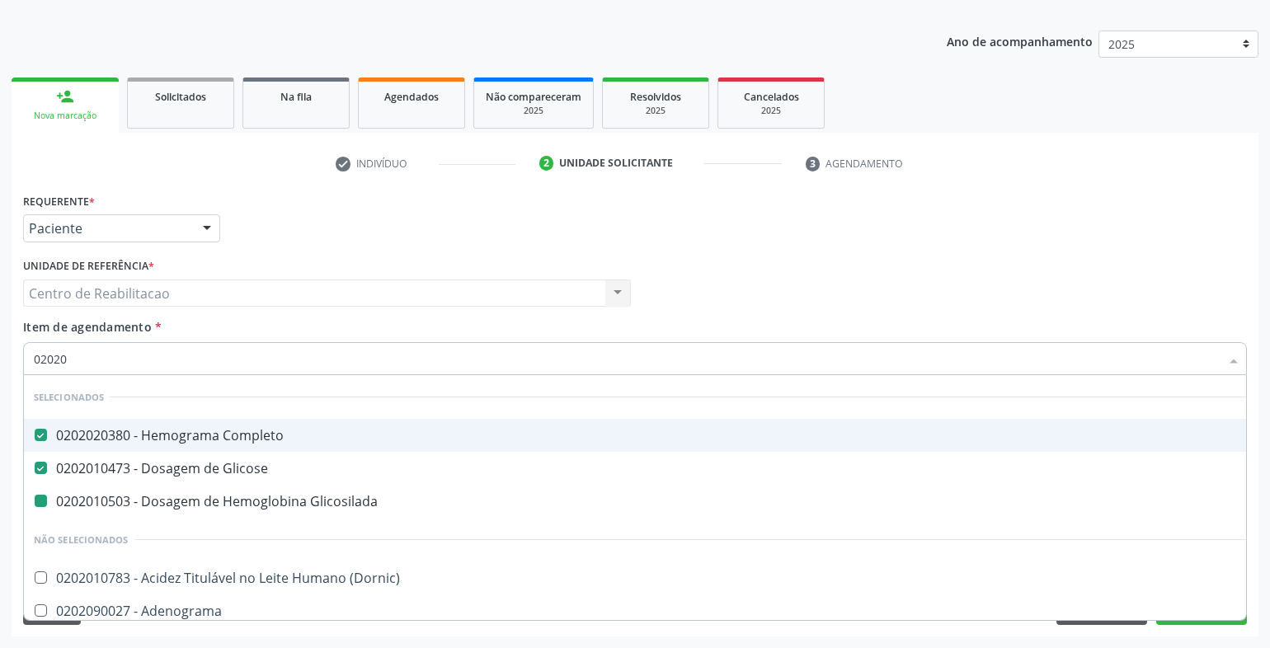
type input "020202"
checkbox Glicosilada "false"
checkbox Antibiograma "true"
checkbox Ativado "true"
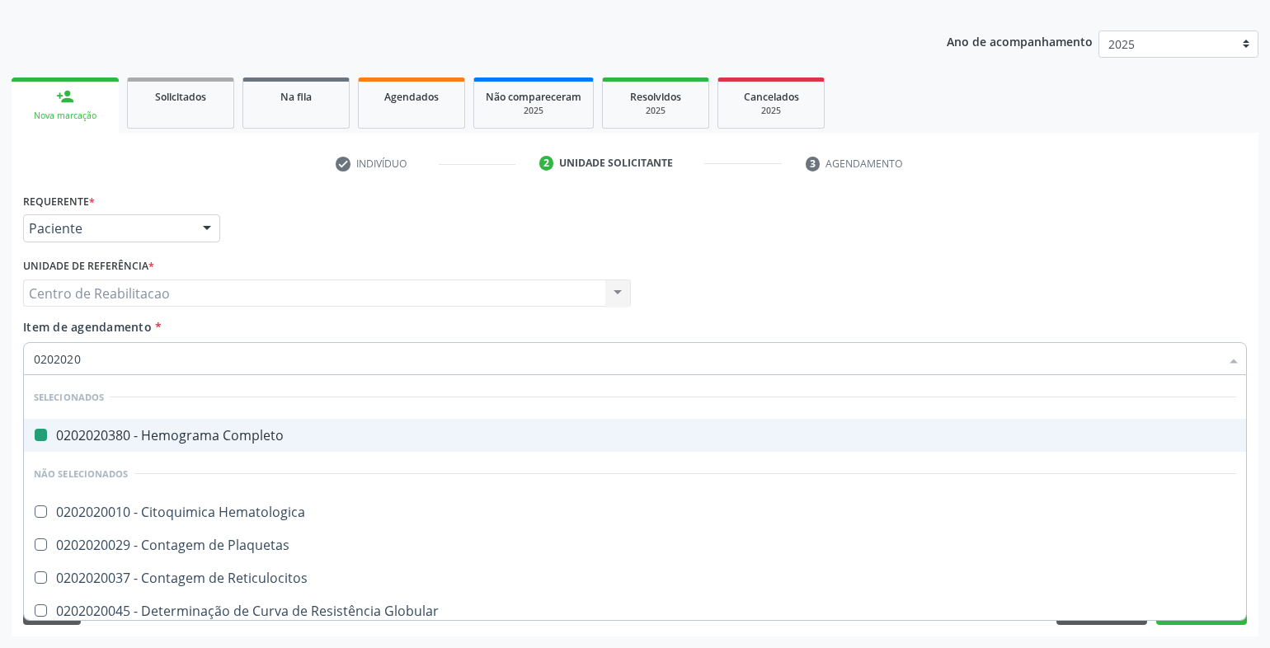
type input "02020201"
checkbox Completo "false"
checkbox Coagulação "false"
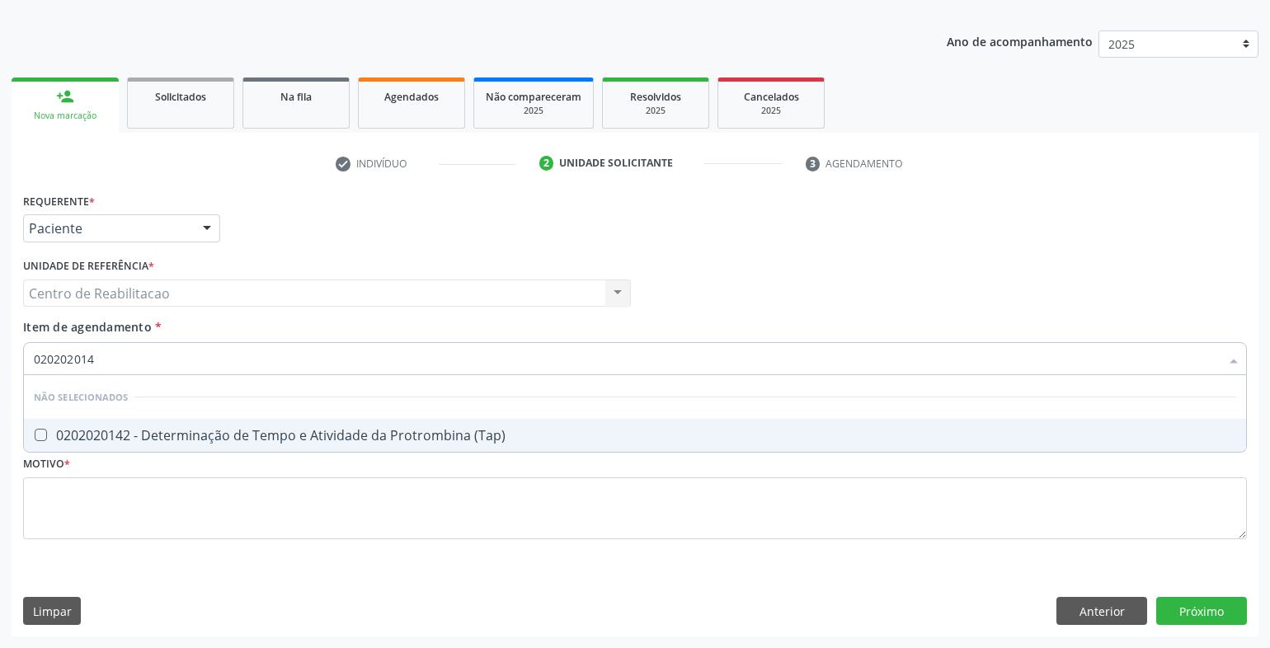
type input "0202020142"
click at [41, 438] on \(Tap\) at bounding box center [41, 435] width 12 height 12
click at [35, 438] on \(Tap\) "checkbox" at bounding box center [29, 435] width 11 height 11
checkbox \(Tap\) "true"
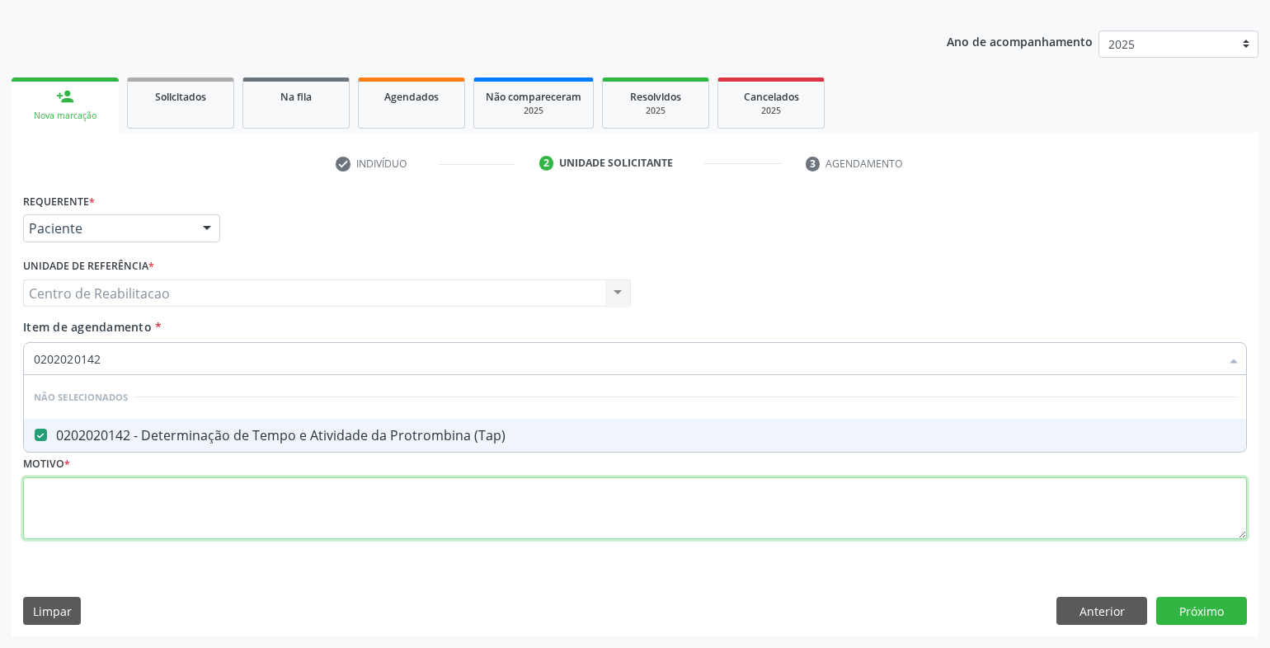
click at [82, 514] on div "Requerente * Paciente Profissional de Saúde Paciente Nenhum resultado encontrad…" at bounding box center [635, 376] width 1224 height 374
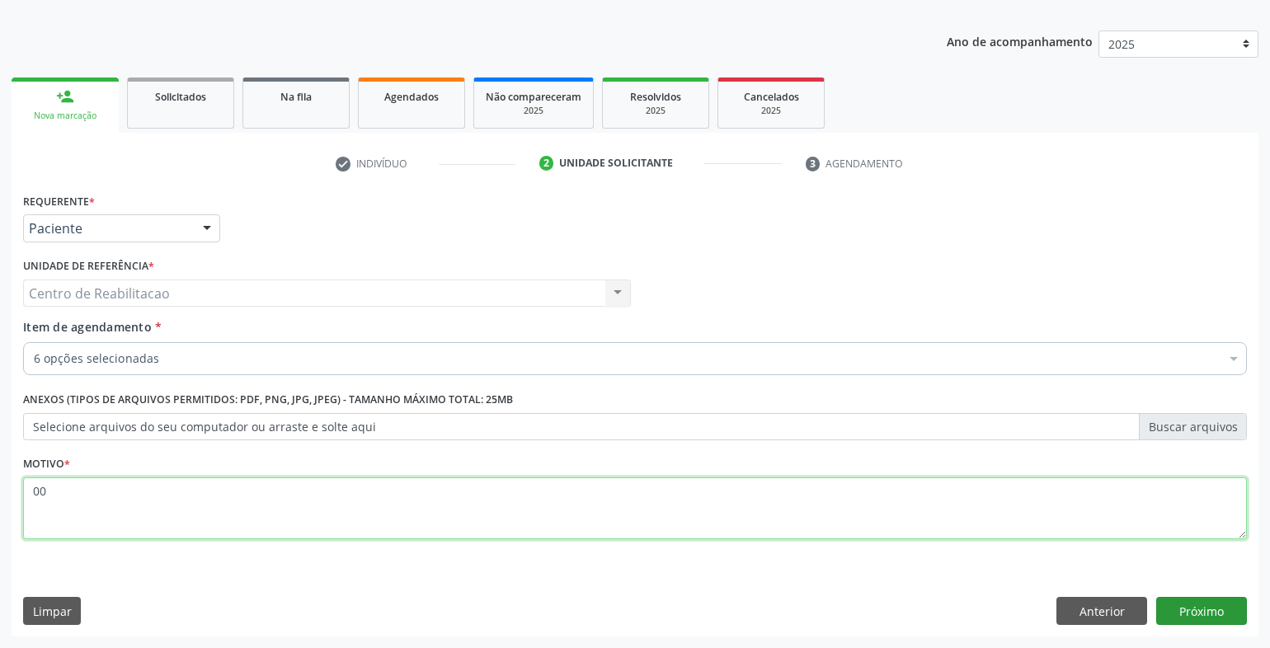
type textarea "00"
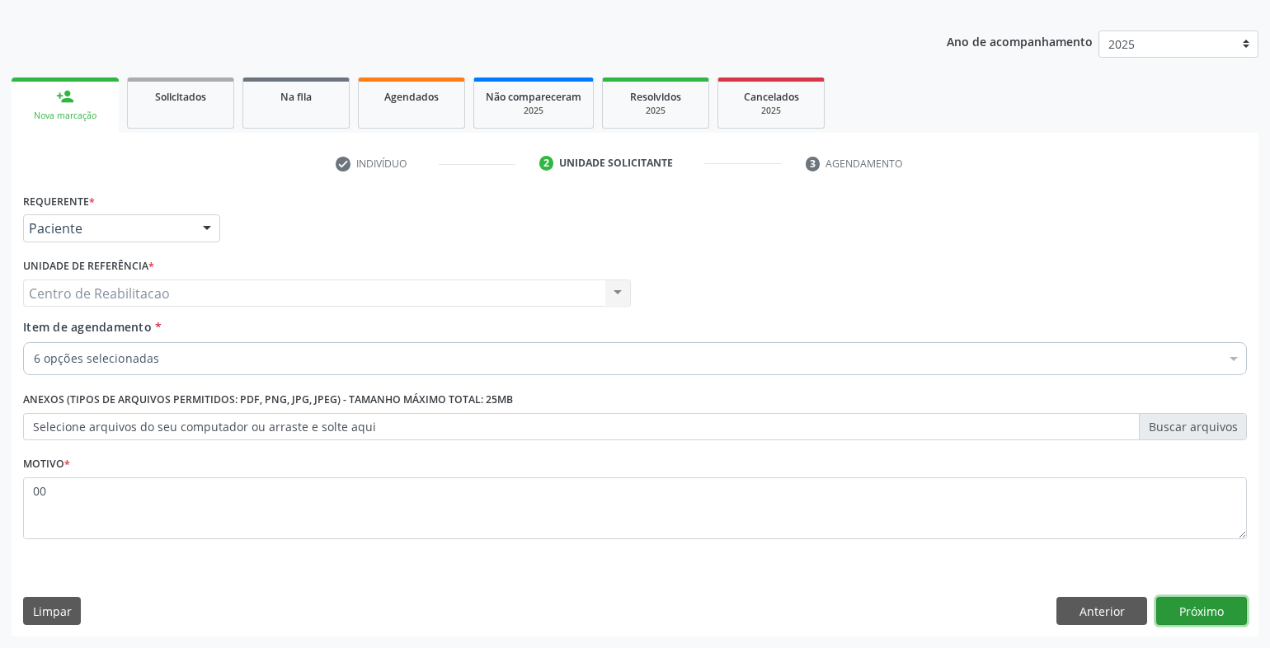
click at [1231, 606] on button "Próximo" at bounding box center [1202, 611] width 91 height 28
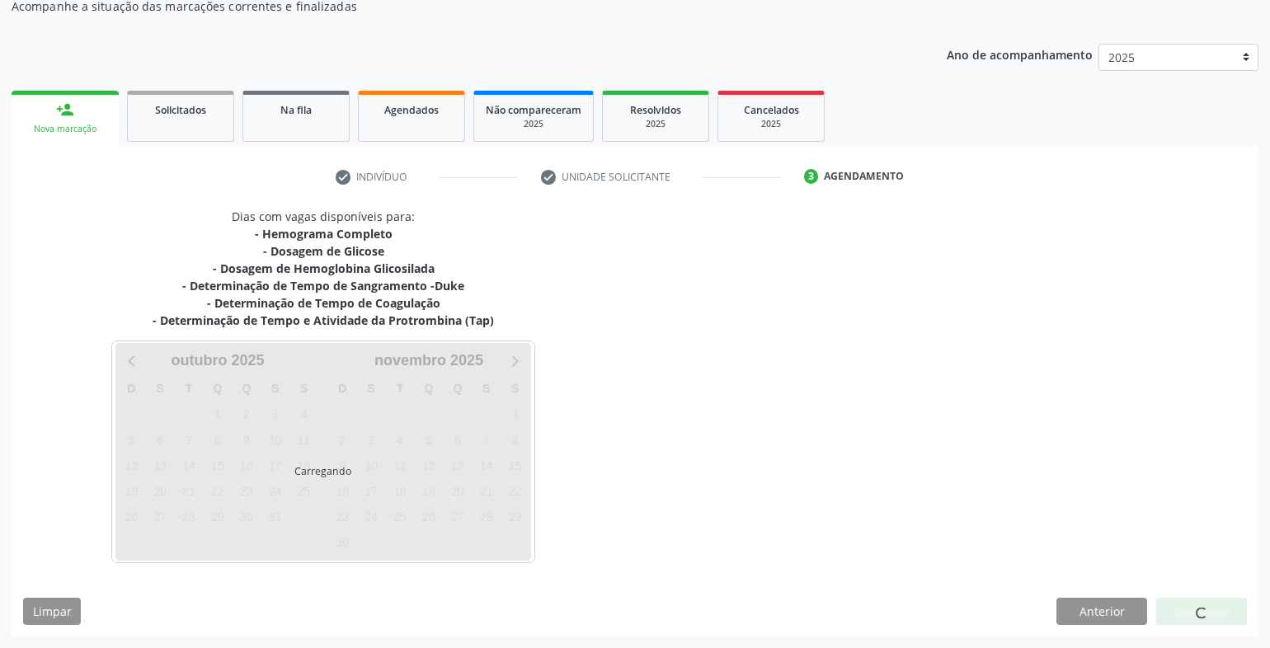
scroll to position [156, 0]
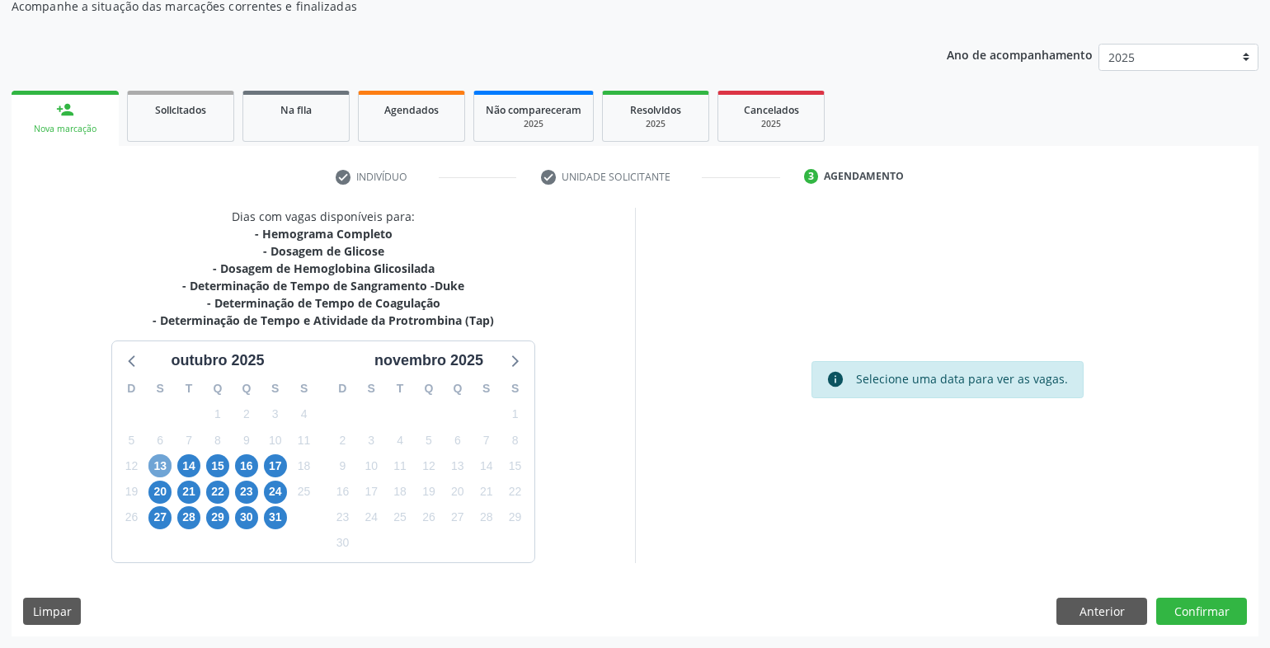
click at [163, 470] on span "13" at bounding box center [159, 466] width 23 height 23
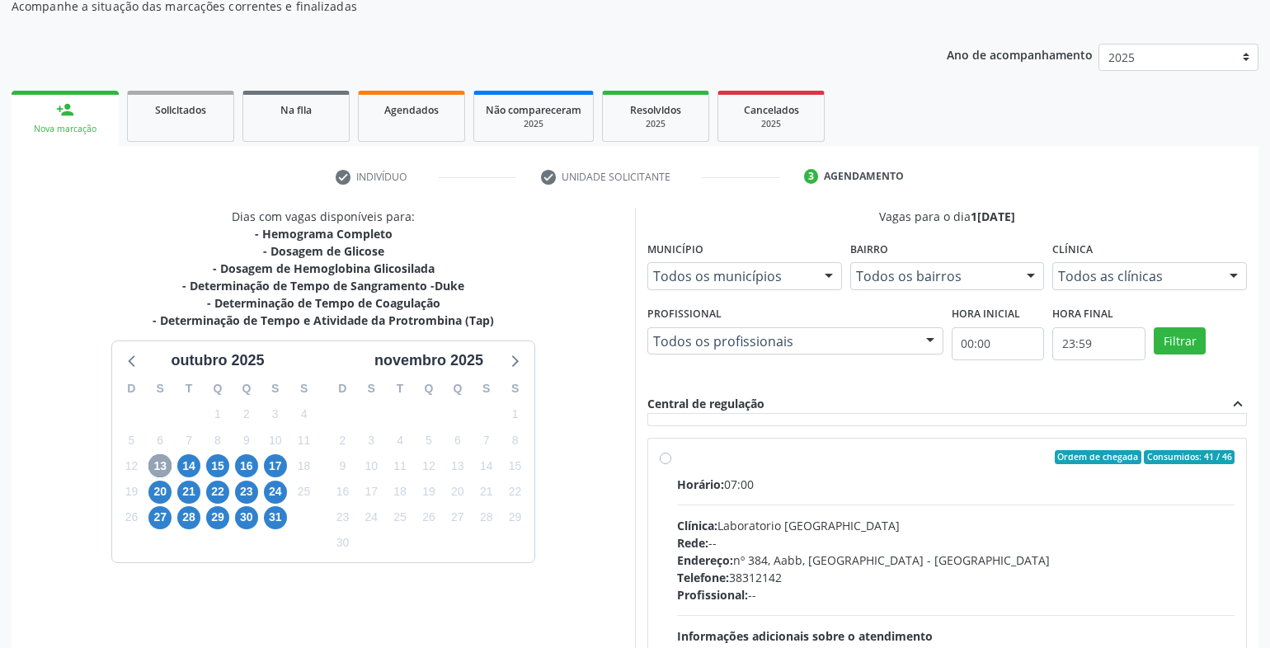
scroll to position [247, 0]
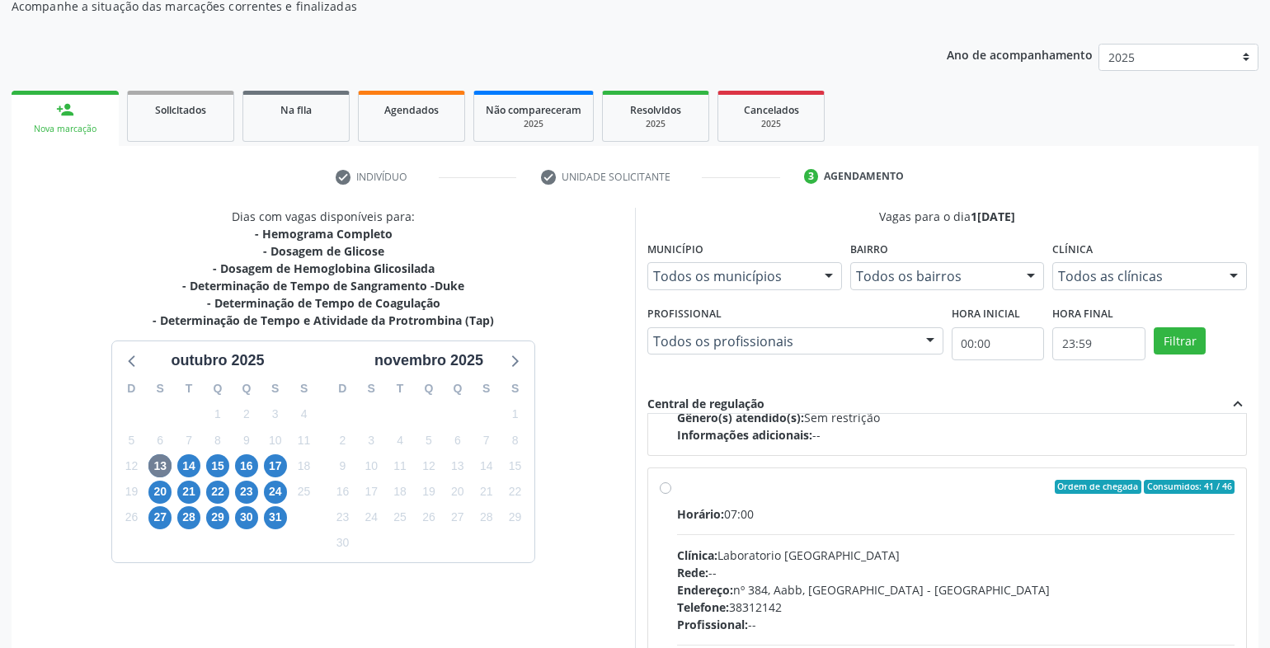
click at [677, 492] on label "Ordem de chegada Consumidos: 41 / 46 Horário: 07:00 Clínica: Laboratorio [GEOGR…" at bounding box center [956, 606] width 558 height 253
click at [662, 492] on input "Ordem de chegada Consumidos: 41 / 46 Horário: 07:00 Clínica: Laboratorio [GEOGR…" at bounding box center [666, 487] width 12 height 15
radio input "true"
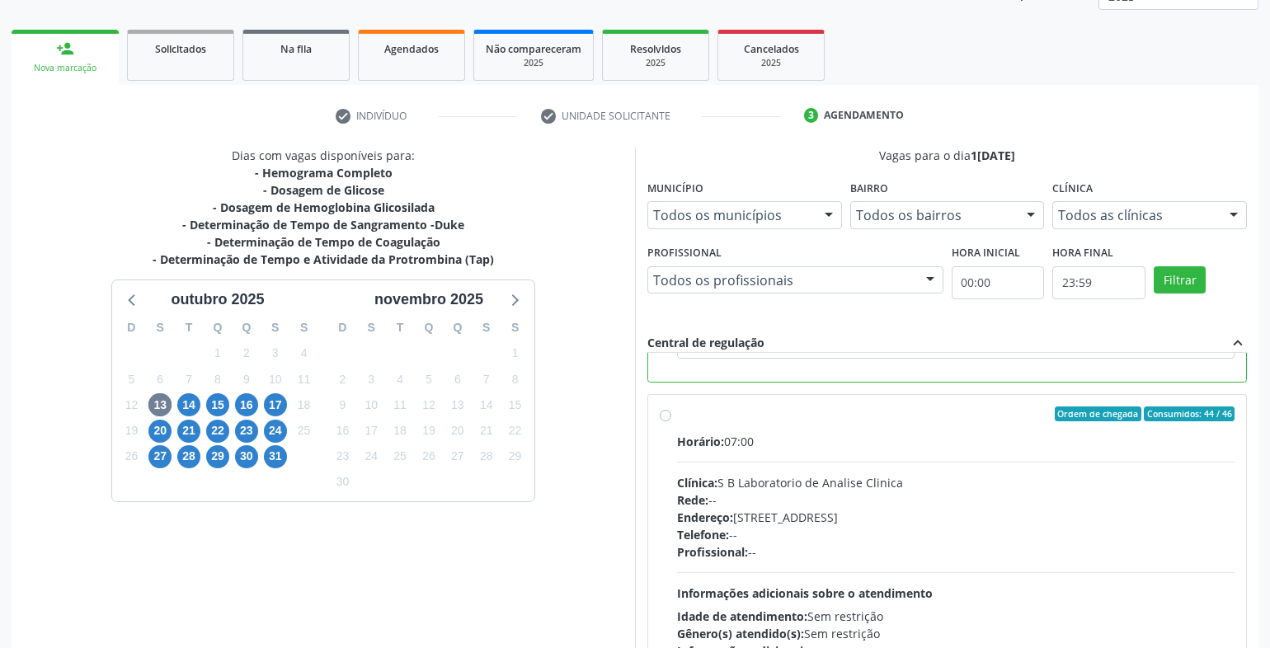
scroll to position [337, 0]
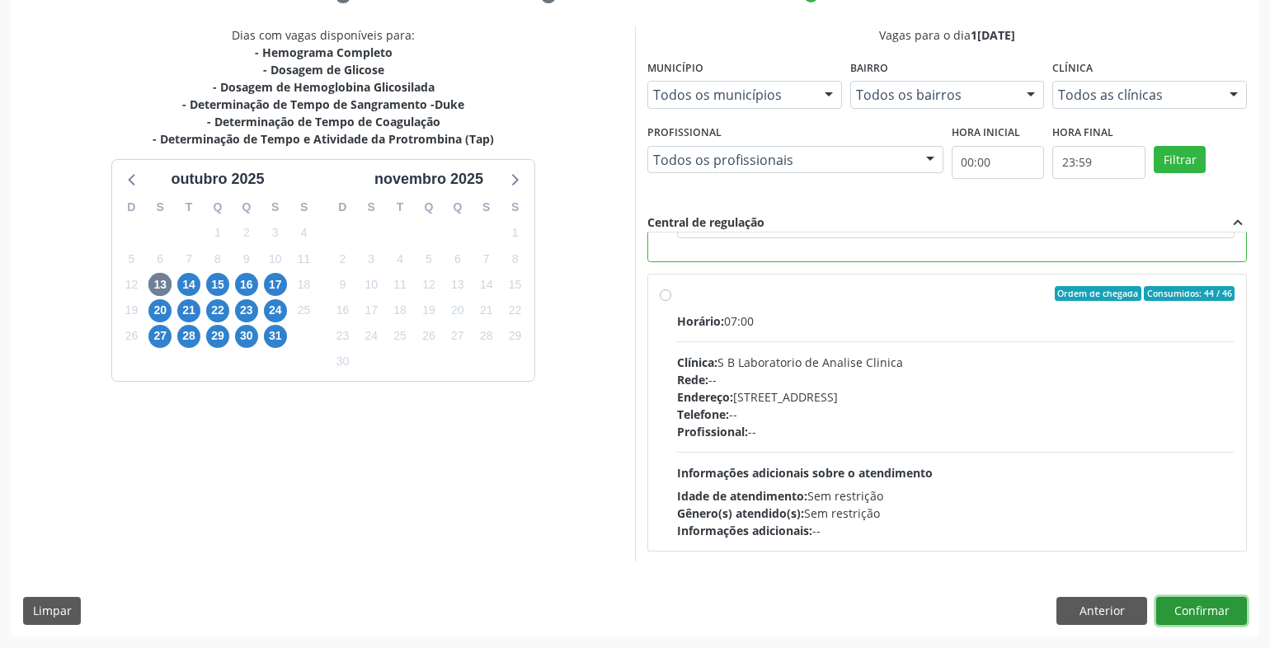
click at [1217, 616] on button "Confirmar" at bounding box center [1202, 611] width 91 height 28
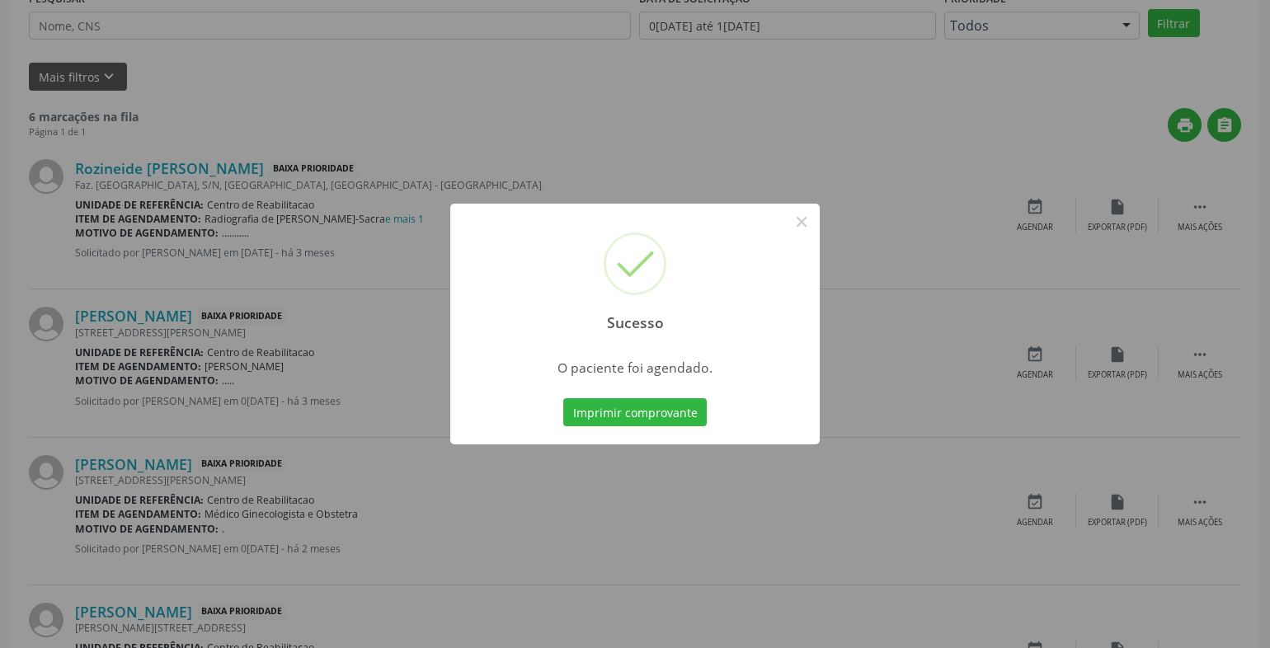
scroll to position [0, 0]
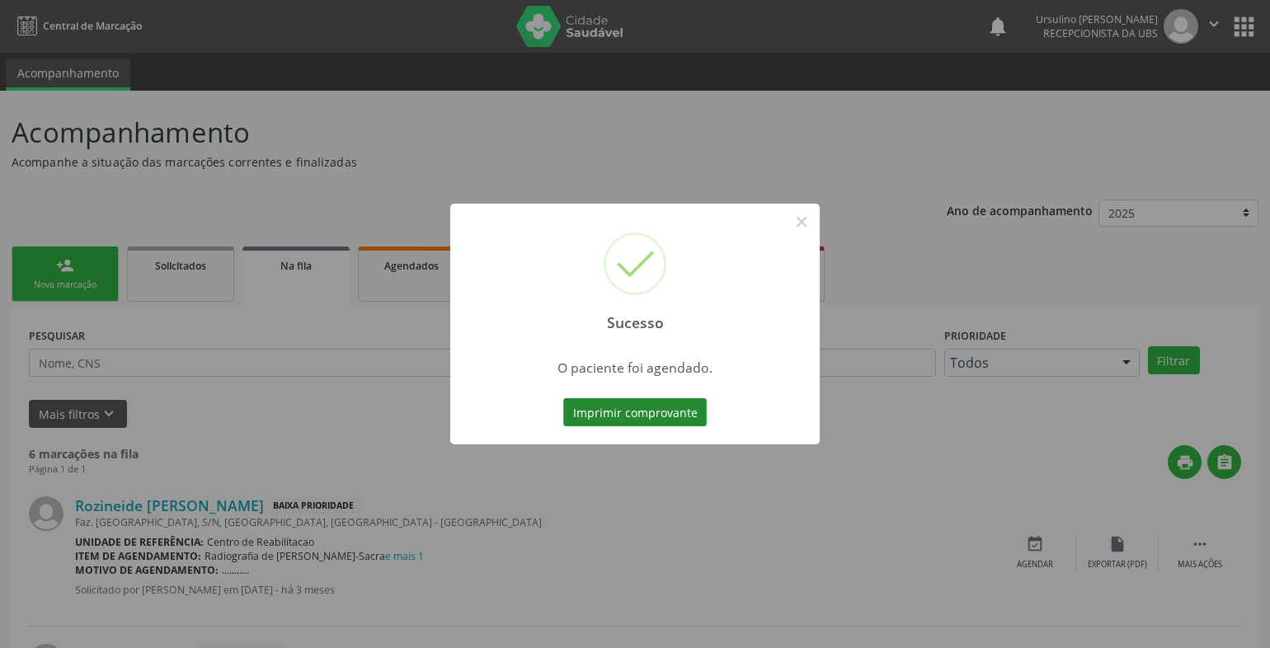
click at [605, 413] on button "Imprimir comprovante" at bounding box center [635, 412] width 144 height 28
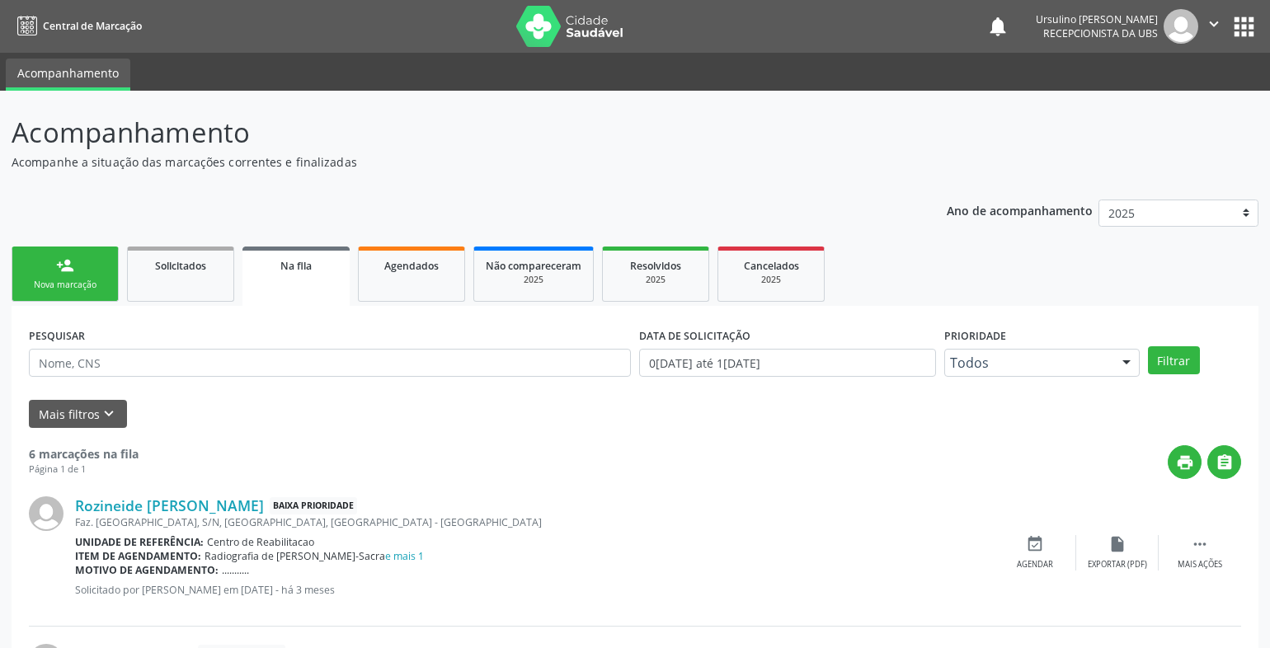
click at [61, 276] on link "person_add Nova marcação" at bounding box center [65, 274] width 107 height 55
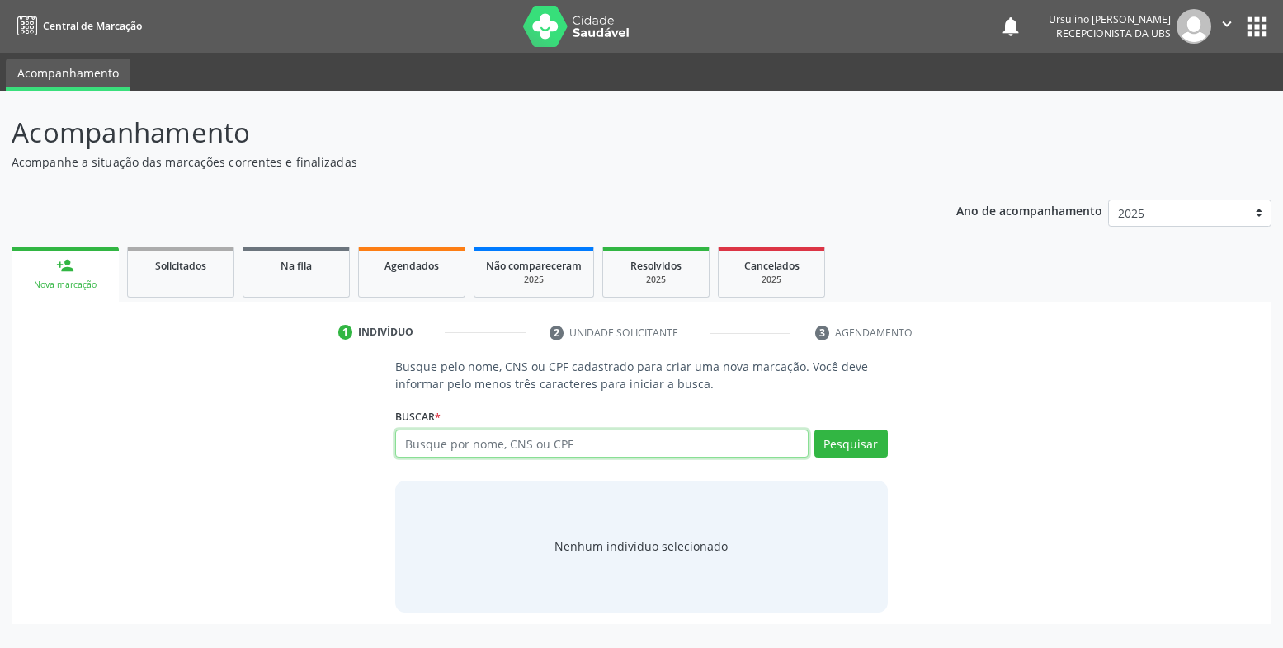
click at [465, 456] on input "text" at bounding box center [601, 444] width 413 height 28
type input "898003720099255"
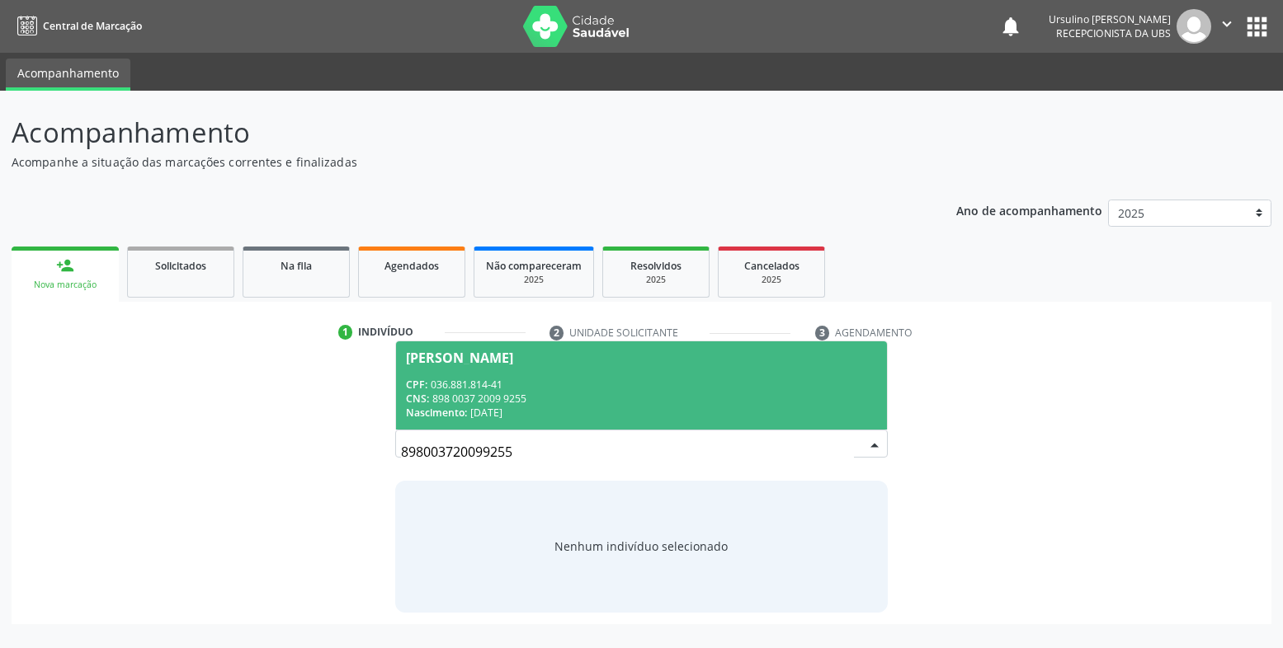
click at [521, 415] on div "Nascimento: 0[DATE]" at bounding box center [641, 413] width 471 height 14
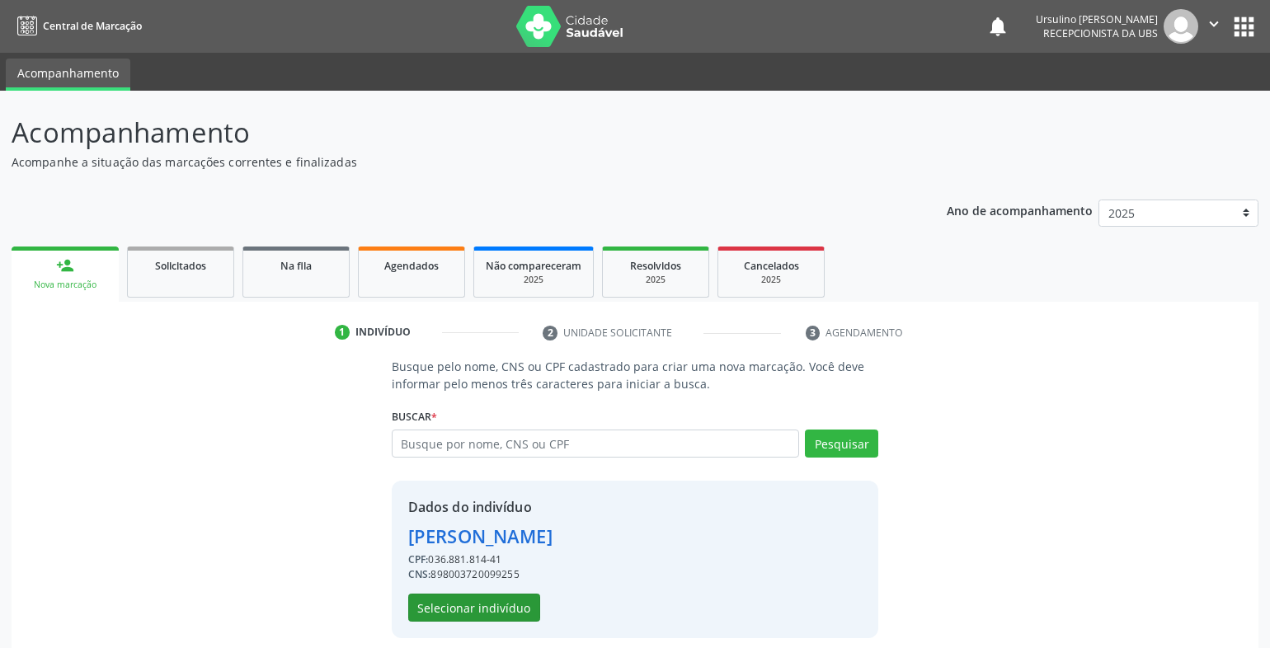
scroll to position [13, 0]
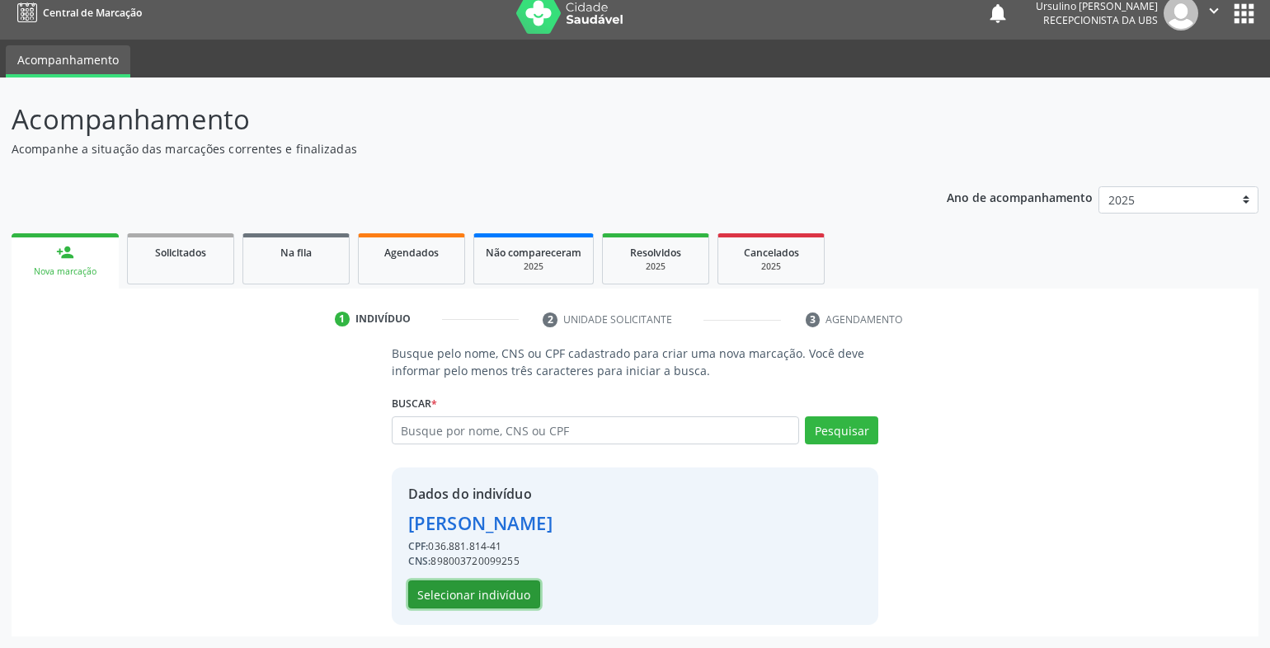
click at [466, 601] on button "Selecionar indivíduo" at bounding box center [474, 595] width 132 height 28
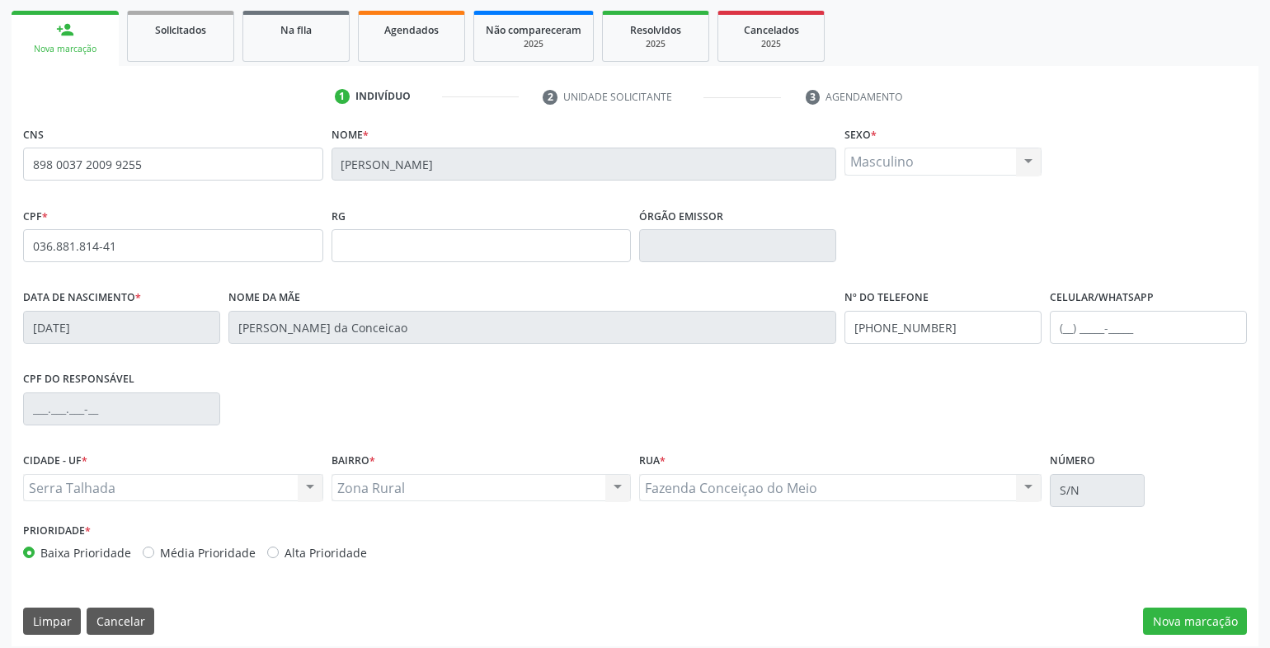
scroll to position [246, 0]
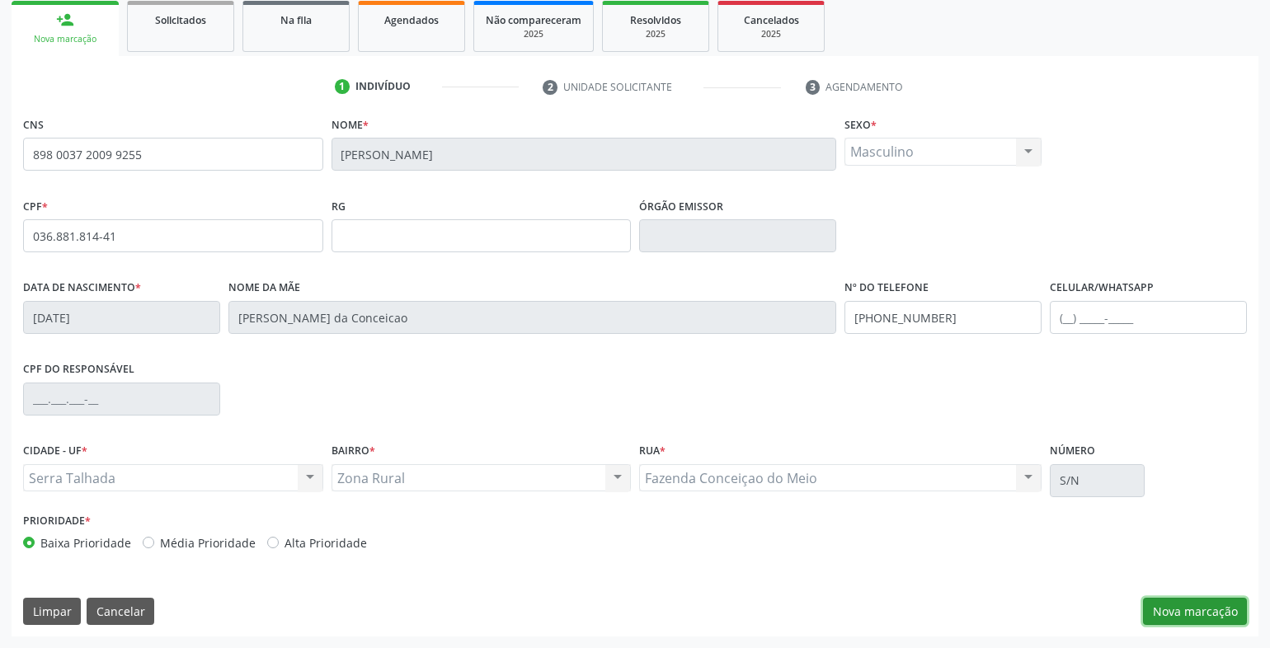
click at [1211, 601] on button "Nova marcação" at bounding box center [1195, 612] width 104 height 28
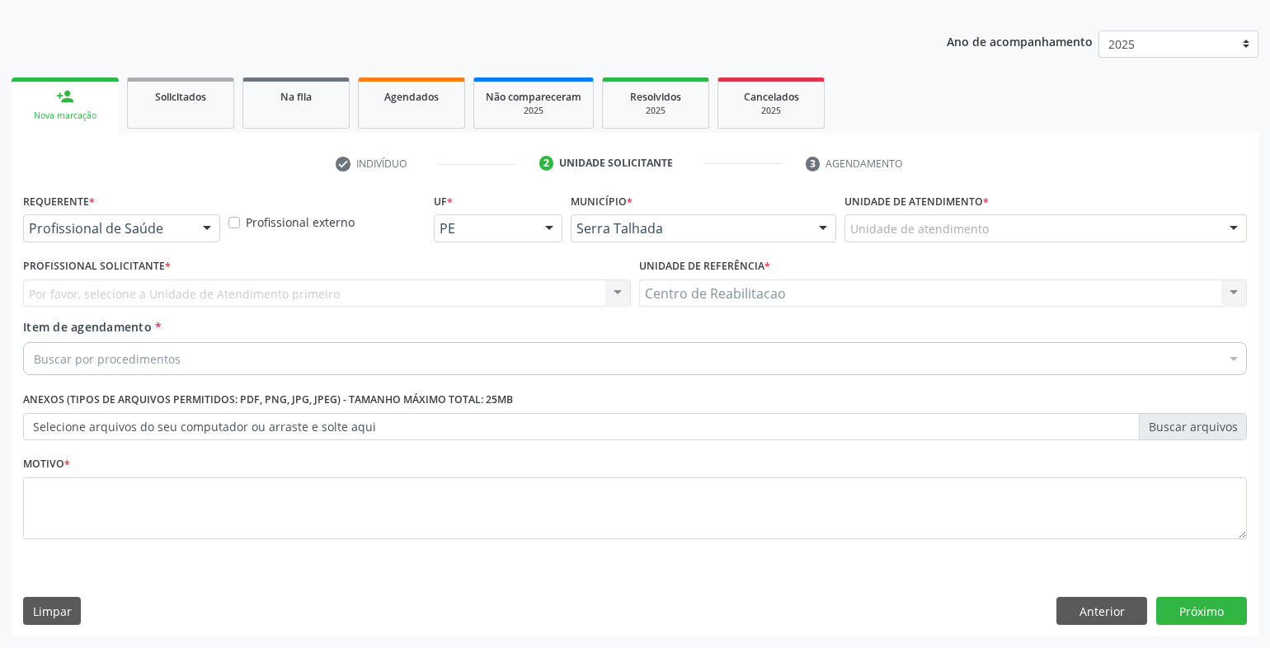
scroll to position [169, 0]
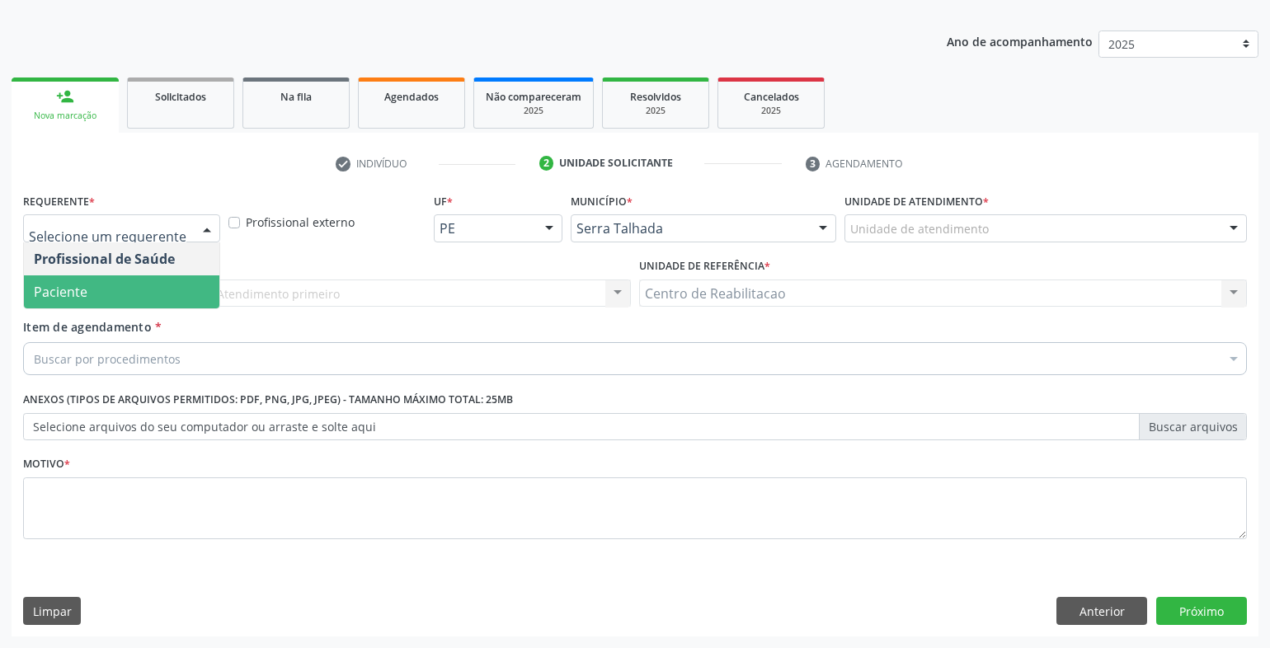
click at [46, 288] on span "Paciente" at bounding box center [61, 292] width 54 height 18
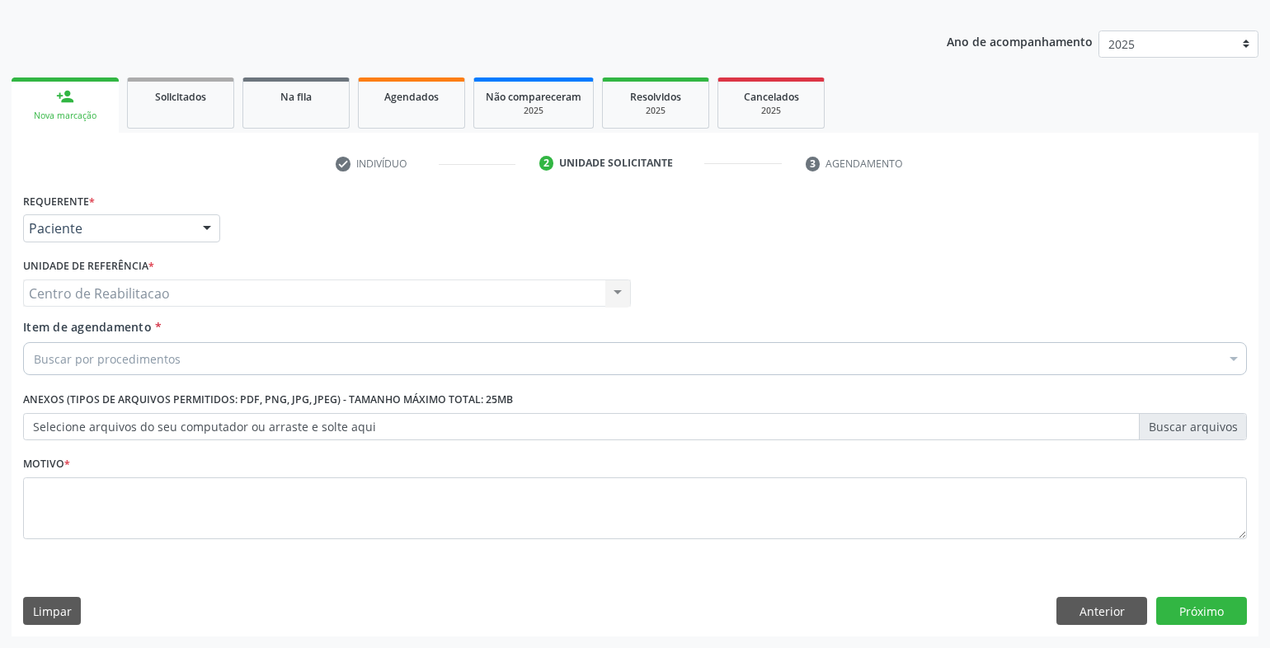
click at [87, 370] on div "Buscar por procedimentos" at bounding box center [635, 358] width 1224 height 33
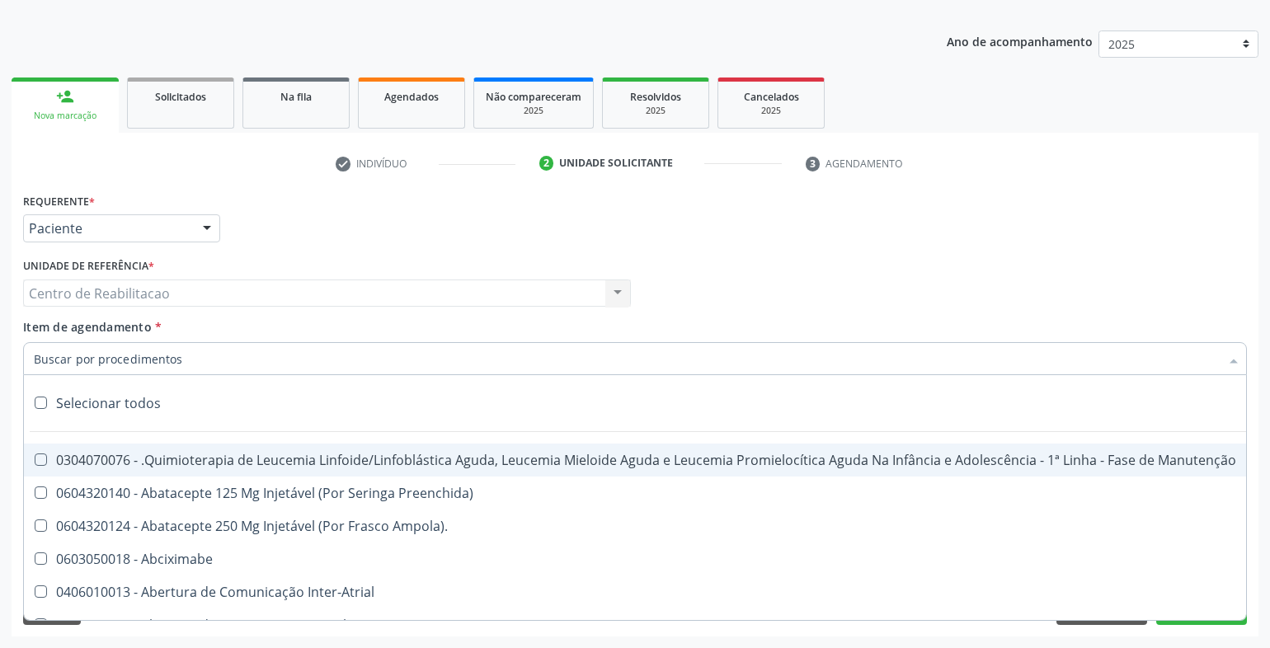
click at [87, 366] on input "Item de agendamento *" at bounding box center [627, 358] width 1186 height 33
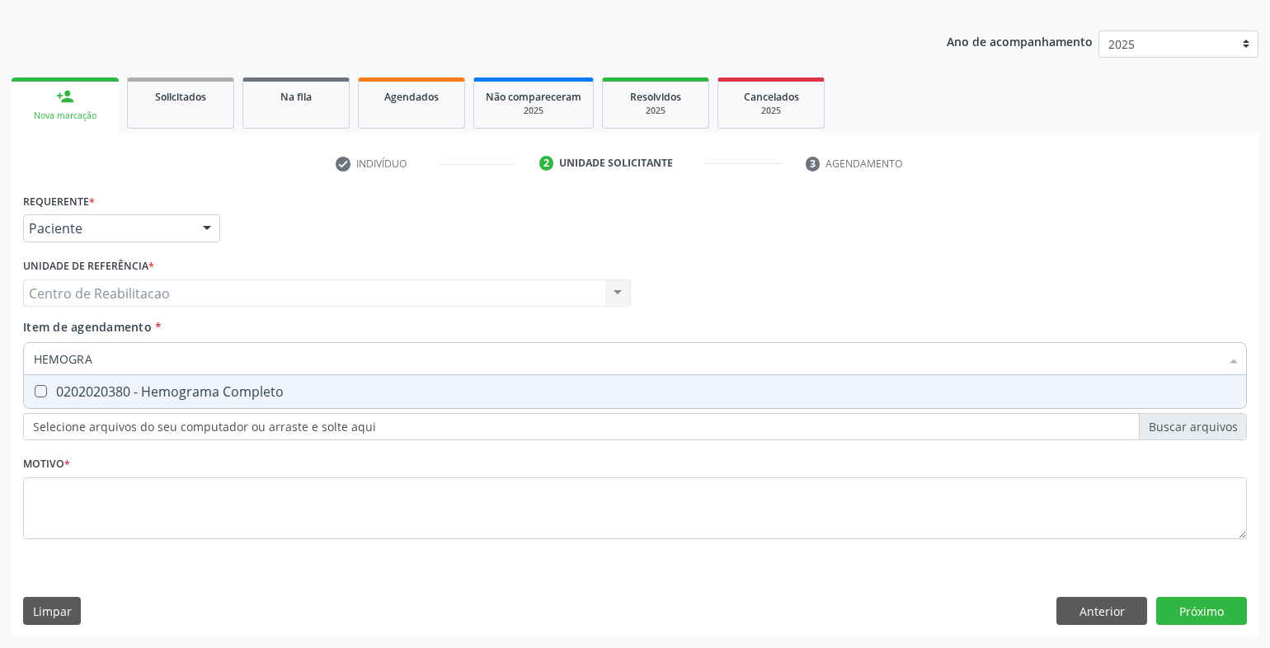
type input "HEMOGRAM"
click at [37, 397] on Completo at bounding box center [41, 391] width 12 height 12
click at [35, 397] on Completo "checkbox" at bounding box center [29, 391] width 11 height 11
checkbox Completo "true"
drag, startPoint x: 112, startPoint y: 354, endPoint x: -126, endPoint y: 337, distance: 239.0
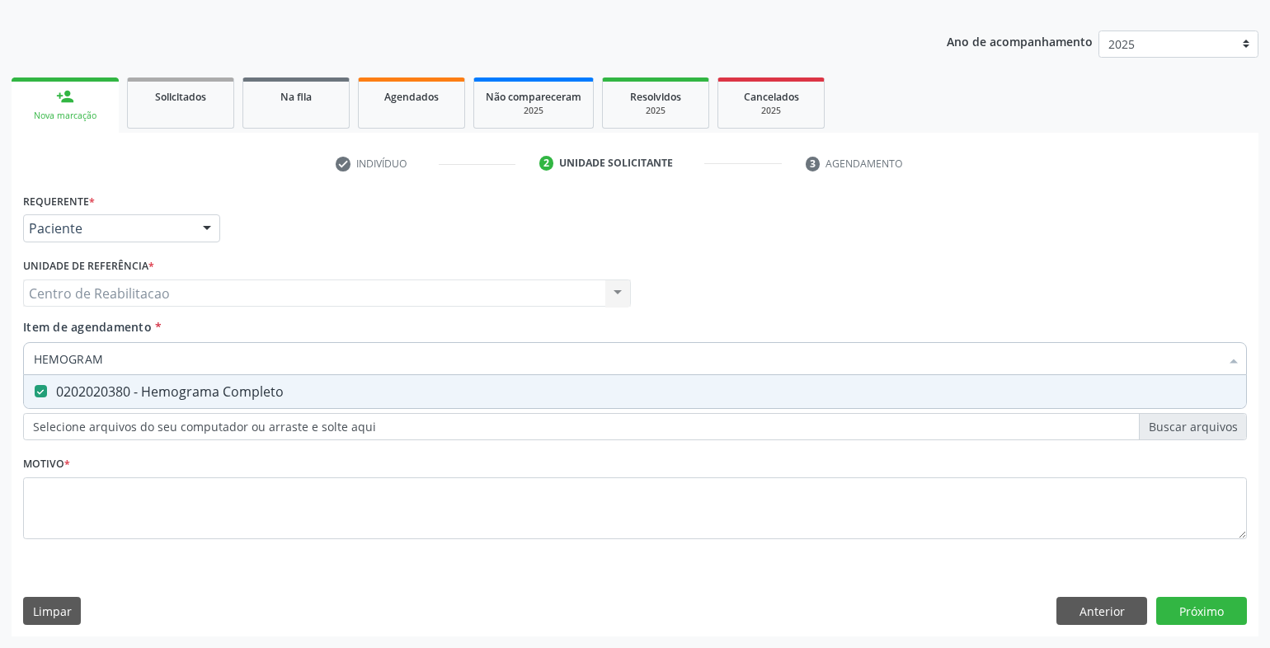
click at [0, 337] on html "Central de Marcação notifications [PERSON_NAME] Recepcionista da UBS  Configur…" at bounding box center [635, 155] width 1270 height 648
type input "G"
checkbox Completo "false"
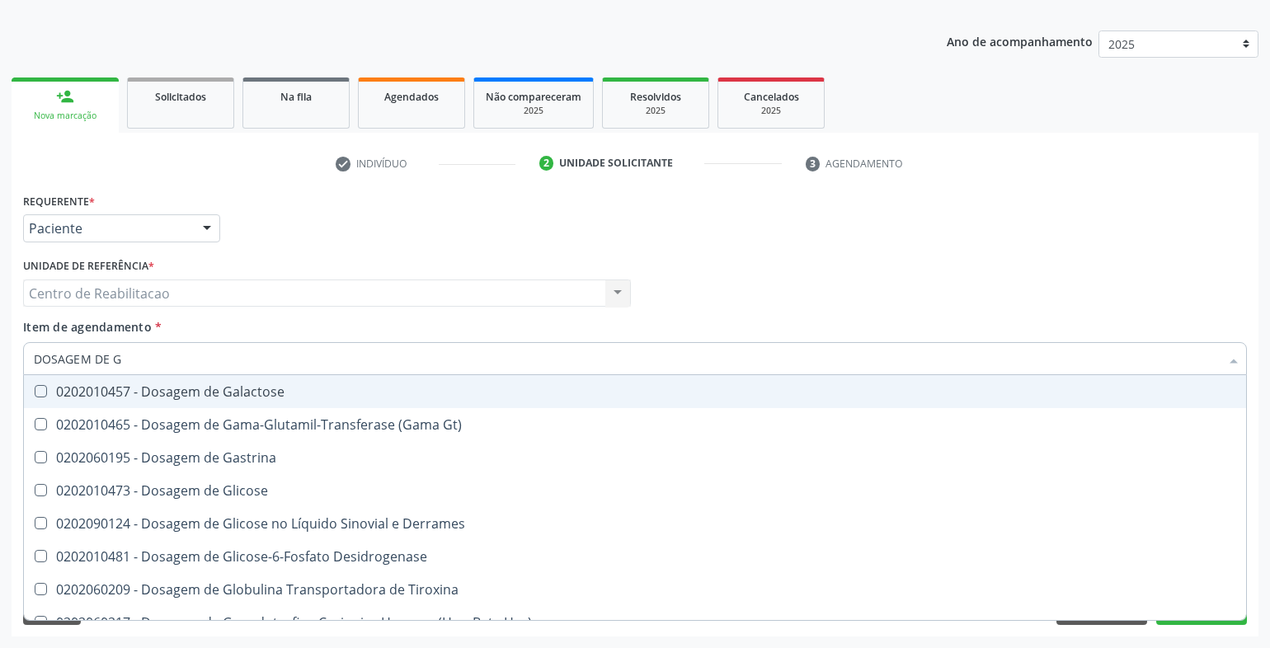
type input "DOSAGEM DE GL"
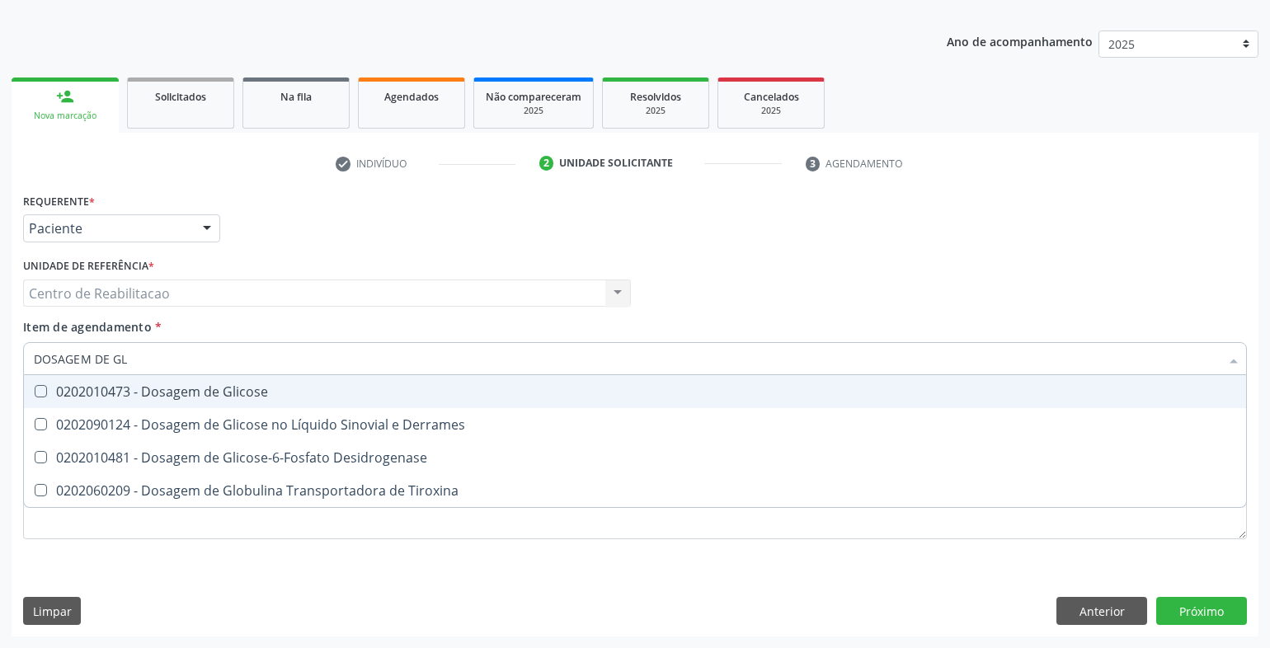
click at [36, 399] on span "0202010473 - Dosagem de Glicose" at bounding box center [635, 391] width 1223 height 33
checkbox Glicose "true"
drag, startPoint x: 135, startPoint y: 357, endPoint x: 31, endPoint y: 360, distance: 104.0
click at [31, 360] on div "DOSAGEM DE GL" at bounding box center [635, 358] width 1224 height 33
type input "HEM"
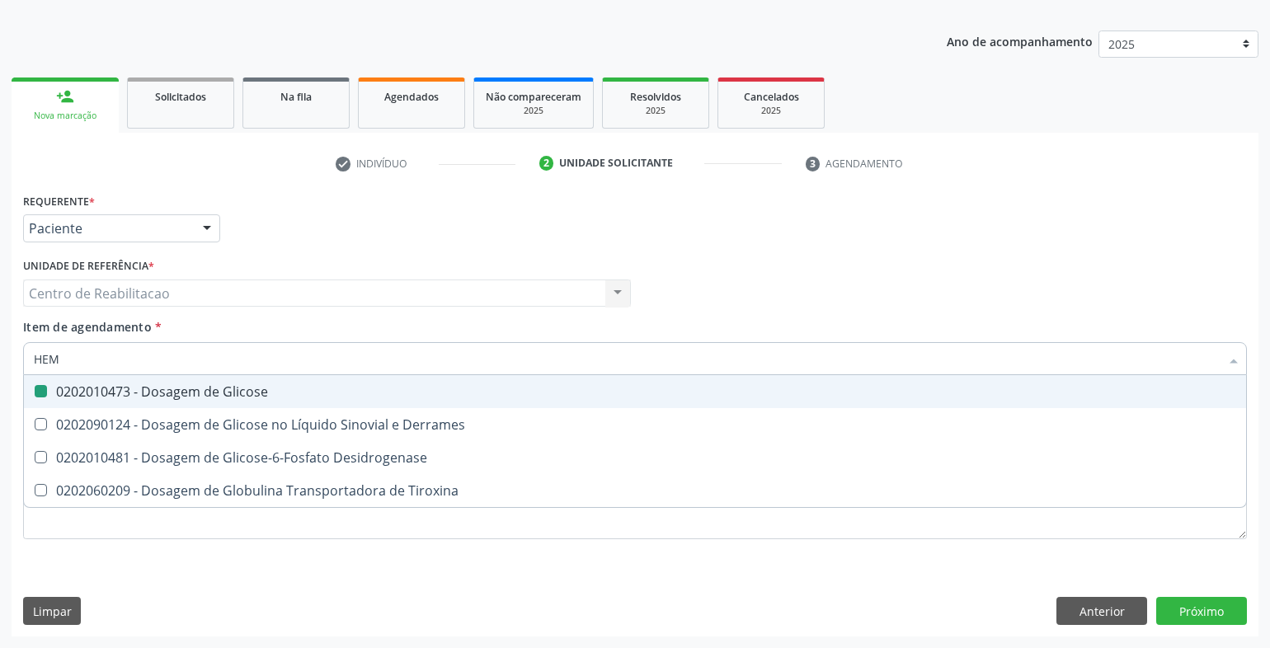
checkbox Glicose "false"
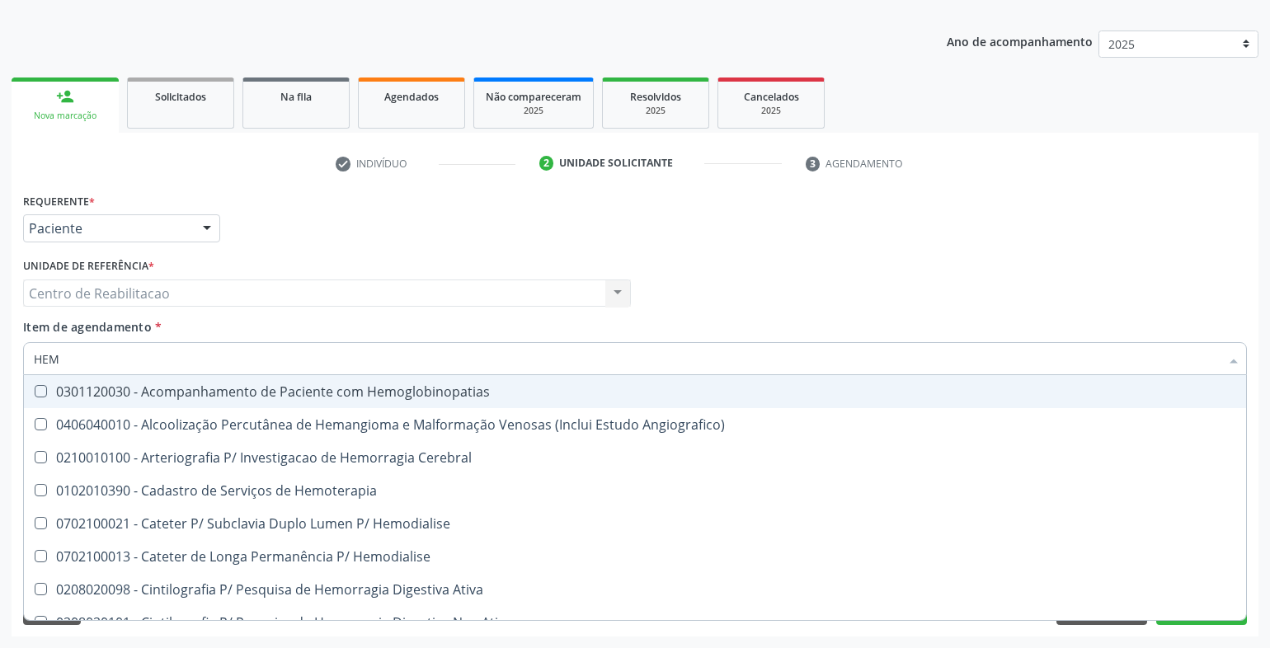
type input "HEMO"
checkbox Retro-Retal "true"
checkbox Completo "false"
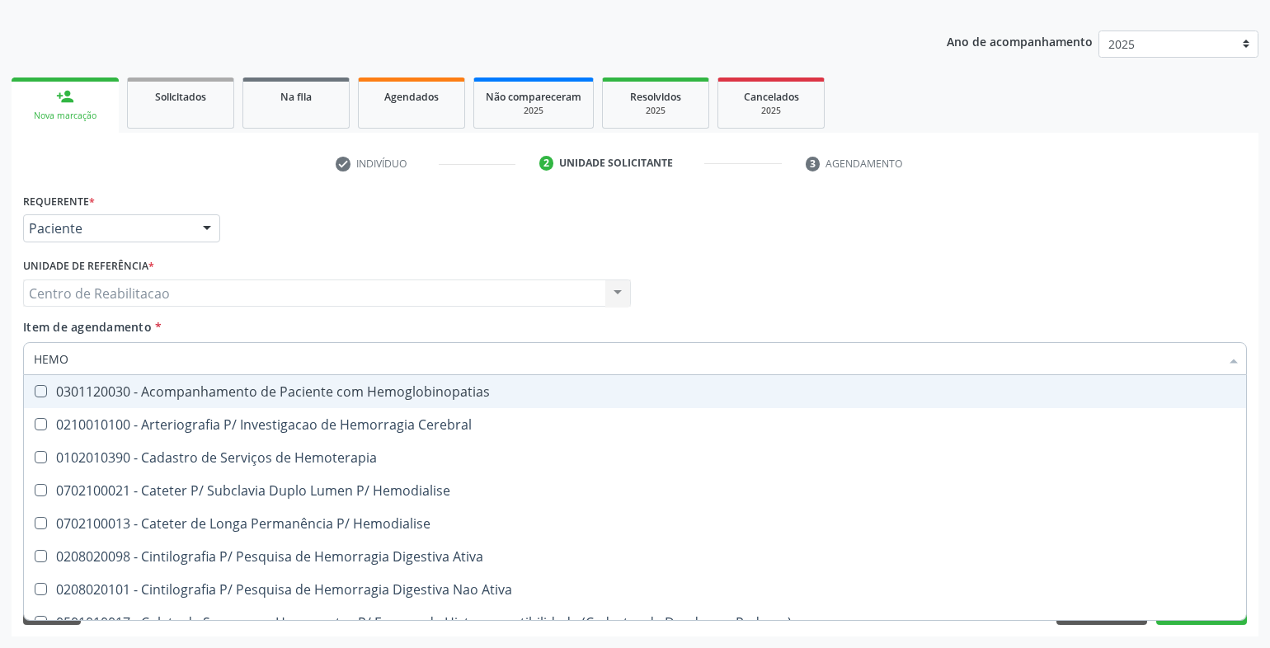
type input "HEM"
checkbox Completo "false"
checkbox Elástica "true"
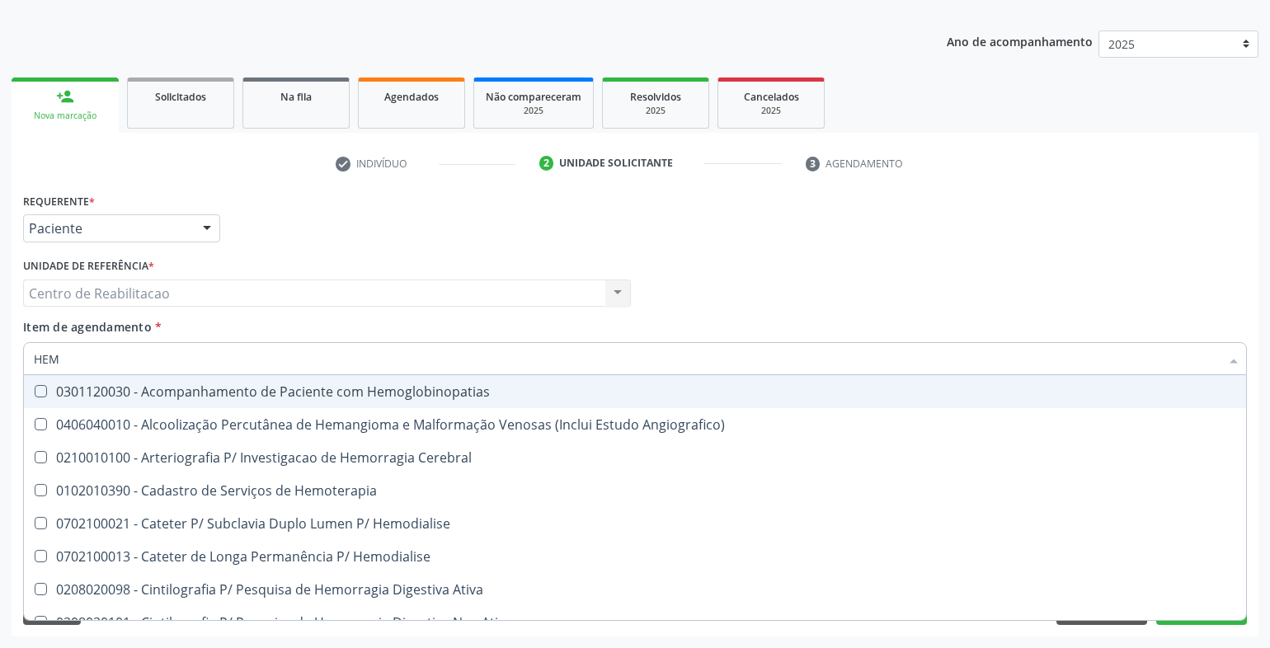
type input "HE"
checkbox Completo "false"
checkbox Orgaos "true"
type input "H"
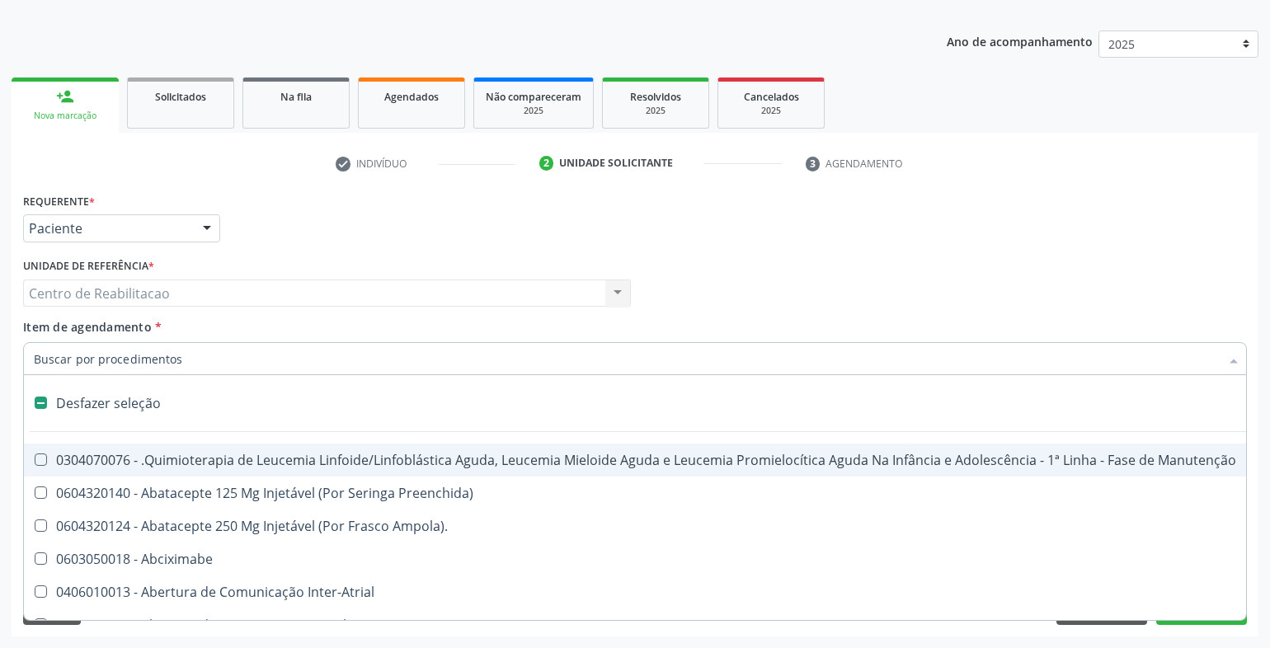
checkbox Quadril "false"
type input "G"
checkbox Linear "true"
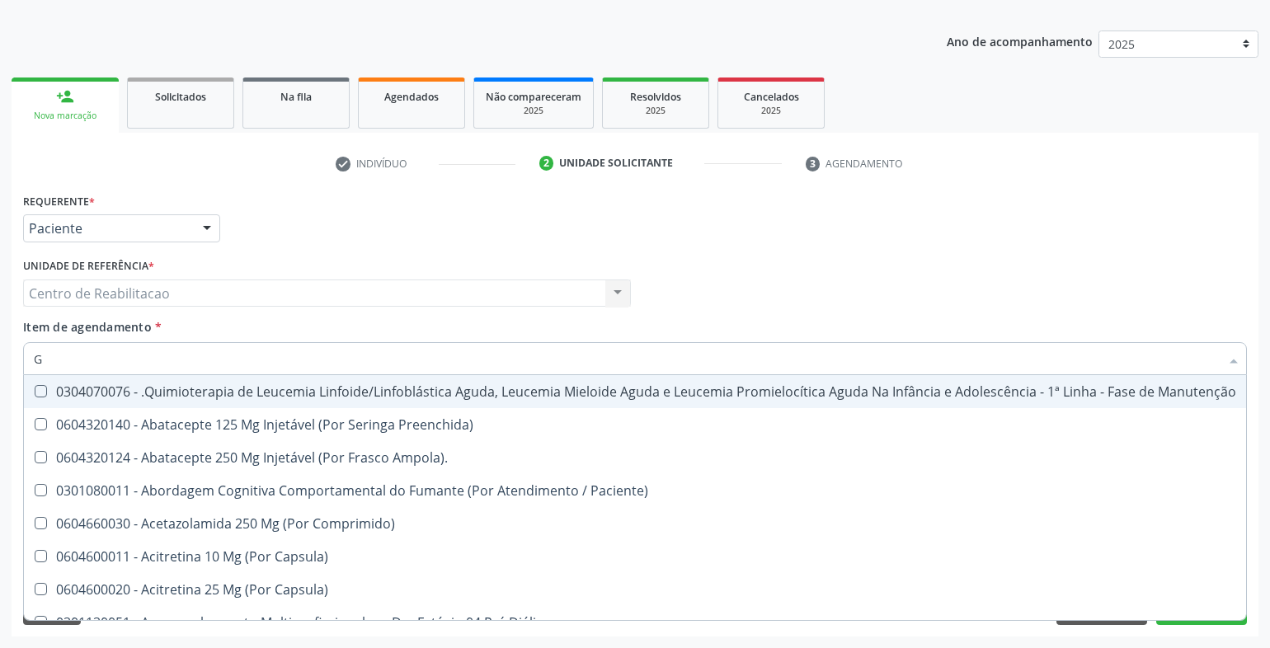
type input "GL"
checkbox Oftalmológica "true"
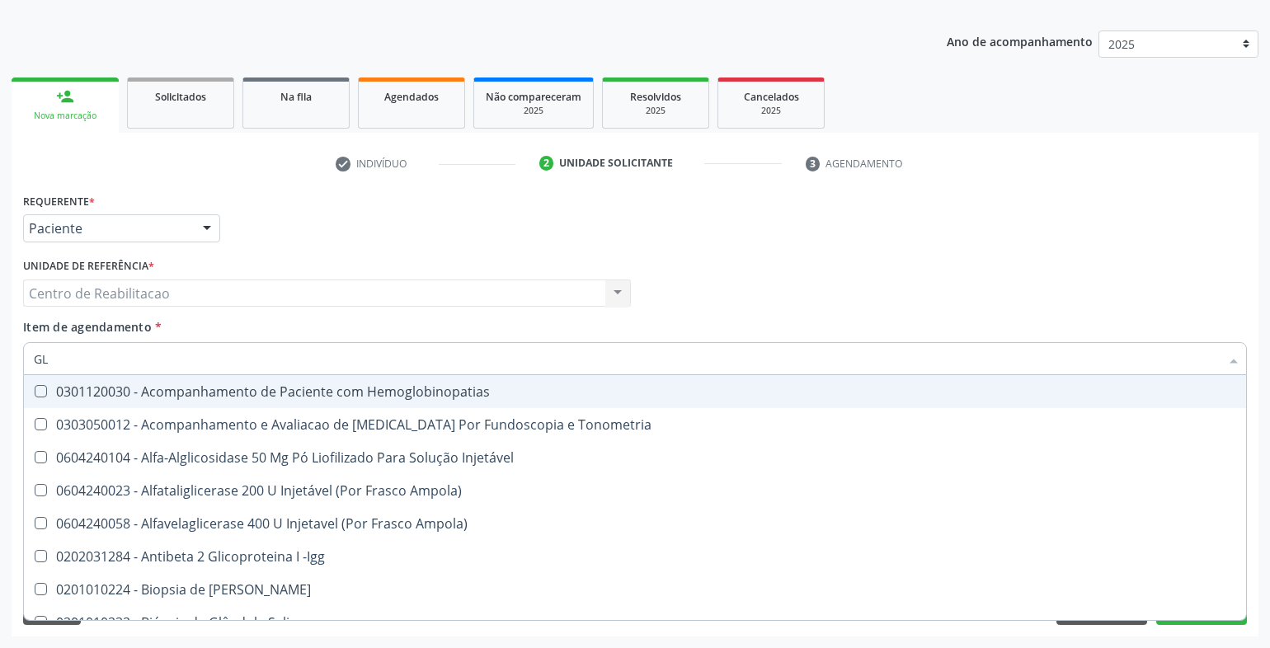
type input "GLI"
checkbox \(Confirmatorio\) "true"
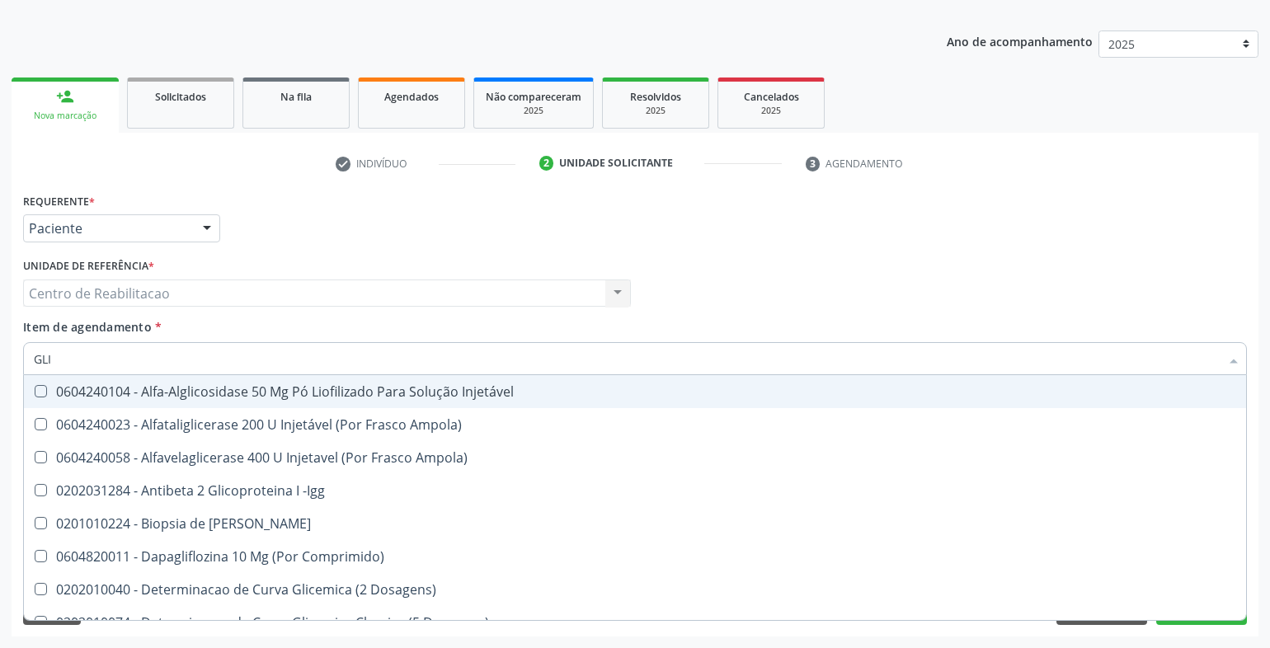
type input "GLIC"
checkbox Aminoglicosideos "true"
checkbox Glicose "false"
type input "GLICO"
checkbox Dosagens\) "true"
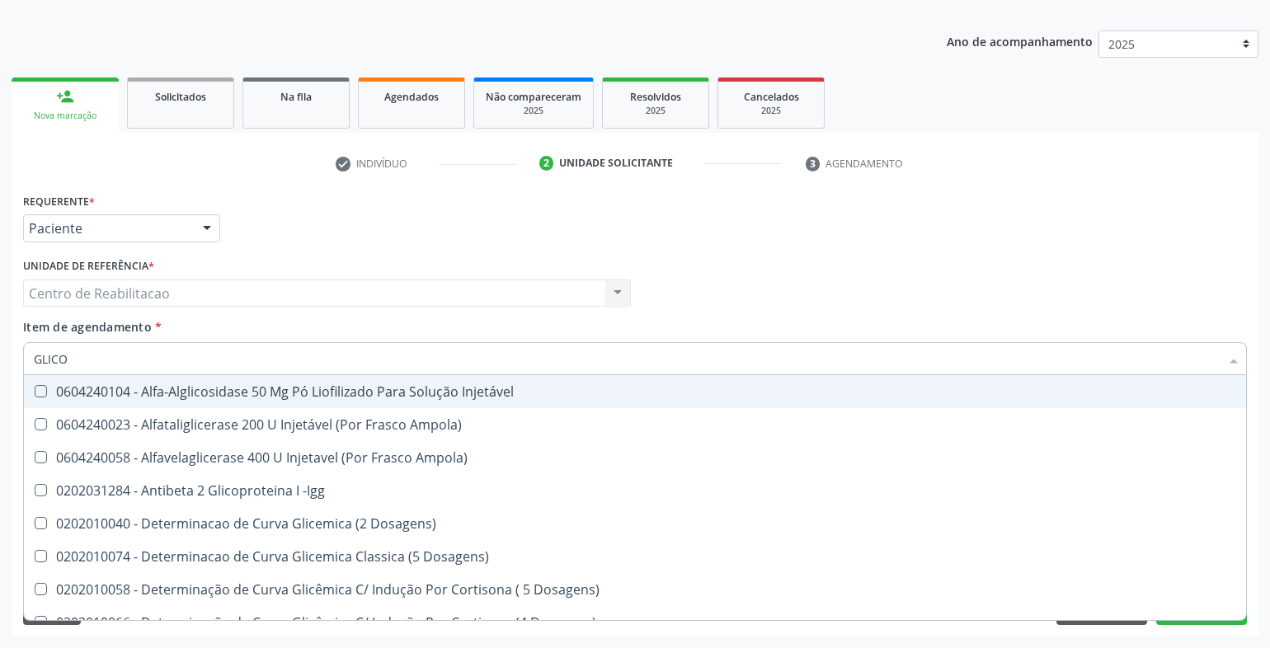
checkbox Glicose "false"
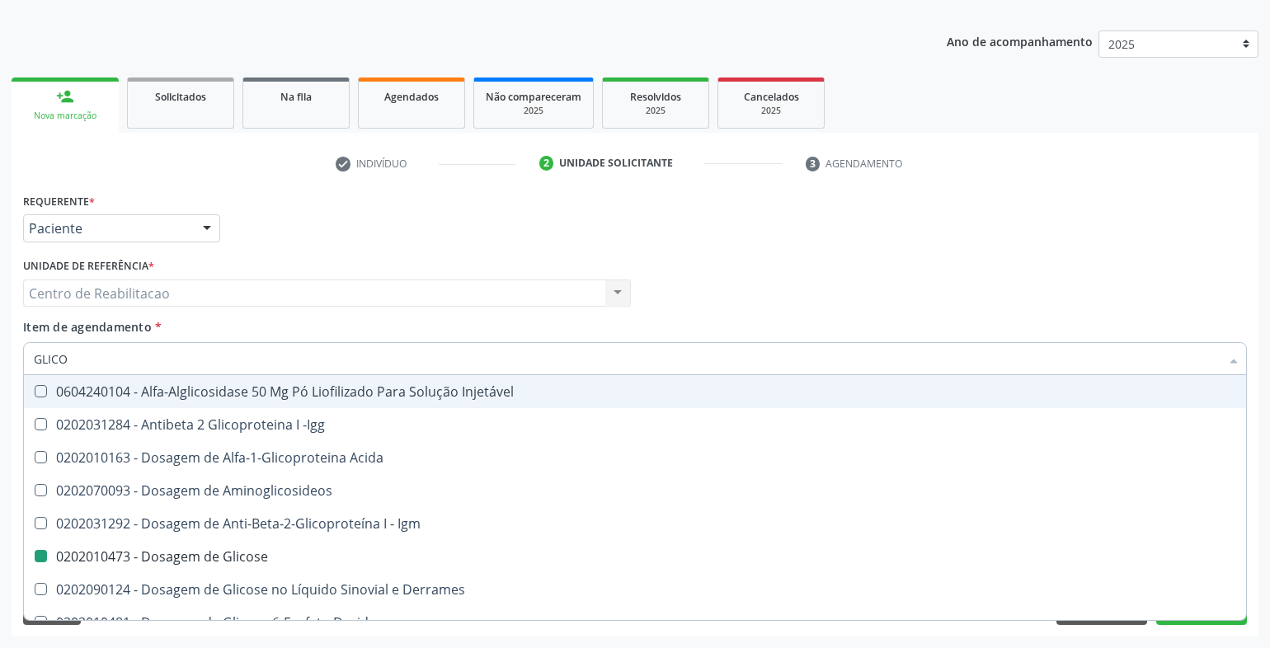
type input "GLICOS"
checkbox Acida "true"
checkbox Glicose "false"
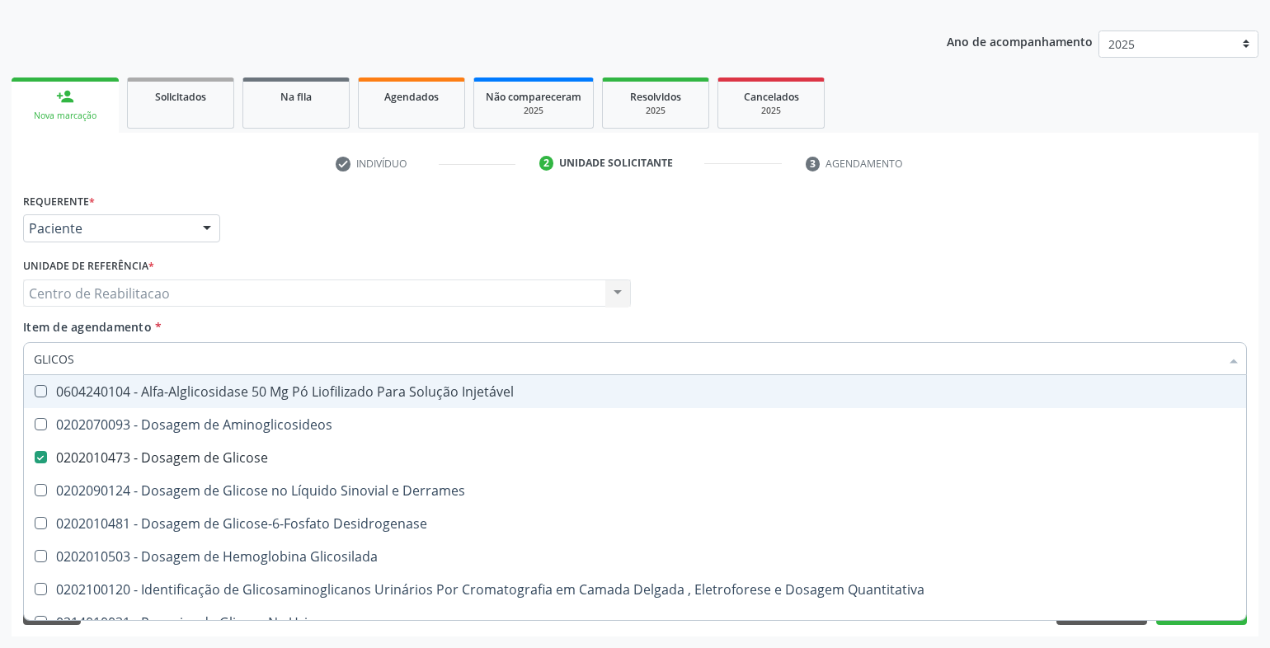
type input "GLICOSI"
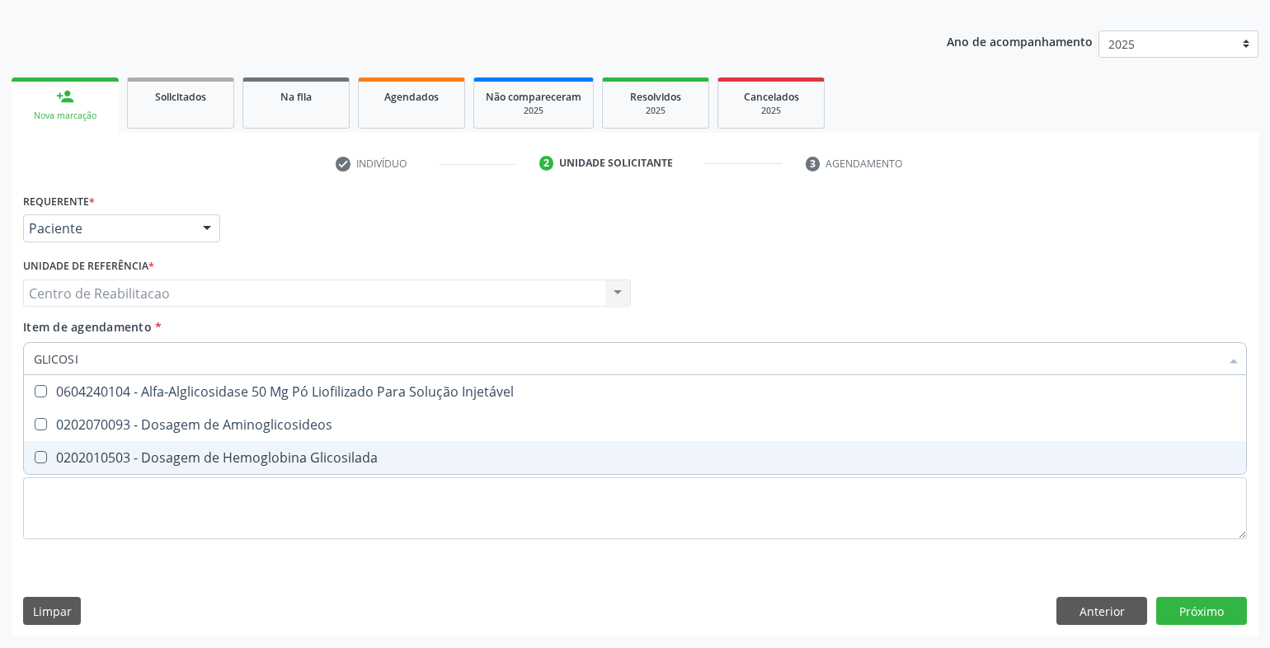
click at [38, 458] on Glicosilada at bounding box center [41, 457] width 12 height 12
click at [35, 458] on Glicosilada "checkbox" at bounding box center [29, 457] width 11 height 11
checkbox Glicosilada "true"
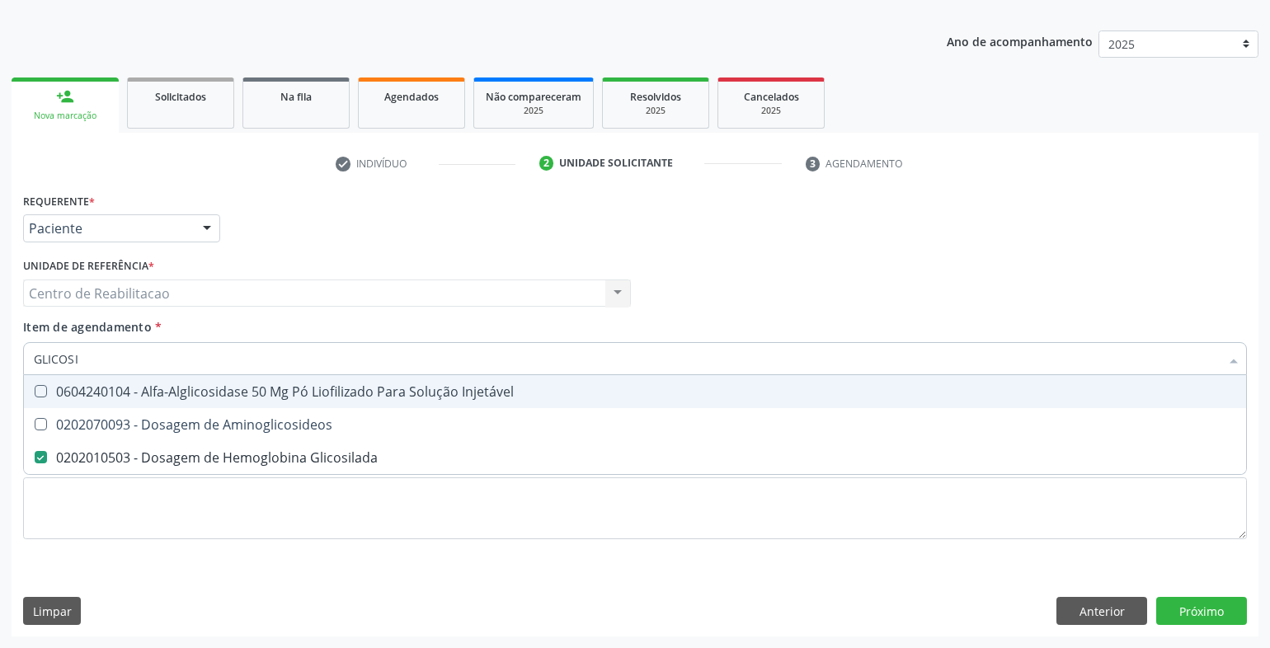
drag, startPoint x: 111, startPoint y: 359, endPoint x: 16, endPoint y: 385, distance: 97.7
click at [16, 385] on div "Requerente * Paciente Profissional de Saúde Paciente Nenhum resultado encontrad…" at bounding box center [635, 413] width 1247 height 448
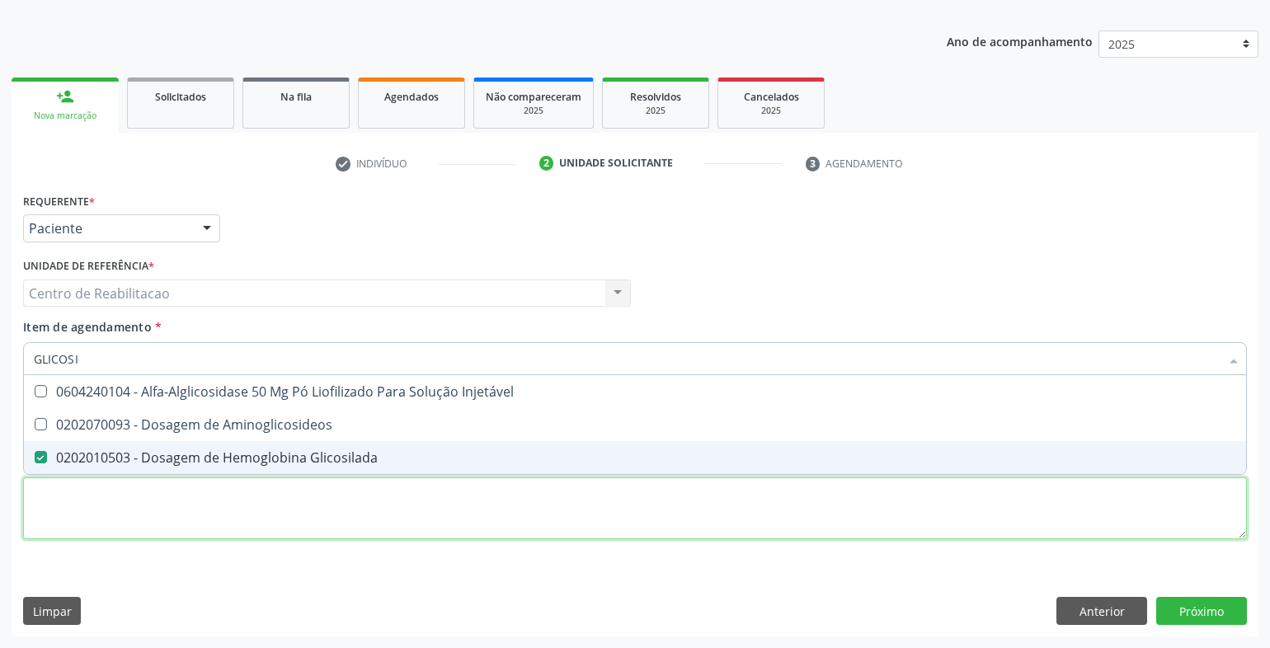
click at [326, 501] on div "Requerente * Paciente Profissional de Saúde Paciente Nenhum resultado encontrad…" at bounding box center [635, 376] width 1224 height 374
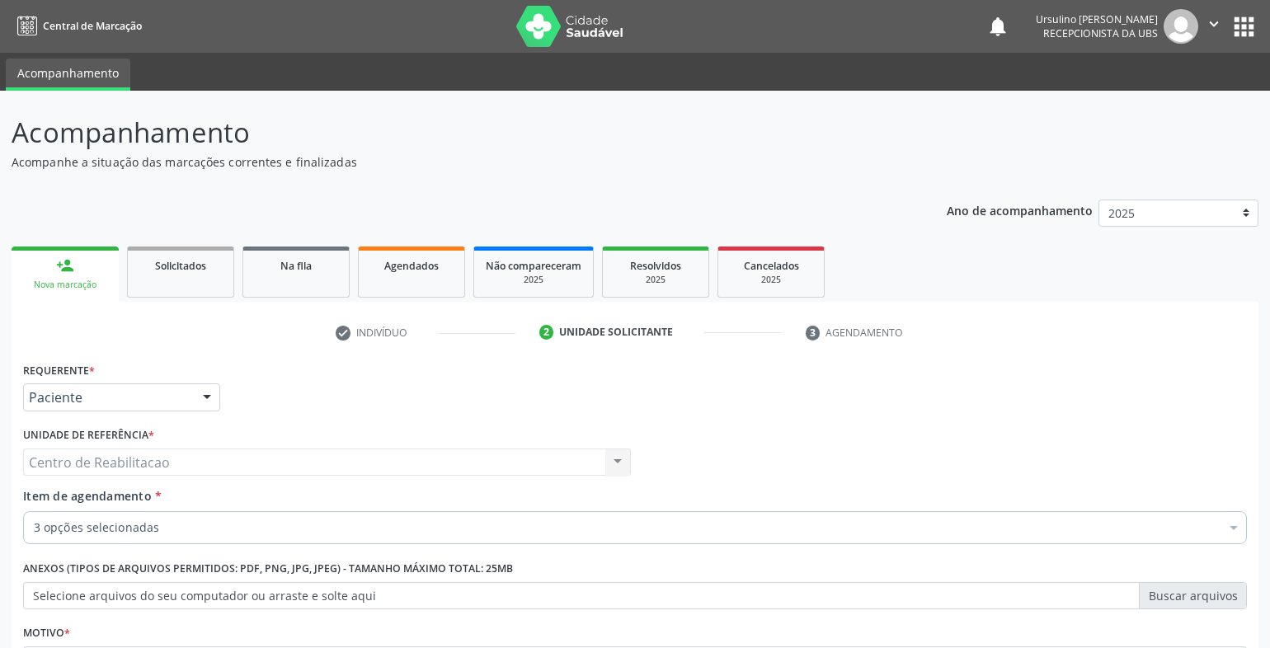
scroll to position [169, 0]
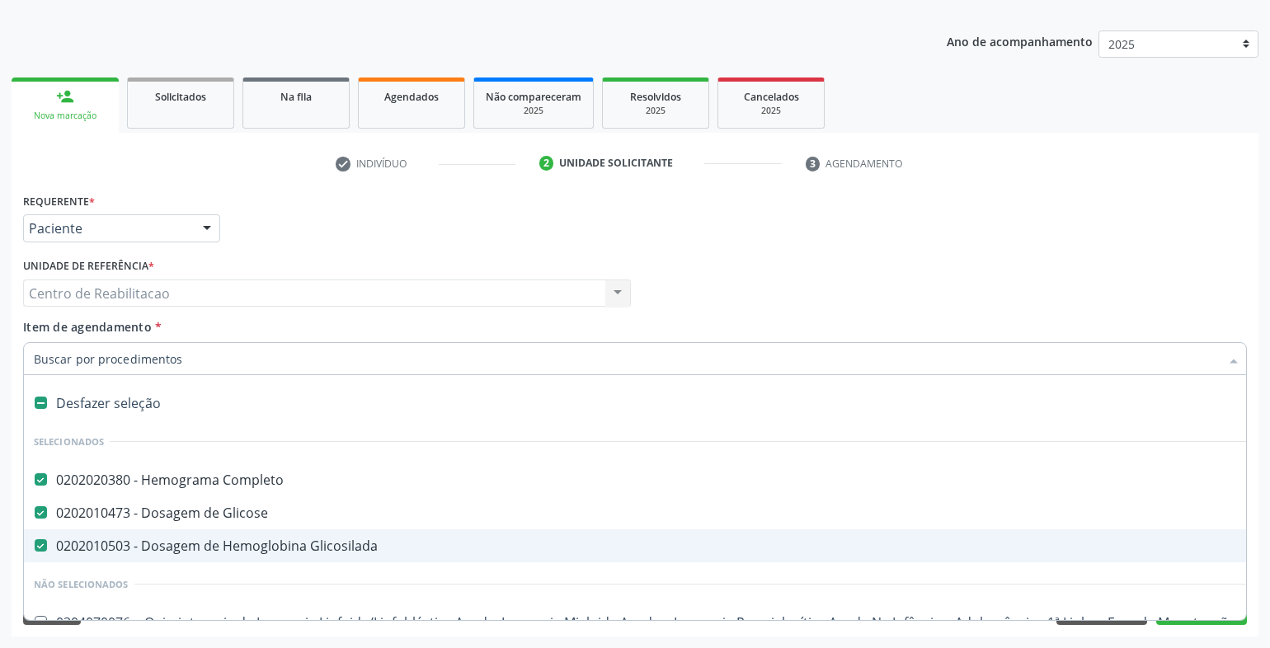
click at [250, 361] on input "Item de agendamento *" at bounding box center [627, 358] width 1186 height 33
click at [248, 360] on input "Item de agendamento *" at bounding box center [627, 358] width 1186 height 33
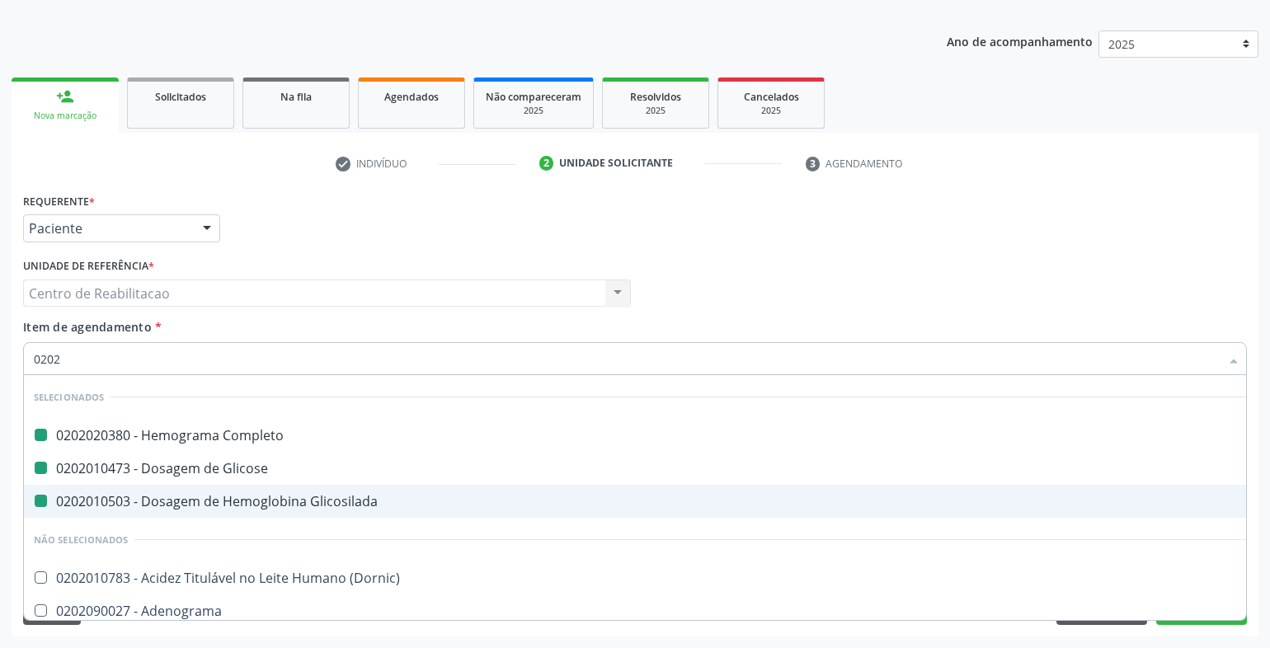
type input "02021"
checkbox Completo "false"
checkbox Glicose "false"
checkbox Glicosilada "false"
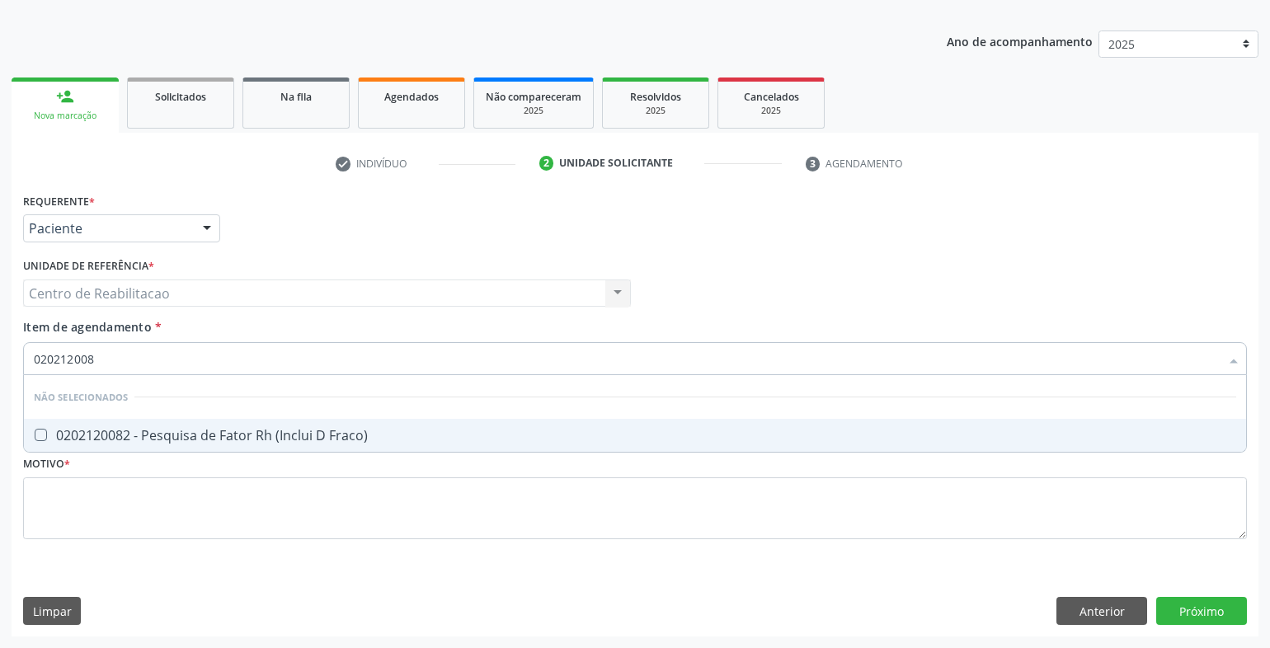
type input "0202120082"
click at [40, 433] on Fraco\) at bounding box center [41, 435] width 12 height 12
click at [35, 433] on Fraco\) "checkbox" at bounding box center [29, 435] width 11 height 11
checkbox Fraco\) "true"
drag, startPoint x: 113, startPoint y: 351, endPoint x: -2, endPoint y: 360, distance: 115.8
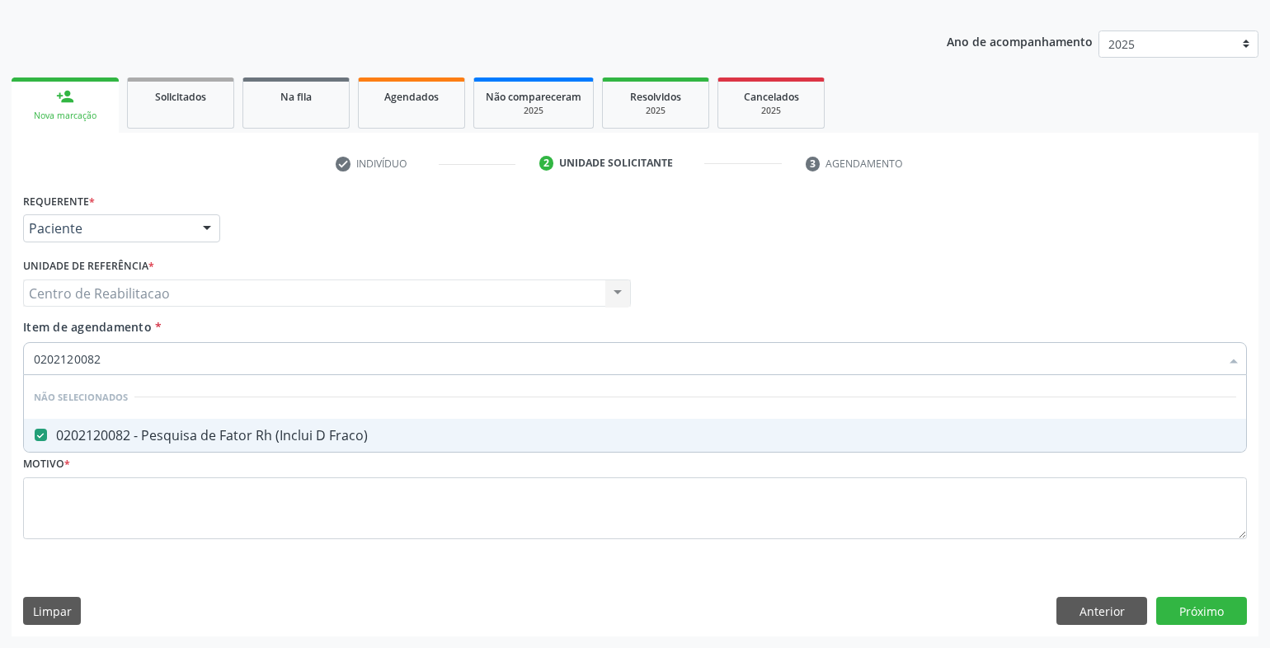
click at [0, 360] on html "Central de Marcação notifications [PERSON_NAME] Recepcionista da UBS  Configur…" at bounding box center [635, 155] width 1270 height 648
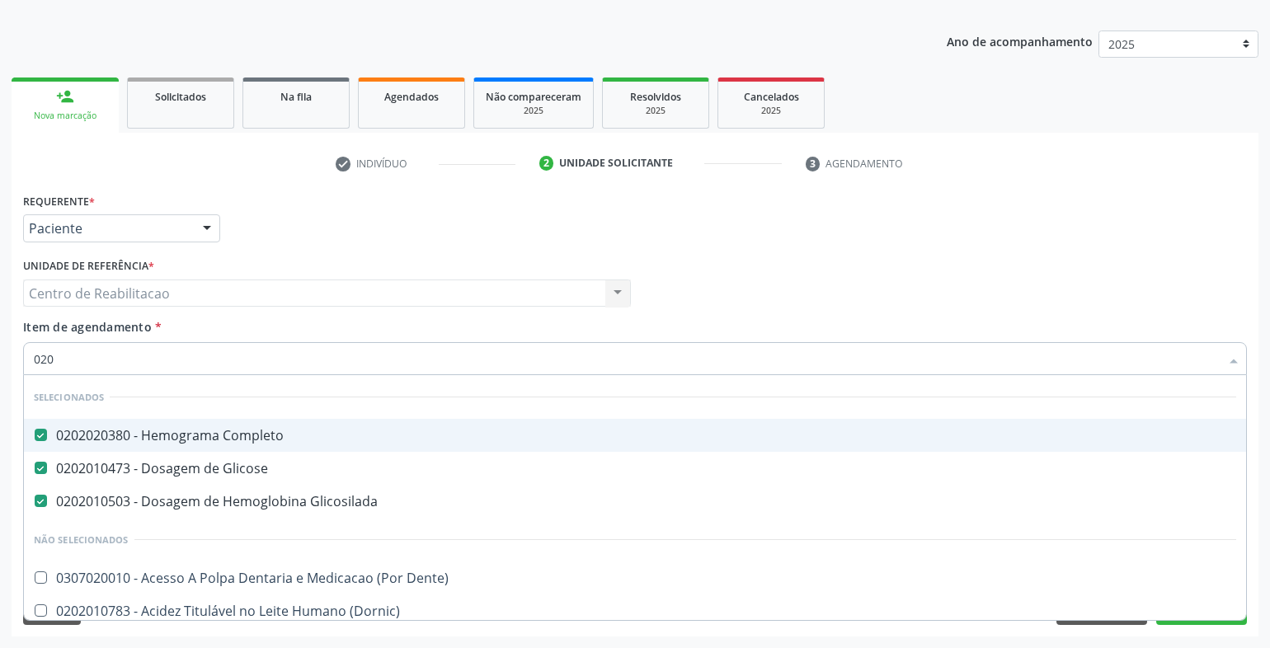
type input "0202"
checkbox Parafusos "true"
type input "02020"
checkbox Fraco\) "false"
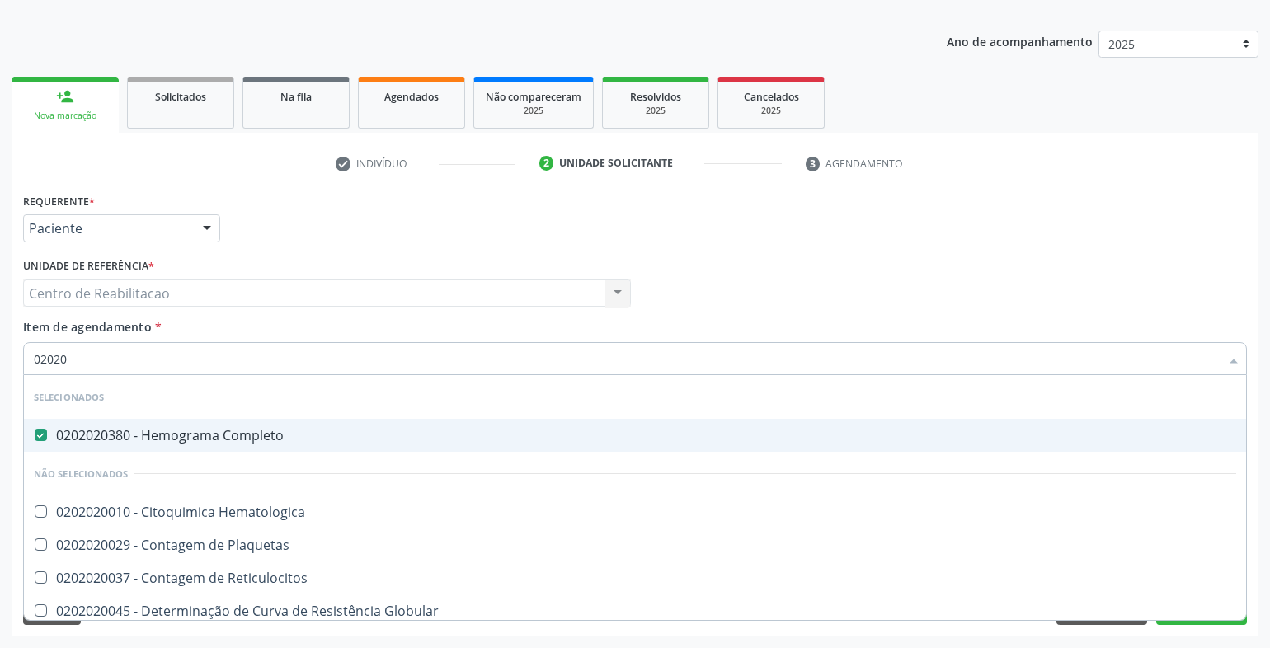
type input "020202"
checkbox Hematologica "false"
type input "02020200"
checkbox Completo "false"
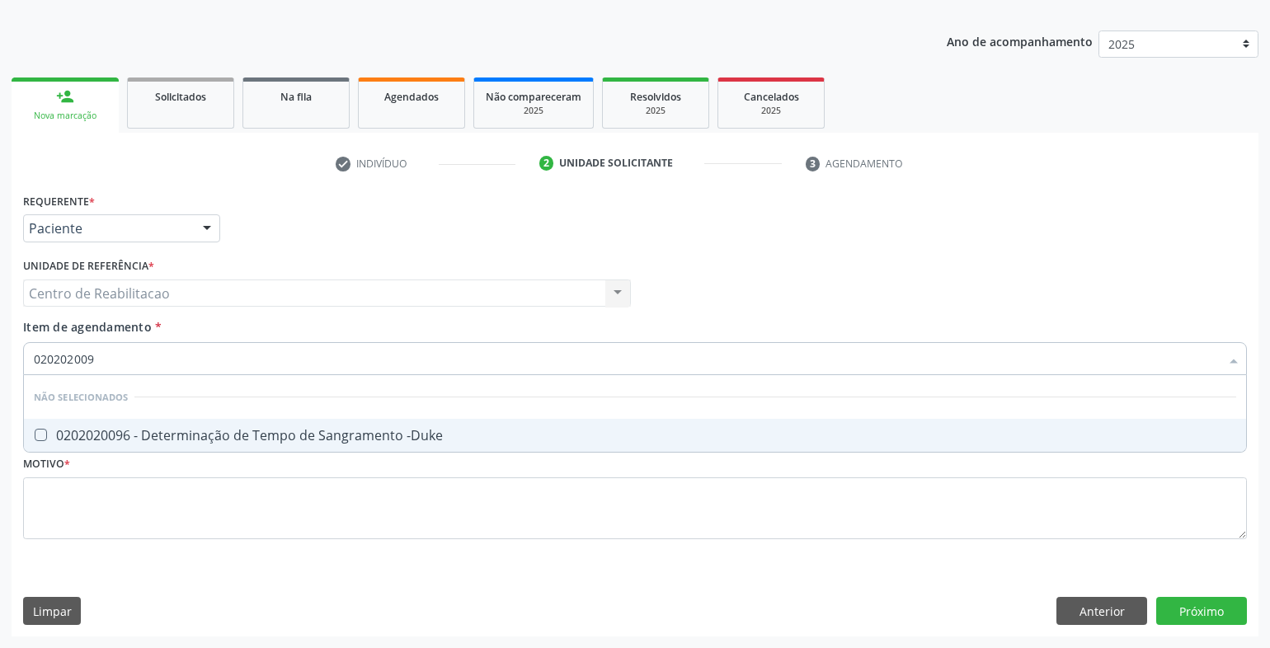
type input "0202020096"
click at [42, 433] on -Duke at bounding box center [41, 435] width 12 height 12
click at [35, 433] on -Duke "checkbox" at bounding box center [29, 435] width 11 height 11
checkbox -Duke "true"
drag, startPoint x: 118, startPoint y: 347, endPoint x: -14, endPoint y: 360, distance: 132.6
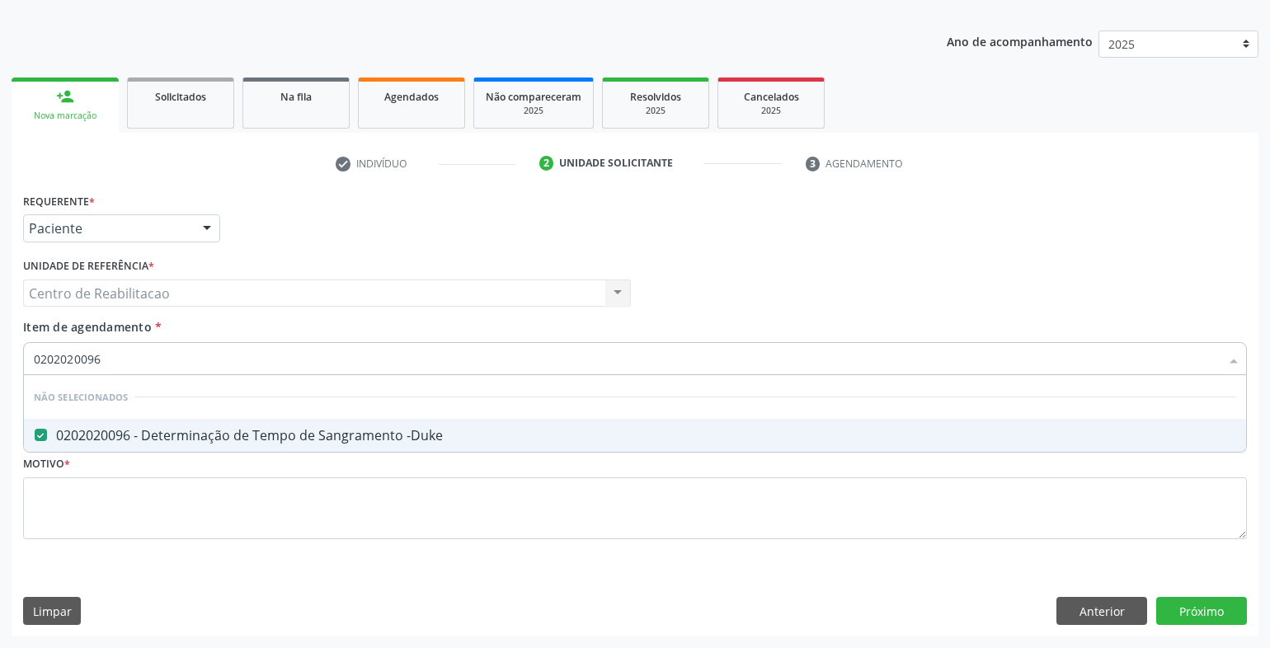
click at [0, 360] on html "Central de Marcação notifications [PERSON_NAME] Recepcionista da UBS  Configur…" at bounding box center [635, 155] width 1270 height 648
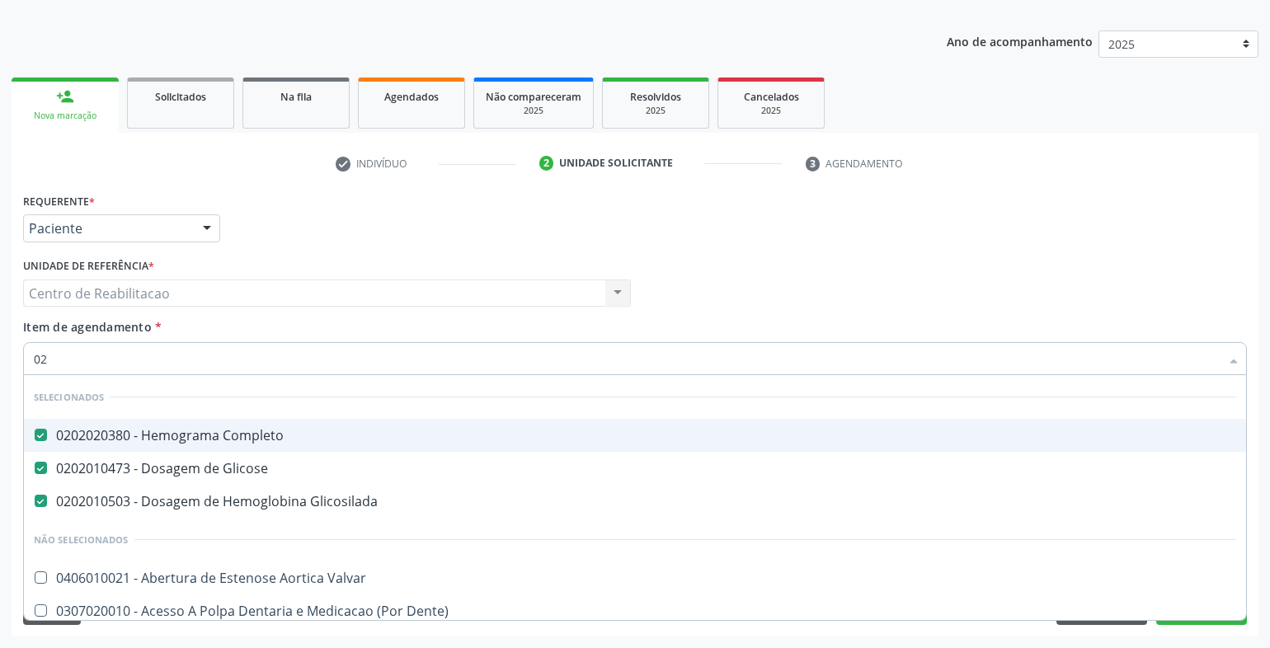
type input "020"
checkbox Comprimido\) "true"
checkbox -Duke "false"
type input "0202"
checkbox Cognitivo "true"
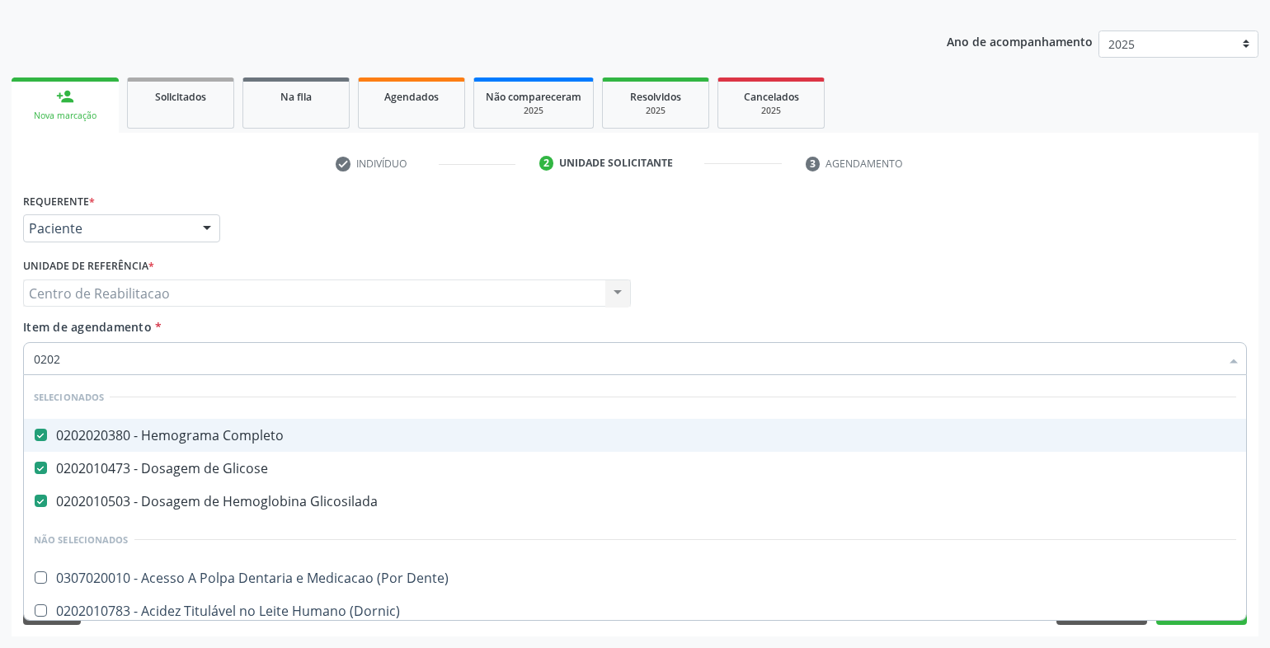
checkbox -Duke "false"
checkbox Parafusos "true"
type input "02020"
checkbox Ordenhado "true"
checkbox -Duke "false"
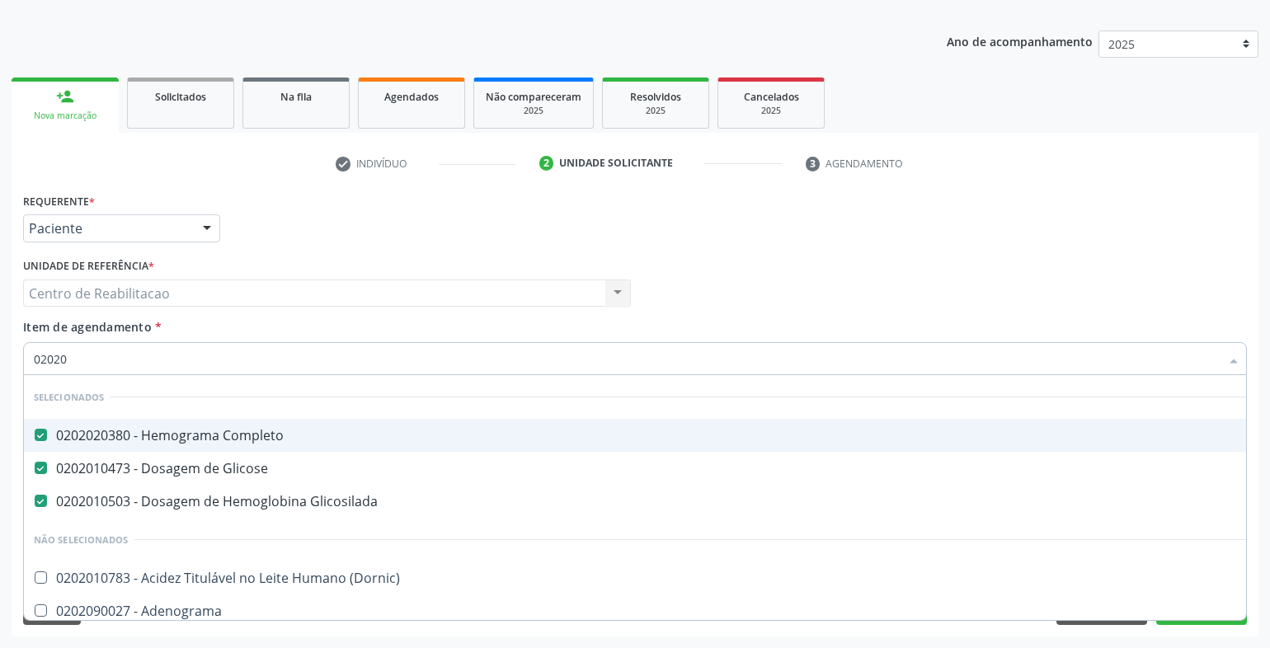
checkbox Fraco\) "false"
type input "020202"
checkbox Glicosilada "false"
checkbox Ativado "true"
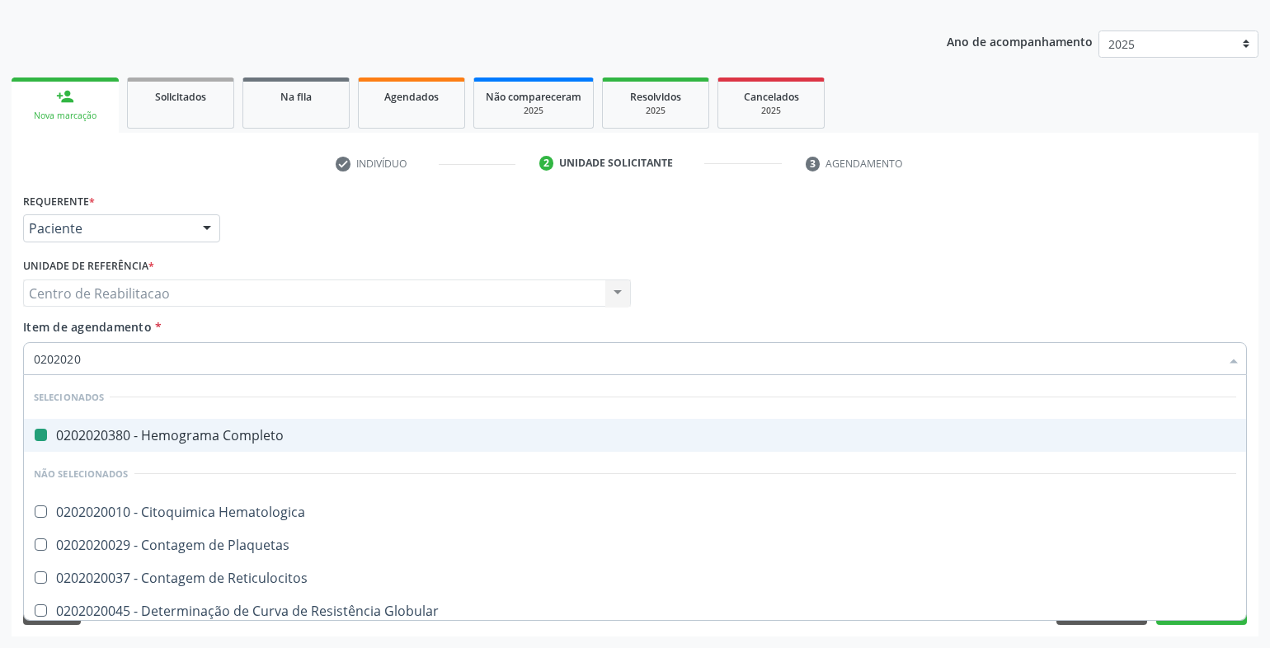
type input "02020200"
checkbox Completo "false"
checkbox Coagulação "true"
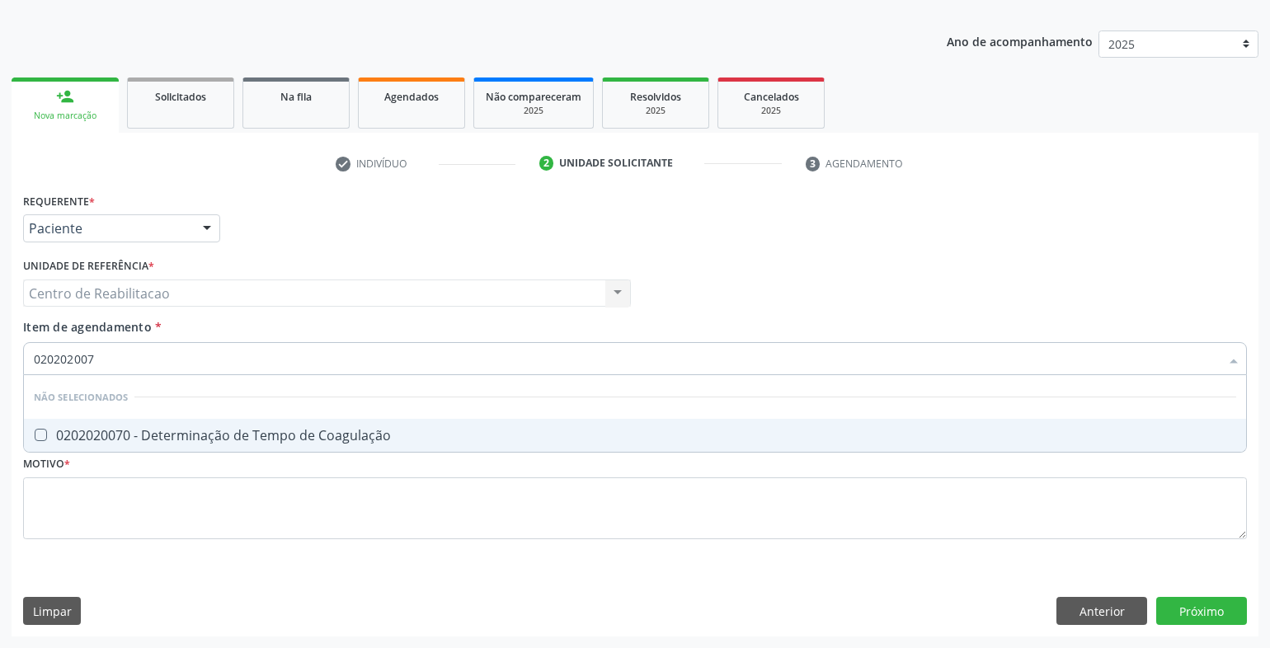
type input "0202020070"
click at [40, 435] on Coagulação at bounding box center [41, 435] width 12 height 12
click at [35, 435] on Coagulação "checkbox" at bounding box center [29, 435] width 11 height 11
checkbox Coagulação "true"
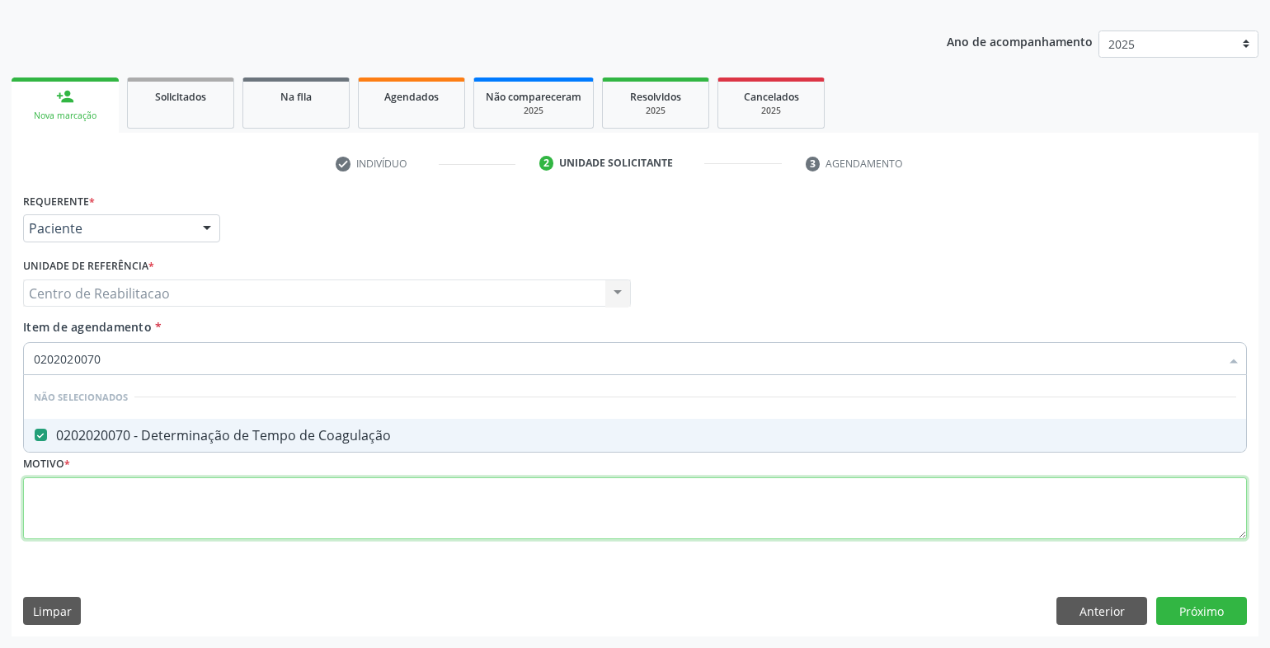
click at [163, 513] on div "Requerente * Paciente Profissional de Saúde Paciente Nenhum resultado encontrad…" at bounding box center [635, 376] width 1224 height 374
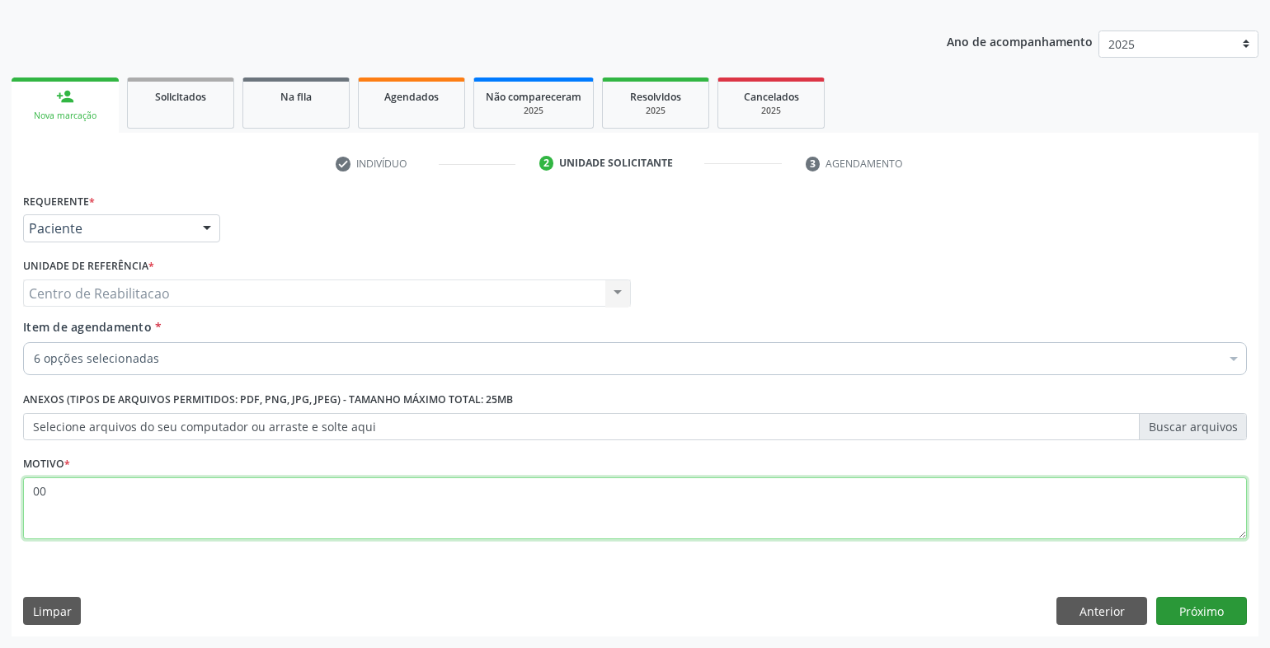
type textarea "00"
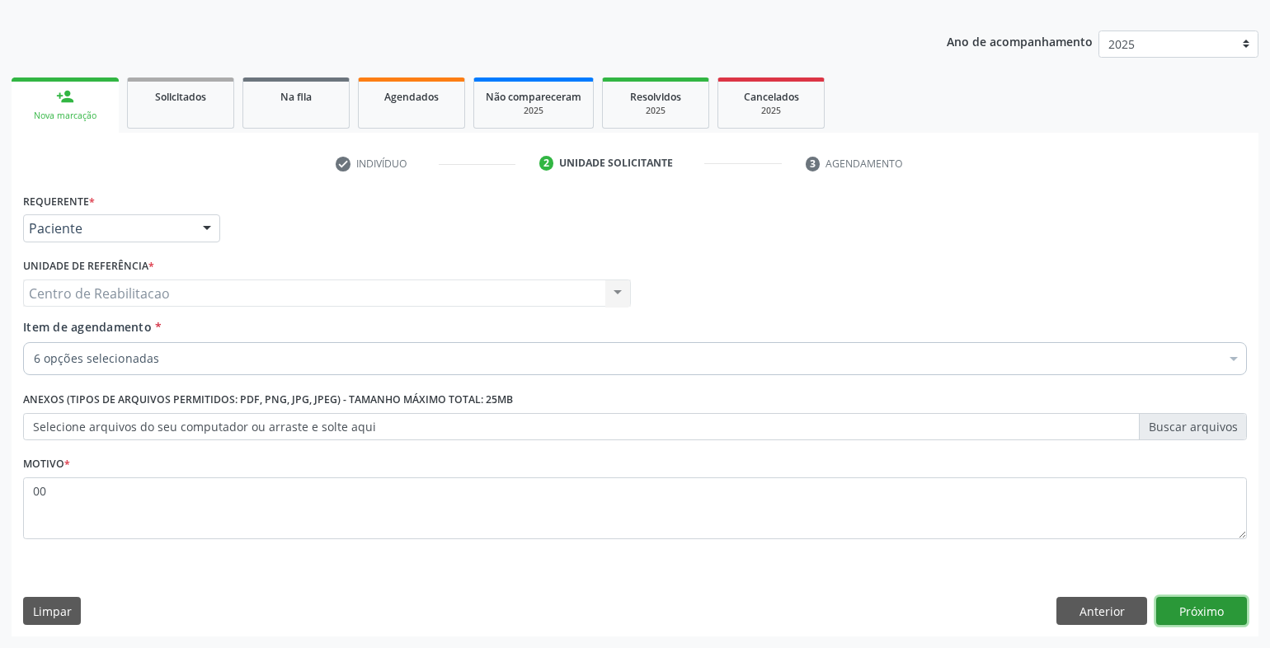
click at [1189, 603] on button "Próximo" at bounding box center [1202, 611] width 91 height 28
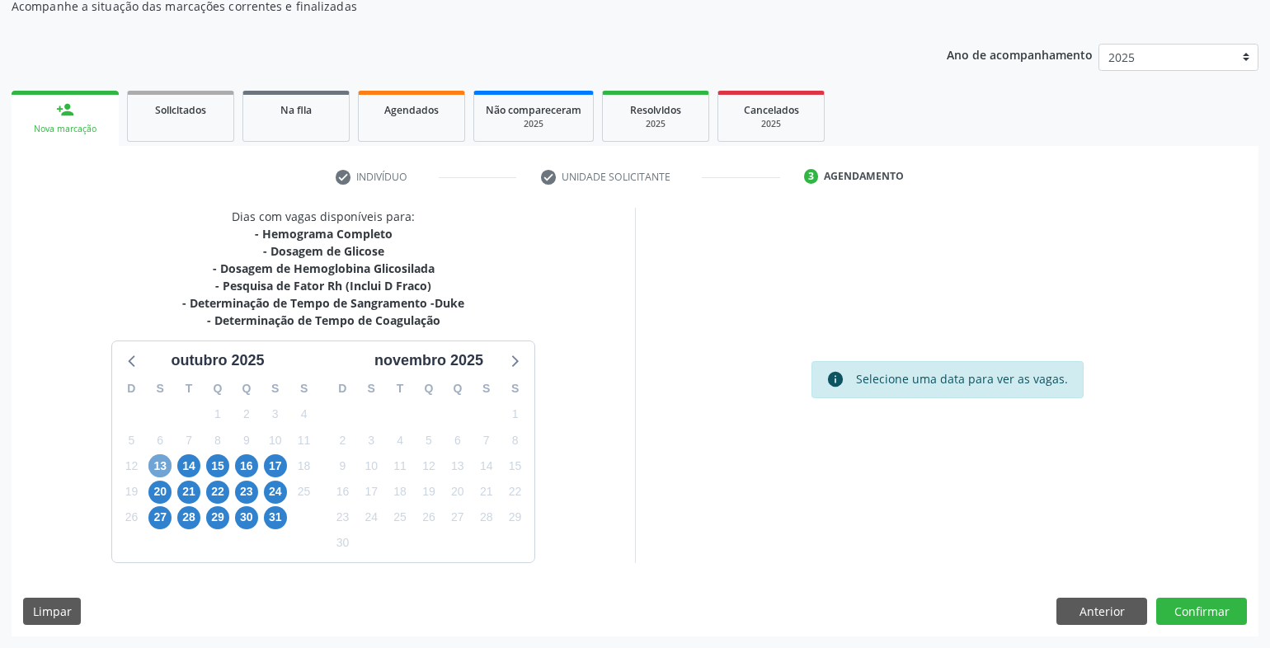
click at [158, 472] on span "13" at bounding box center [159, 466] width 23 height 23
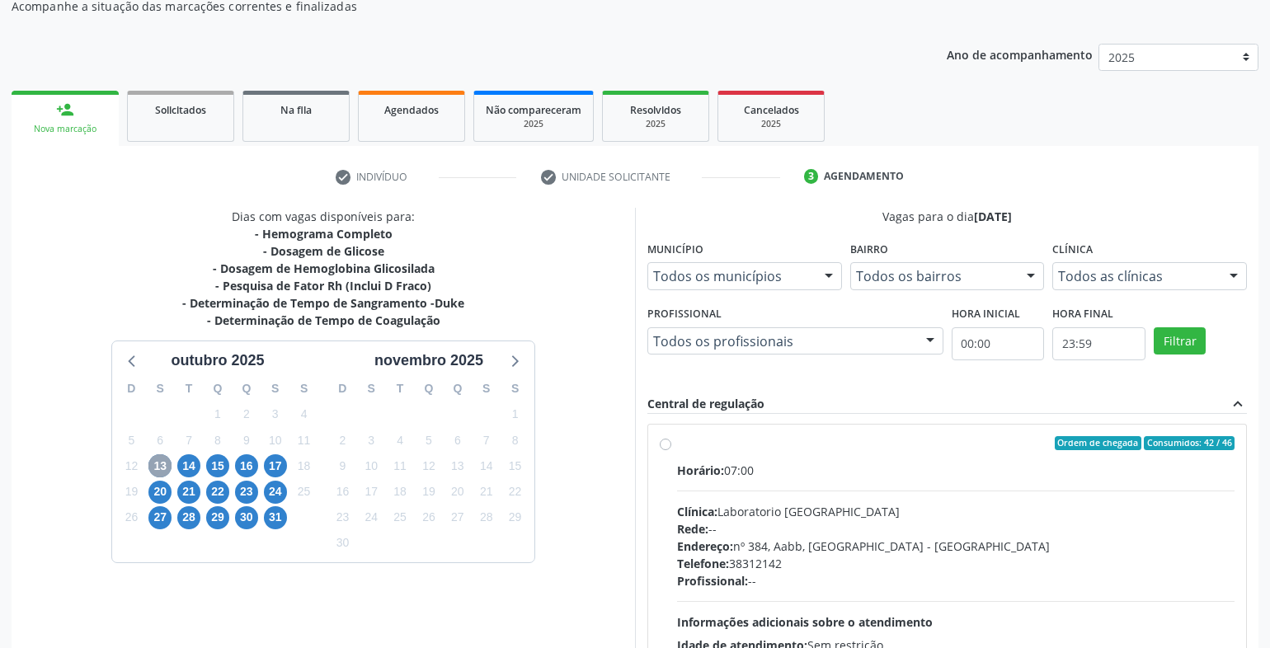
scroll to position [247, 0]
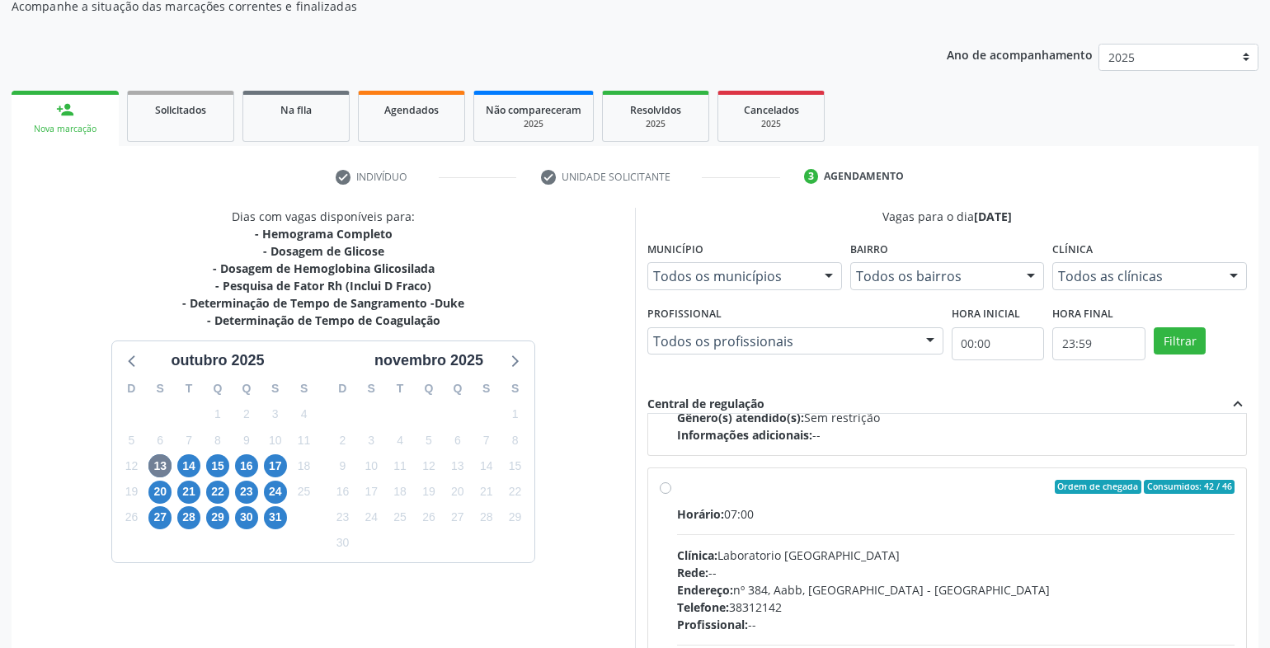
click at [677, 485] on label "Ordem de chegada Consumidos: 42 / 46 Horário: 07:00 Clínica: Laboratorio Sao Fr…" at bounding box center [956, 606] width 558 height 253
click at [668, 485] on input "Ordem de chegada Consumidos: 42 / 46 Horário: 07:00 Clínica: Laboratorio Sao Fr…" at bounding box center [666, 487] width 12 height 15
radio input "true"
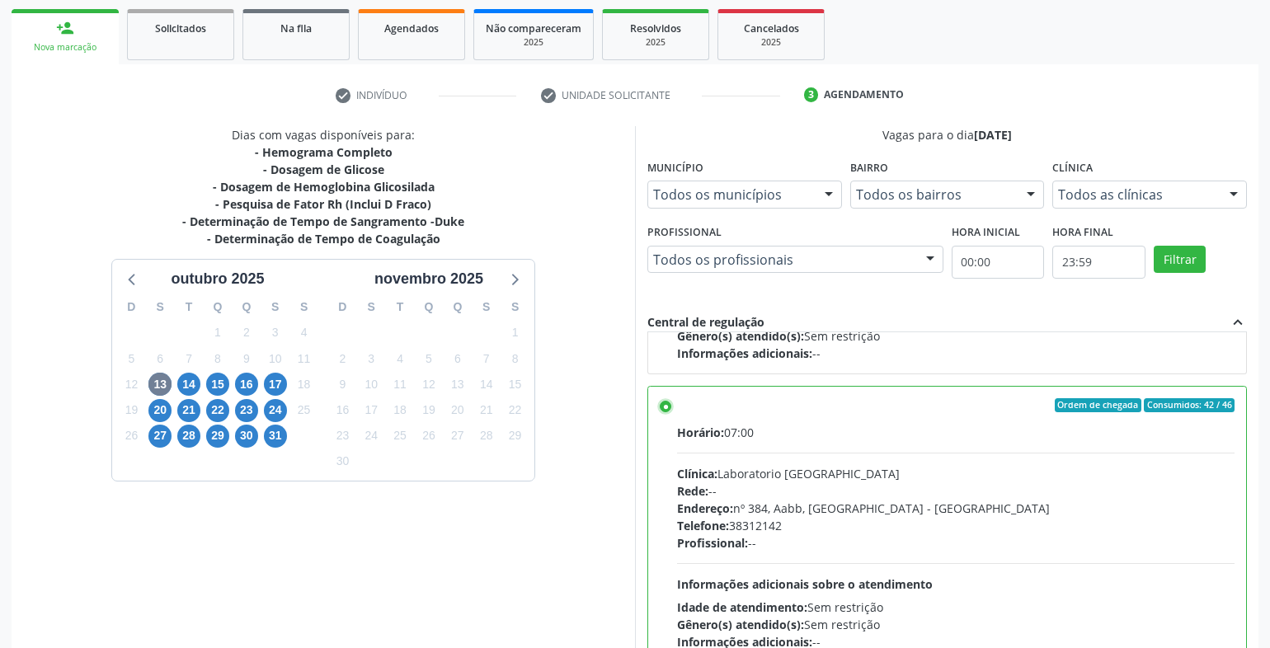
scroll to position [337, 0]
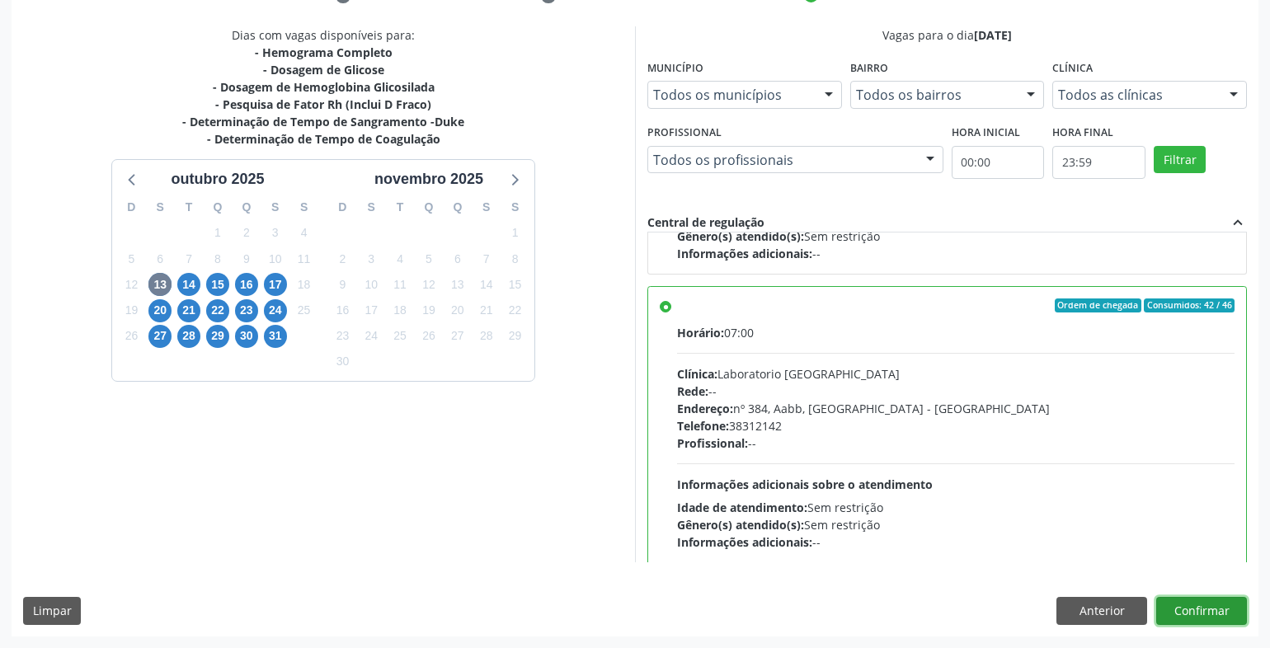
click at [1227, 608] on button "Confirmar" at bounding box center [1202, 611] width 91 height 28
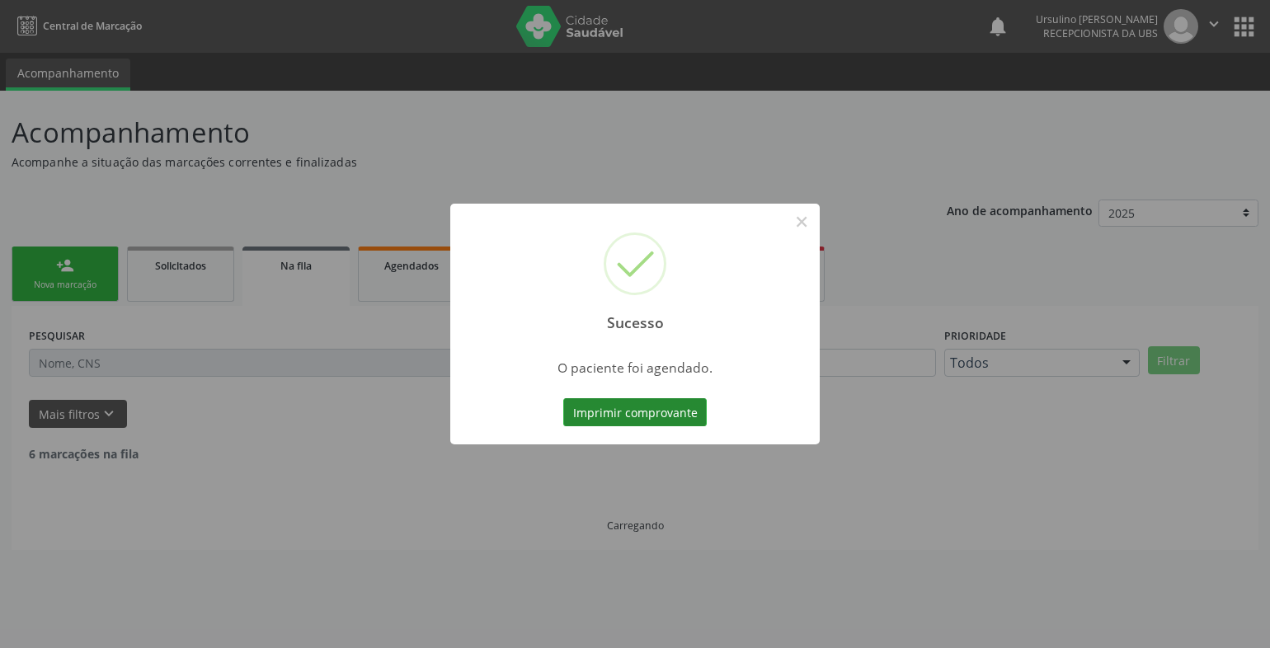
click at [624, 403] on button "Imprimir comprovante" at bounding box center [635, 412] width 144 height 28
